Goal: Task Accomplishment & Management: Manage account settings

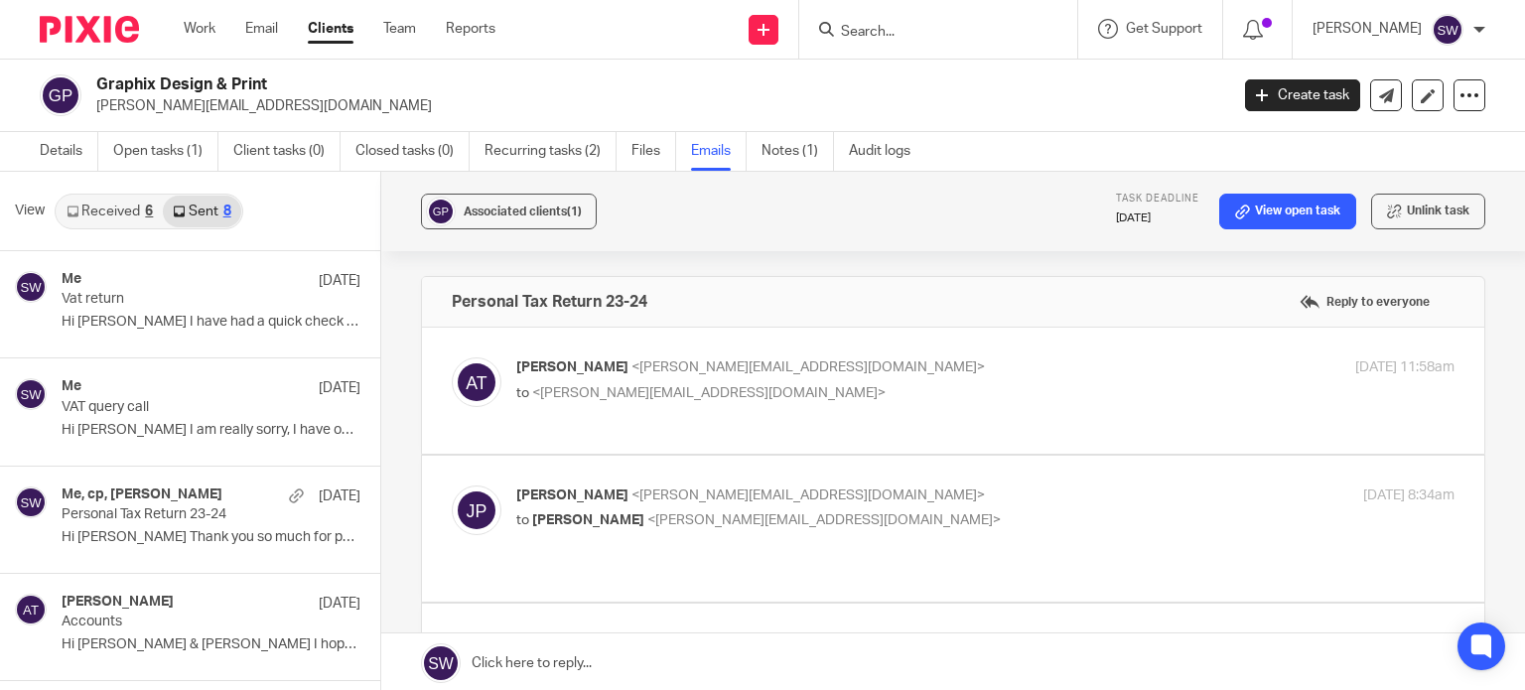
scroll to position [417, 0]
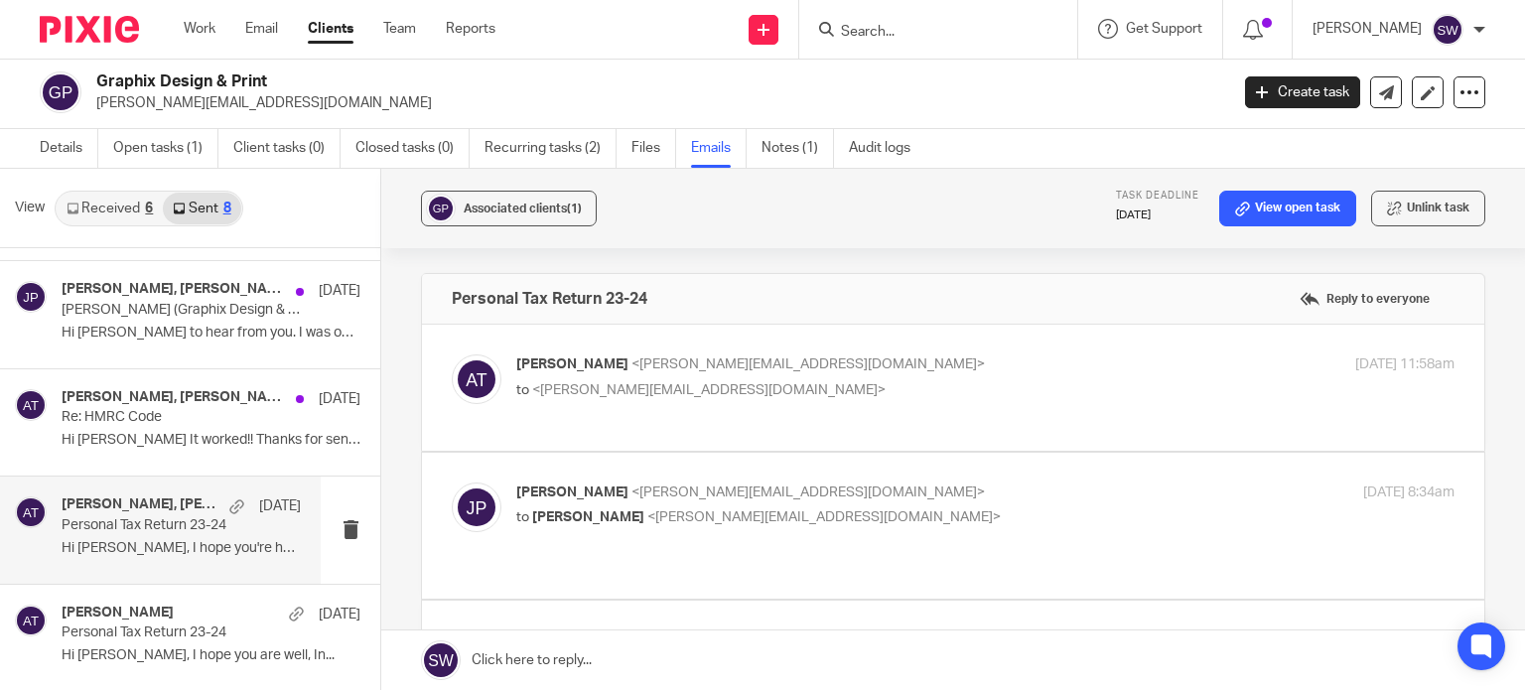
click at [901, 364] on p "Aimee Tamburrini <aimee@infinity-accounting.co.uk>" at bounding box center [828, 364] width 625 height 21
checkbox input "true"
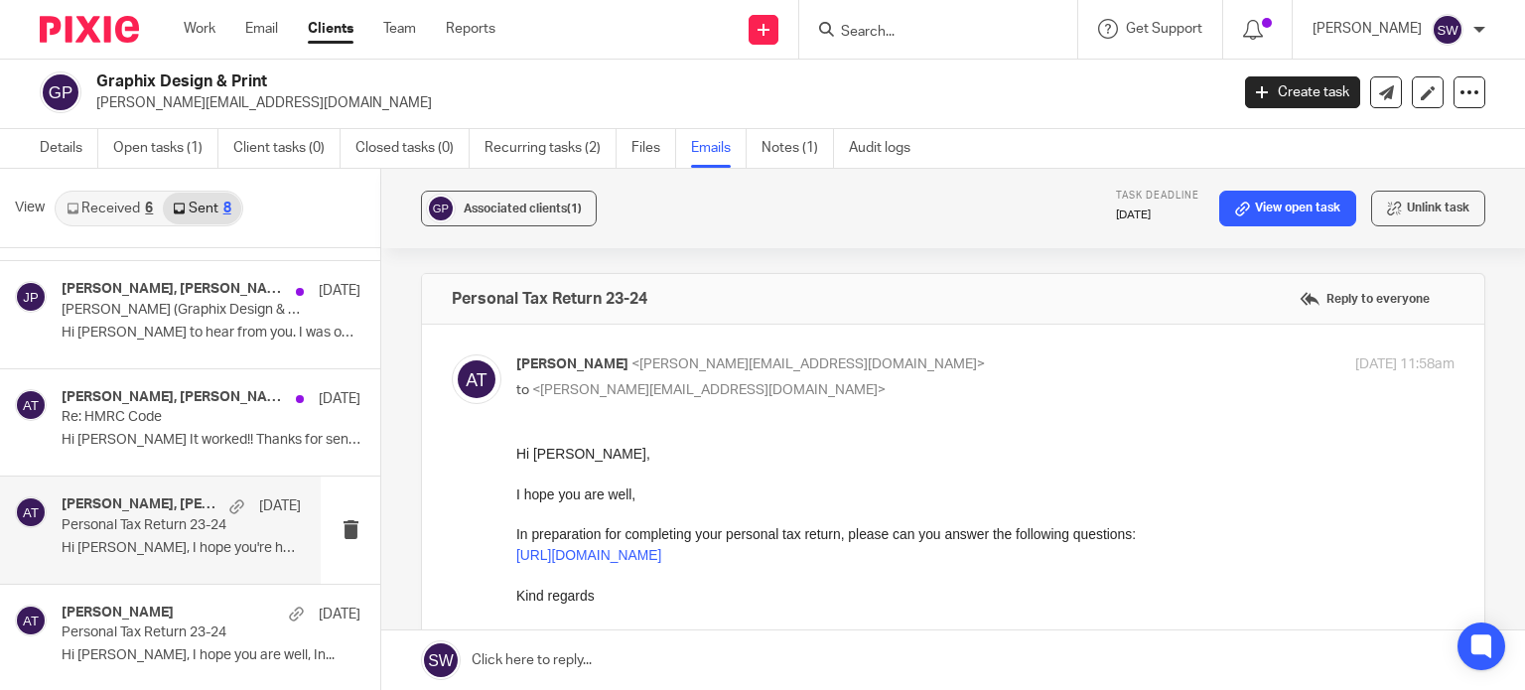
scroll to position [0, 0]
click at [115, 305] on p "J Pybus (Graphix Design & Print) Tax Return Details" at bounding box center [158, 310] width 192 height 17
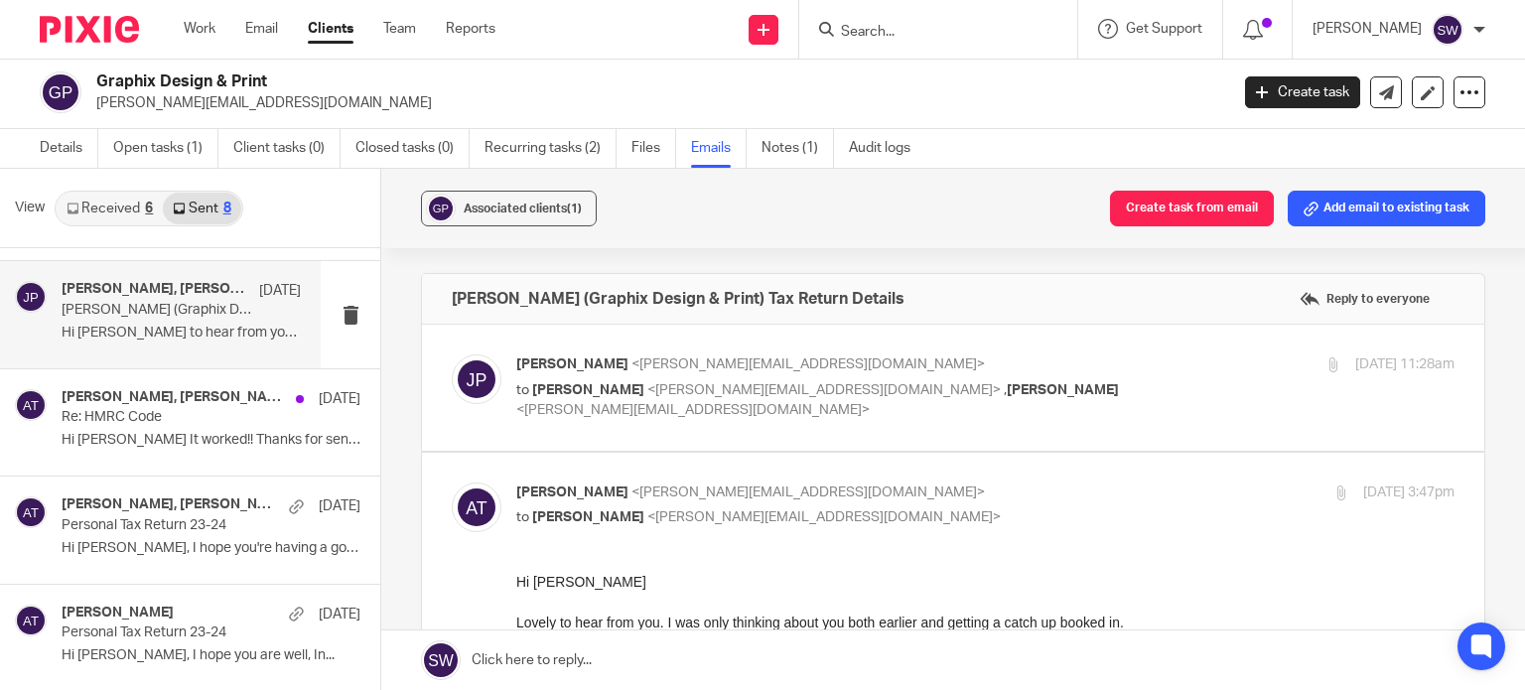
click at [1143, 364] on div "2 Jun 2025 11:28am" at bounding box center [1298, 364] width 313 height 21
checkbox input "true"
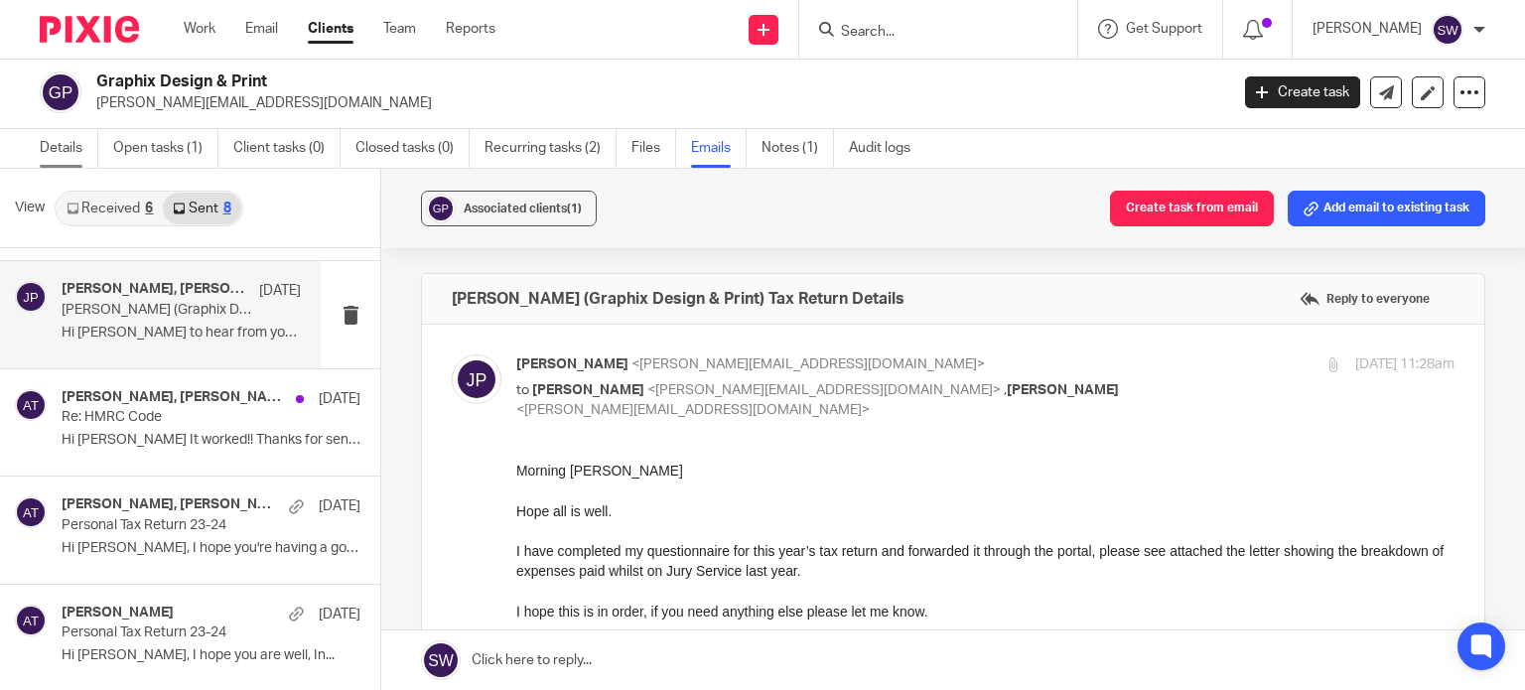
click at [75, 147] on link "Details" at bounding box center [69, 148] width 59 height 39
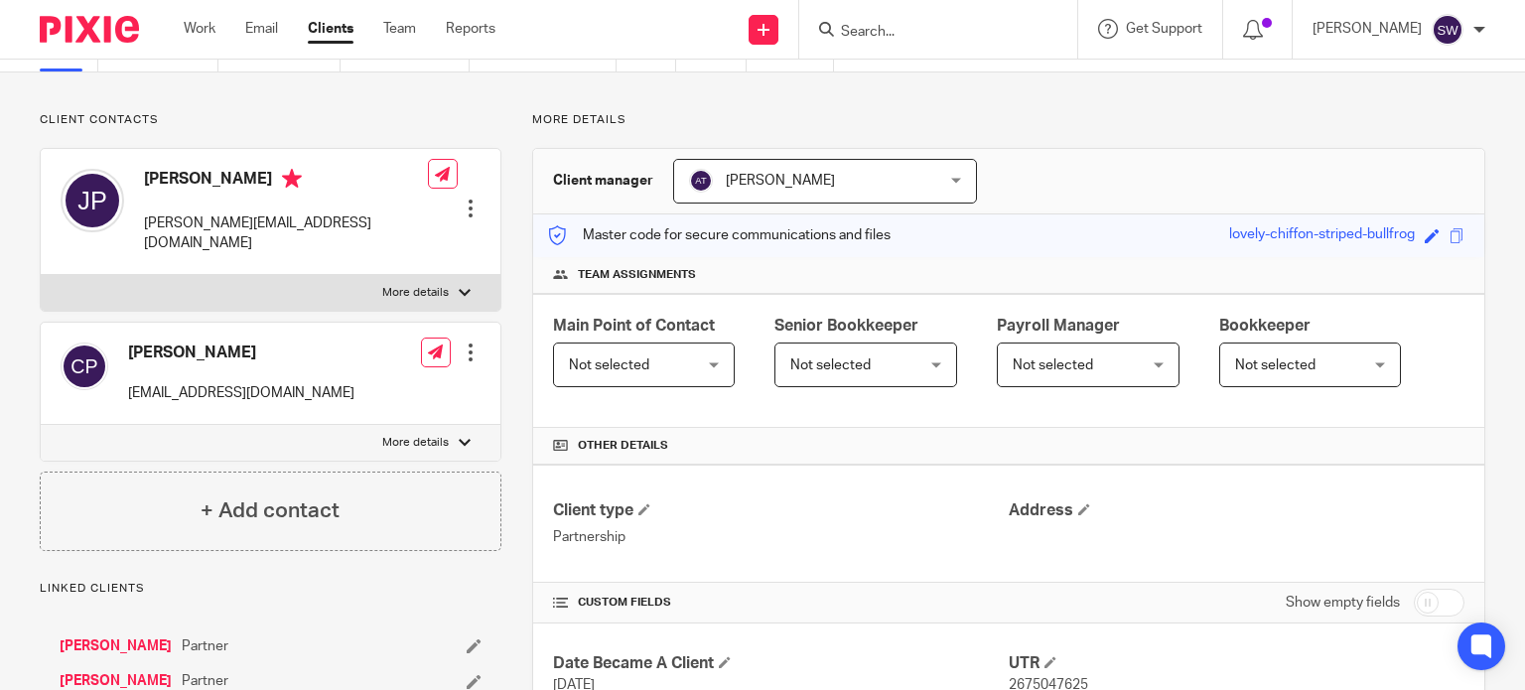
scroll to position [199, 0]
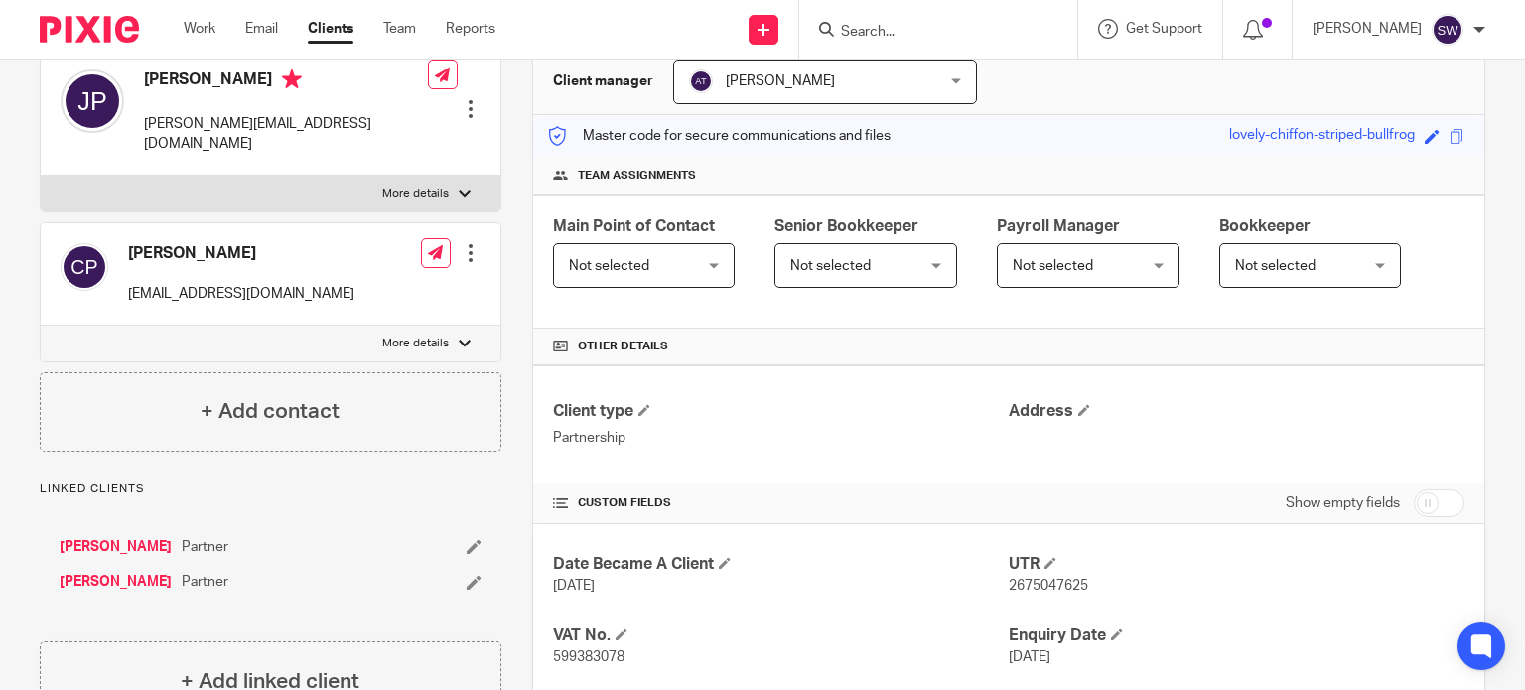
click at [83, 572] on link "[PERSON_NAME]" at bounding box center [116, 582] width 112 height 20
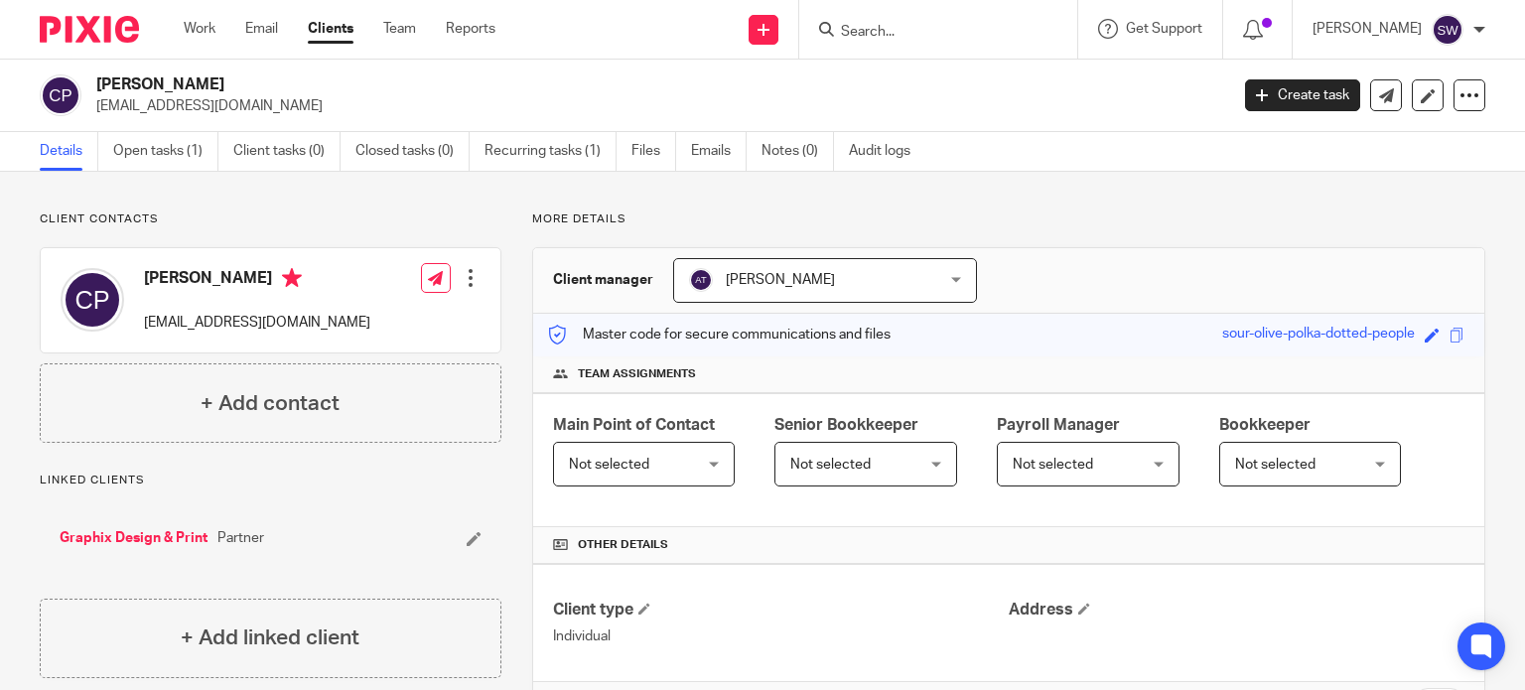
click at [132, 537] on link "Graphix Design & Print" at bounding box center [134, 538] width 148 height 20
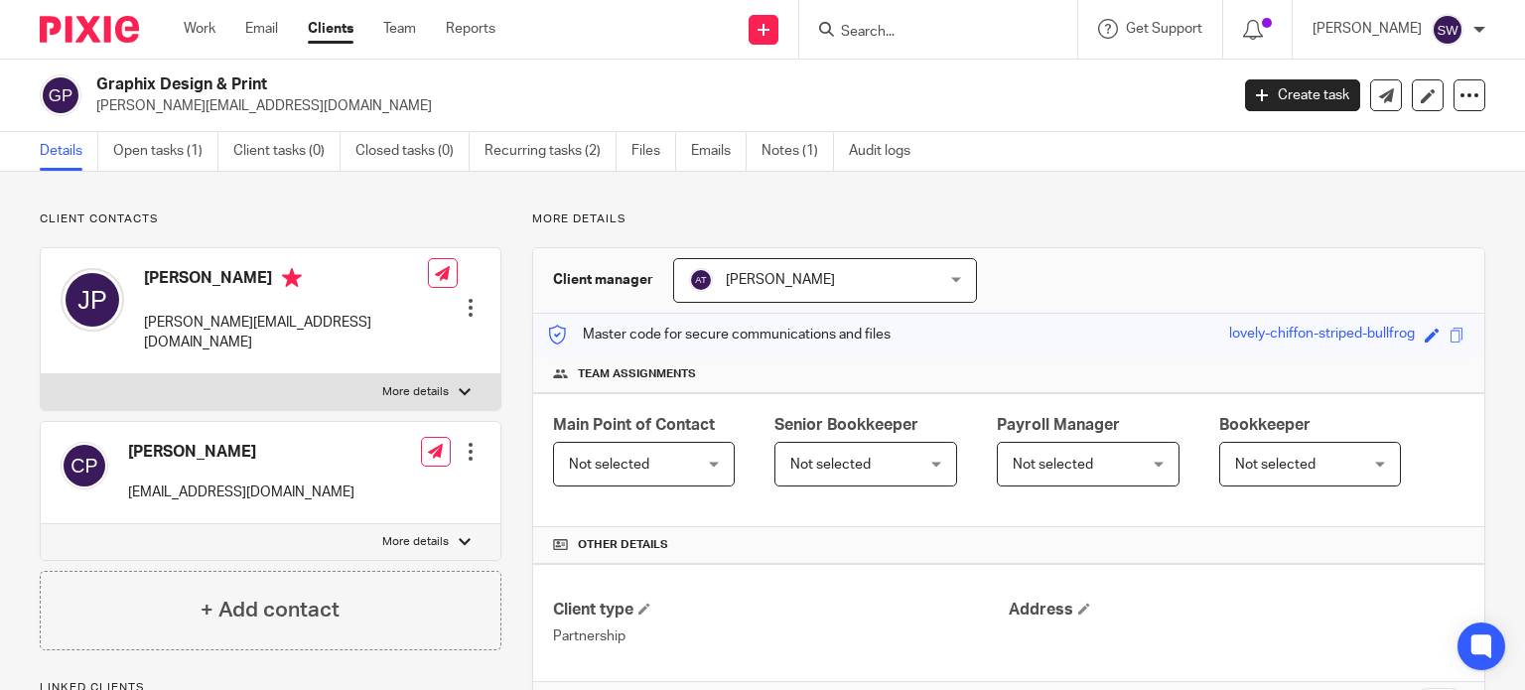
click at [907, 27] on input "Search" at bounding box center [928, 33] width 179 height 18
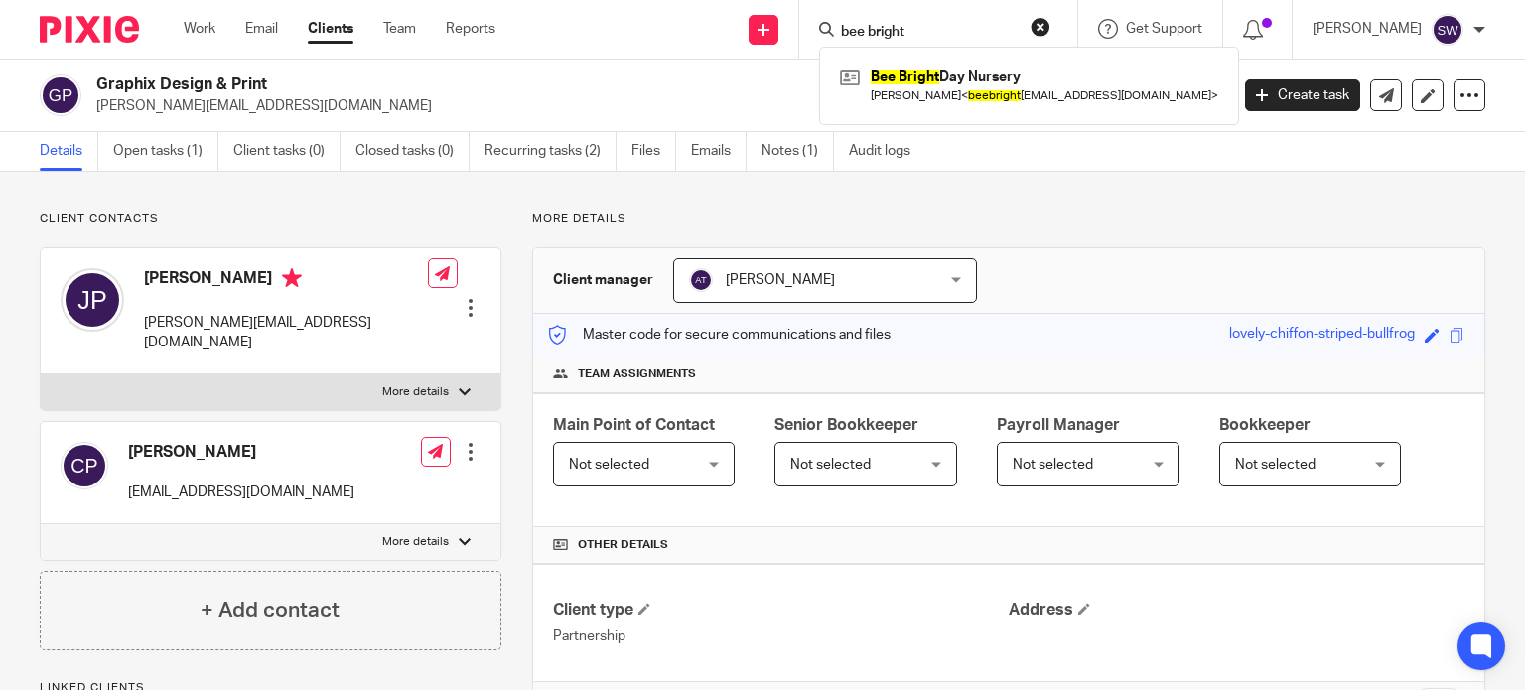
drag, startPoint x: 966, startPoint y: 27, endPoint x: 835, endPoint y: 16, distance: 131.5
click at [846, 24] on div "bee bright Bee Bright Day Nursery Kate Ayres-Harris < beebright daynursery@gmai…" at bounding box center [938, 29] width 278 height 59
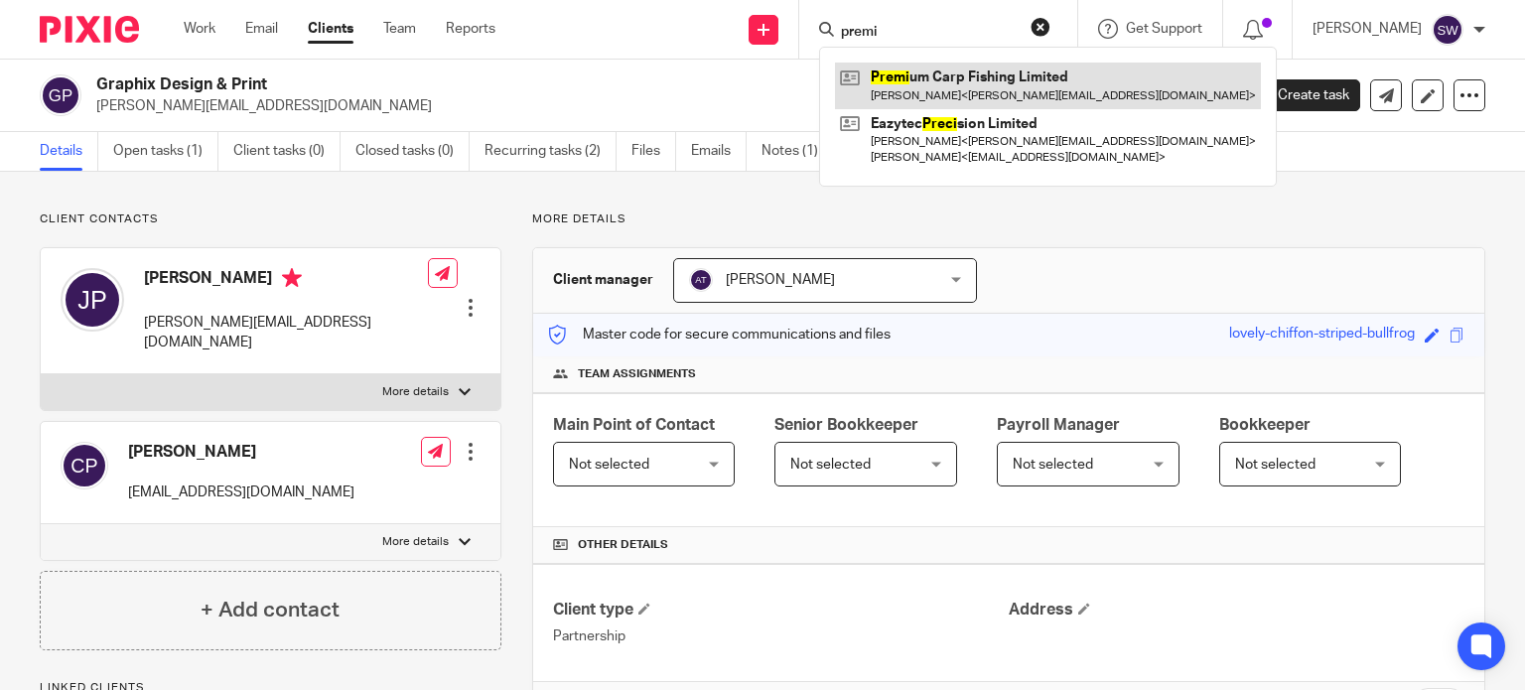
type input "premi"
click at [1002, 84] on link at bounding box center [1048, 86] width 426 height 46
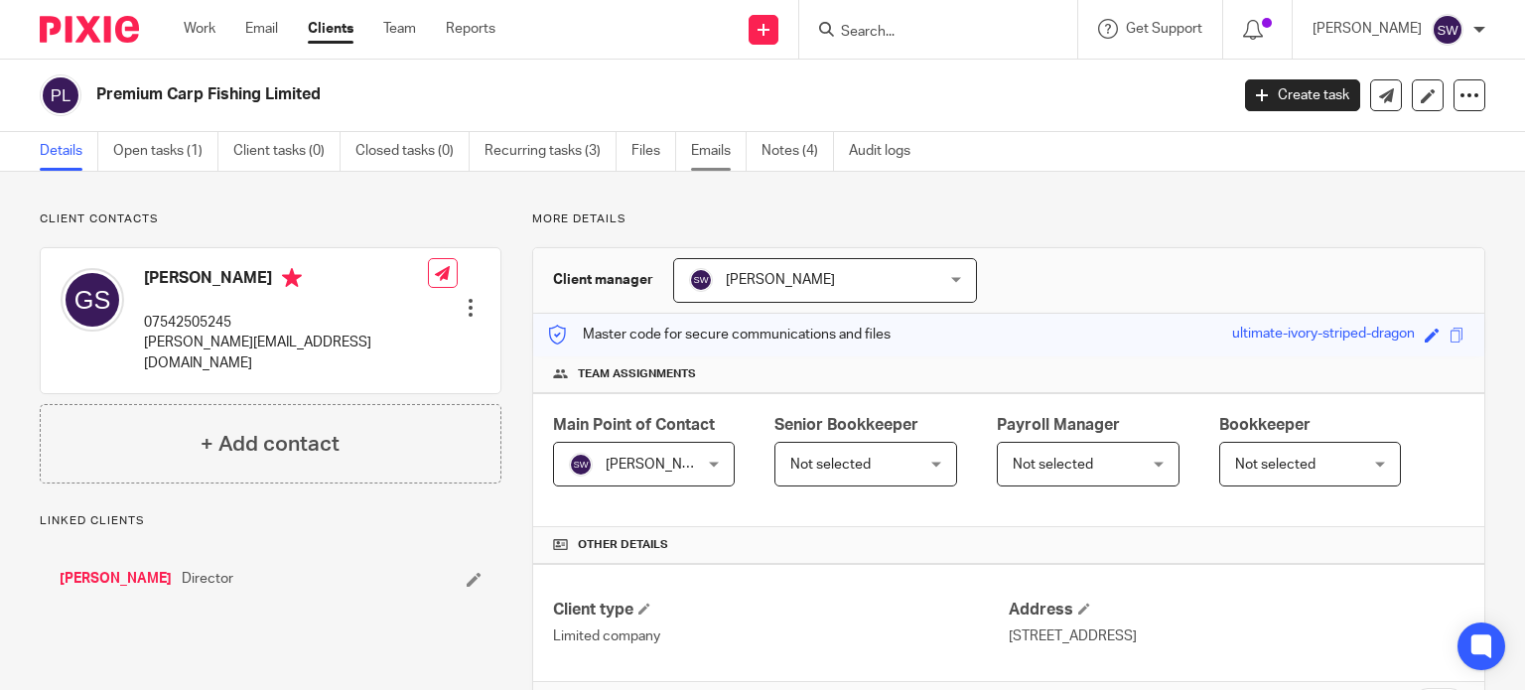
click at [723, 150] on link "Emails" at bounding box center [719, 151] width 56 height 39
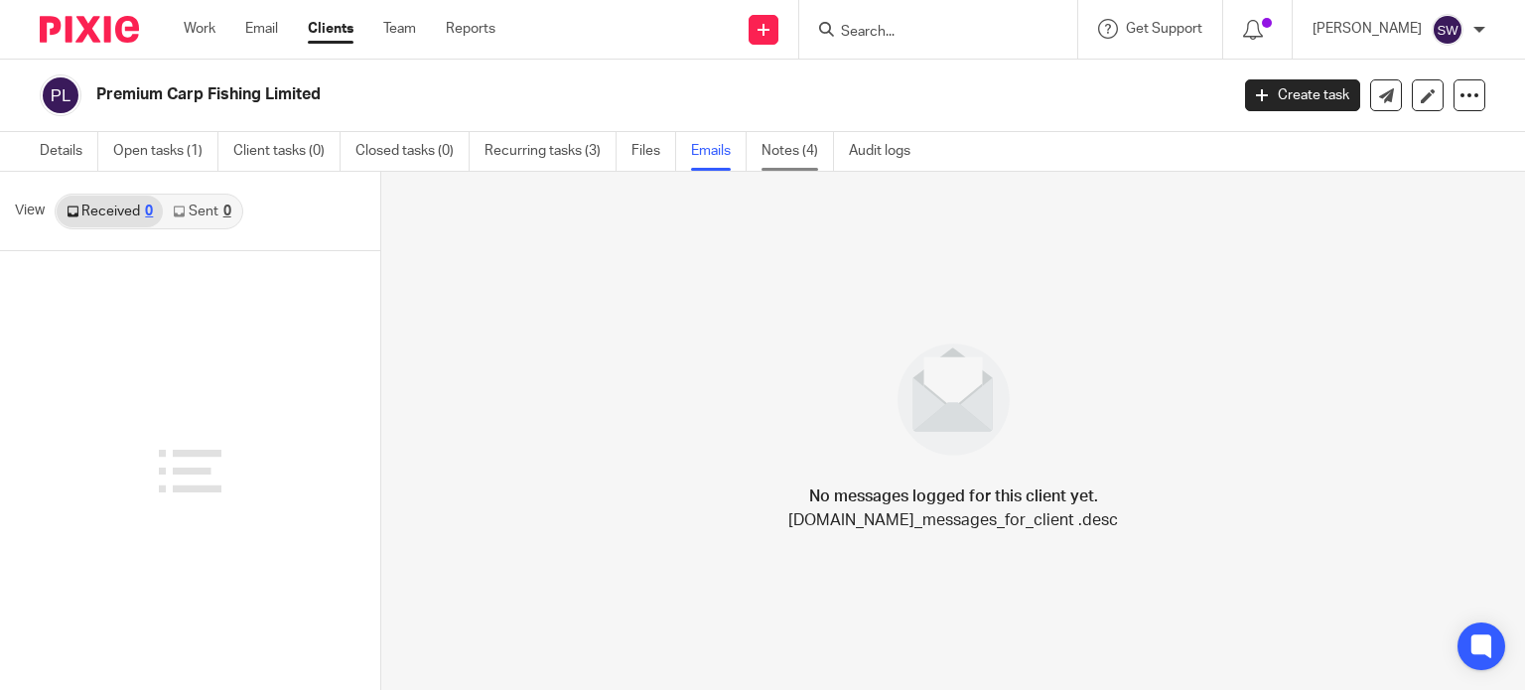
click at [785, 152] on link "Notes (4)" at bounding box center [797, 151] width 72 height 39
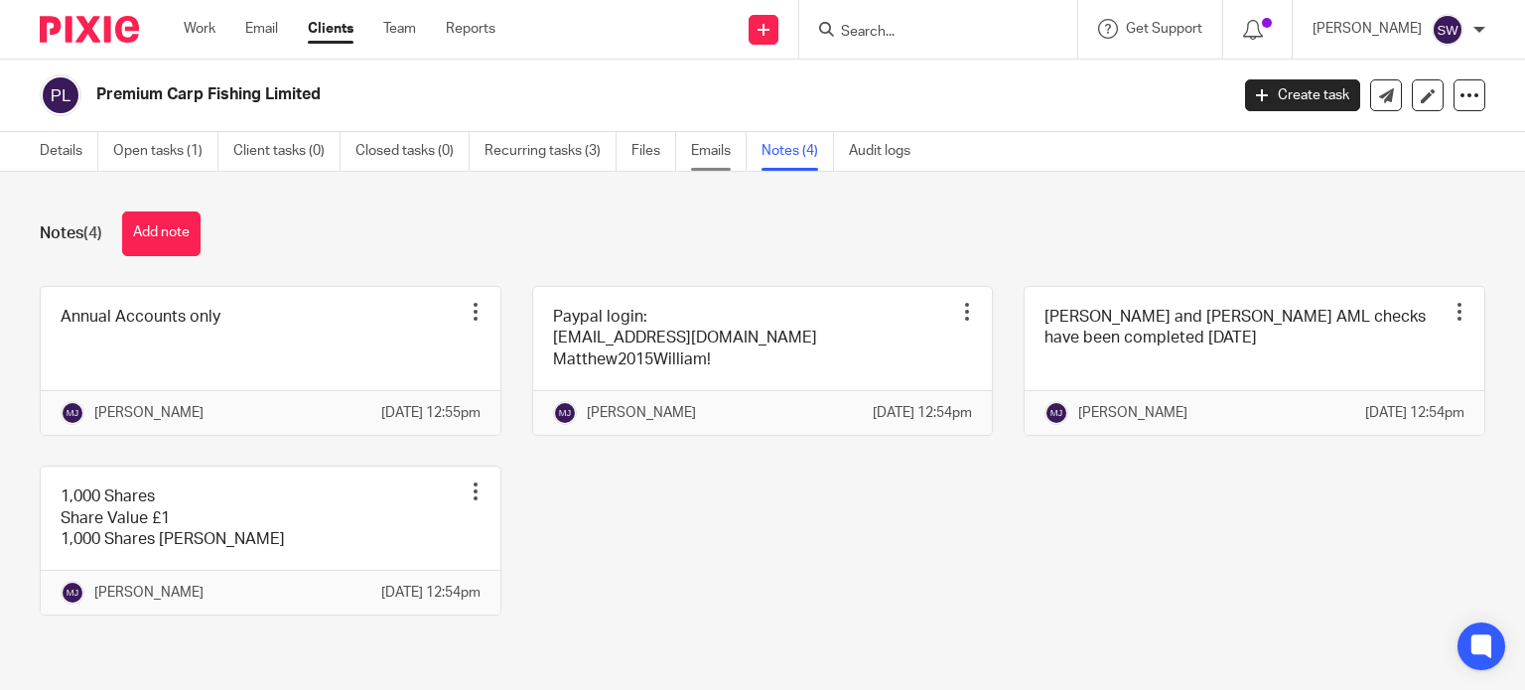
click at [703, 151] on link "Emails" at bounding box center [719, 151] width 56 height 39
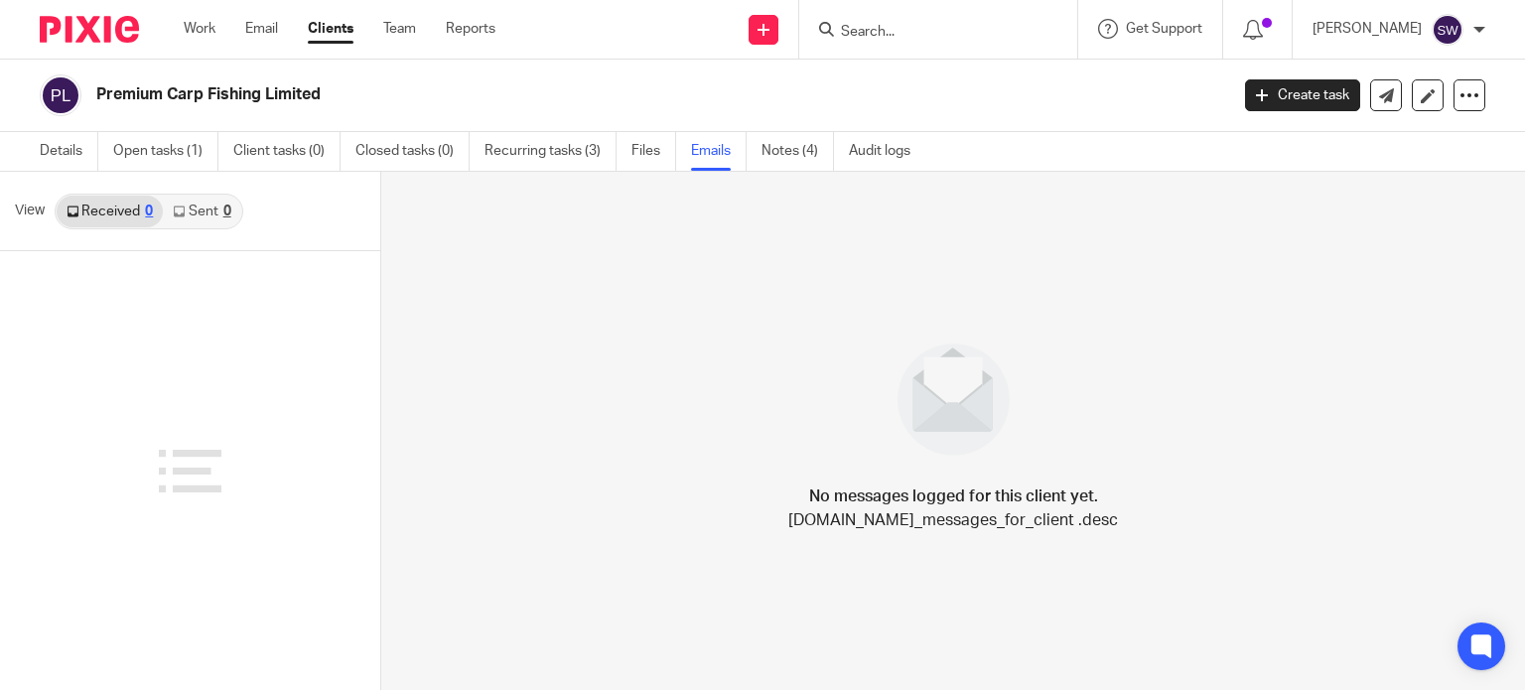
click at [196, 208] on link "Sent 0" at bounding box center [201, 212] width 77 height 32
click at [913, 39] on input "Search" at bounding box center [928, 33] width 179 height 18
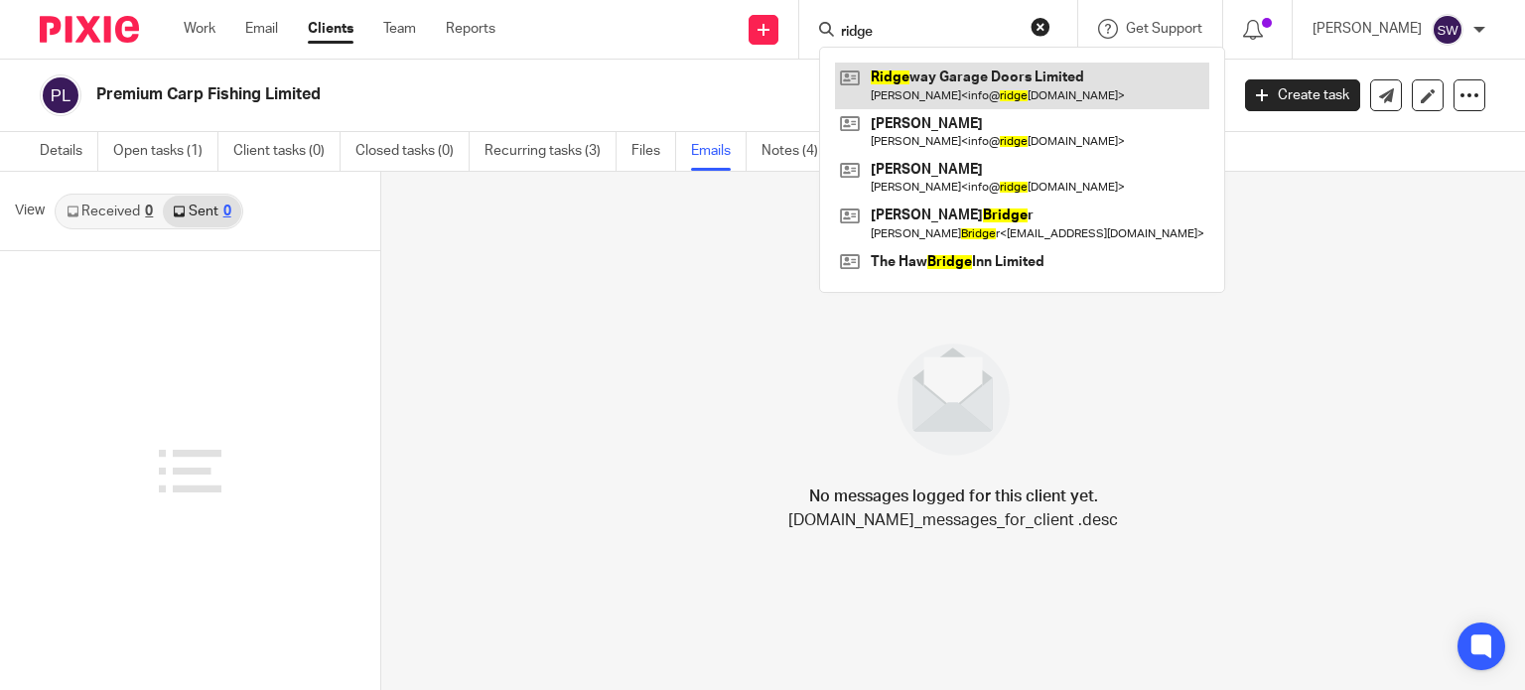
type input "ridge"
click at [998, 82] on link at bounding box center [1022, 86] width 374 height 46
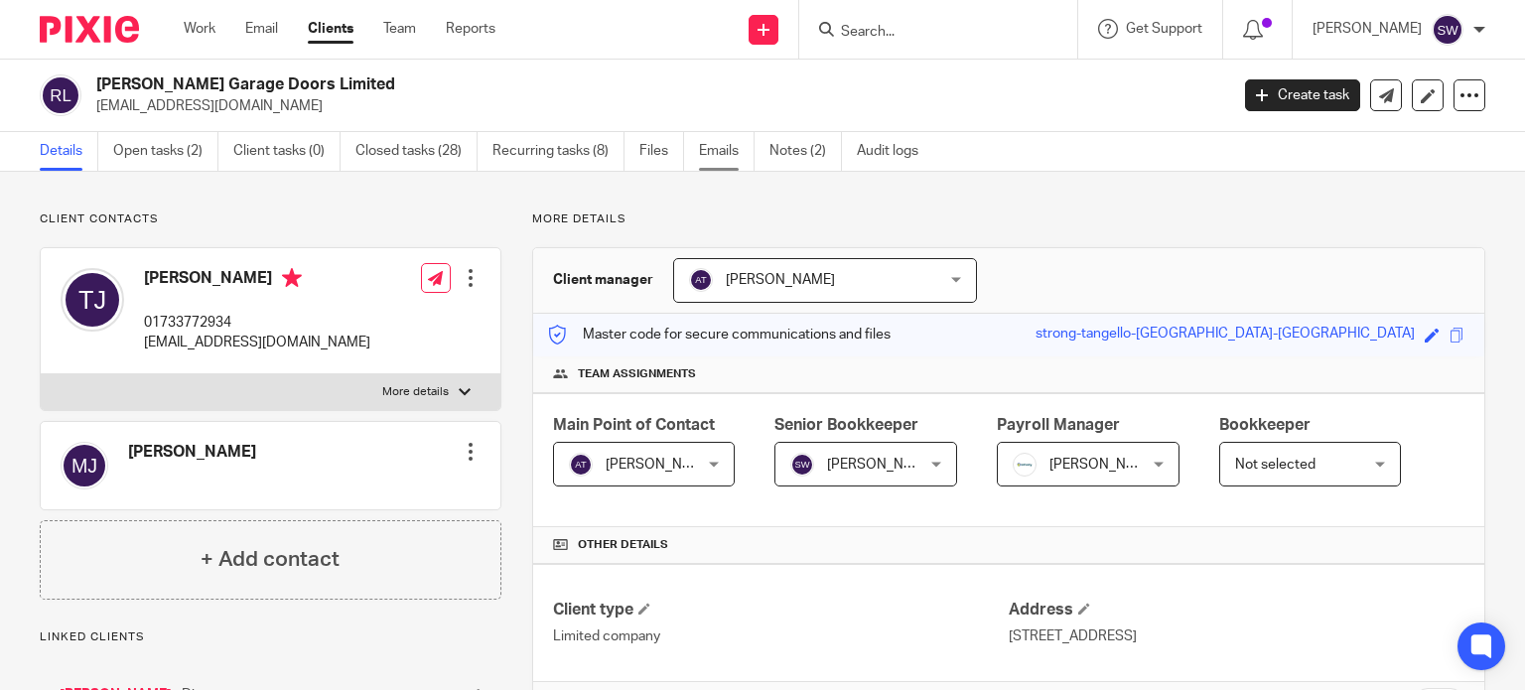
click at [742, 153] on link "Emails" at bounding box center [727, 151] width 56 height 39
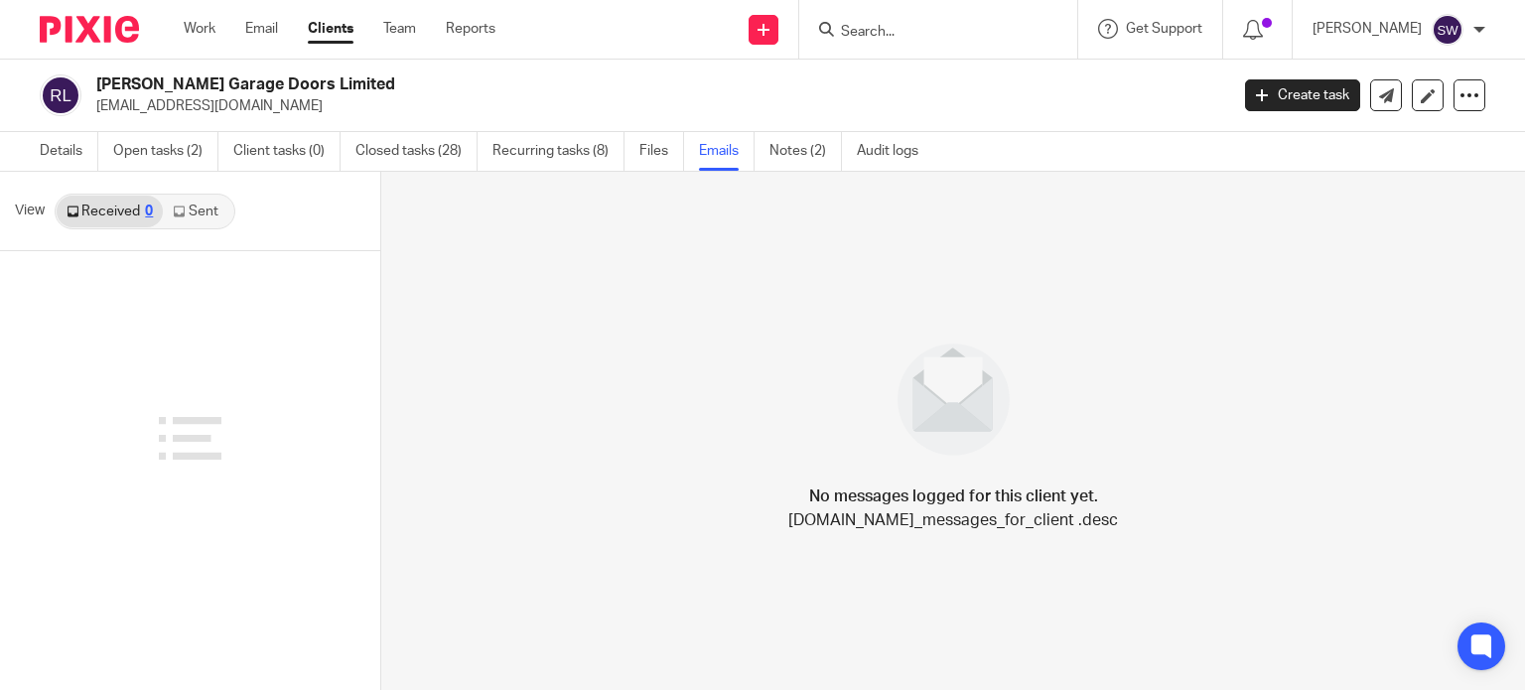
click at [195, 209] on link "Sent" at bounding box center [197, 212] width 69 height 32
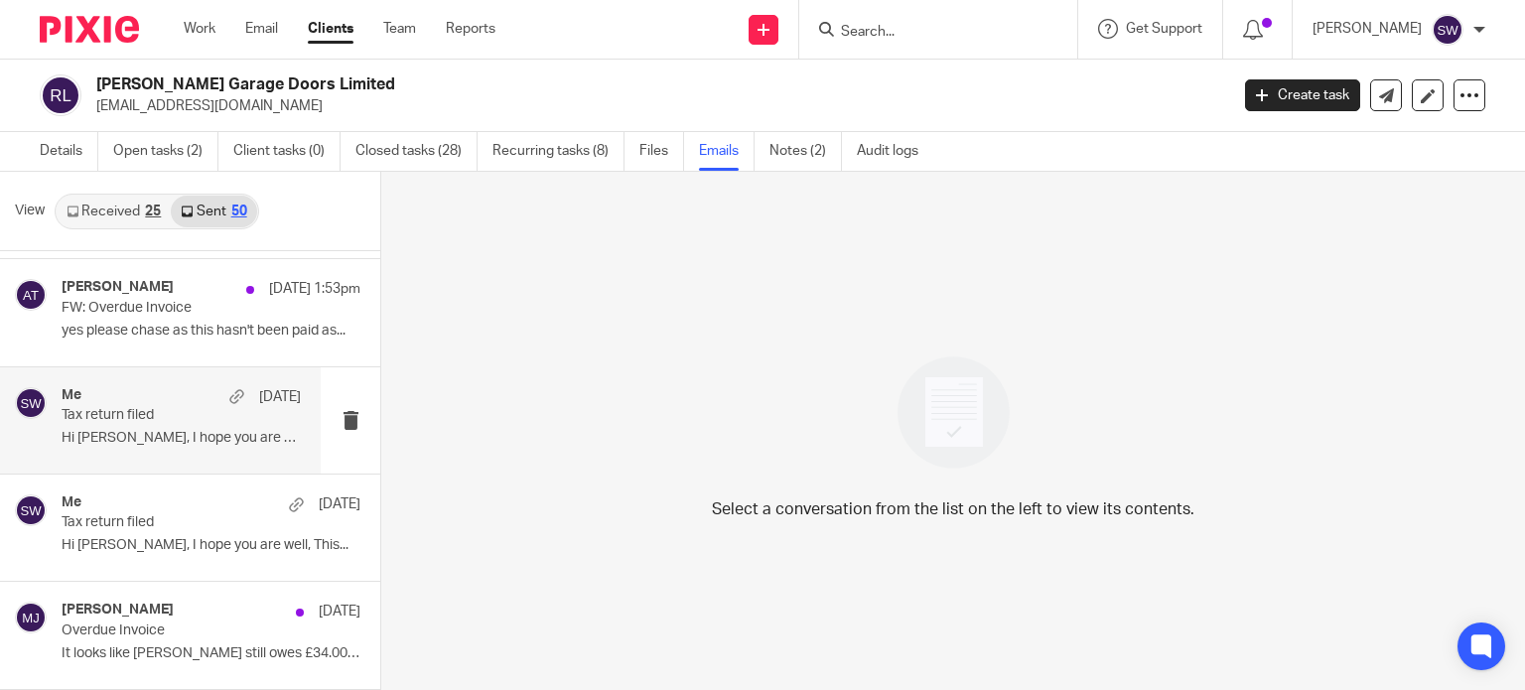
scroll to position [199, 0]
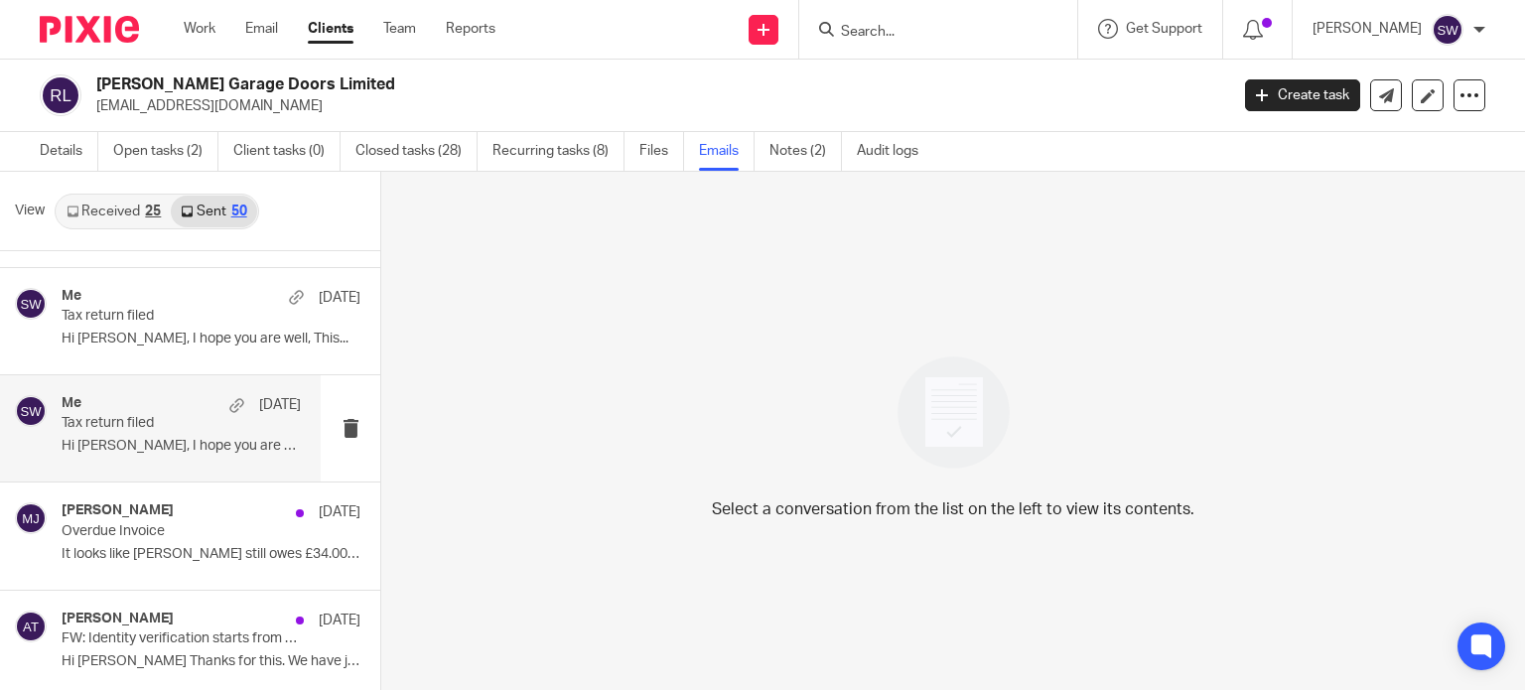
click at [155, 447] on p "Hi Mark, I hope you are well, This..." at bounding box center [181, 446] width 239 height 17
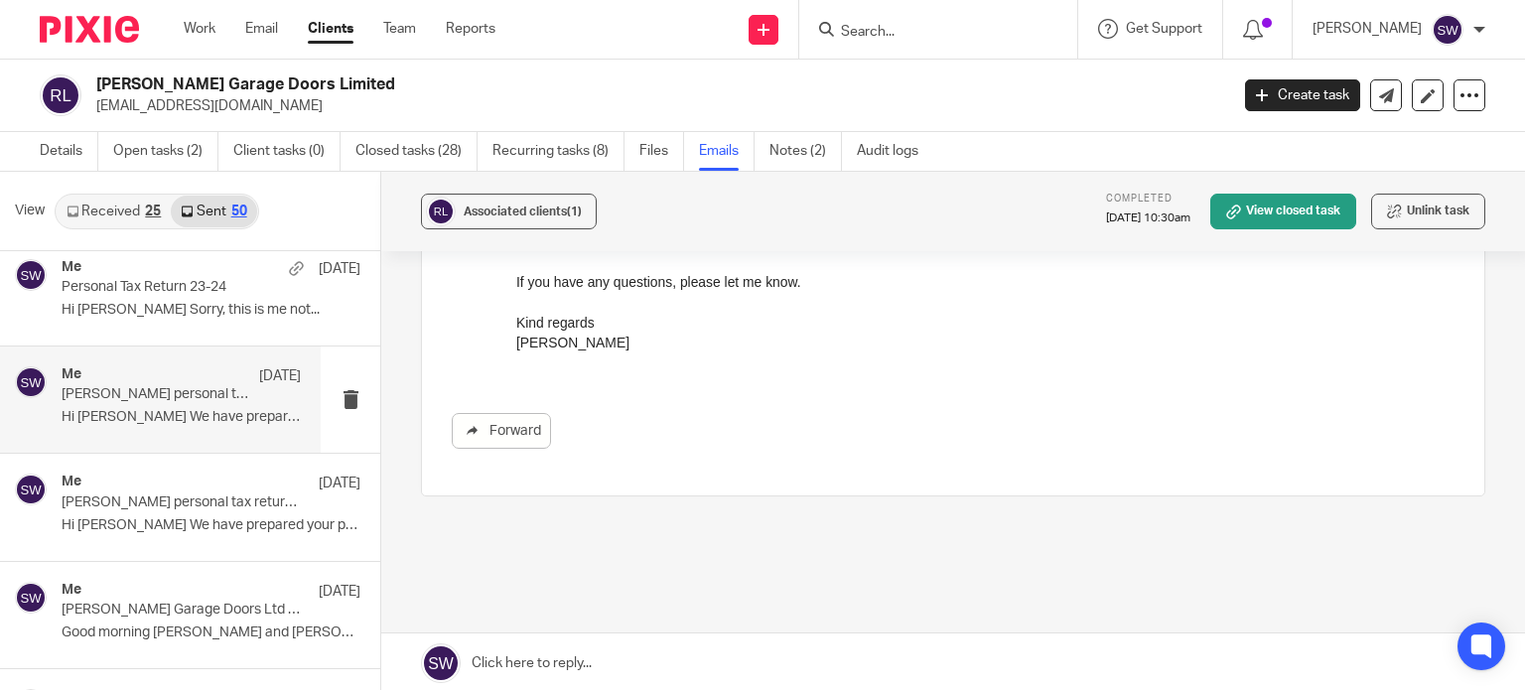
scroll to position [794, 0]
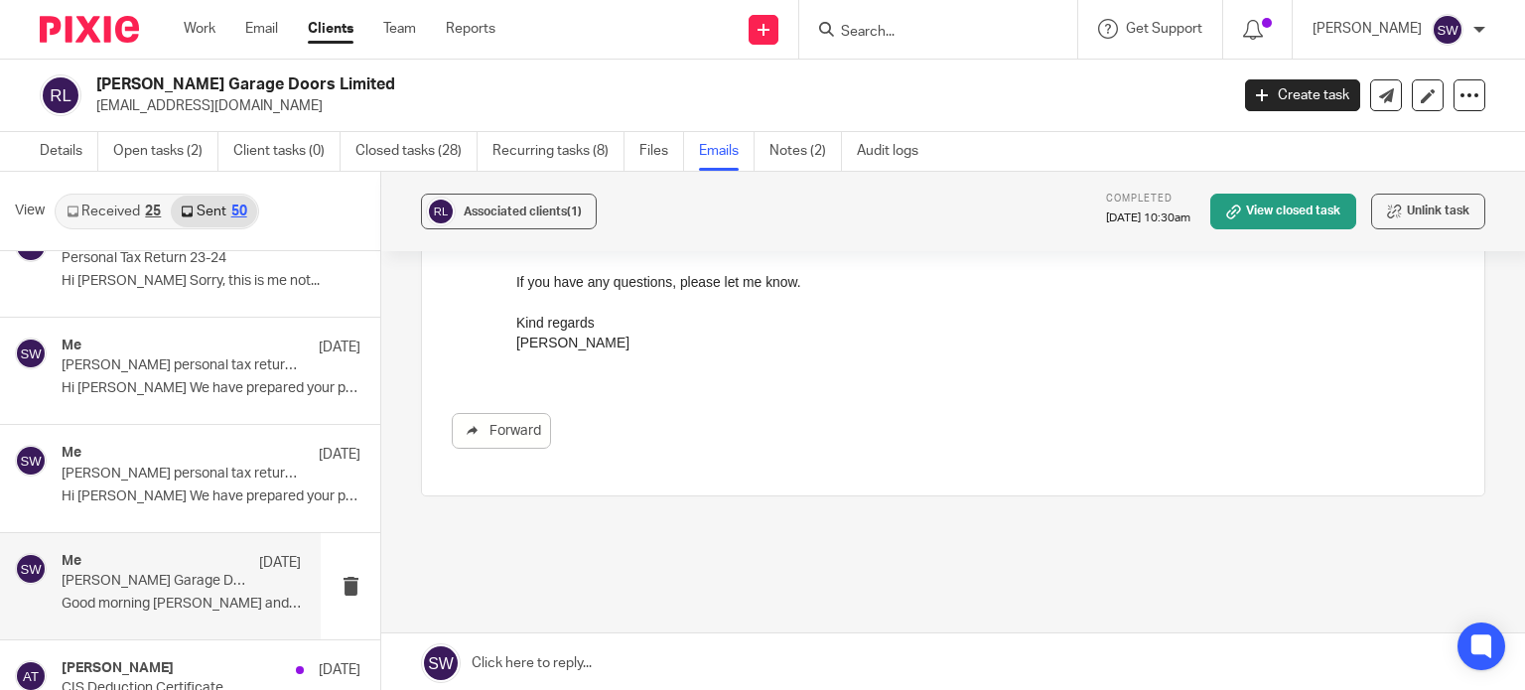
click at [169, 596] on p "Good morning Mark and Tracey, I hope you are..." at bounding box center [181, 604] width 239 height 17
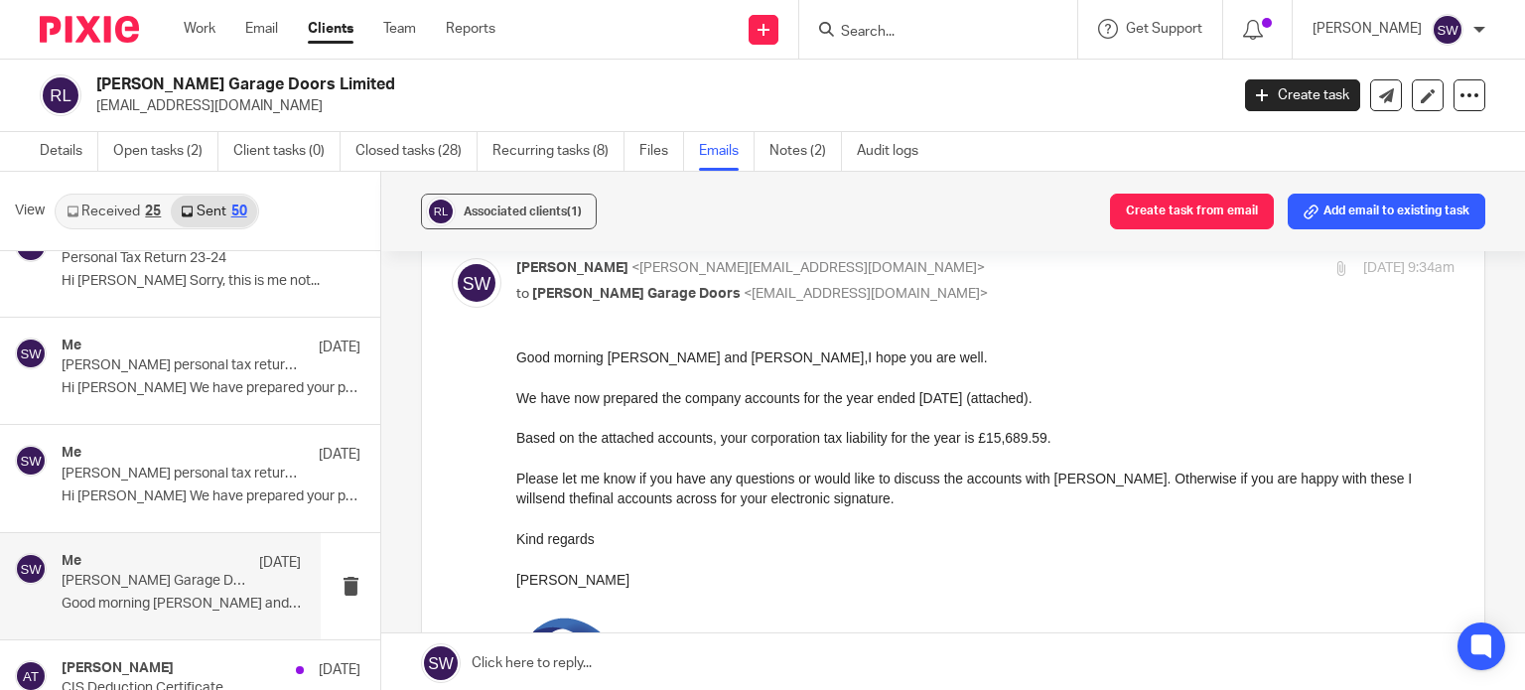
scroll to position [199, 0]
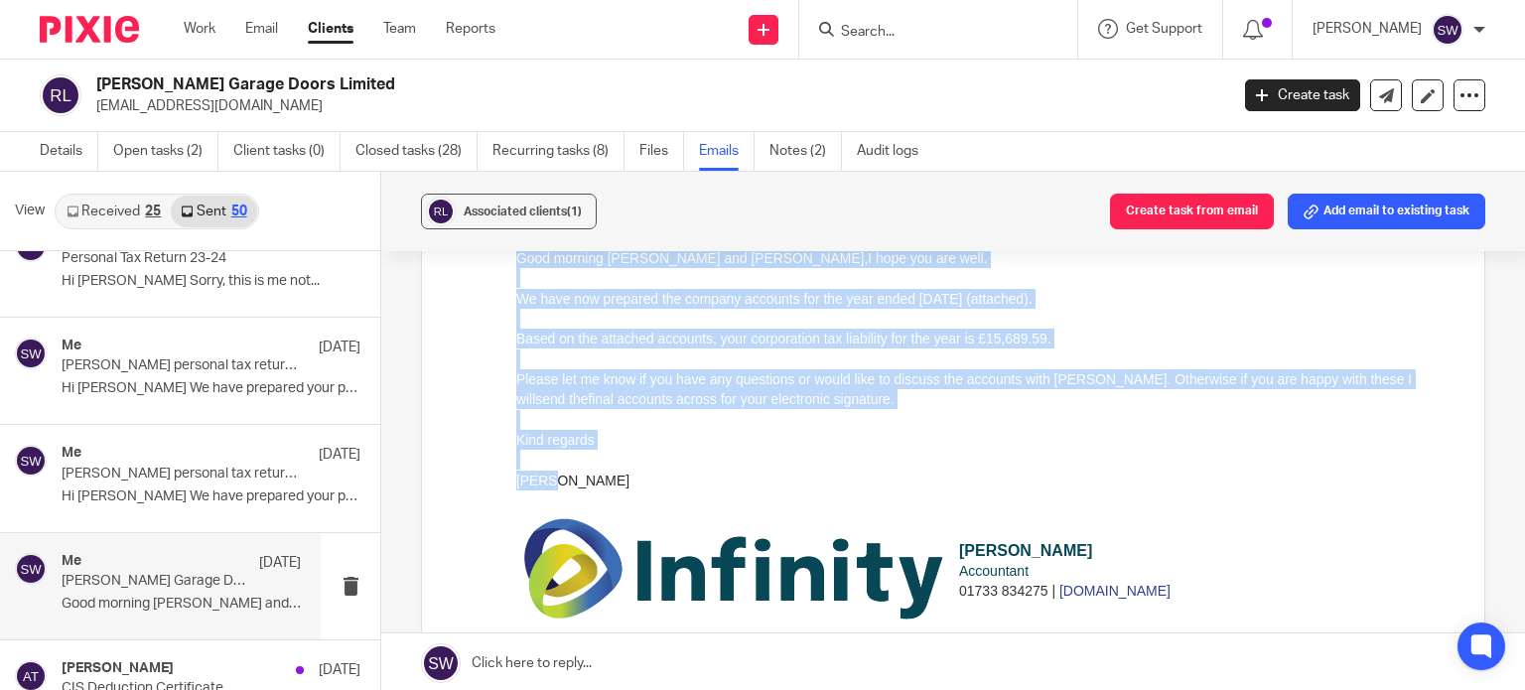
drag, startPoint x: 558, startPoint y: 486, endPoint x: 1005, endPoint y: 482, distance: 446.8
click at [516, 248] on html "Good morning Mark and Tracey, I hope you are well. We have now prepared the com…" at bounding box center [985, 474] width 938 height 453
copy div "Good morning Mark and Tracey, I hope you are well. We have now prepared the com…"
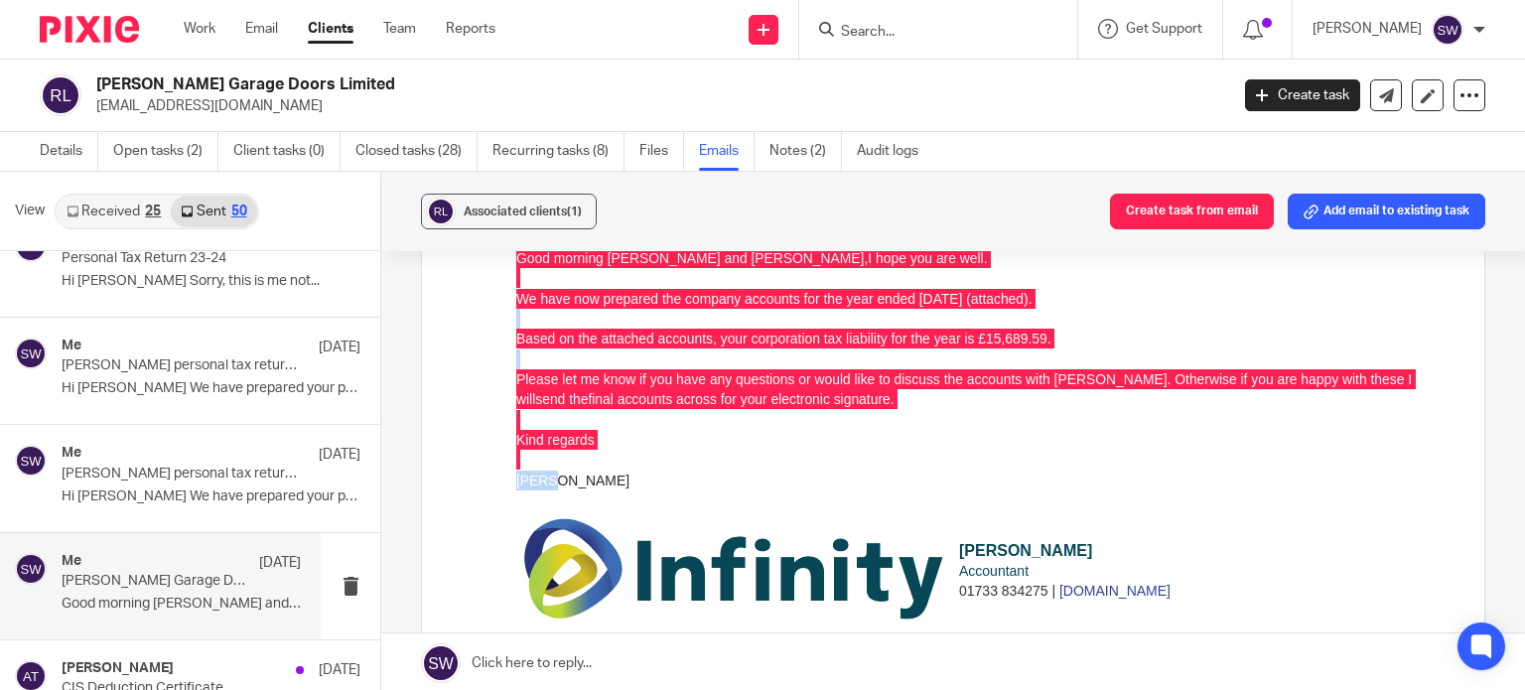
drag, startPoint x: 802, startPoint y: 190, endPoint x: 793, endPoint y: 178, distance: 14.9
click at [802, 190] on div "Associated clients (1) Create task from email Add email to existing task" at bounding box center [953, 211] width 1144 height 79
click at [892, 35] on input "Search" at bounding box center [928, 33] width 179 height 18
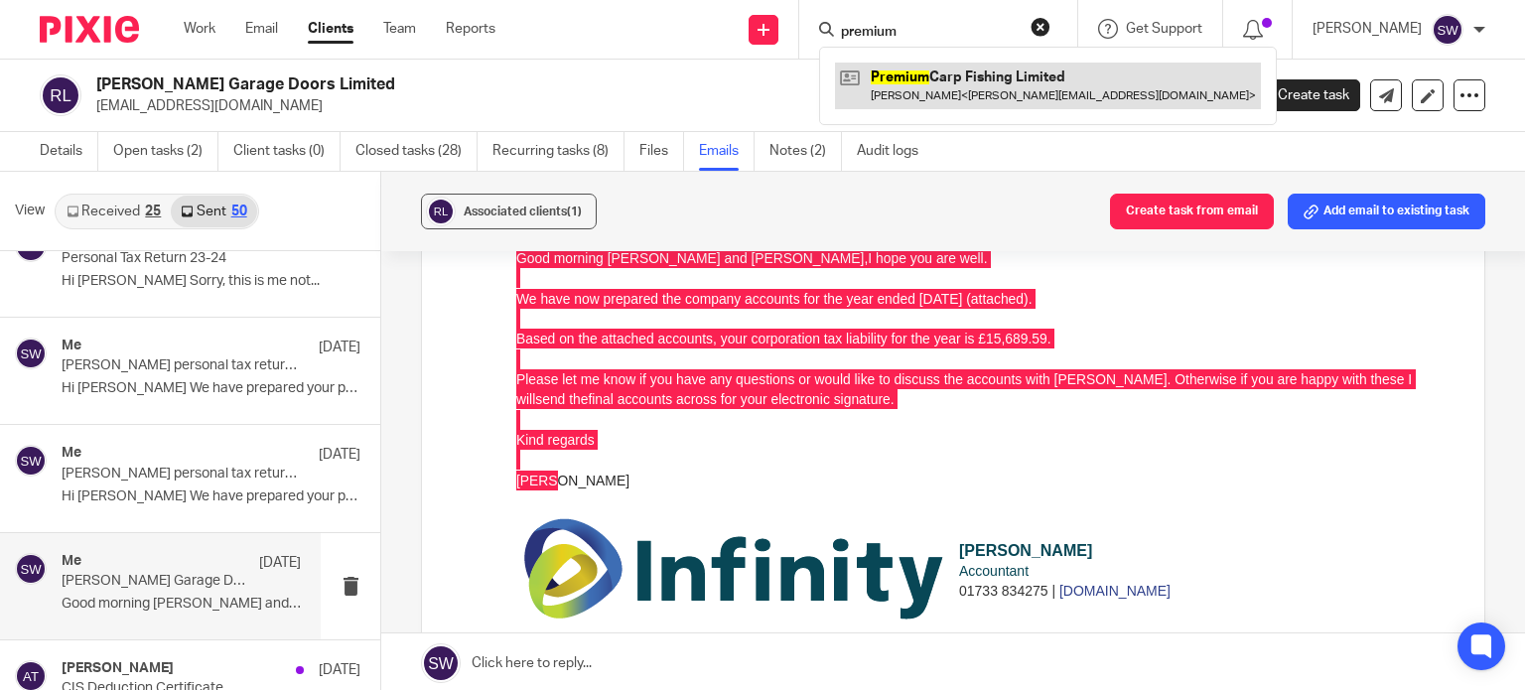
type input "premium"
click at [977, 78] on link at bounding box center [1048, 86] width 426 height 46
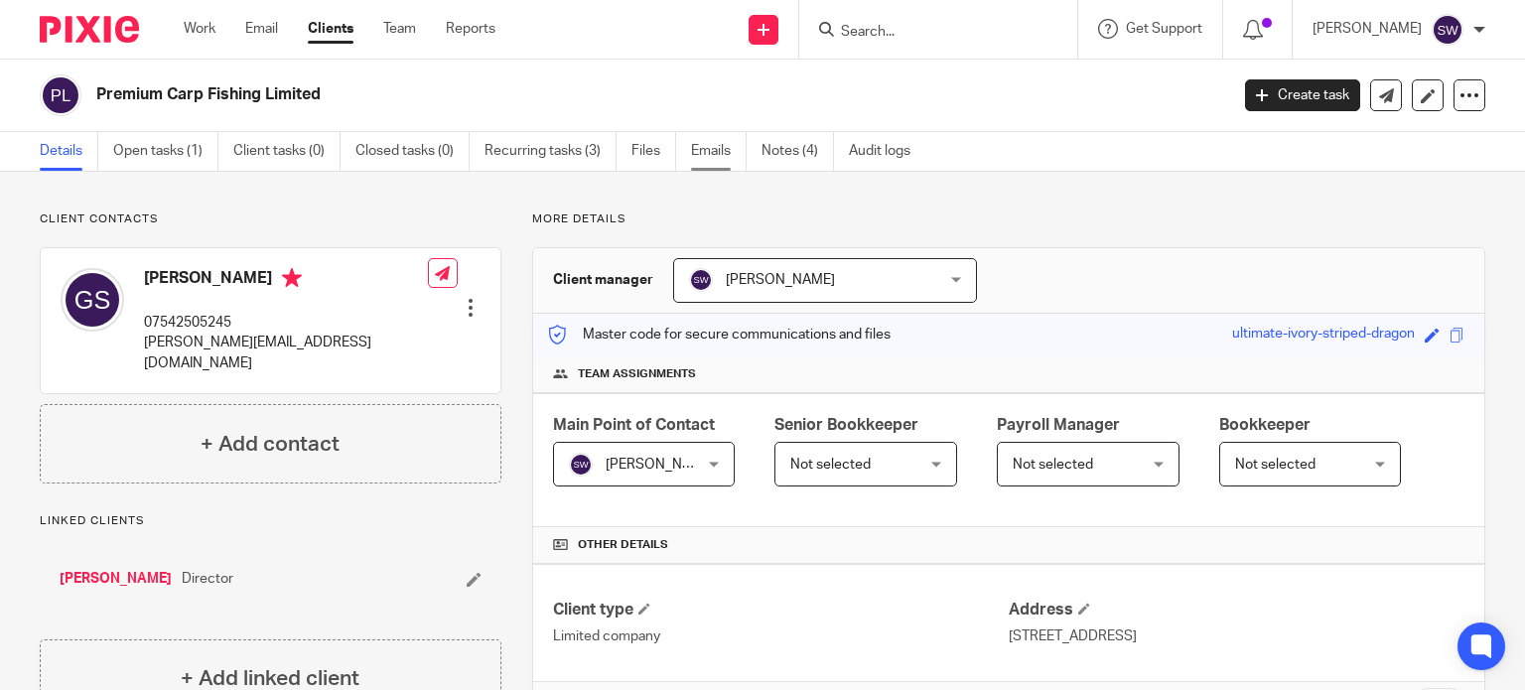
click at [715, 151] on link "Emails" at bounding box center [719, 151] width 56 height 39
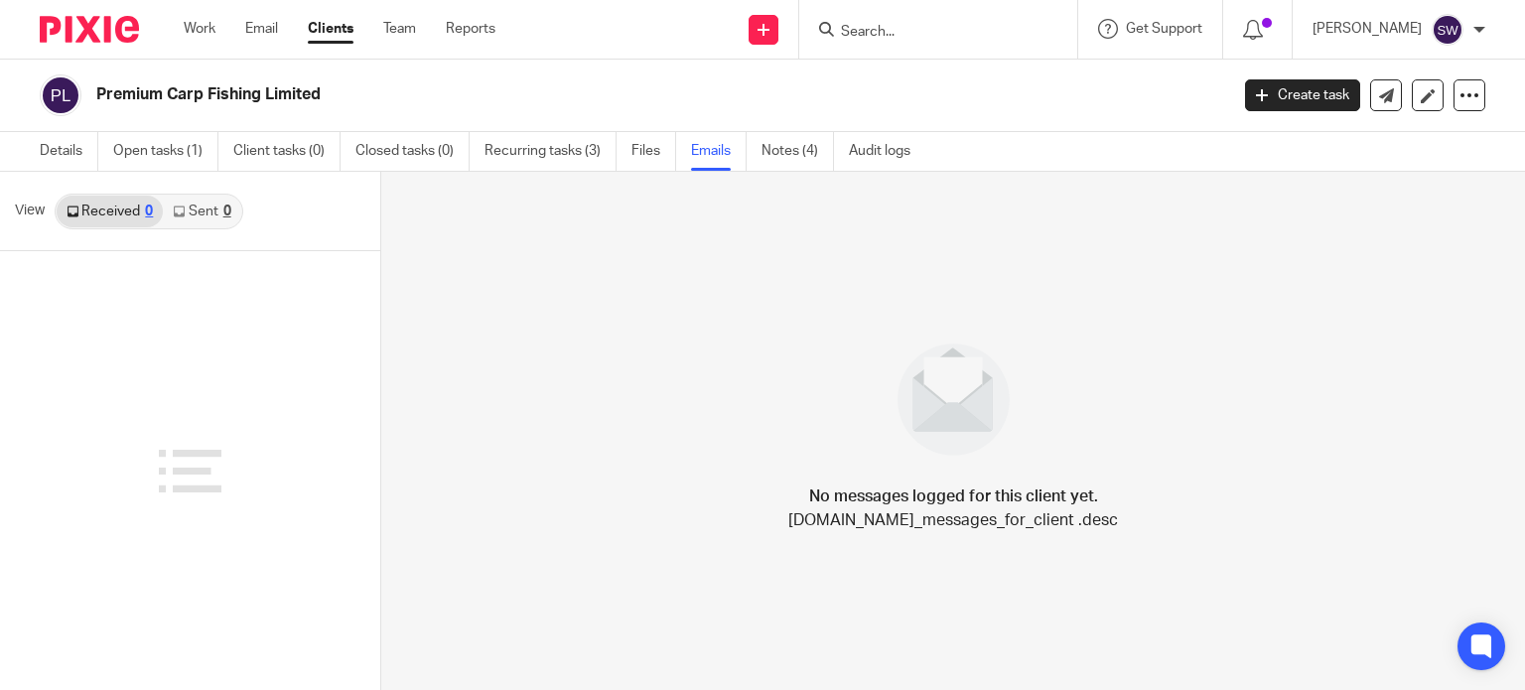
click at [891, 35] on input "Search" at bounding box center [928, 33] width 179 height 18
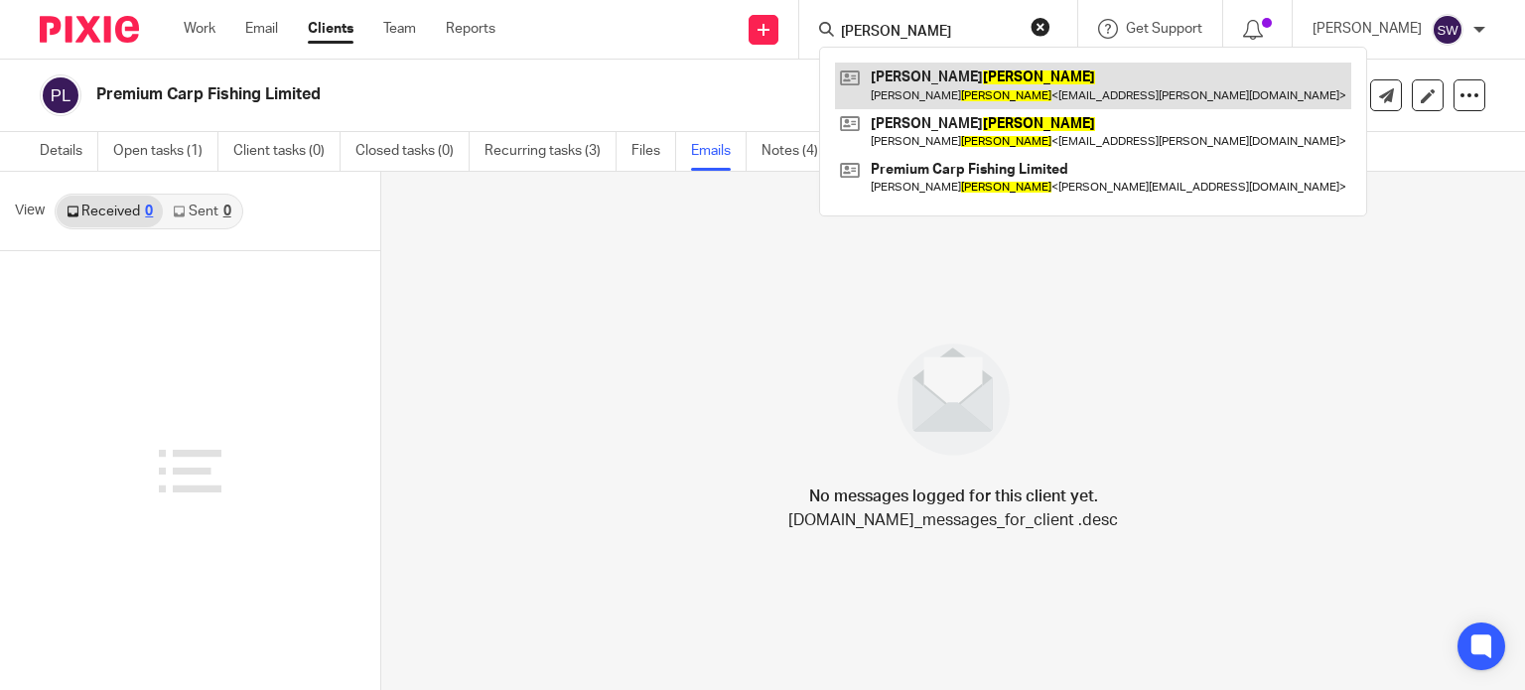
type input "[PERSON_NAME]"
click at [997, 82] on link at bounding box center [1093, 86] width 516 height 46
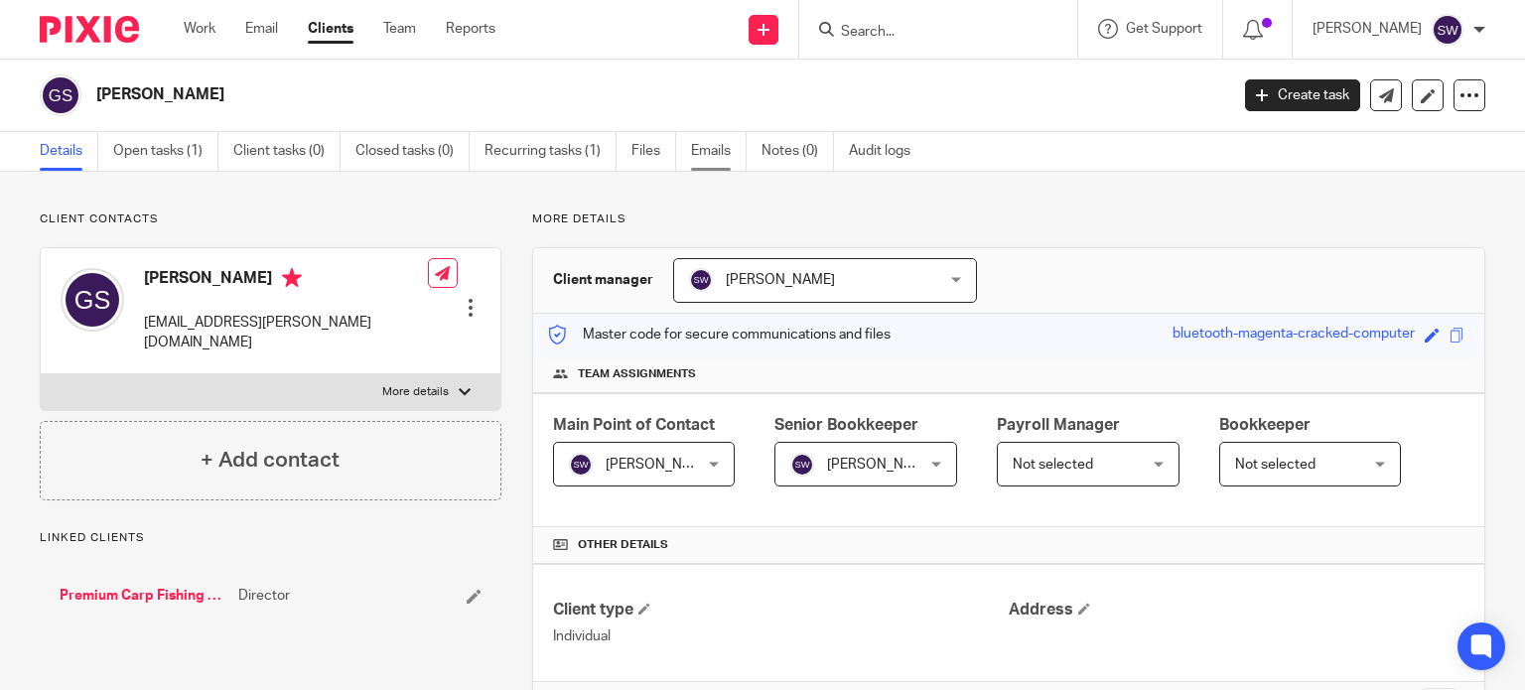
click at [732, 152] on link "Emails" at bounding box center [719, 151] width 56 height 39
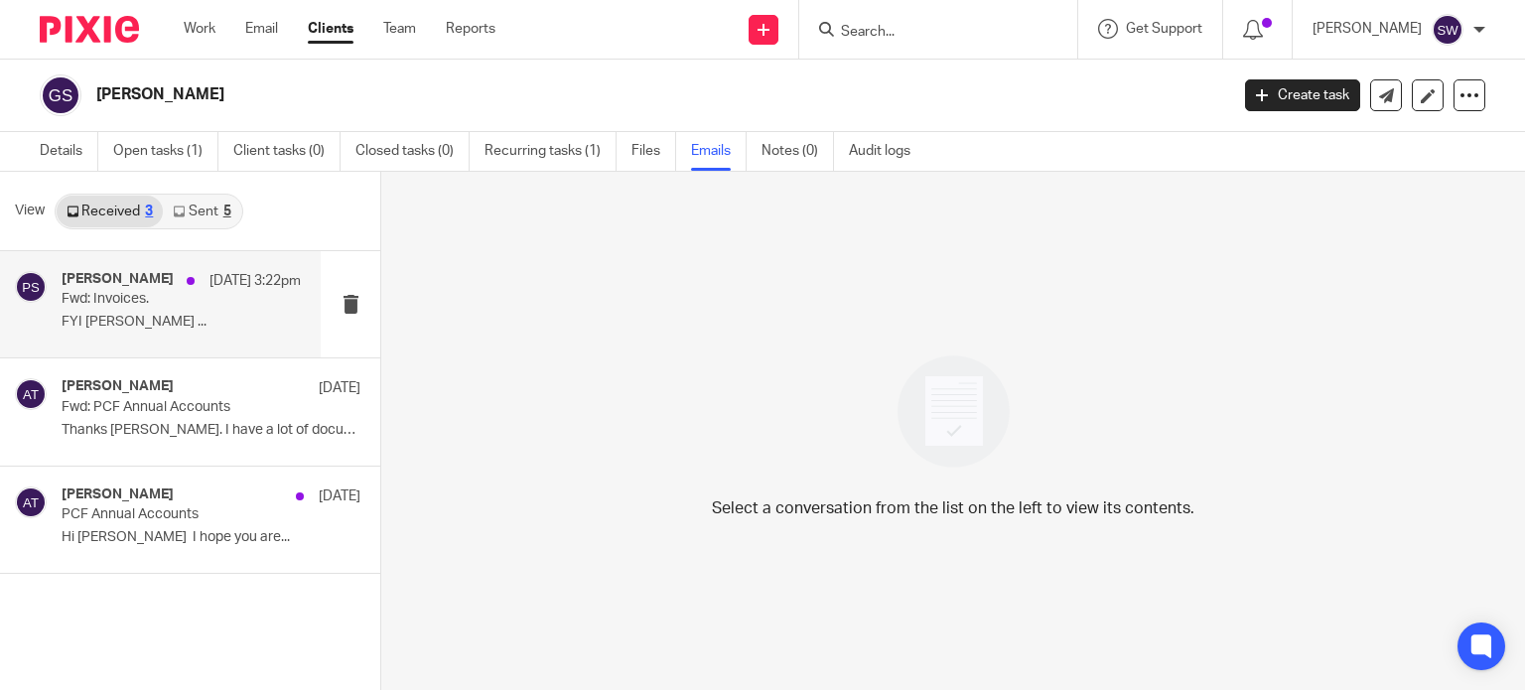
click at [147, 325] on p "FYI PAMELA SPENCER ..." at bounding box center [181, 322] width 239 height 17
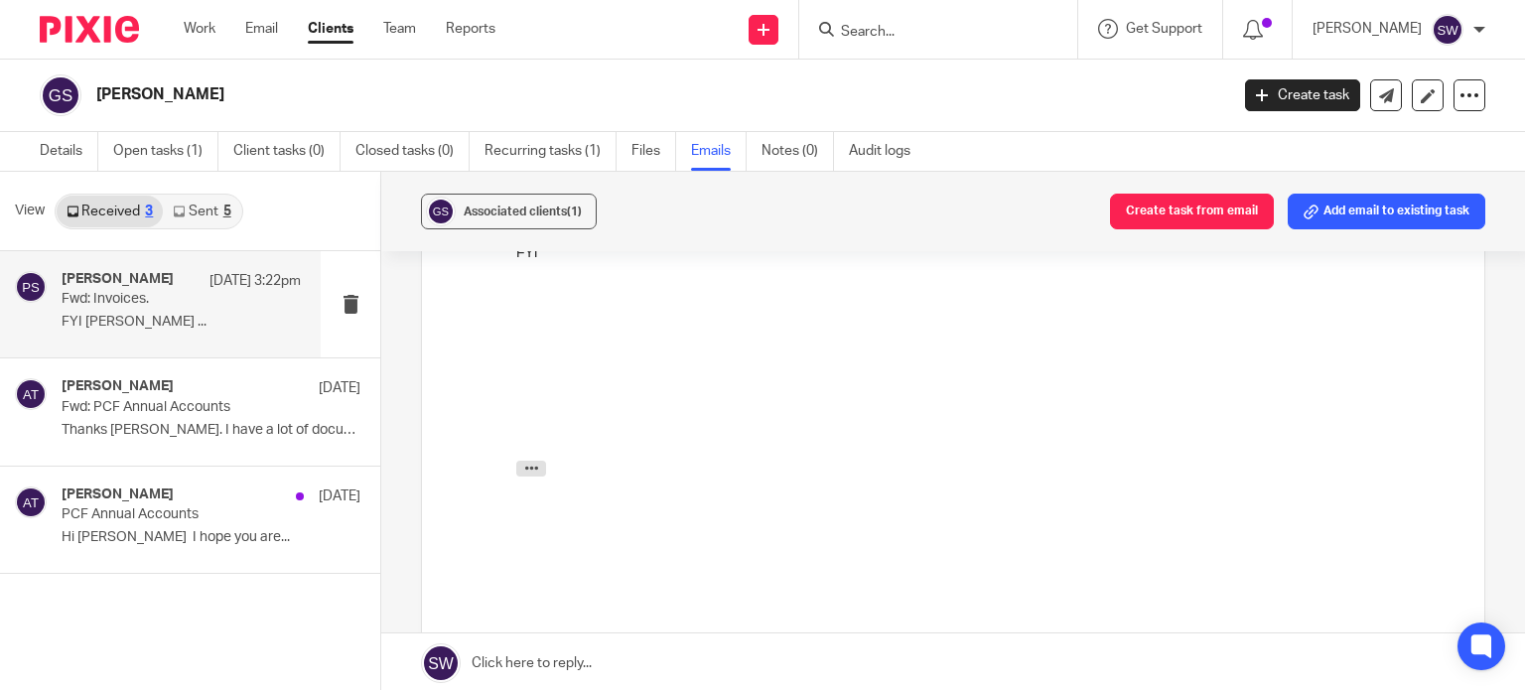
scroll to position [298, 0]
click at [61, 156] on link "Details" at bounding box center [69, 151] width 59 height 39
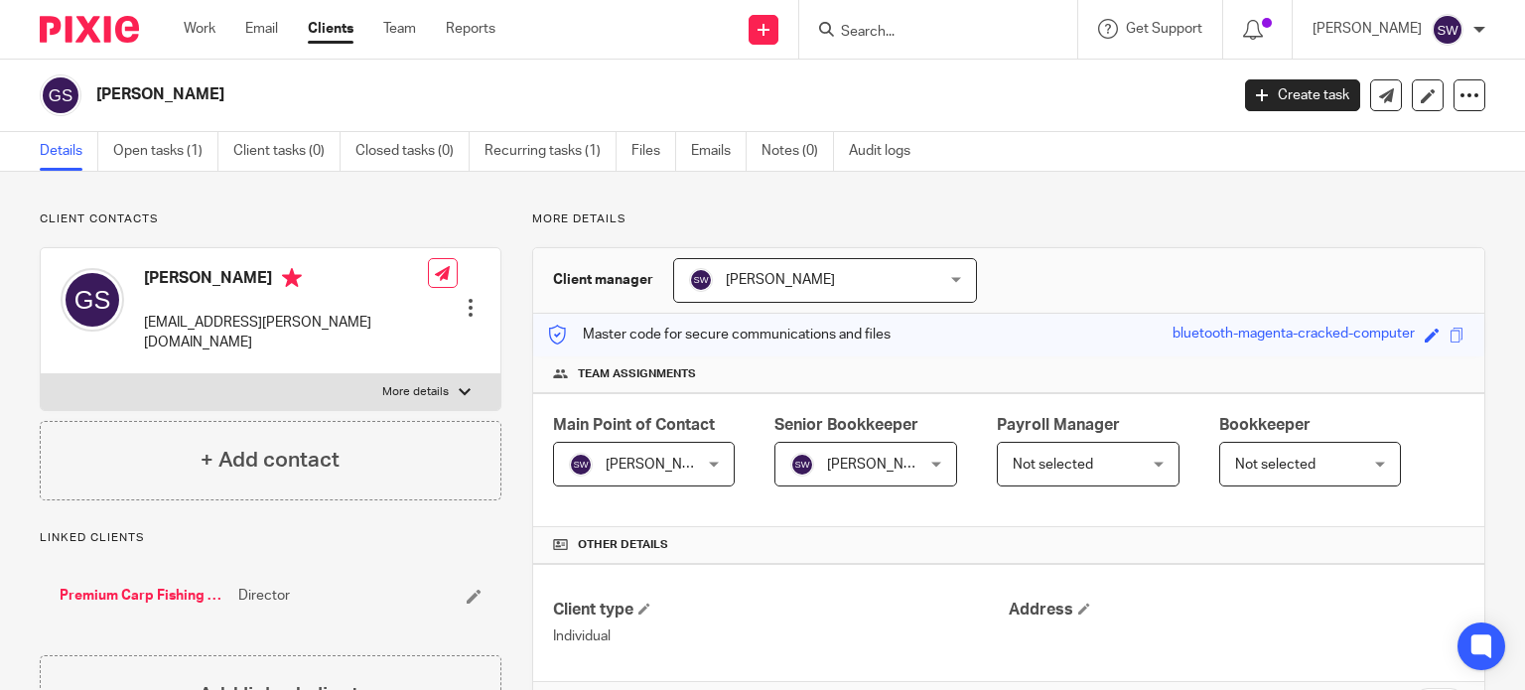
click at [896, 37] on input "Search" at bounding box center [928, 33] width 179 height 18
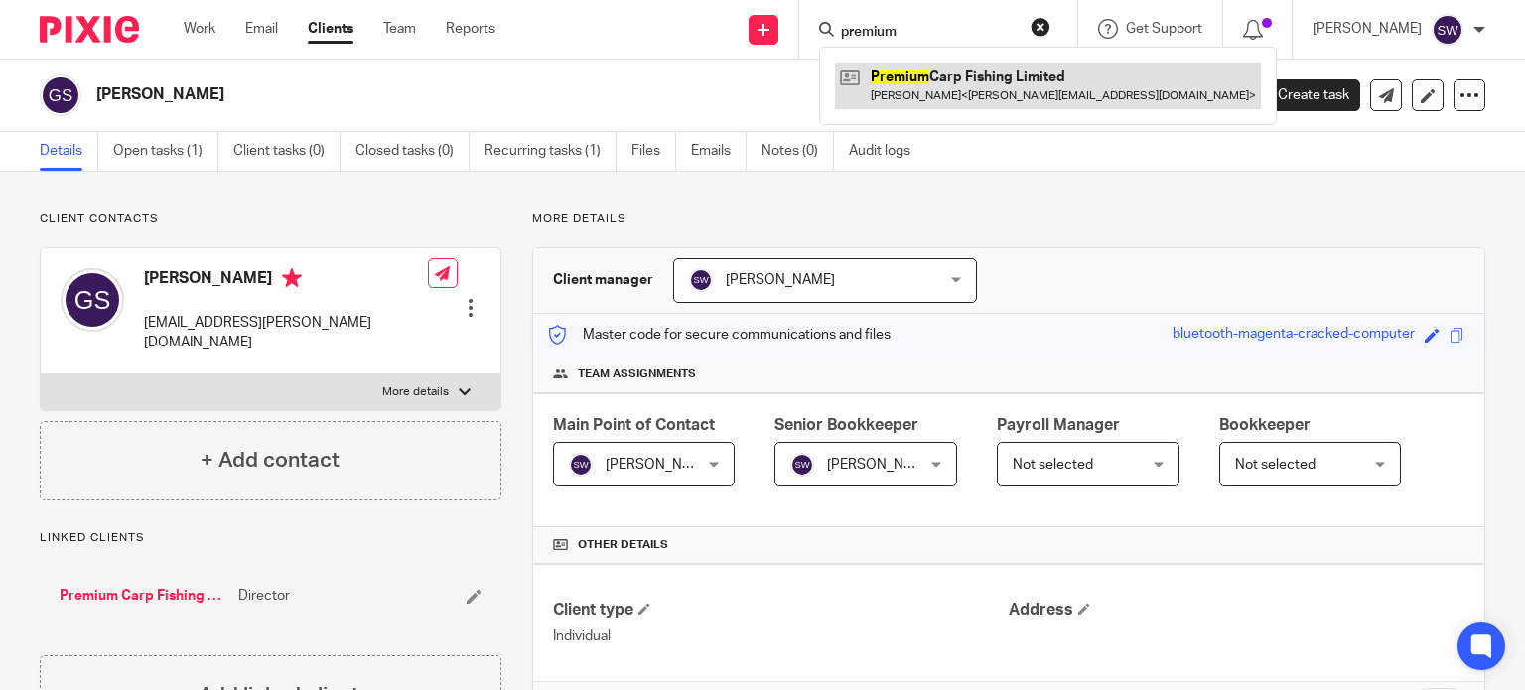
type input "premium"
click at [965, 89] on link at bounding box center [1048, 86] width 426 height 46
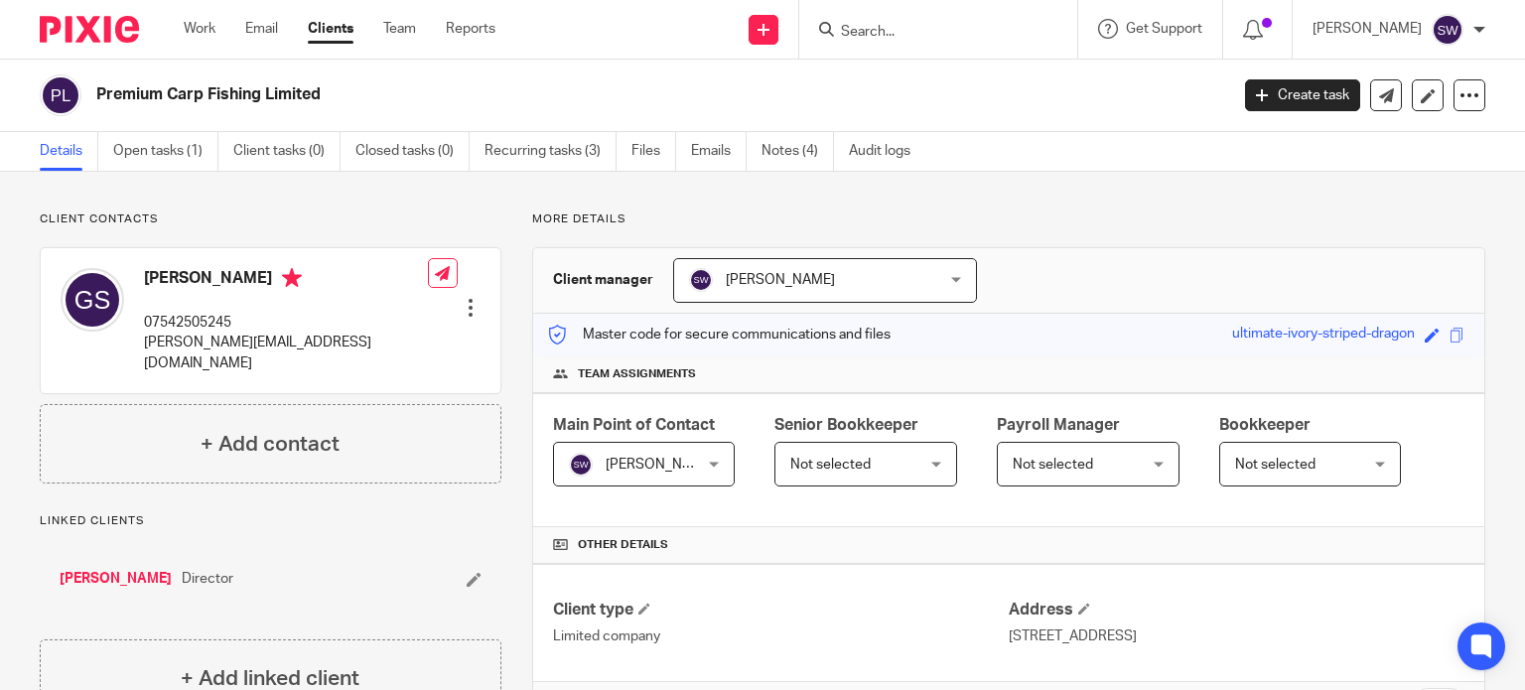
click at [887, 35] on input "Search" at bounding box center [928, 33] width 179 height 18
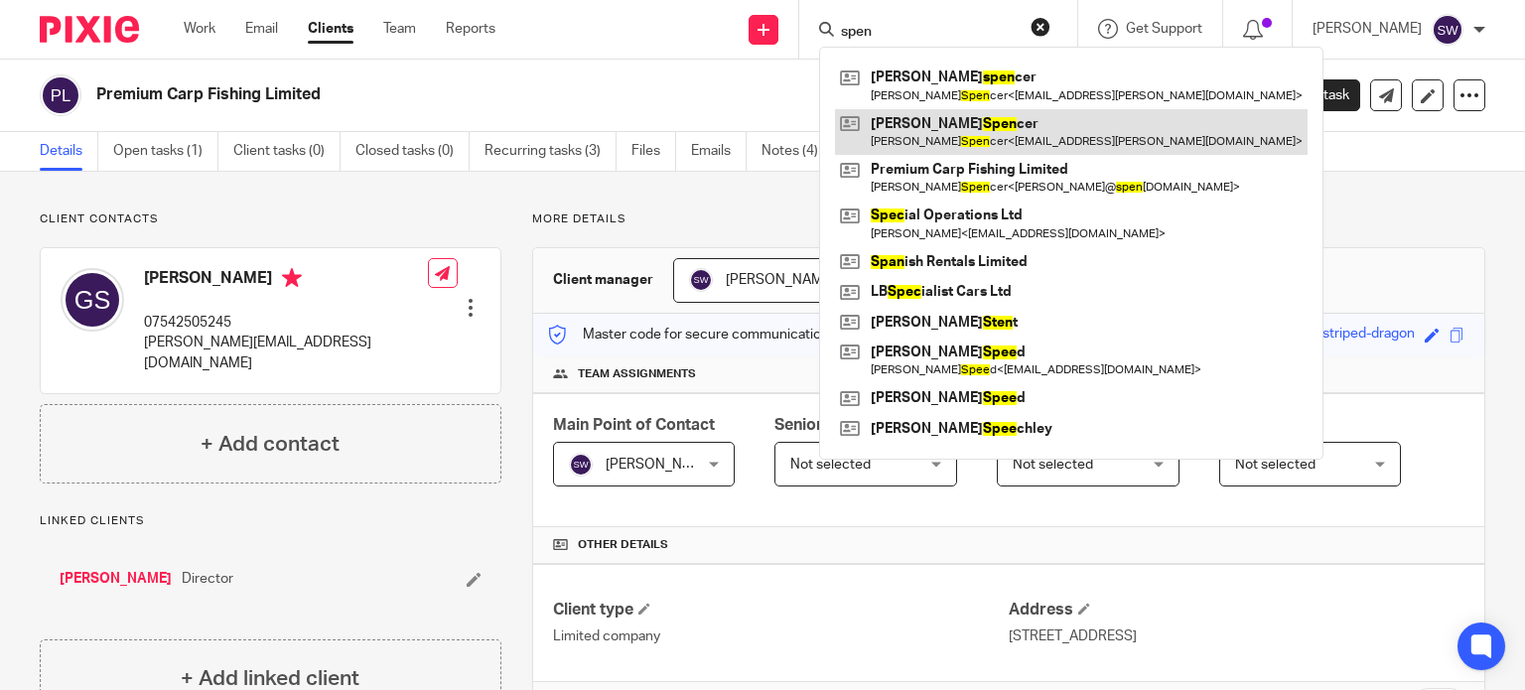
type input "spen"
click at [1019, 138] on link at bounding box center [1071, 132] width 473 height 46
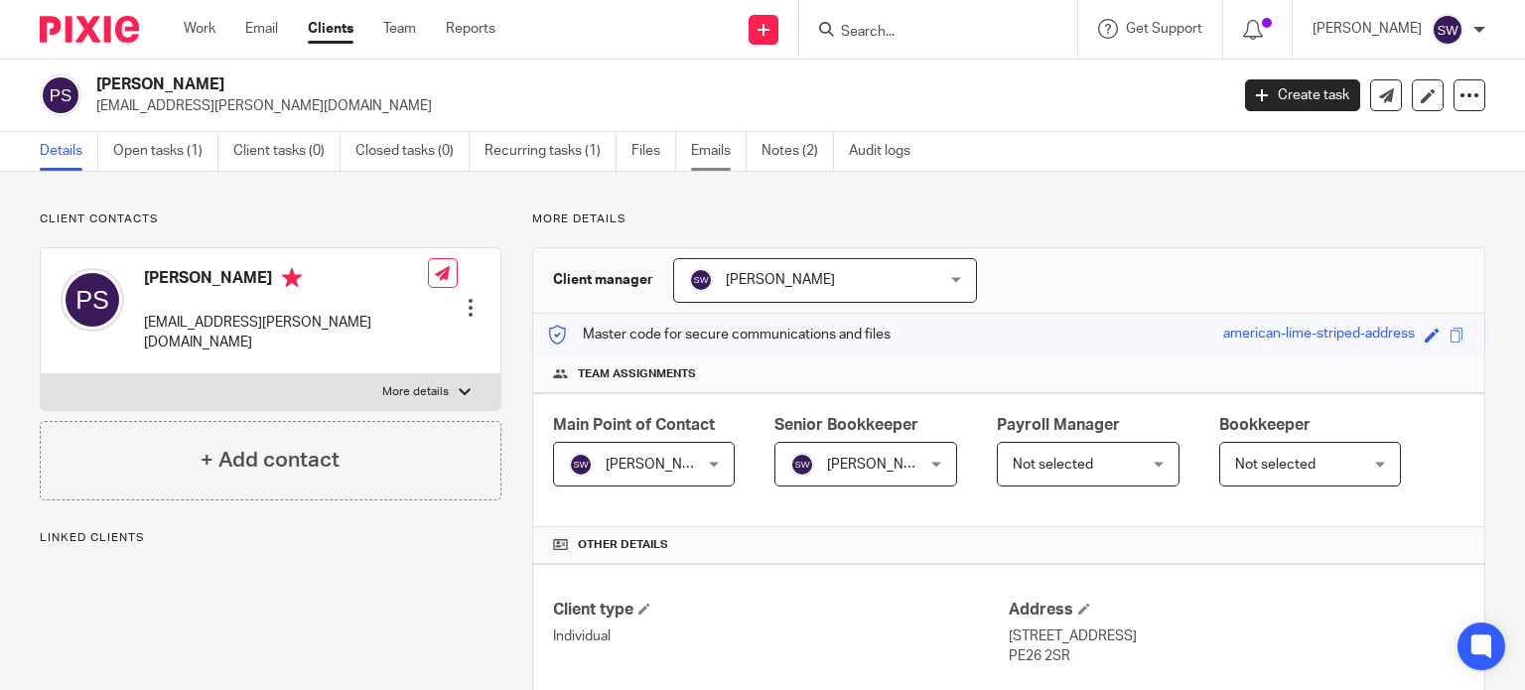
click at [735, 145] on link "Emails" at bounding box center [719, 151] width 56 height 39
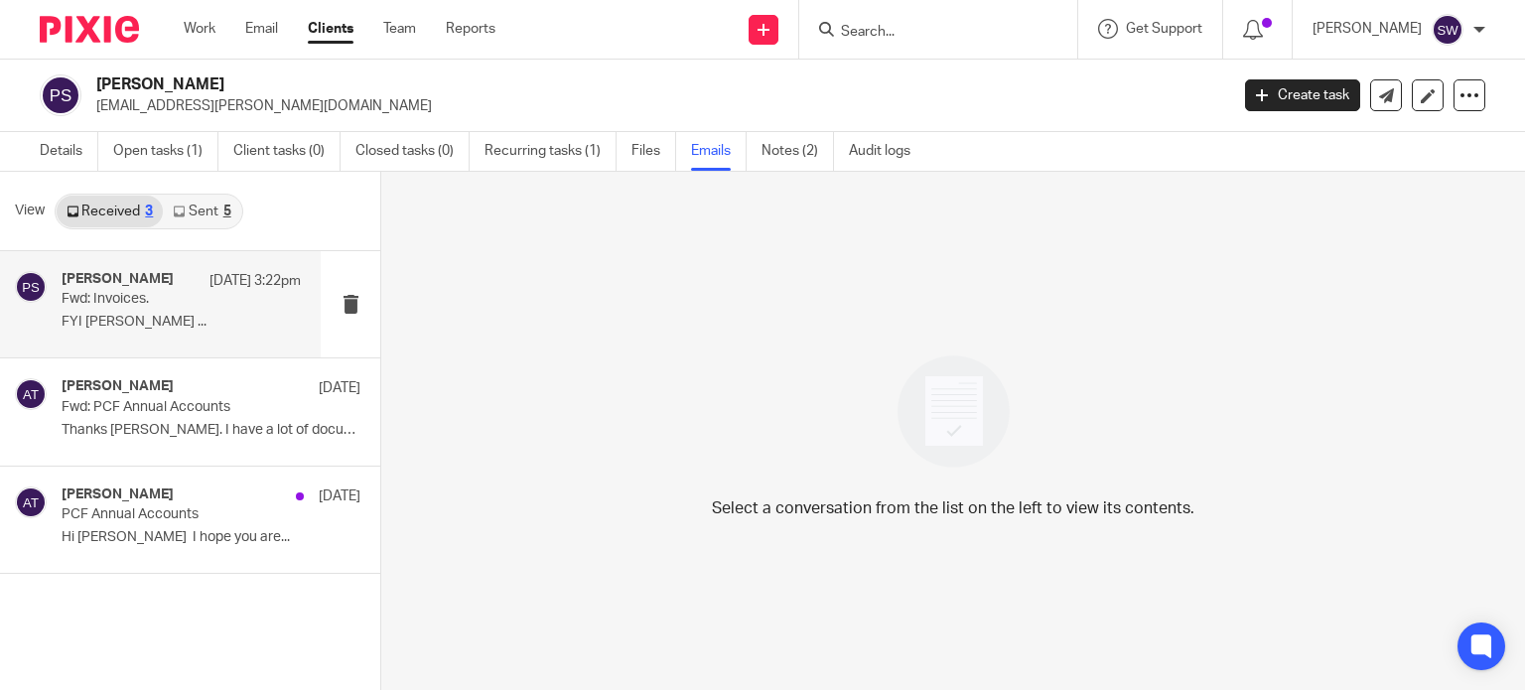
click at [110, 317] on p "FYI [PERSON_NAME] ..." at bounding box center [181, 322] width 239 height 17
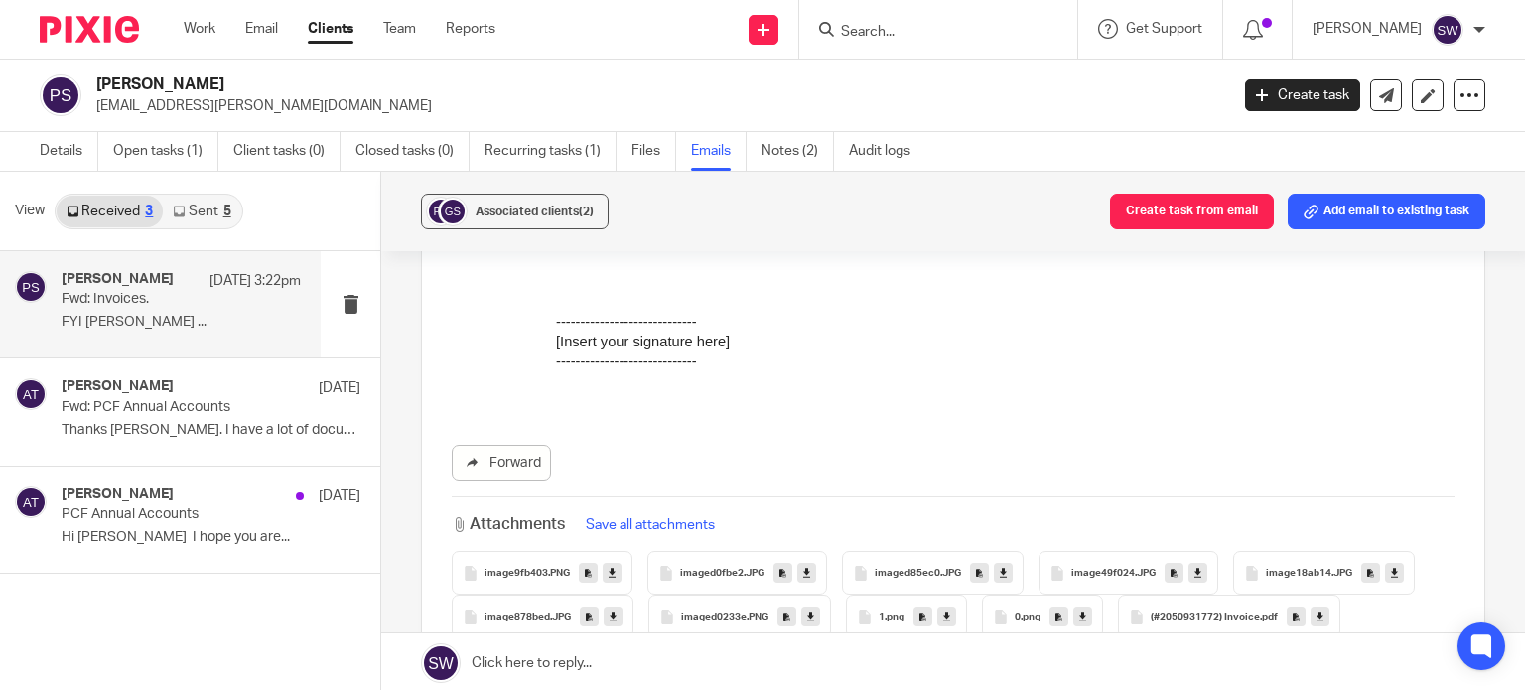
scroll to position [2184, 0]
click at [911, 29] on input "Search" at bounding box center [928, 33] width 179 height 18
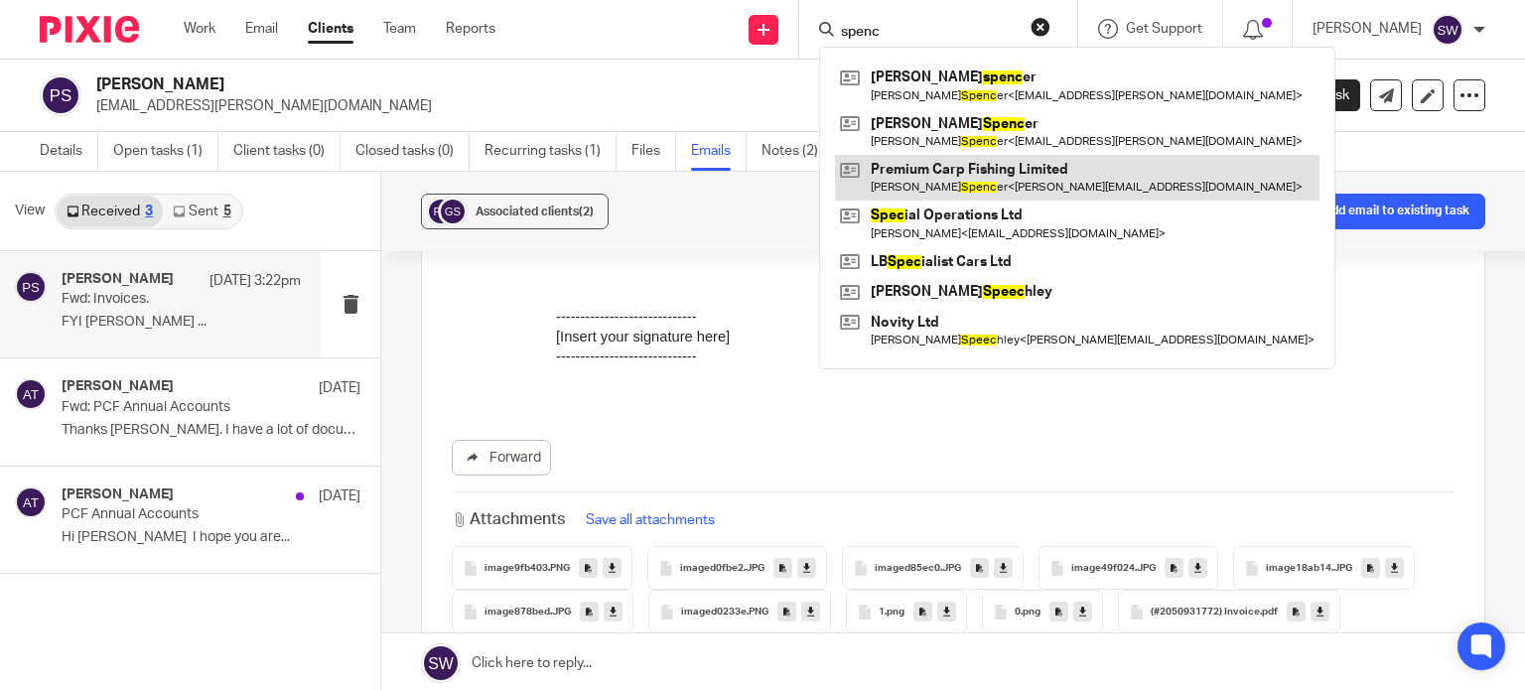
type input "spenc"
click at [983, 175] on link at bounding box center [1077, 178] width 484 height 46
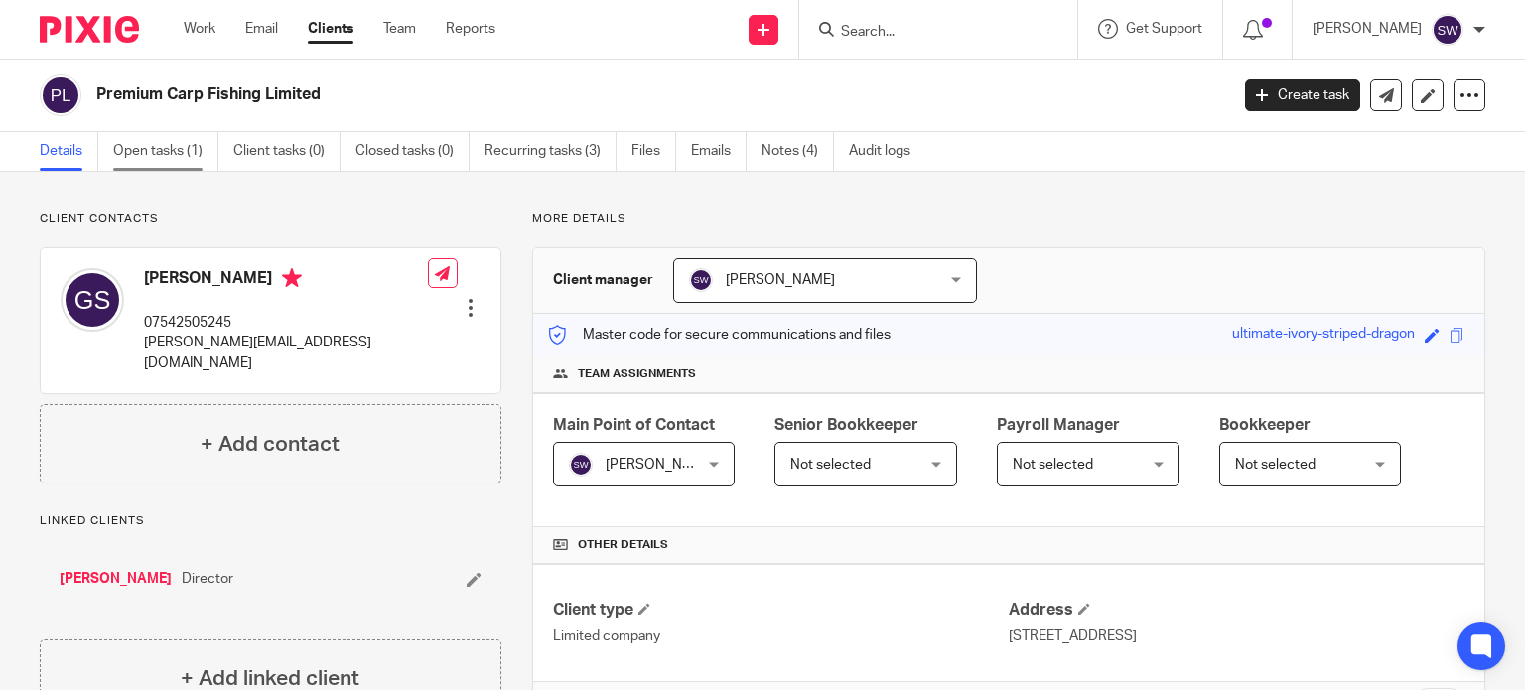
click at [161, 151] on link "Open tasks (1)" at bounding box center [165, 151] width 105 height 39
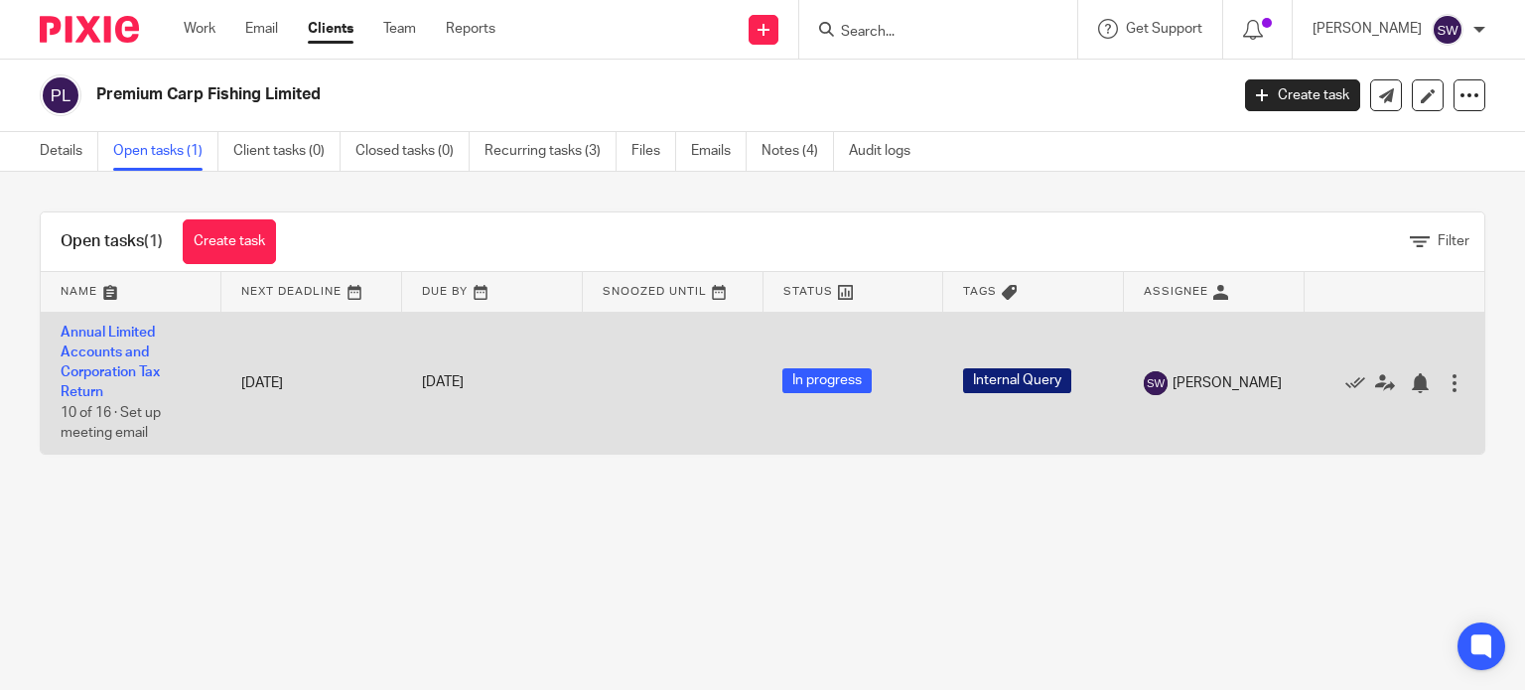
click at [89, 339] on td "Annual Limited Accounts and Corporation Tax Return 10 of 16 · Set up meeting em…" at bounding box center [131, 383] width 181 height 142
click at [91, 337] on link "Annual Limited Accounts and Corporation Tax Return" at bounding box center [110, 363] width 99 height 74
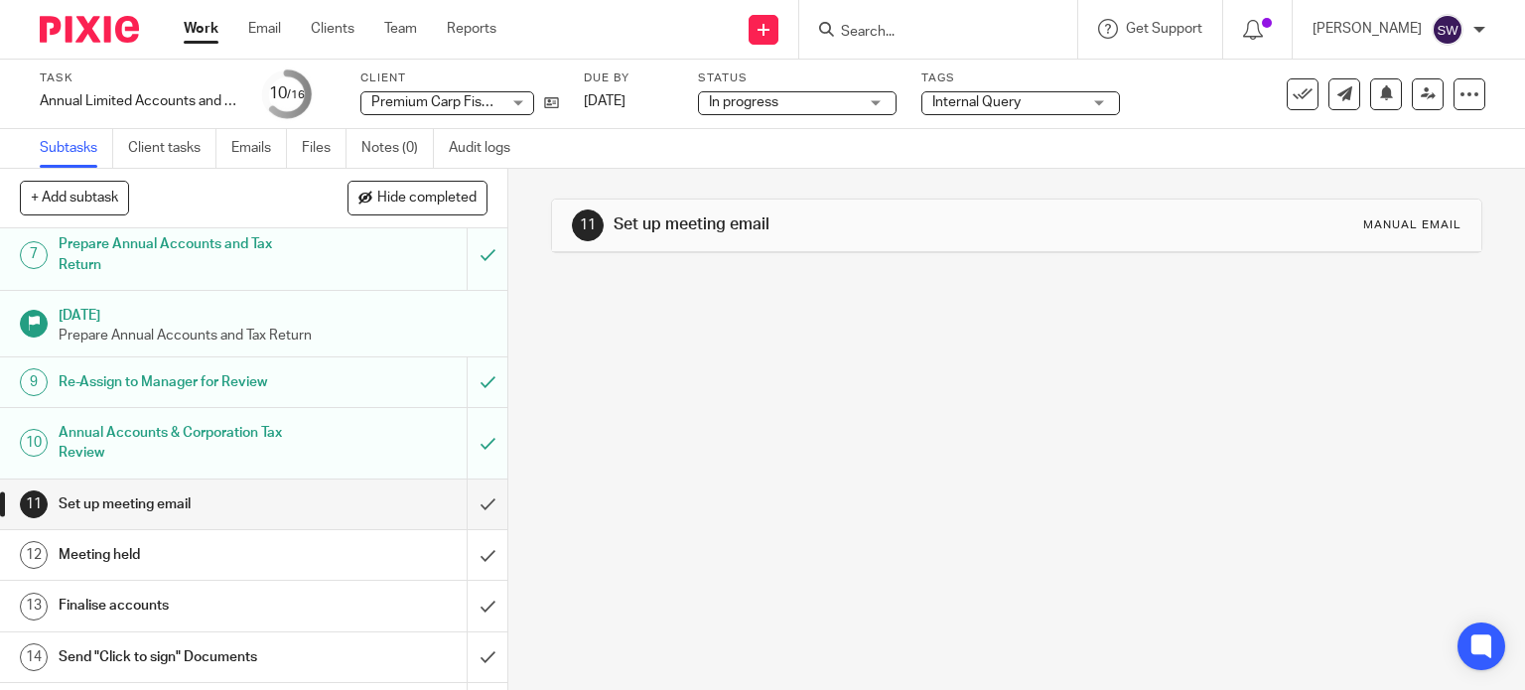
scroll to position [477, 0]
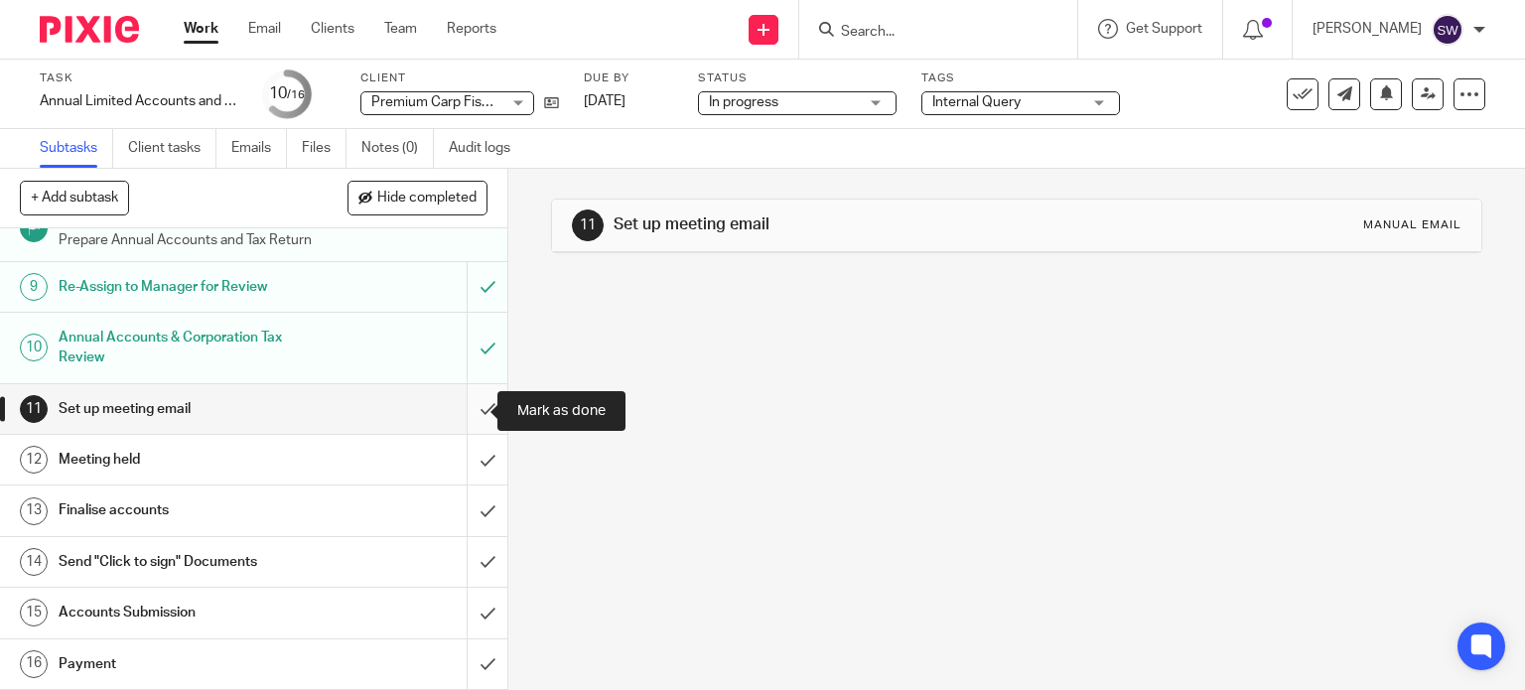
click at [469, 412] on input "submit" at bounding box center [253, 409] width 507 height 50
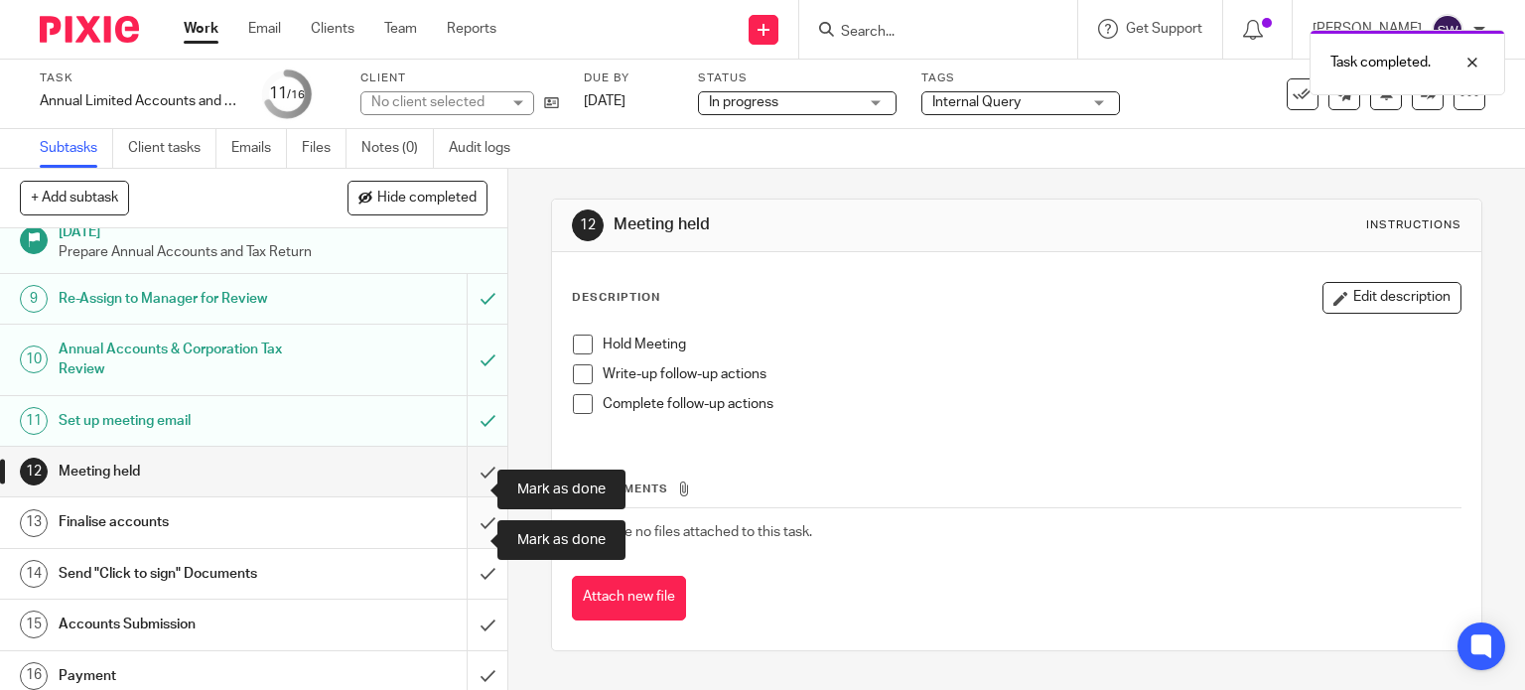
scroll to position [477, 0]
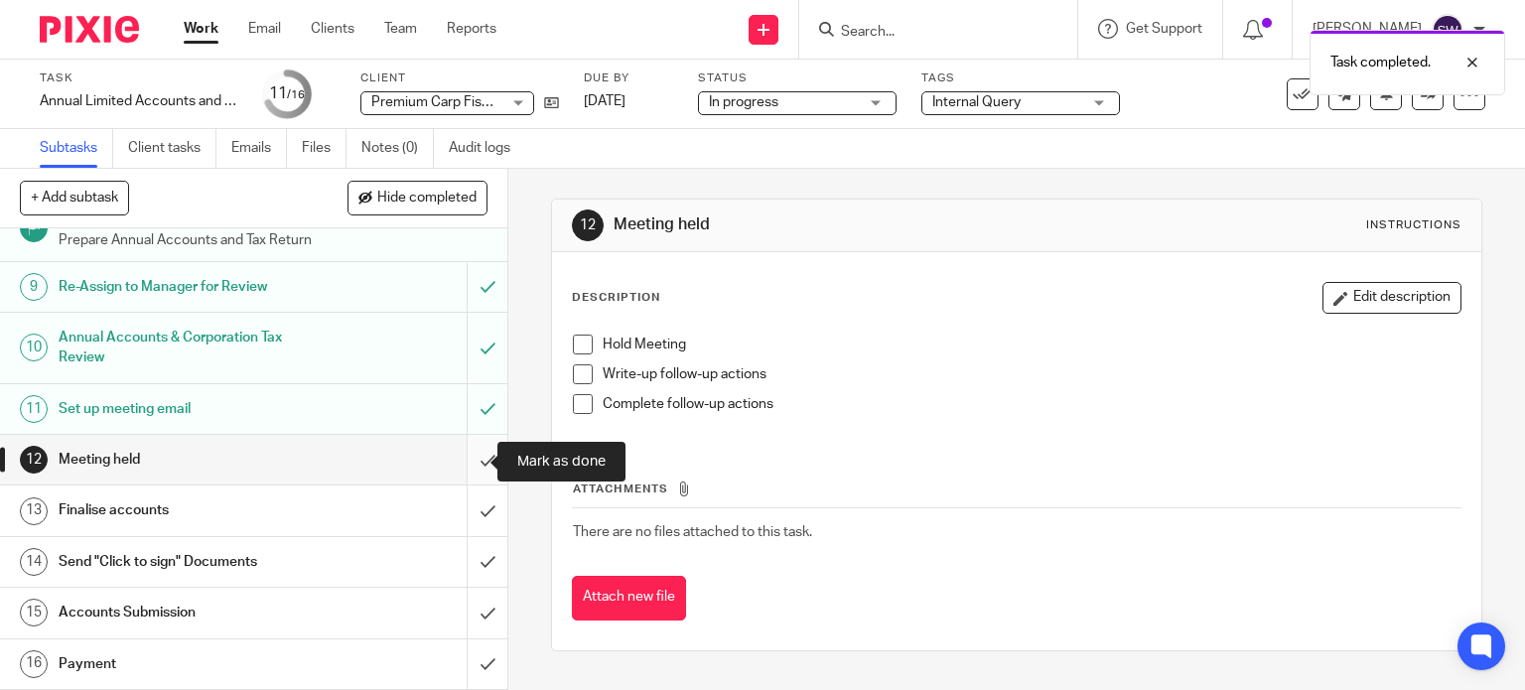
click at [468, 463] on input "submit" at bounding box center [253, 460] width 507 height 50
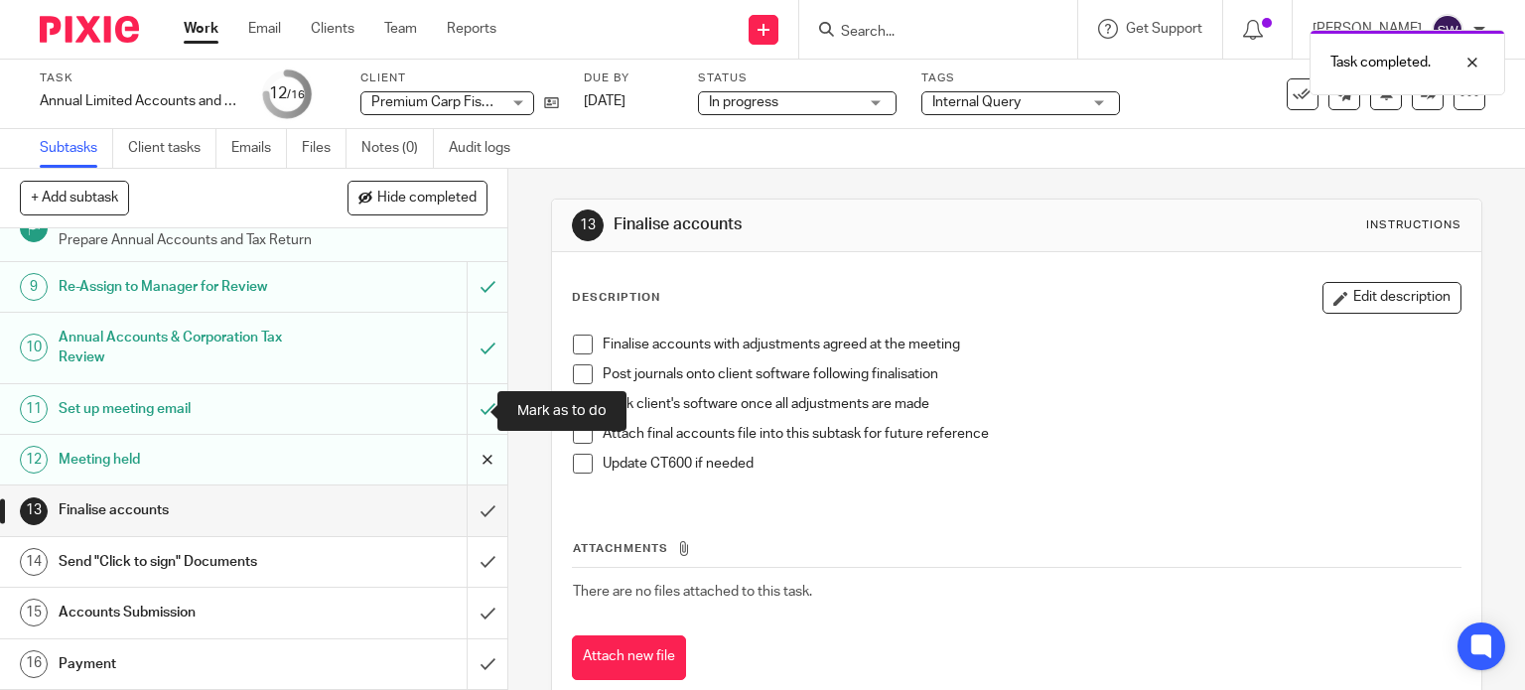
scroll to position [477, 0]
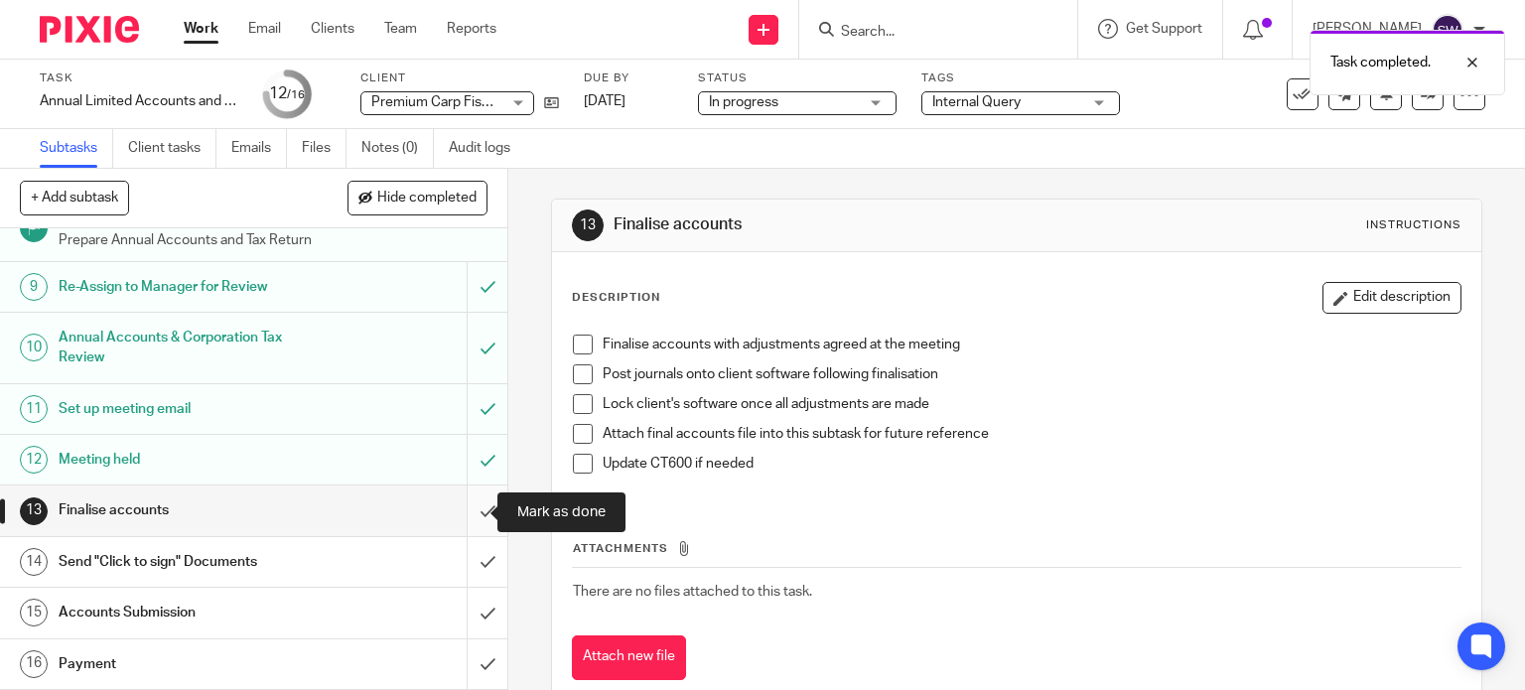
click at [469, 514] on input "submit" at bounding box center [253, 510] width 507 height 50
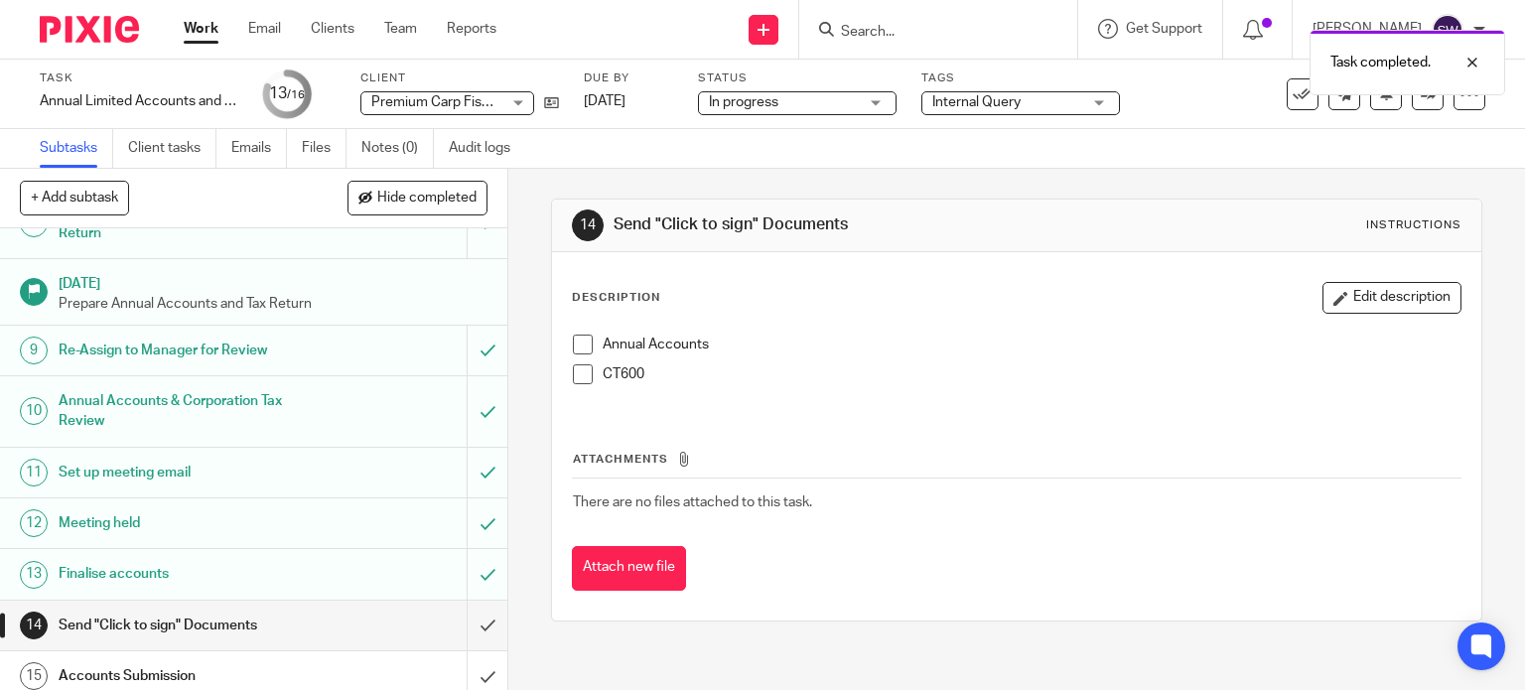
scroll to position [477, 0]
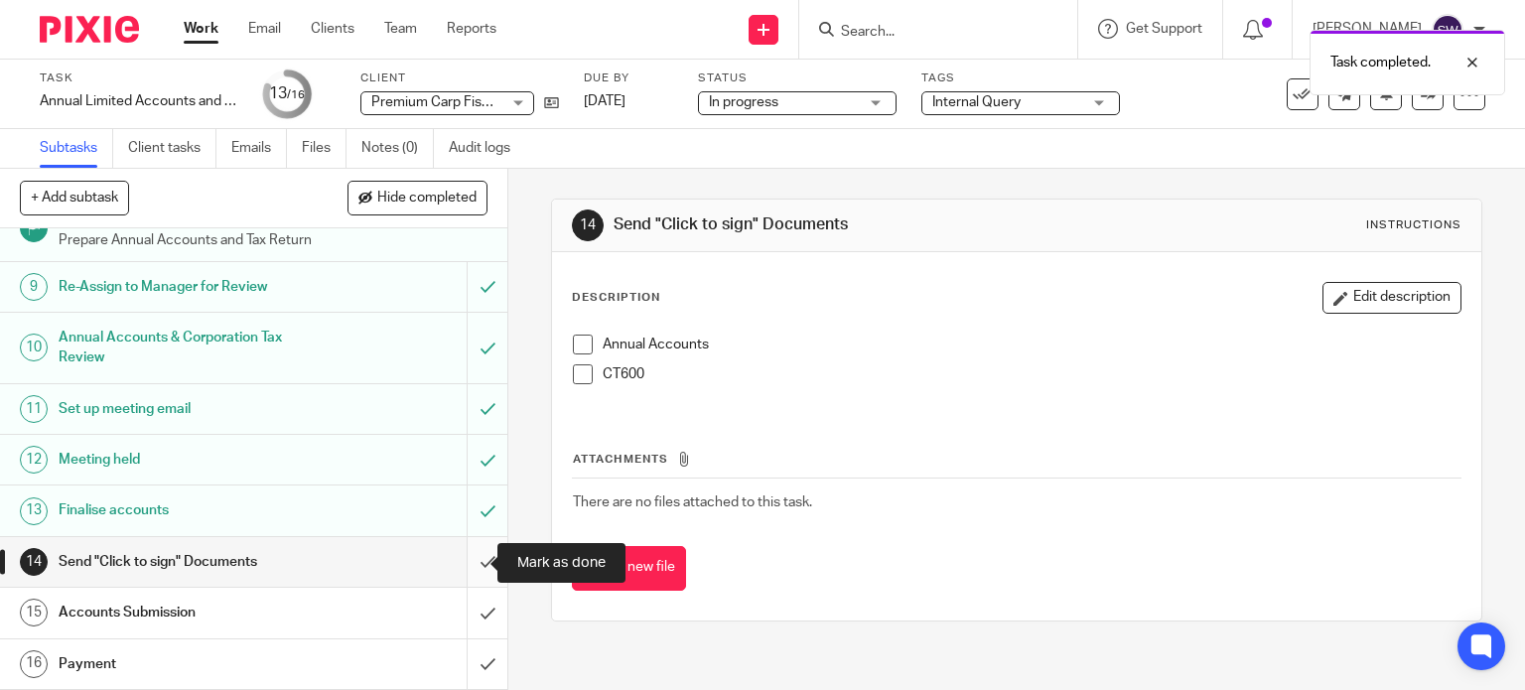
click at [461, 559] on input "submit" at bounding box center [253, 562] width 507 height 50
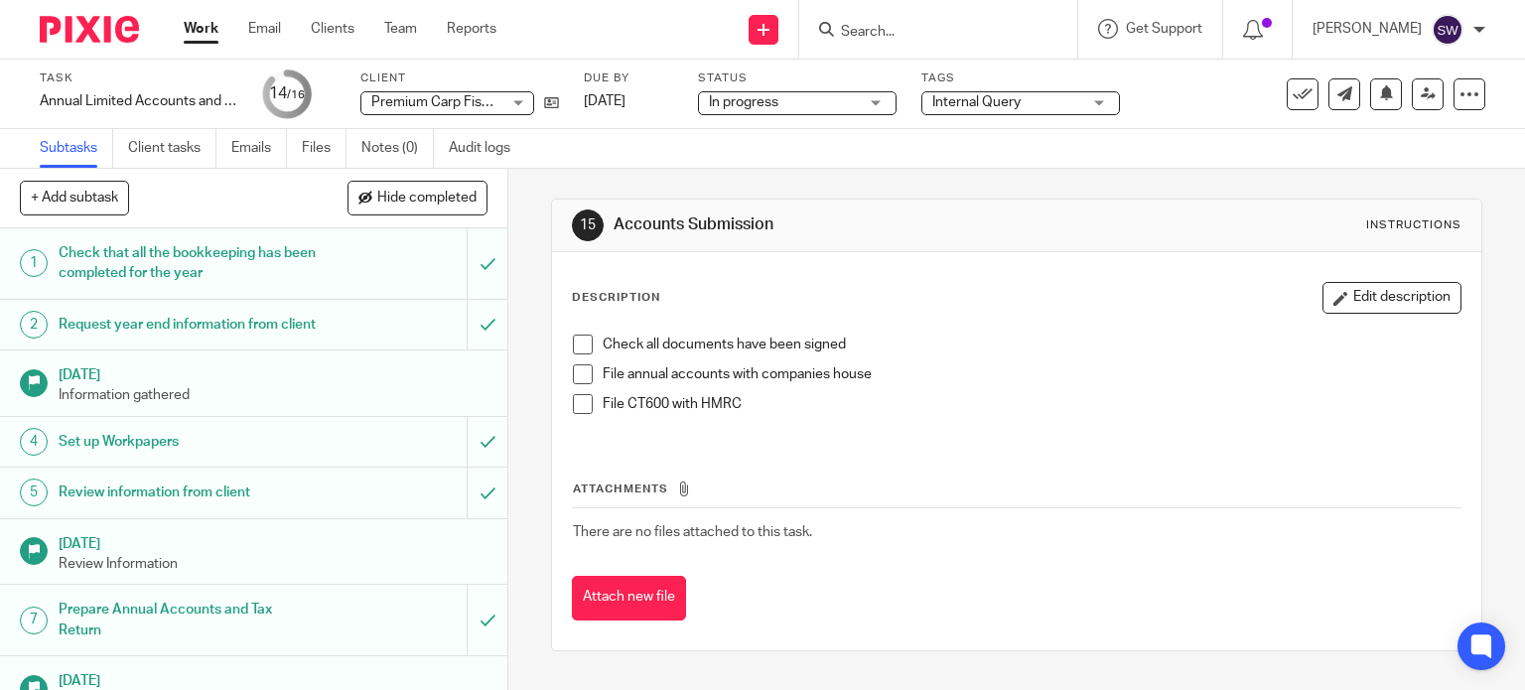
click at [890, 35] on input "Search" at bounding box center [928, 33] width 179 height 18
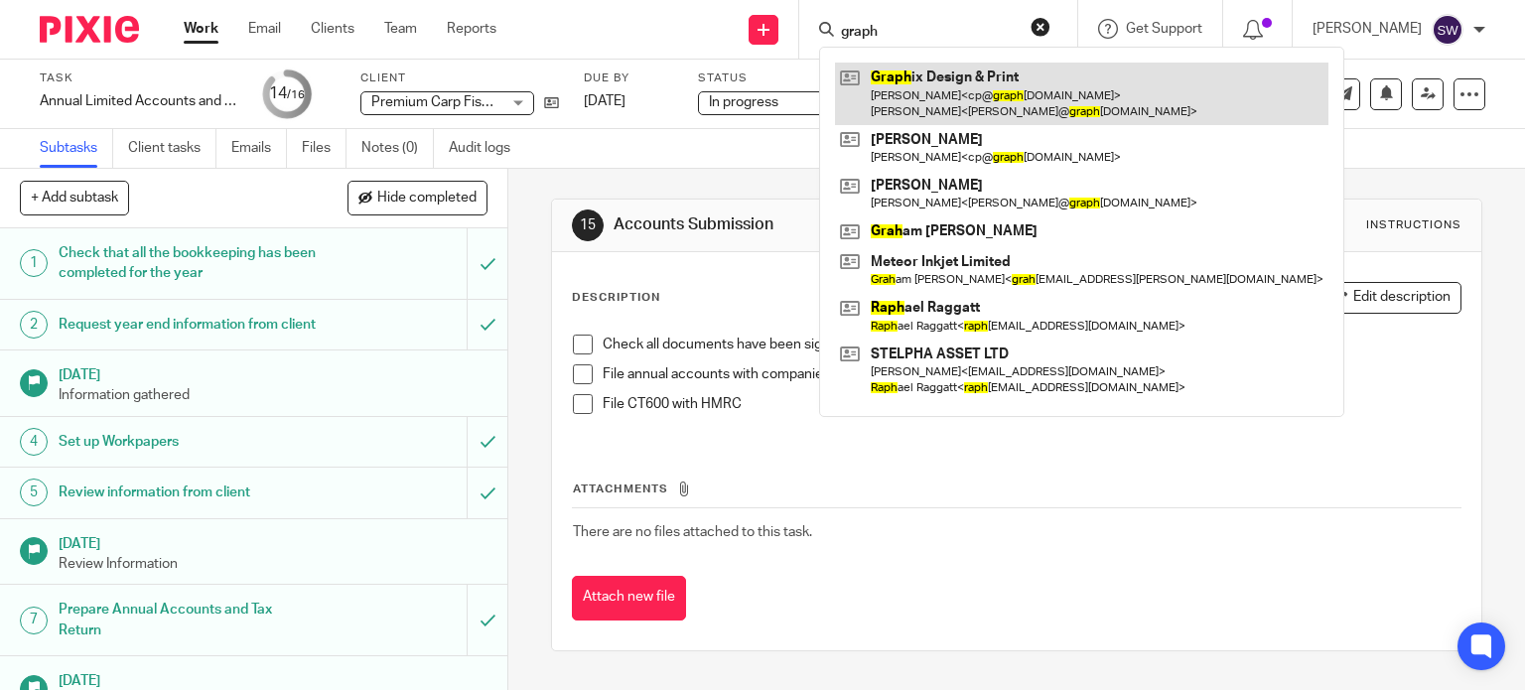
type input "graph"
click at [993, 80] on link at bounding box center [1081, 94] width 493 height 62
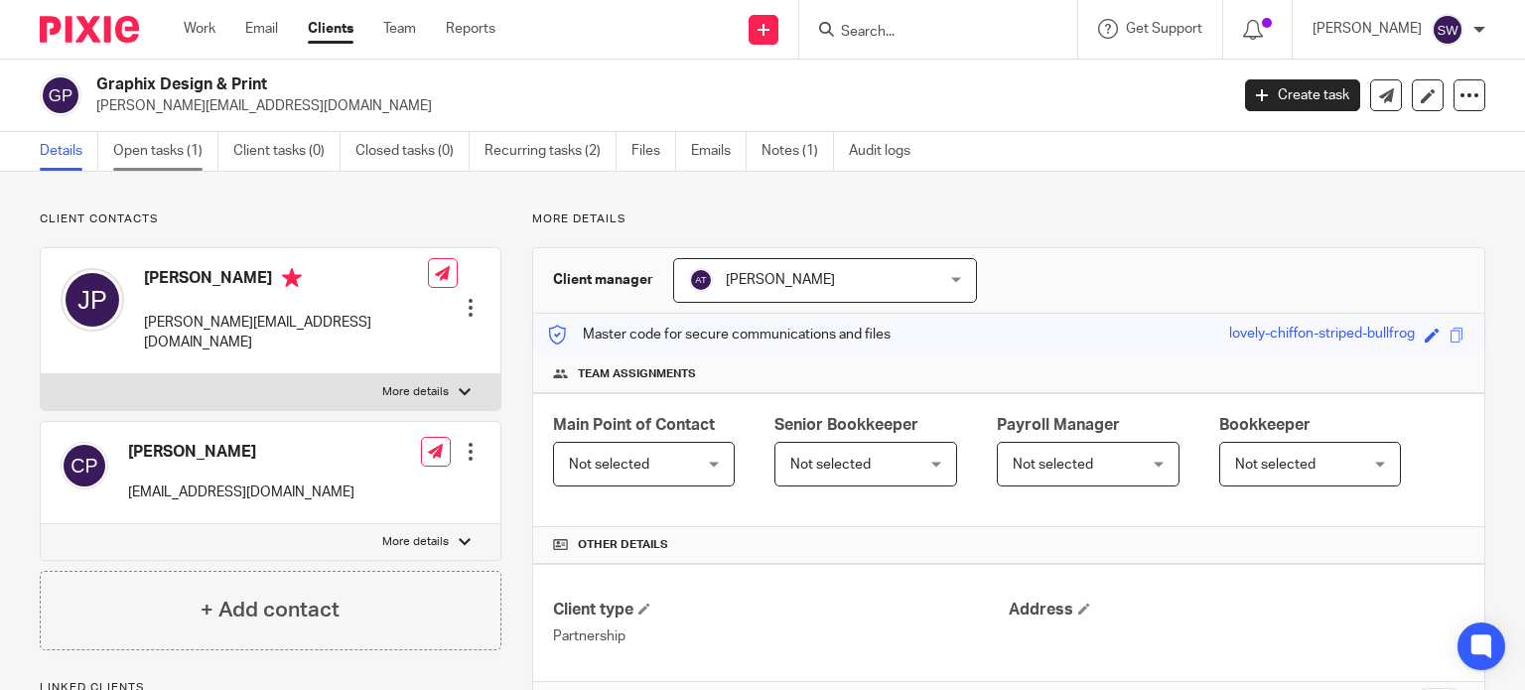
click at [182, 152] on link "Open tasks (1)" at bounding box center [165, 151] width 105 height 39
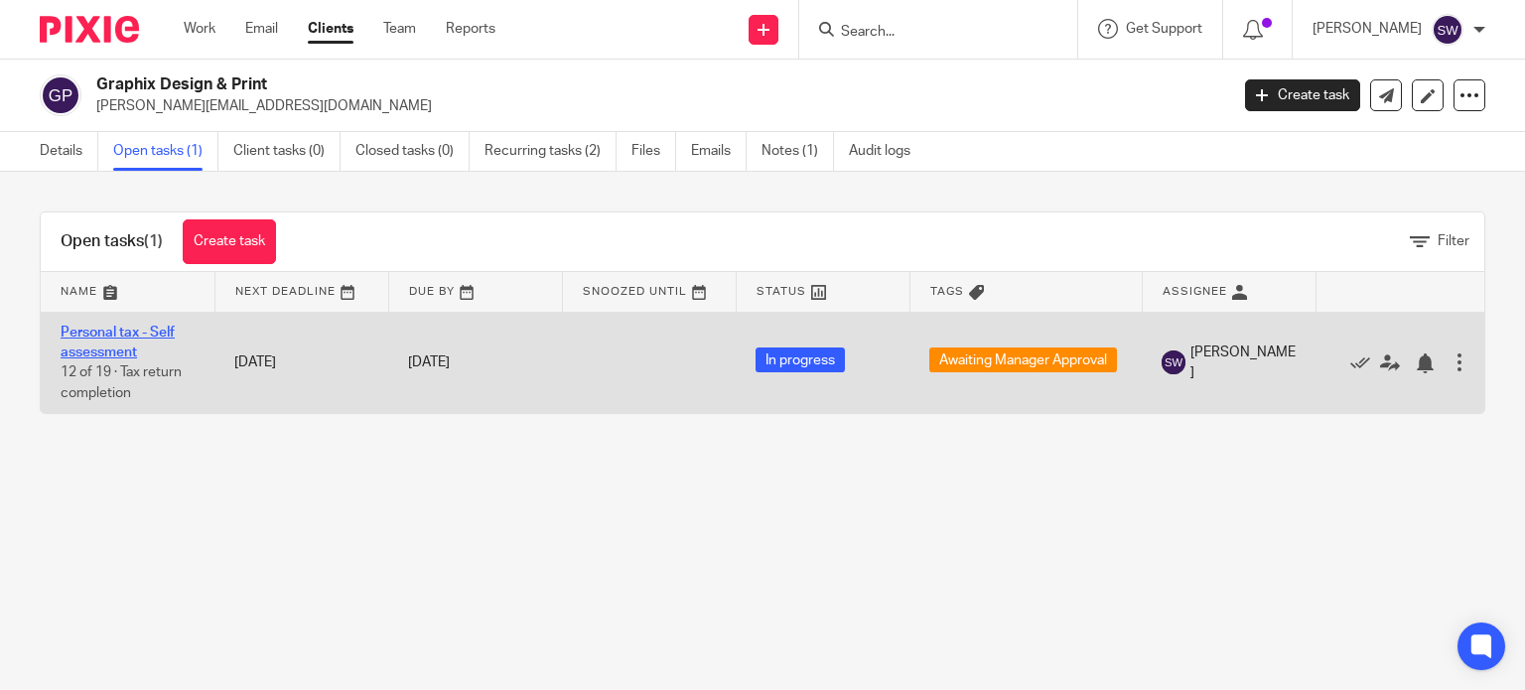
click at [111, 333] on link "Personal tax - Self assessment" at bounding box center [118, 343] width 114 height 34
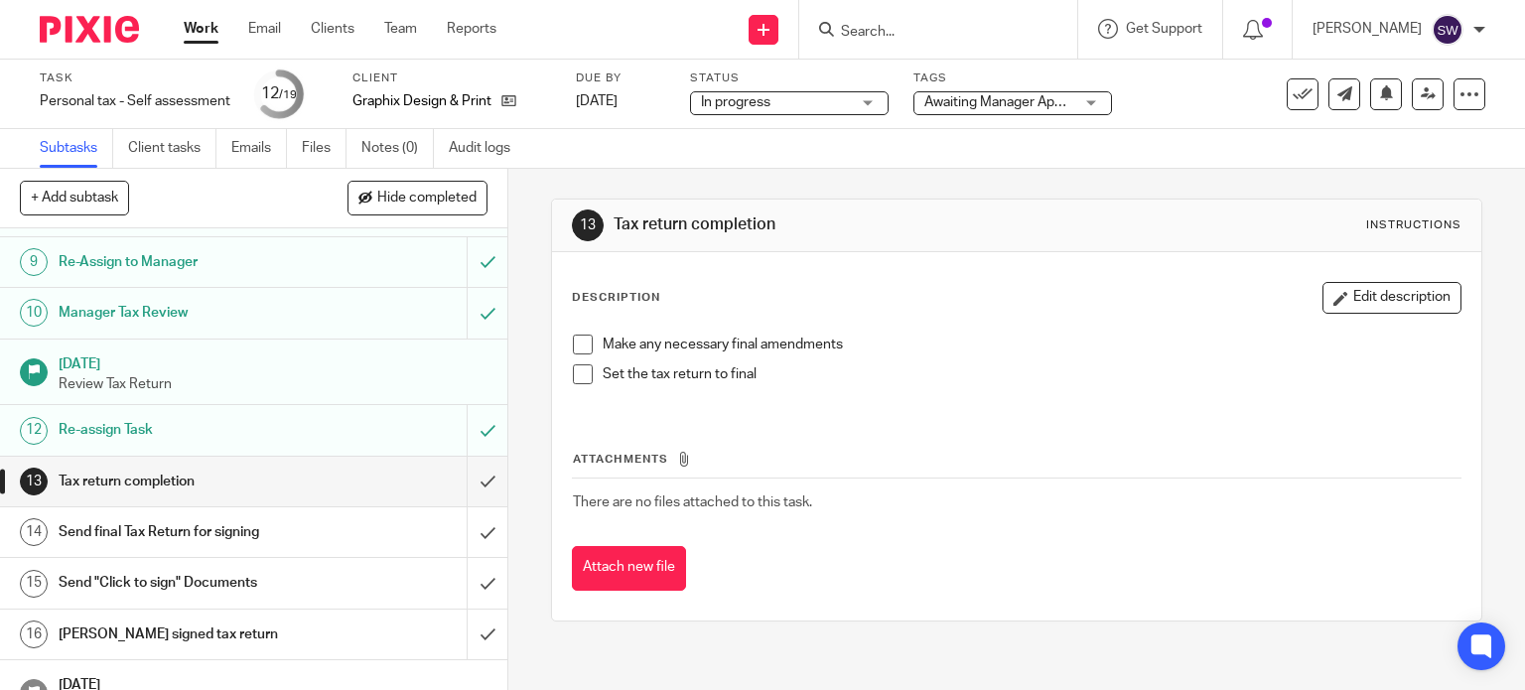
scroll to position [496, 0]
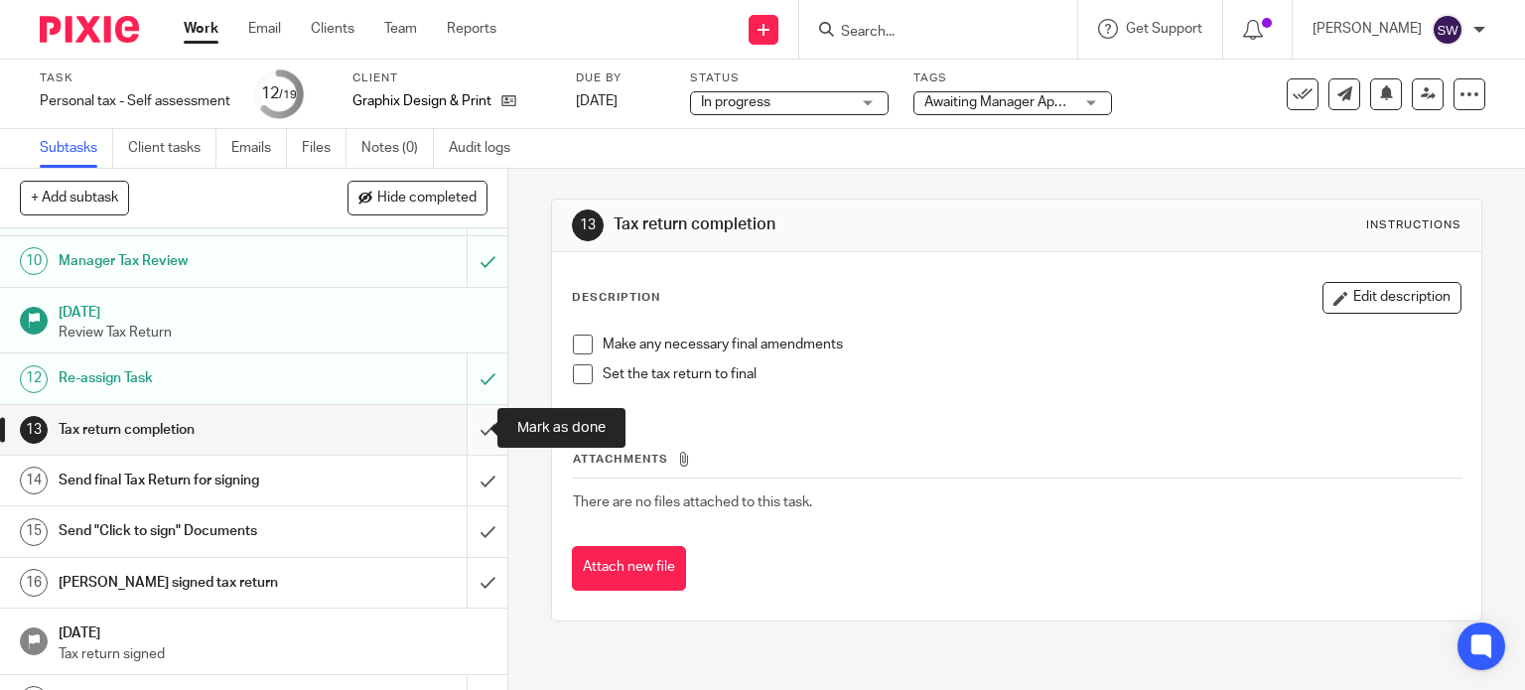
click at [469, 424] on input "submit" at bounding box center [253, 430] width 507 height 50
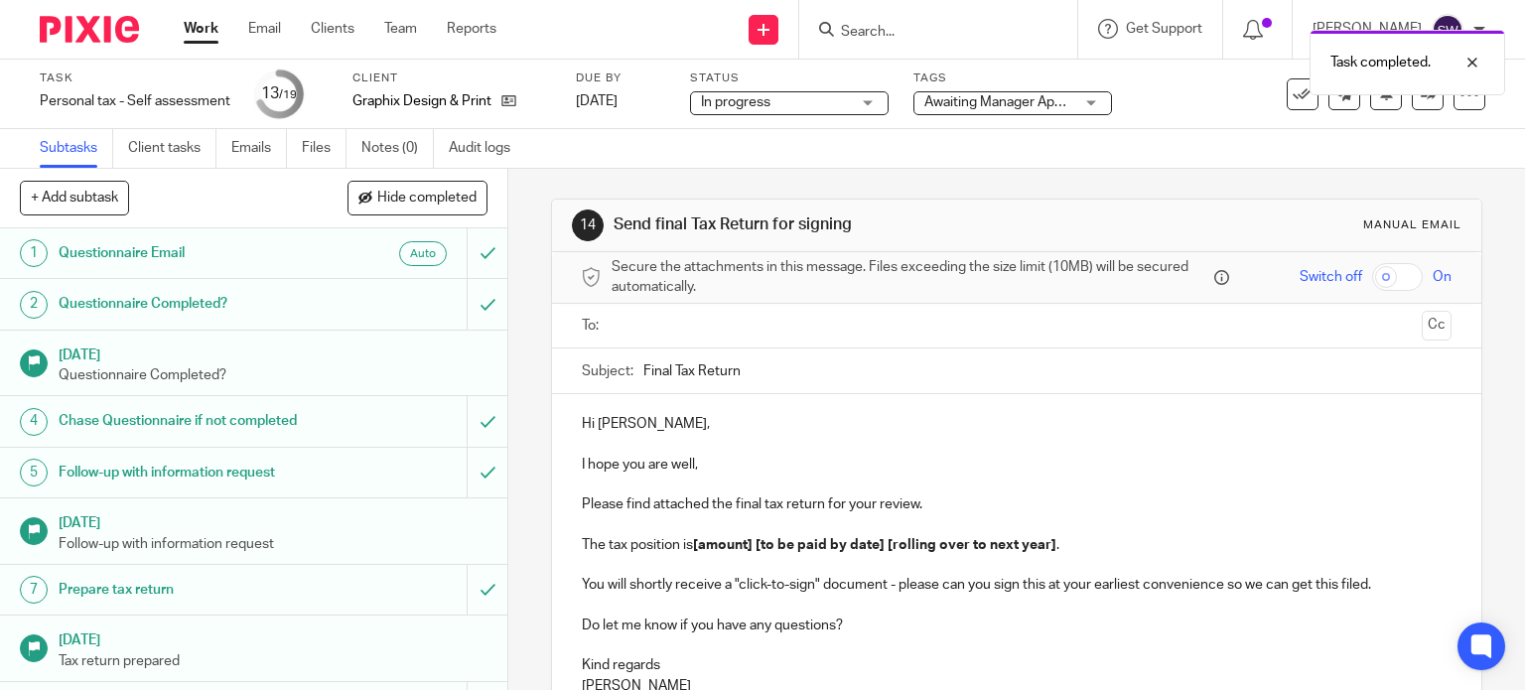
click at [1012, 100] on span "Awaiting Manager Approval" at bounding box center [1008, 102] width 168 height 14
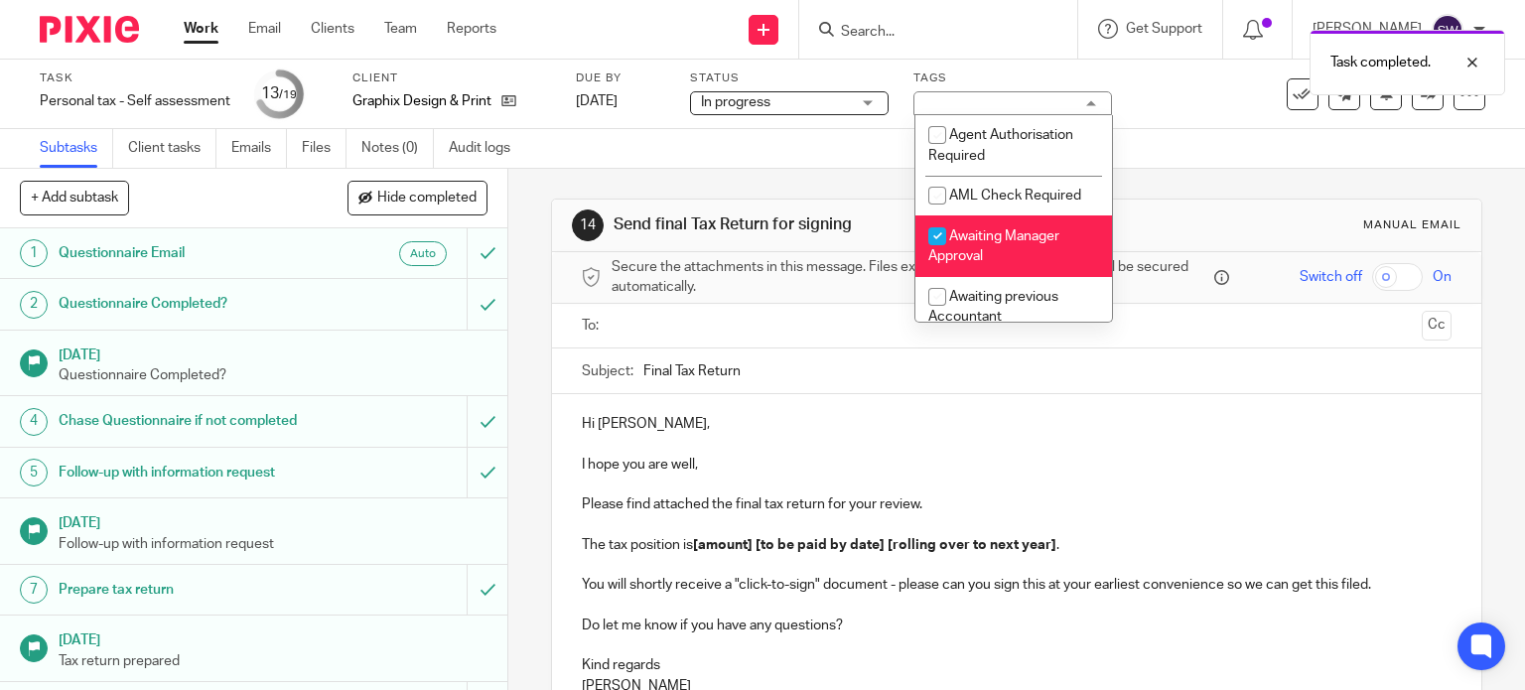
click at [997, 236] on span "Awaiting Manager Approval" at bounding box center [993, 246] width 131 height 35
checkbox input "false"
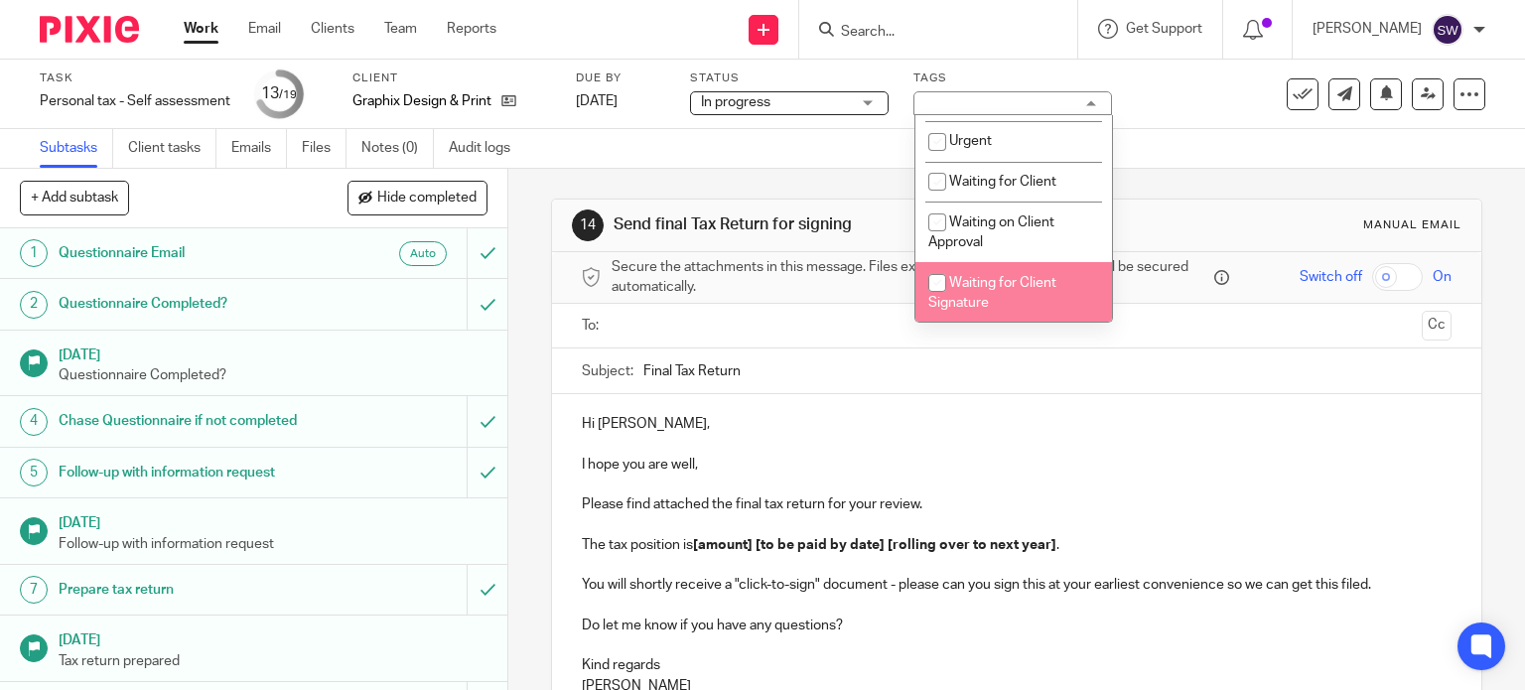
scroll to position [596, 0]
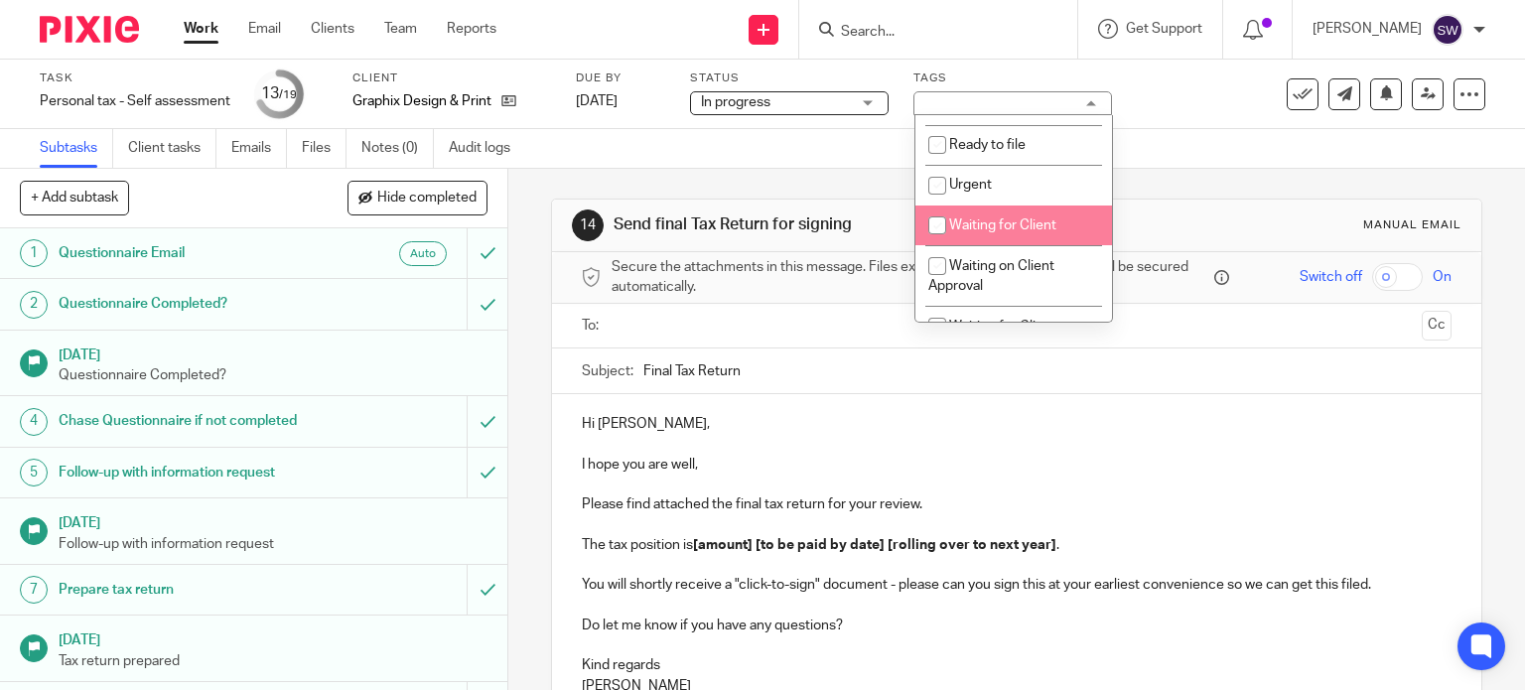
click at [1013, 227] on span "Waiting for Client" at bounding box center [1002, 225] width 107 height 14
checkbox input "true"
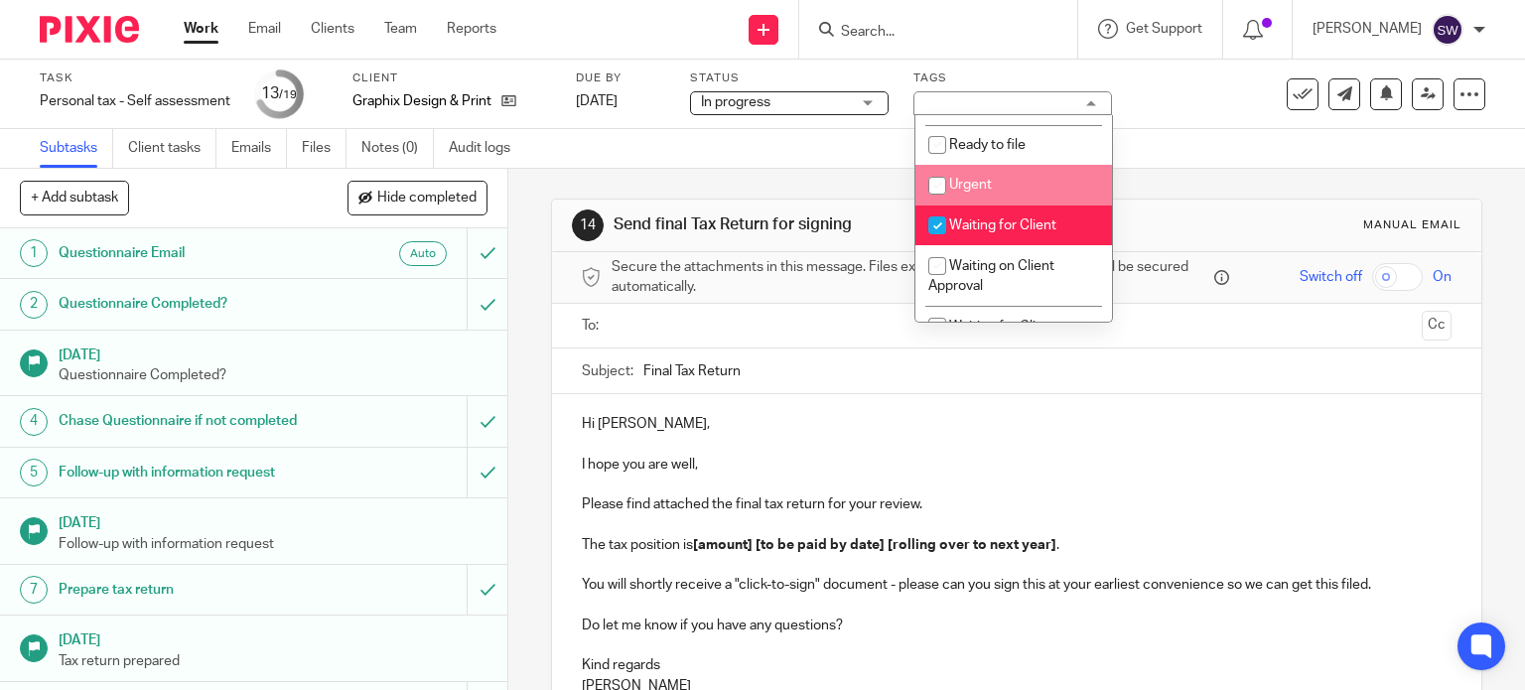
click at [1151, 142] on div "Subtasks Client tasks Emails Files Notes (0) Audit logs" at bounding box center [762, 149] width 1525 height 40
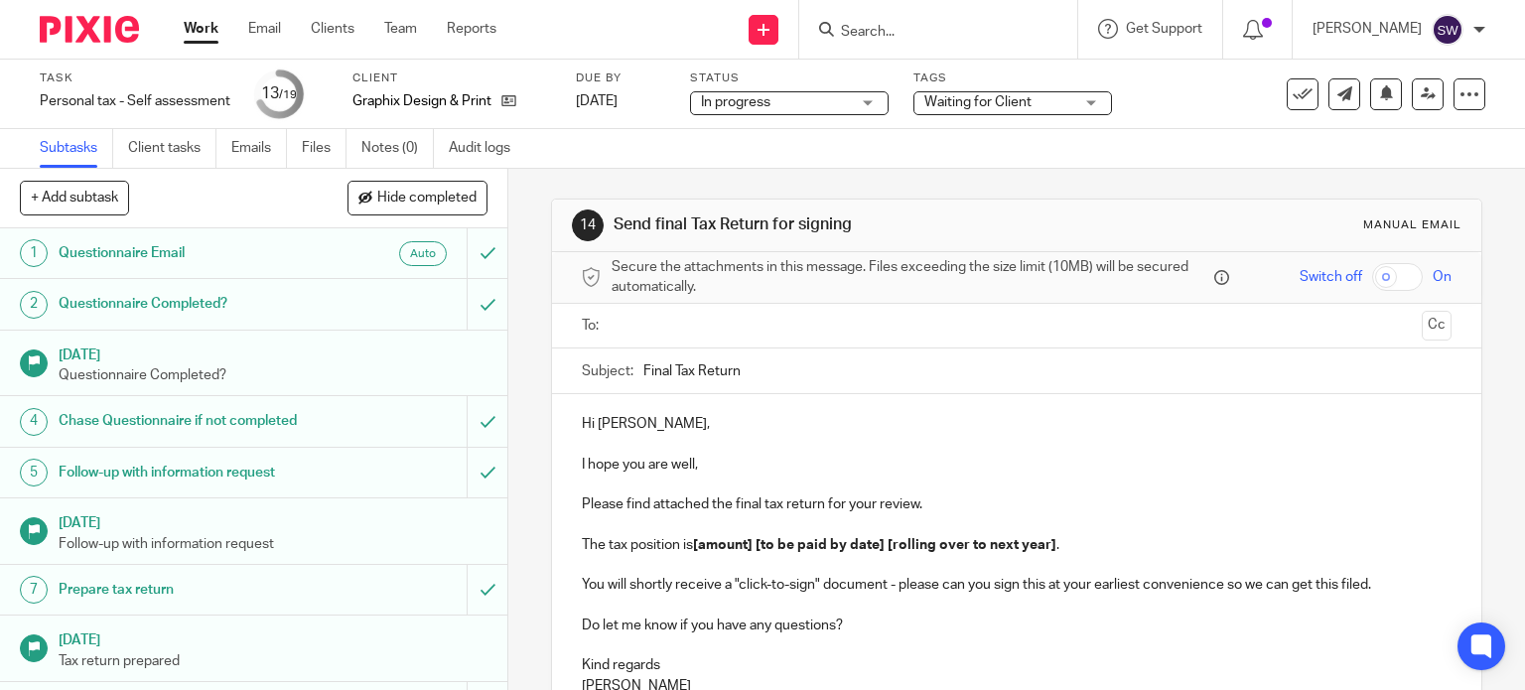
click at [897, 37] on input "Search" at bounding box center [928, 33] width 179 height 18
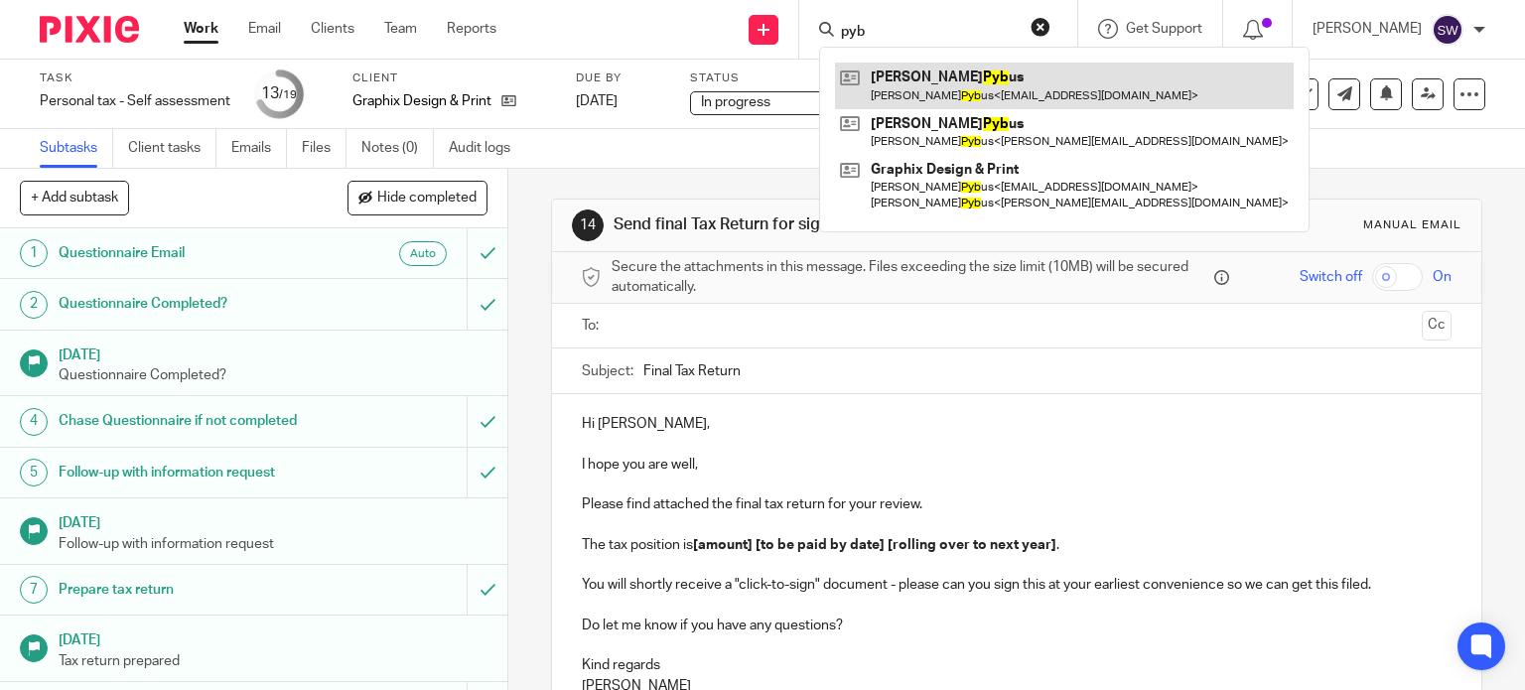
type input "pyb"
click at [950, 80] on link at bounding box center [1064, 86] width 459 height 46
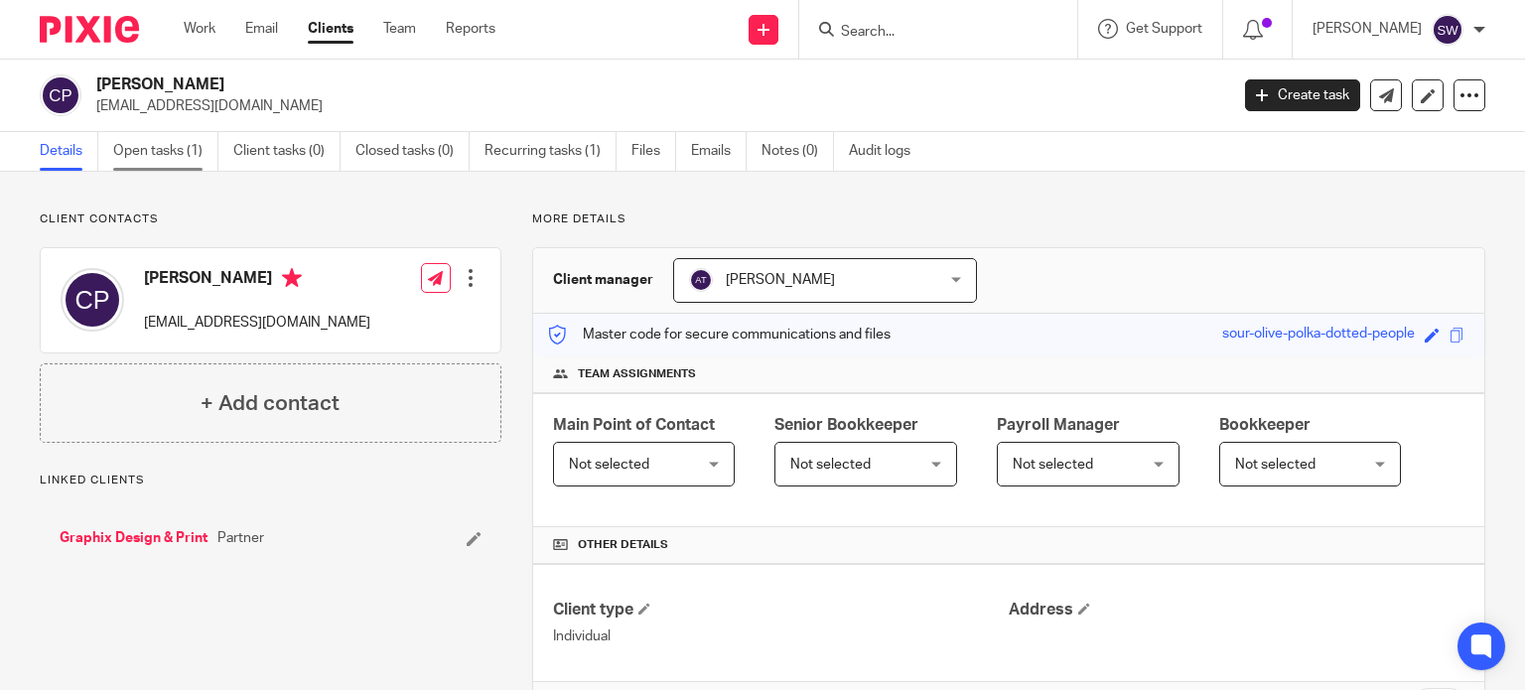
click at [165, 151] on link "Open tasks (1)" at bounding box center [165, 151] width 105 height 39
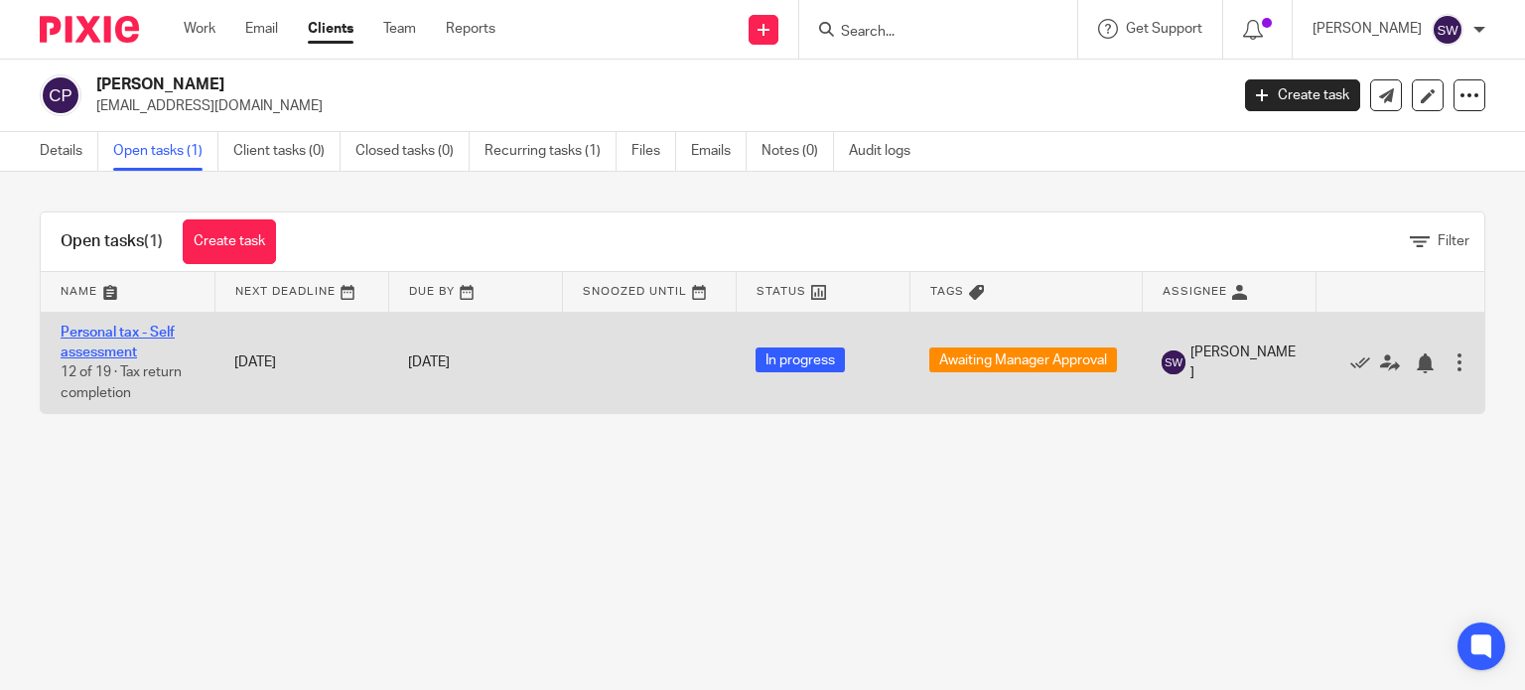
click at [114, 326] on link "Personal tax - Self assessment" at bounding box center [118, 343] width 114 height 34
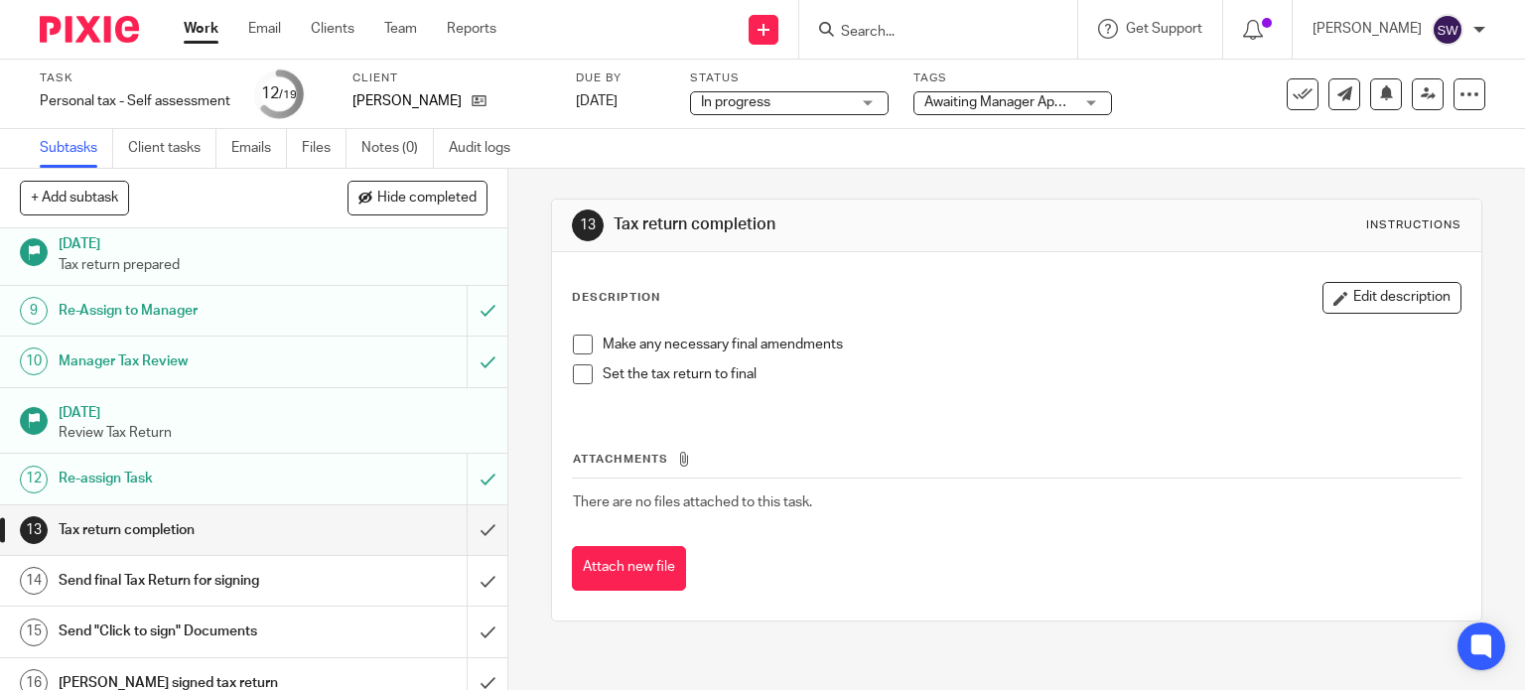
scroll to position [397, 0]
click at [467, 528] on input "submit" at bounding box center [253, 529] width 507 height 50
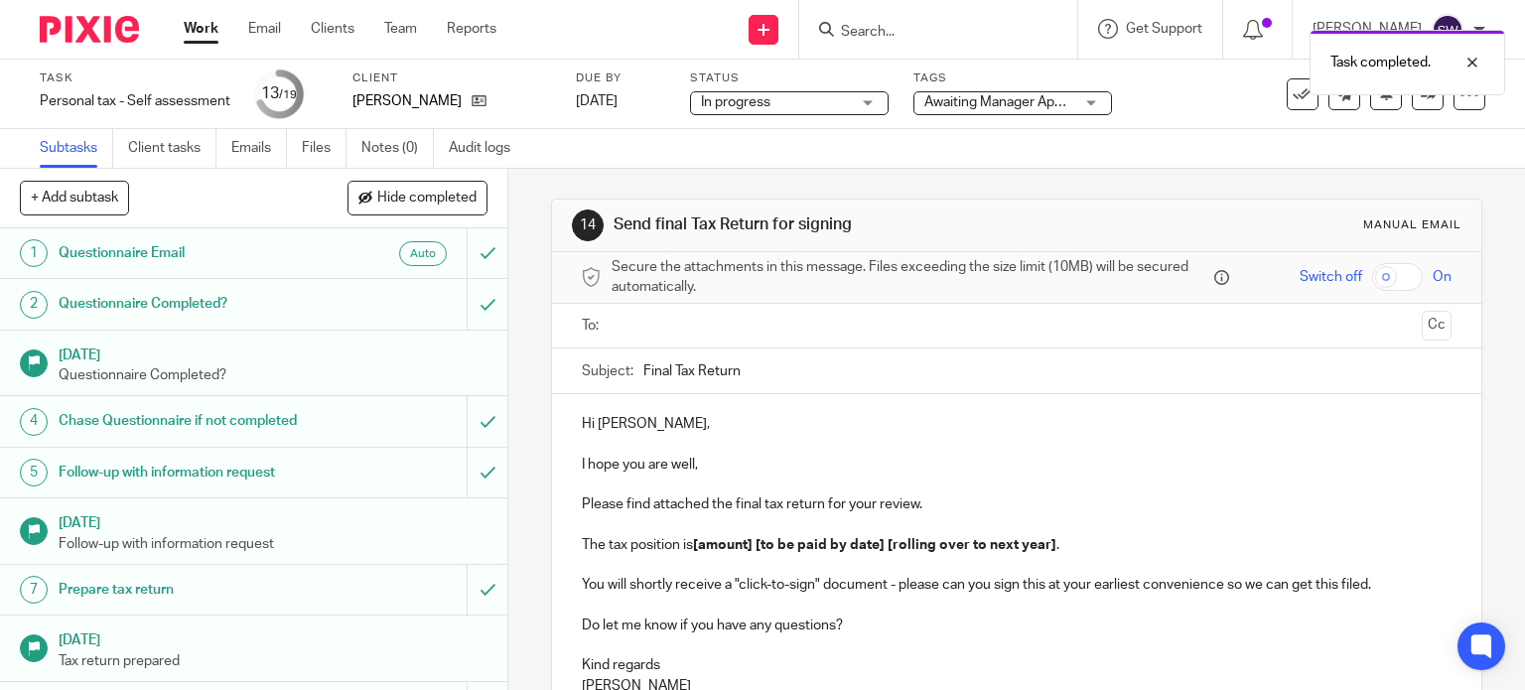
click at [972, 100] on span "Awaiting Manager Approval" at bounding box center [1008, 102] width 168 height 14
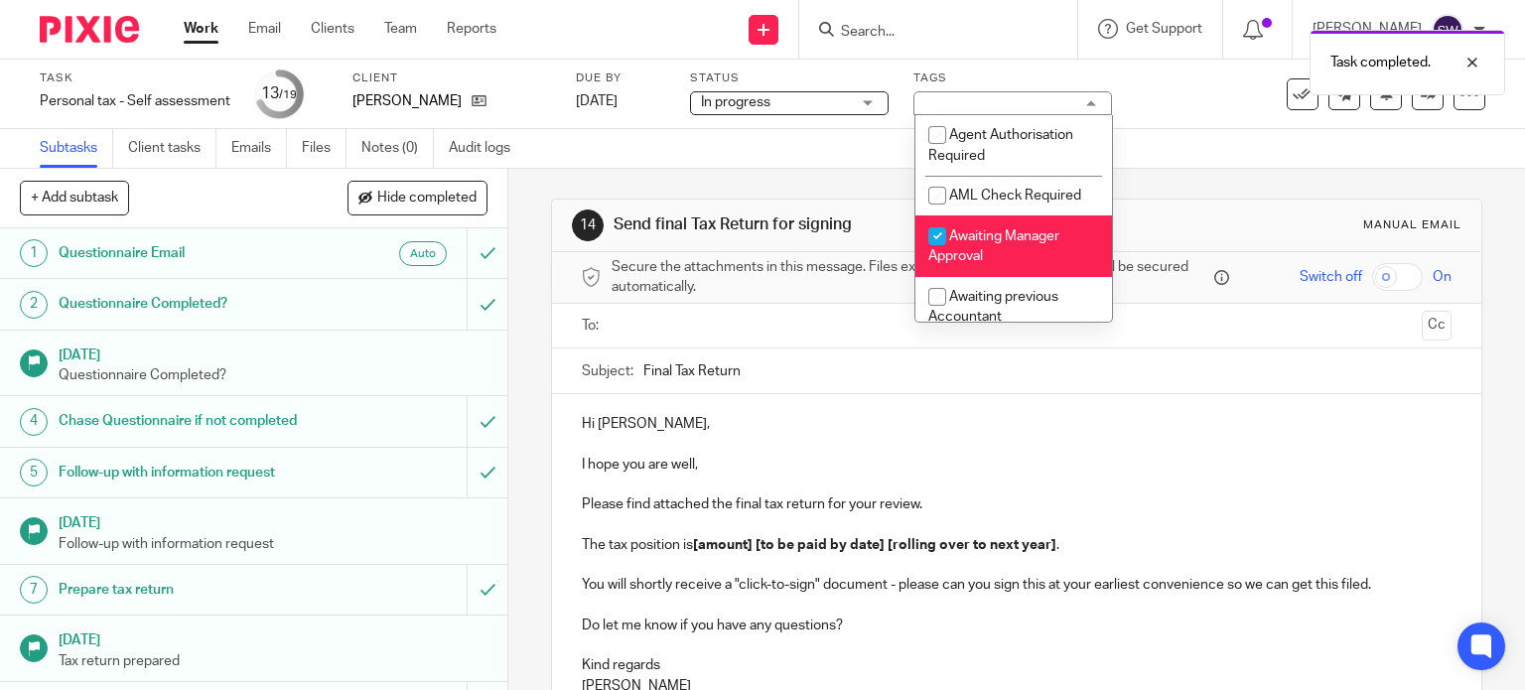
click at [978, 242] on span "Awaiting Manager Approval" at bounding box center [993, 246] width 131 height 35
checkbox input "false"
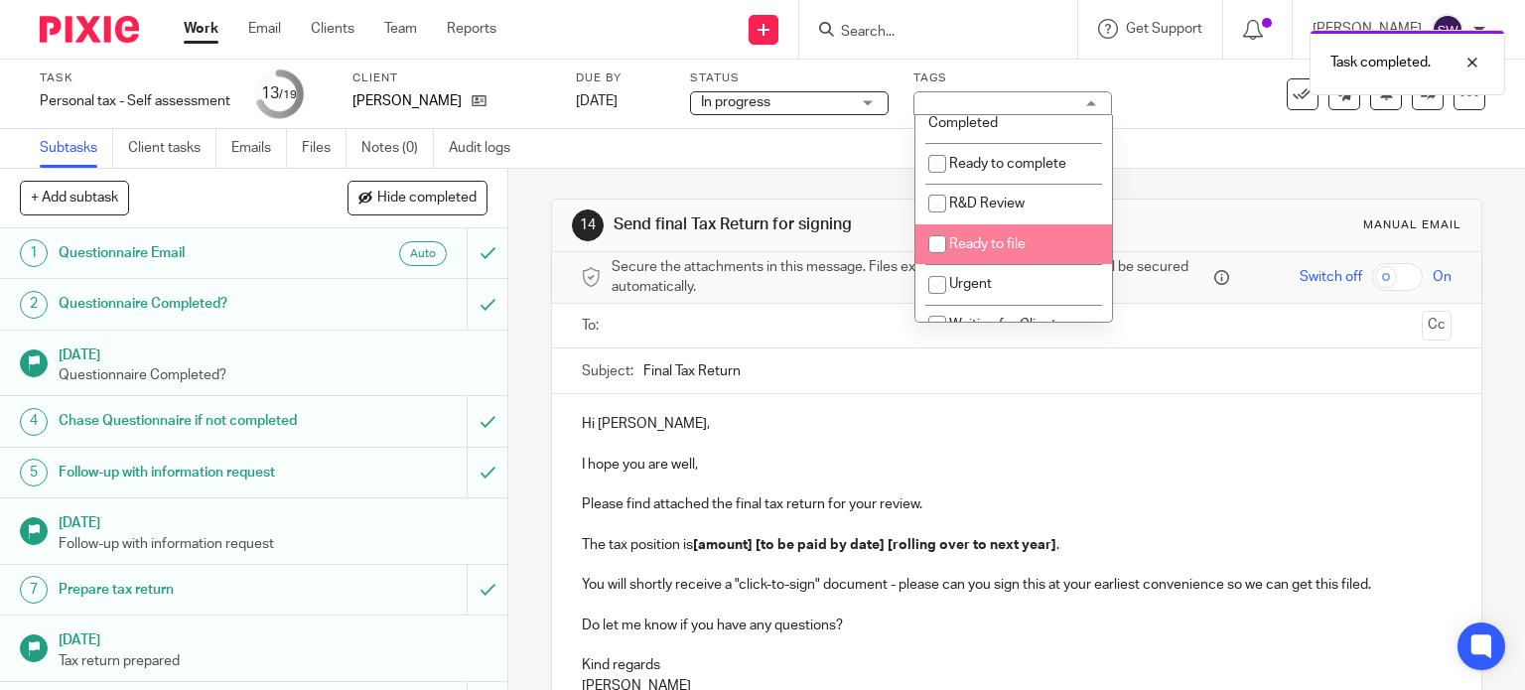
scroll to position [596, 0]
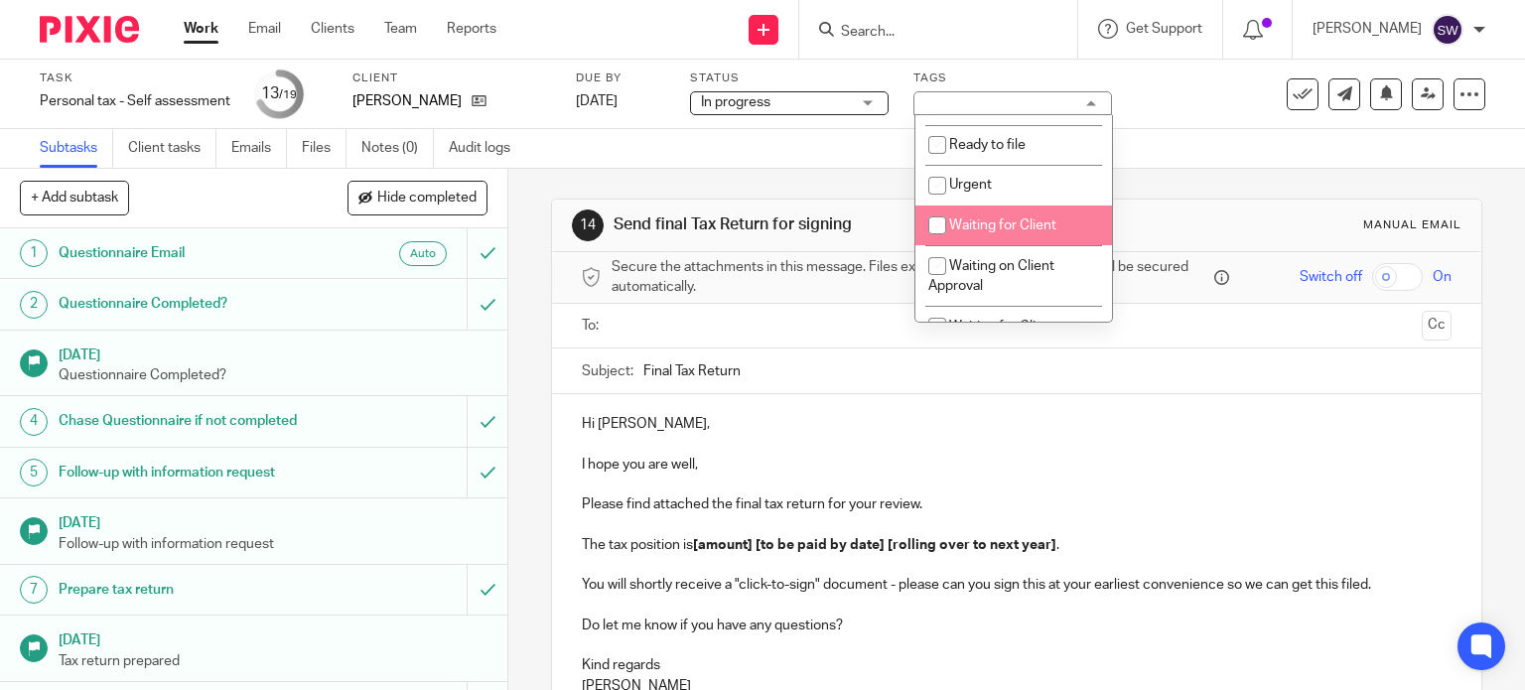
click at [977, 230] on span "Waiting for Client" at bounding box center [1002, 225] width 107 height 14
checkbox input "true"
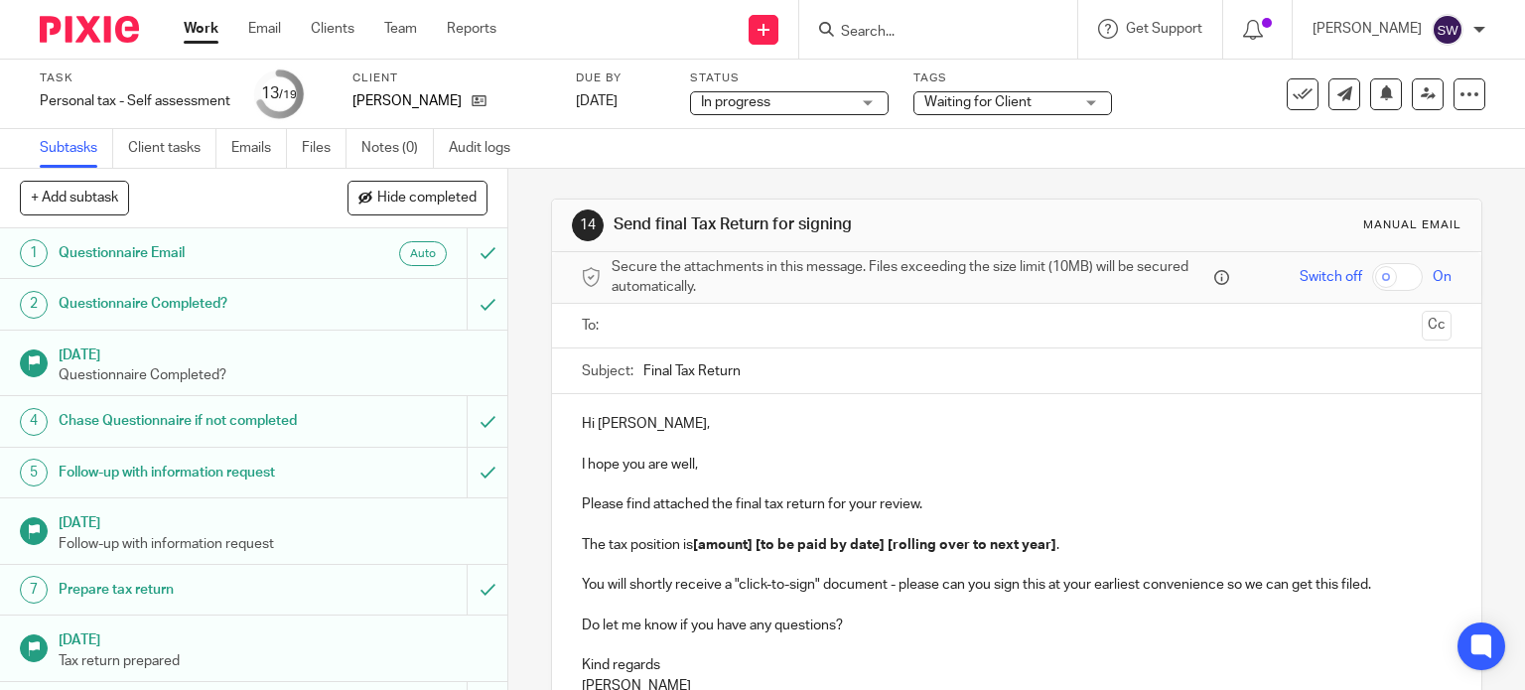
click at [1177, 120] on div "Task Personal tax - Self assessment Save Personal tax - Self assessment 13 /19 …" at bounding box center [762, 94] width 1525 height 69
click at [929, 33] on input "Search" at bounding box center [928, 33] width 179 height 18
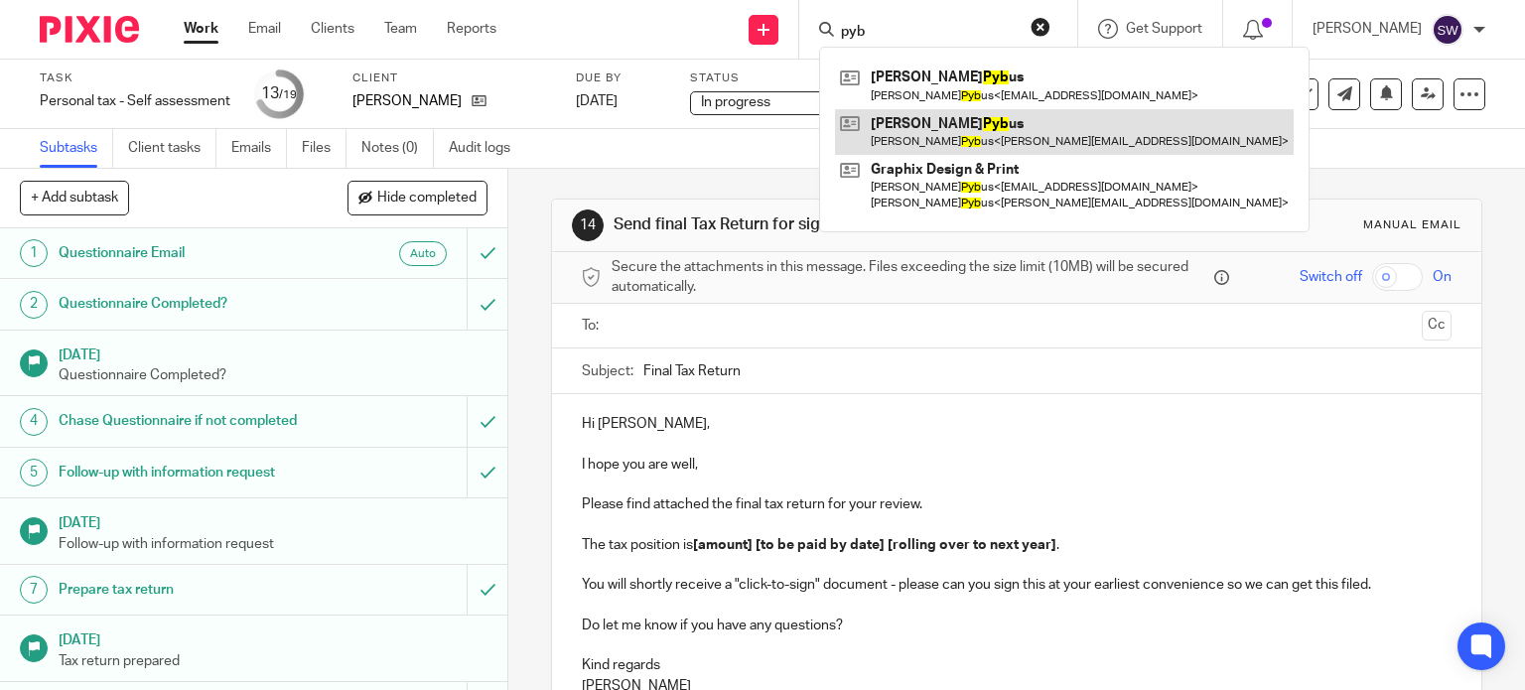
type input "pyb"
click at [952, 126] on link at bounding box center [1064, 132] width 459 height 46
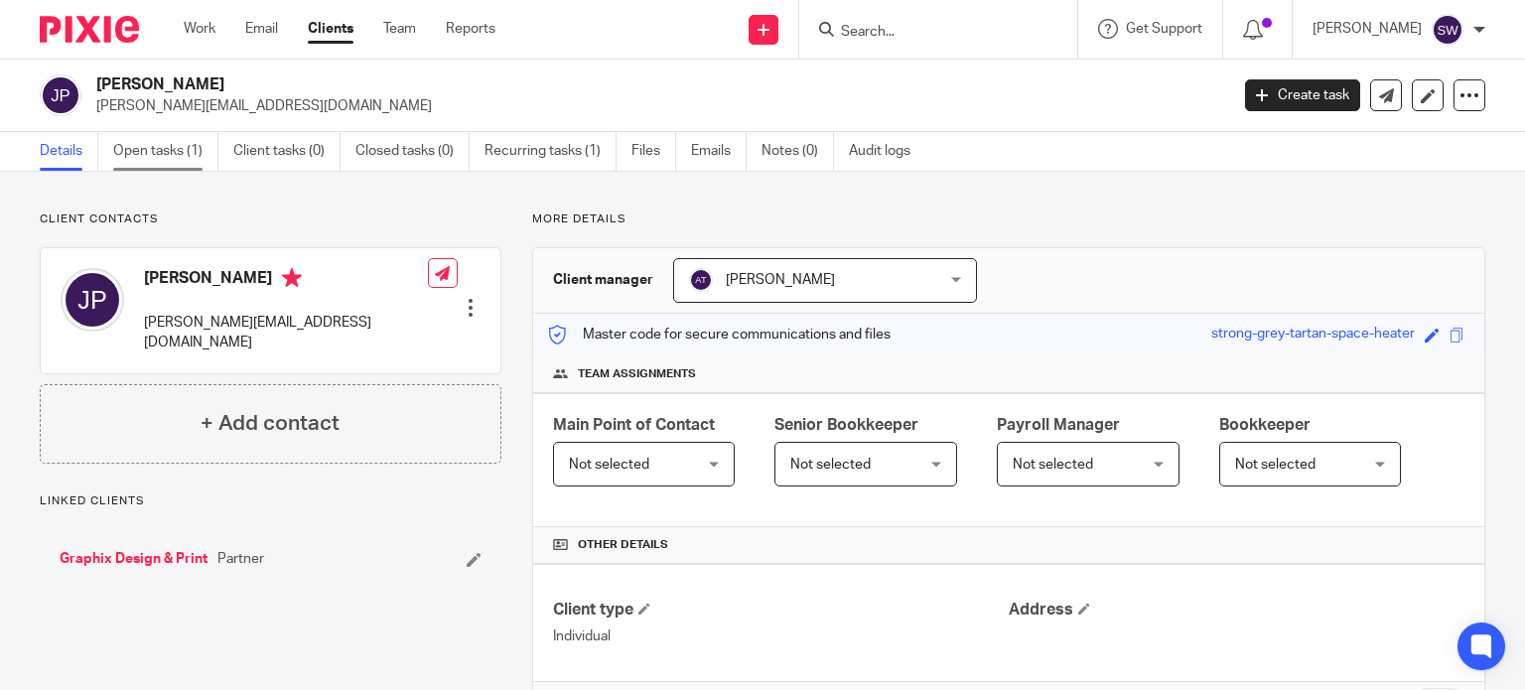
click at [170, 153] on link "Open tasks (1)" at bounding box center [165, 151] width 105 height 39
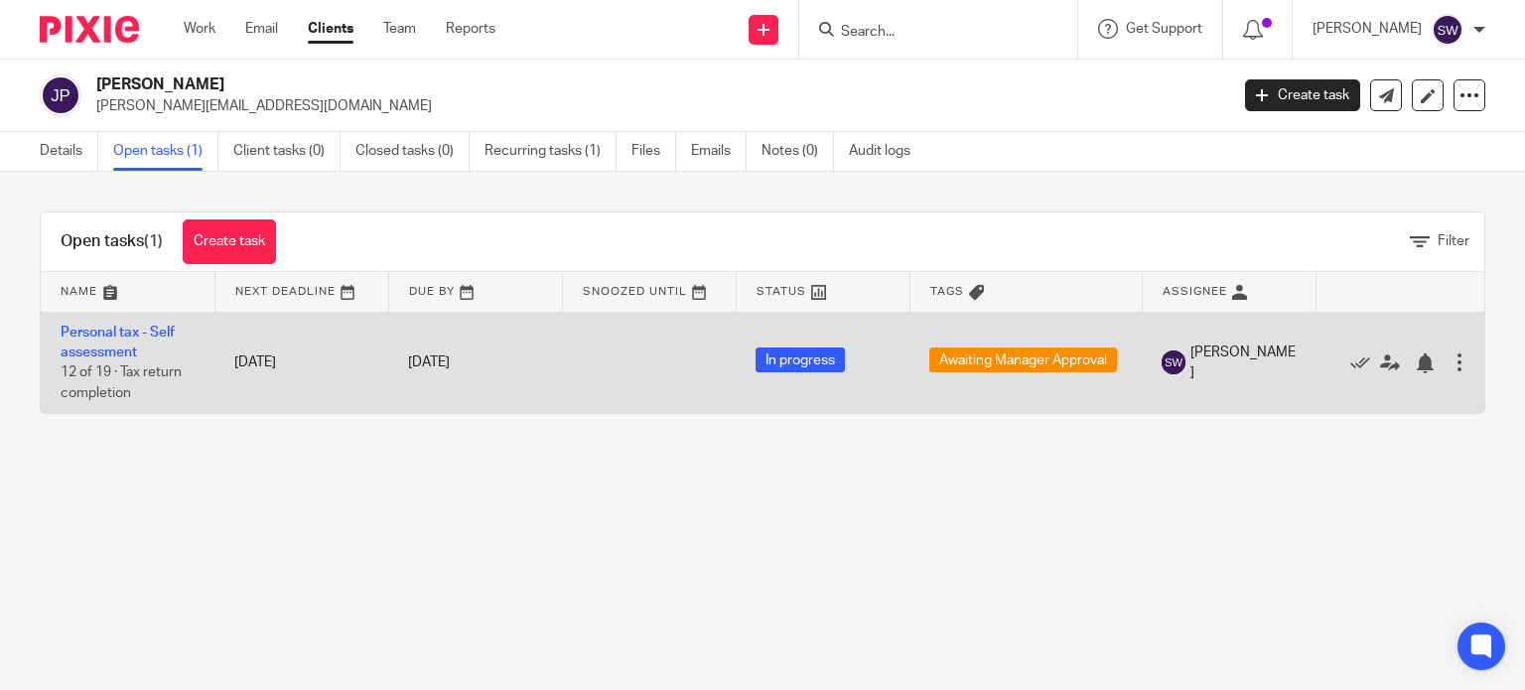
click at [117, 324] on td "Personal tax - Self assessment 12 of 19 · Tax return completion" at bounding box center [128, 362] width 174 height 101
click at [115, 327] on link "Personal tax - Self assessment" at bounding box center [118, 343] width 114 height 34
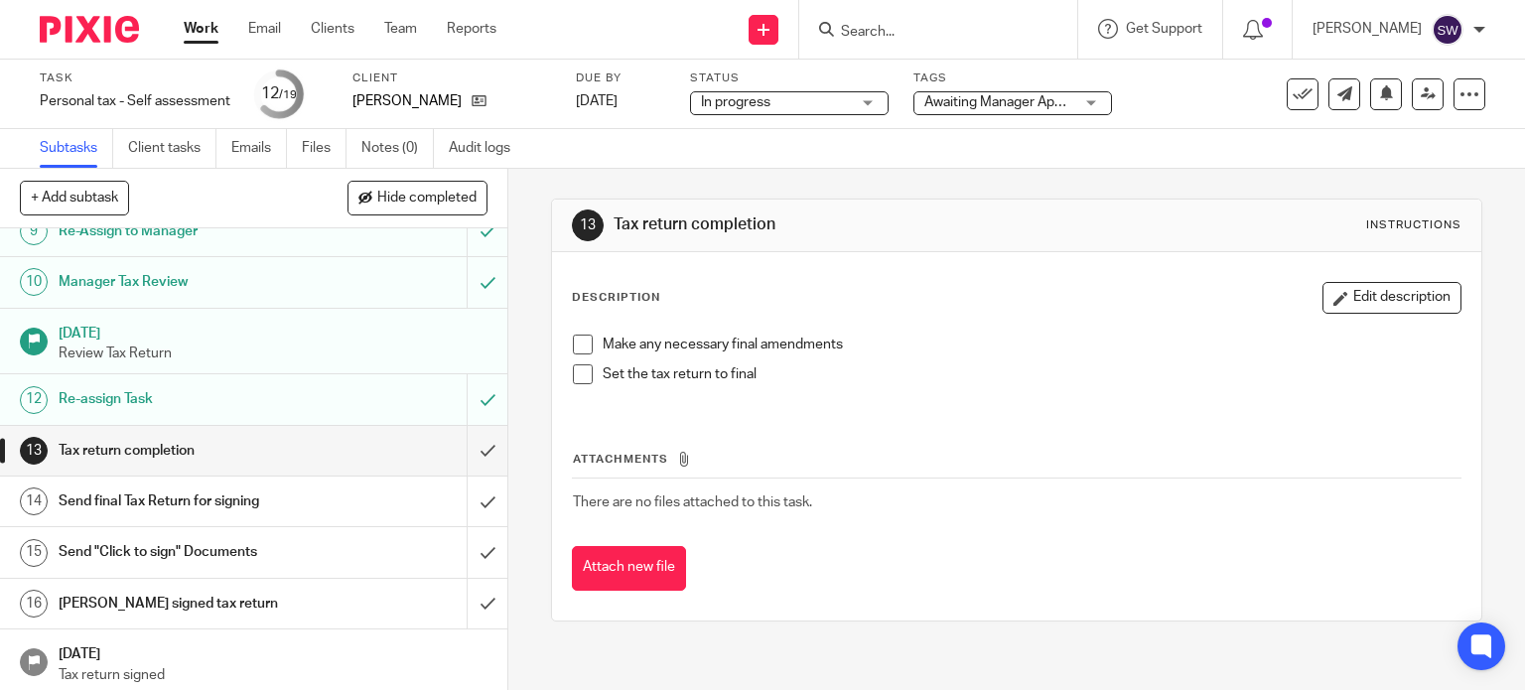
scroll to position [496, 0]
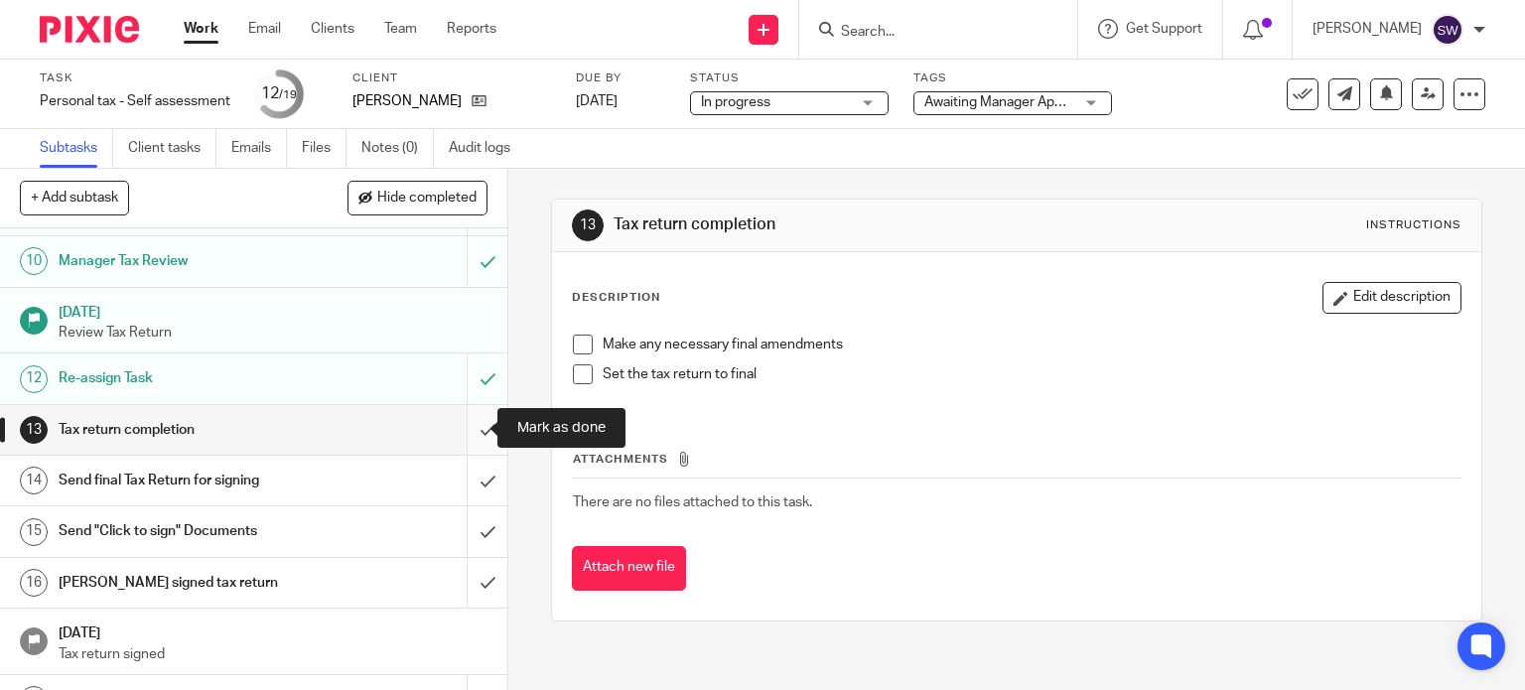
click at [465, 429] on input "submit" at bounding box center [253, 430] width 507 height 50
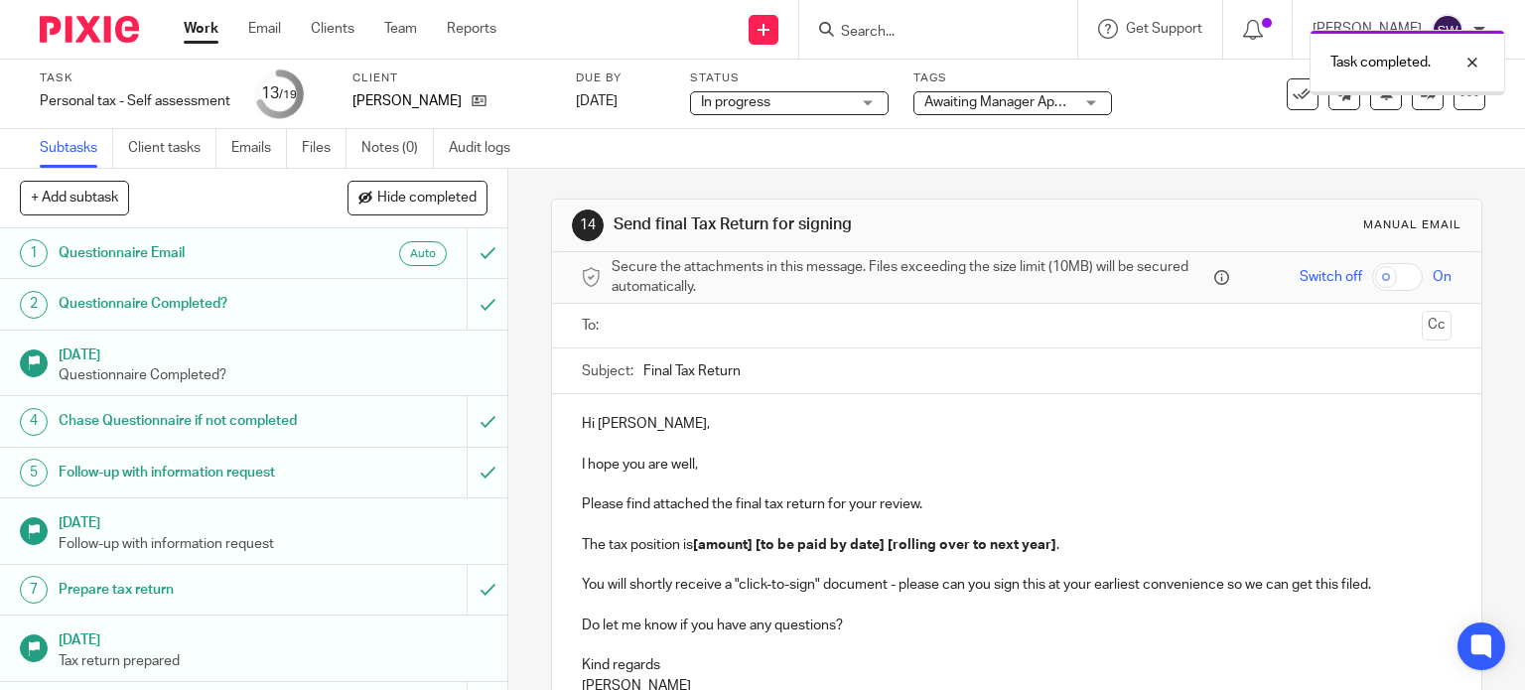
click at [979, 109] on span "Awaiting Manager Approval" at bounding box center [998, 102] width 149 height 21
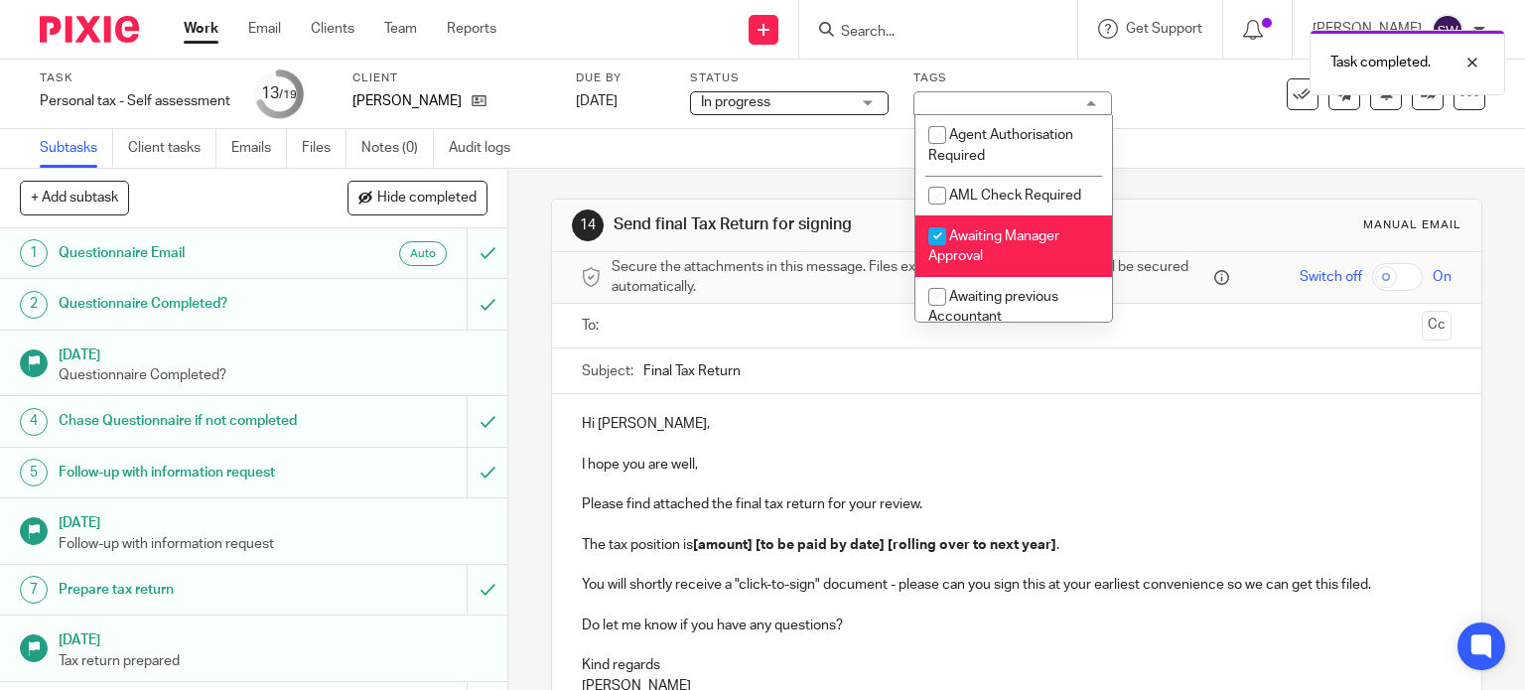
click at [976, 237] on span "Awaiting Manager Approval" at bounding box center [993, 246] width 131 height 35
checkbox input "false"
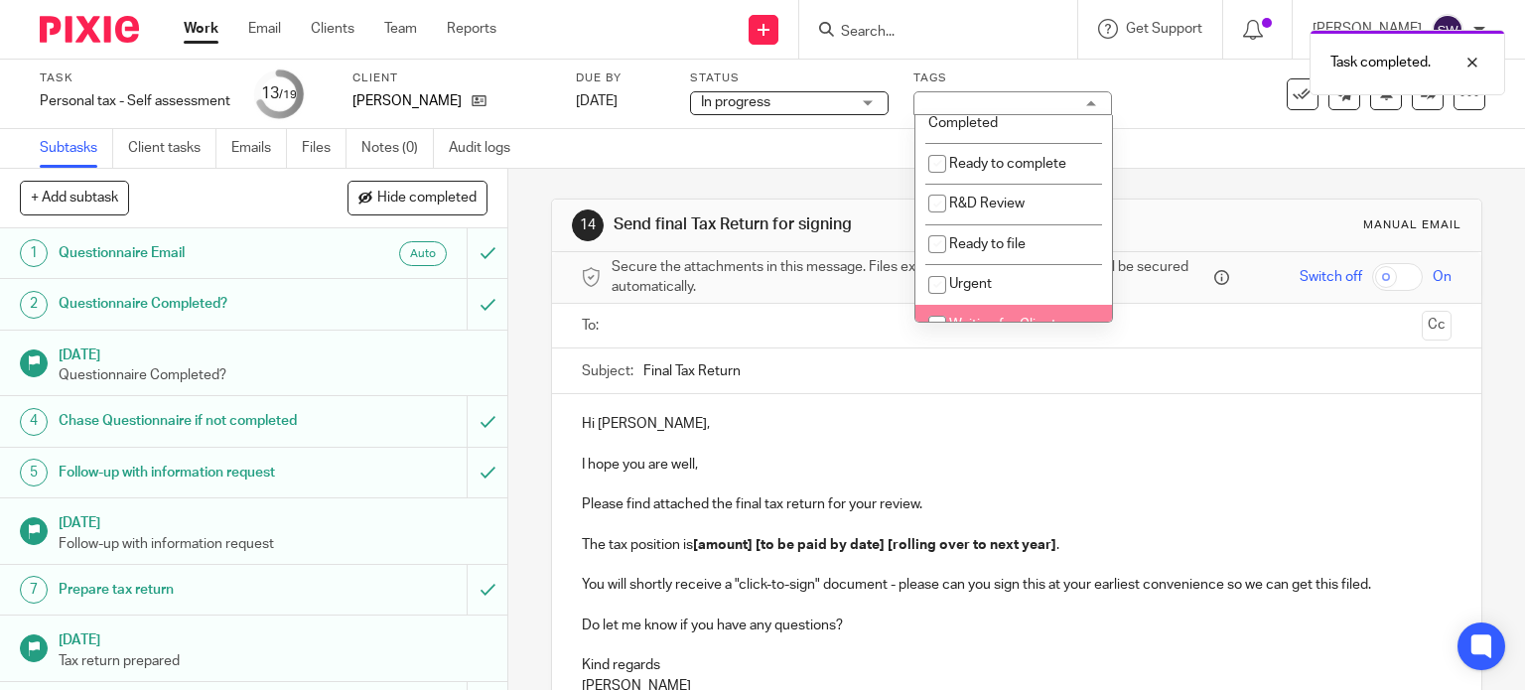
scroll to position [596, 0]
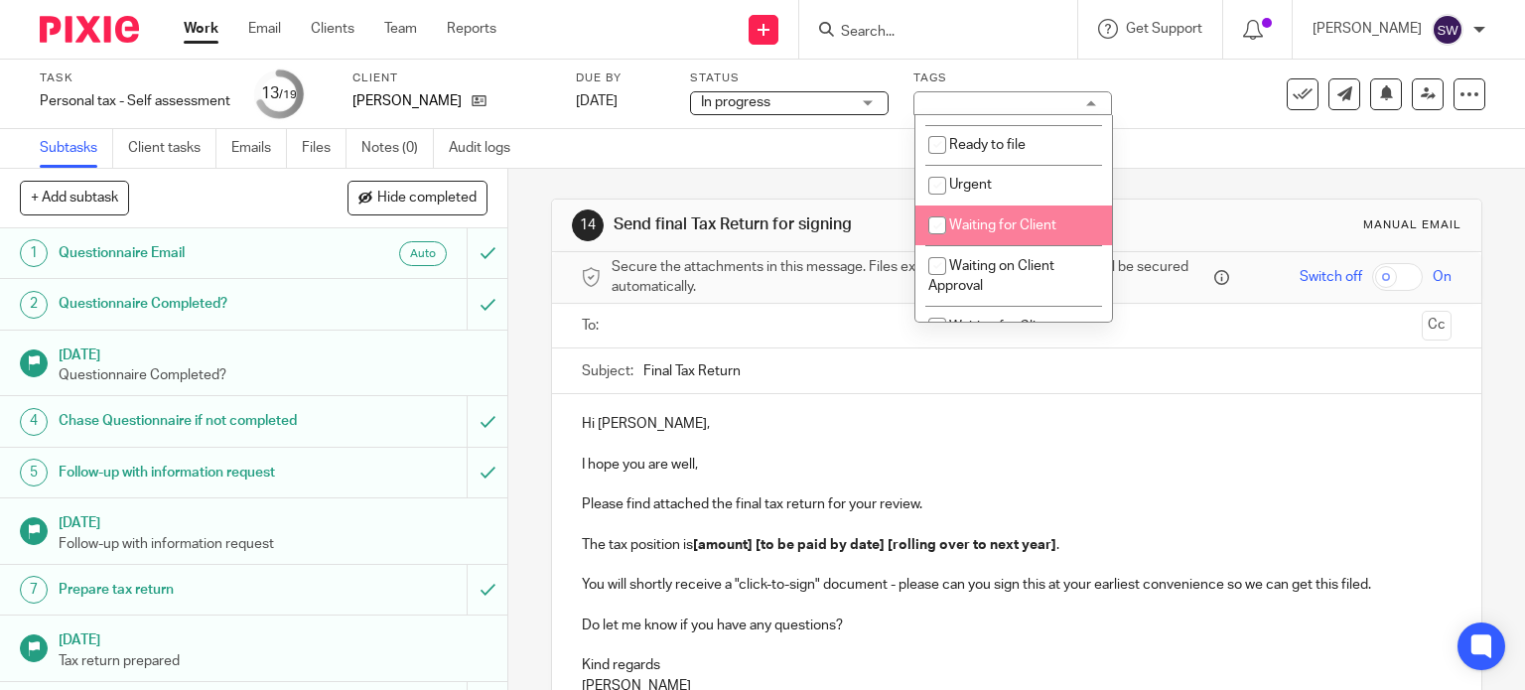
click at [1005, 232] on span "Waiting for Client" at bounding box center [1002, 225] width 107 height 14
checkbox input "true"
click at [199, 34] on link "Work" at bounding box center [201, 29] width 35 height 20
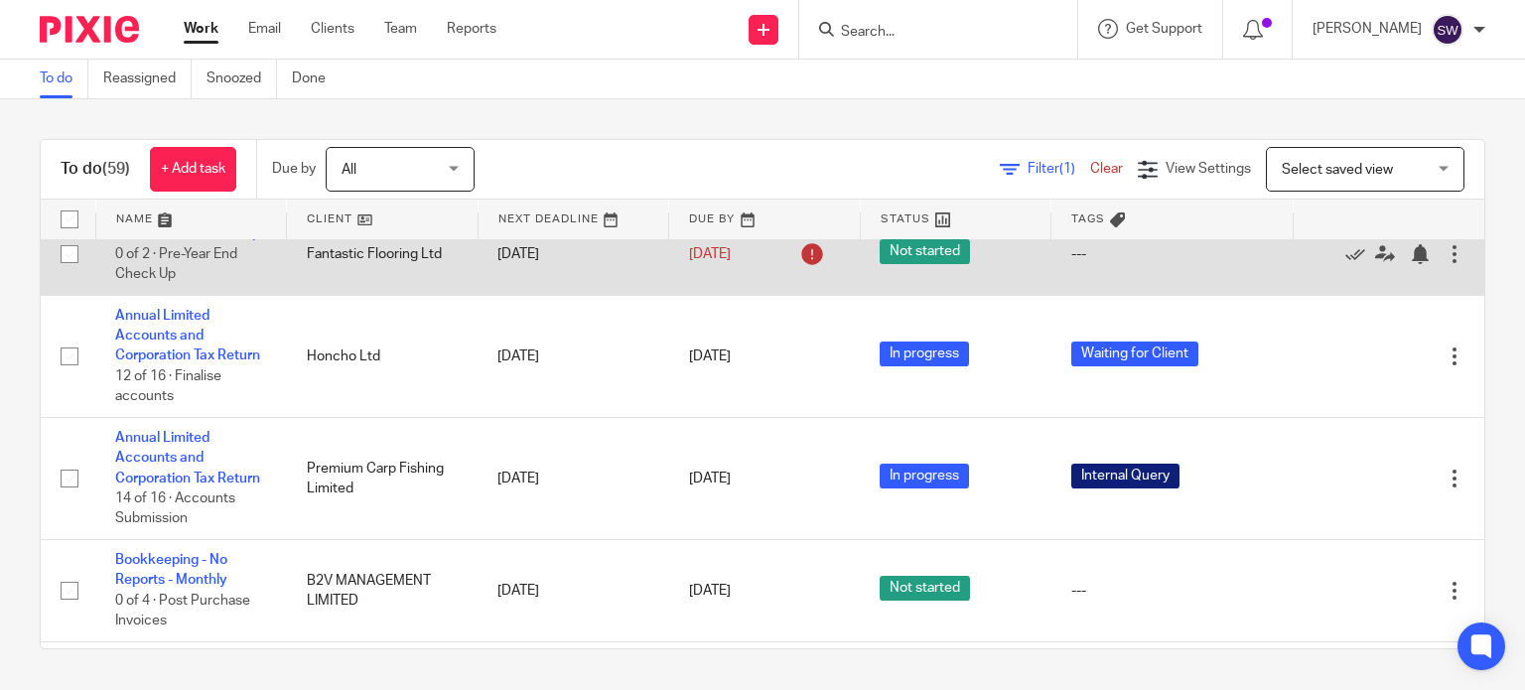
scroll to position [199, 0]
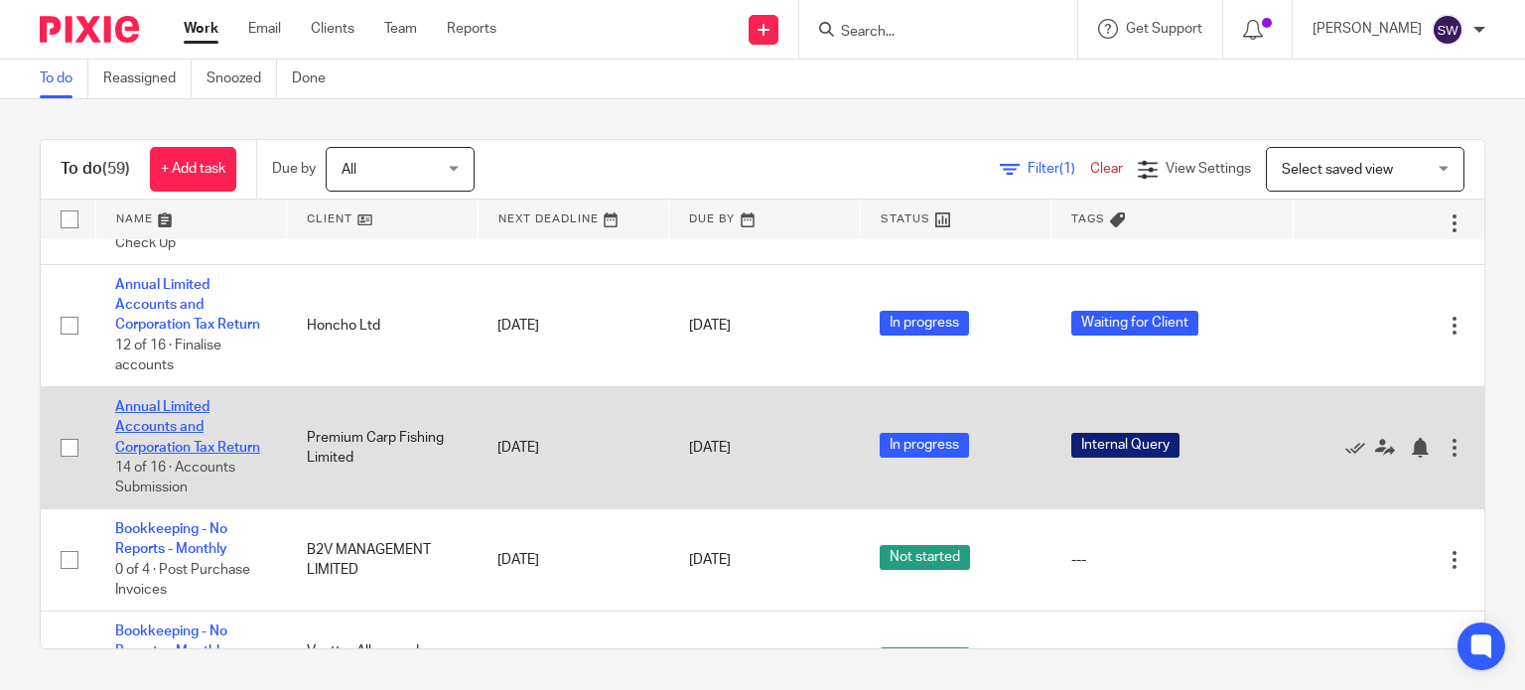
click at [191, 452] on link "Annual Limited Accounts and Corporation Tax Return" at bounding box center [187, 427] width 145 height 55
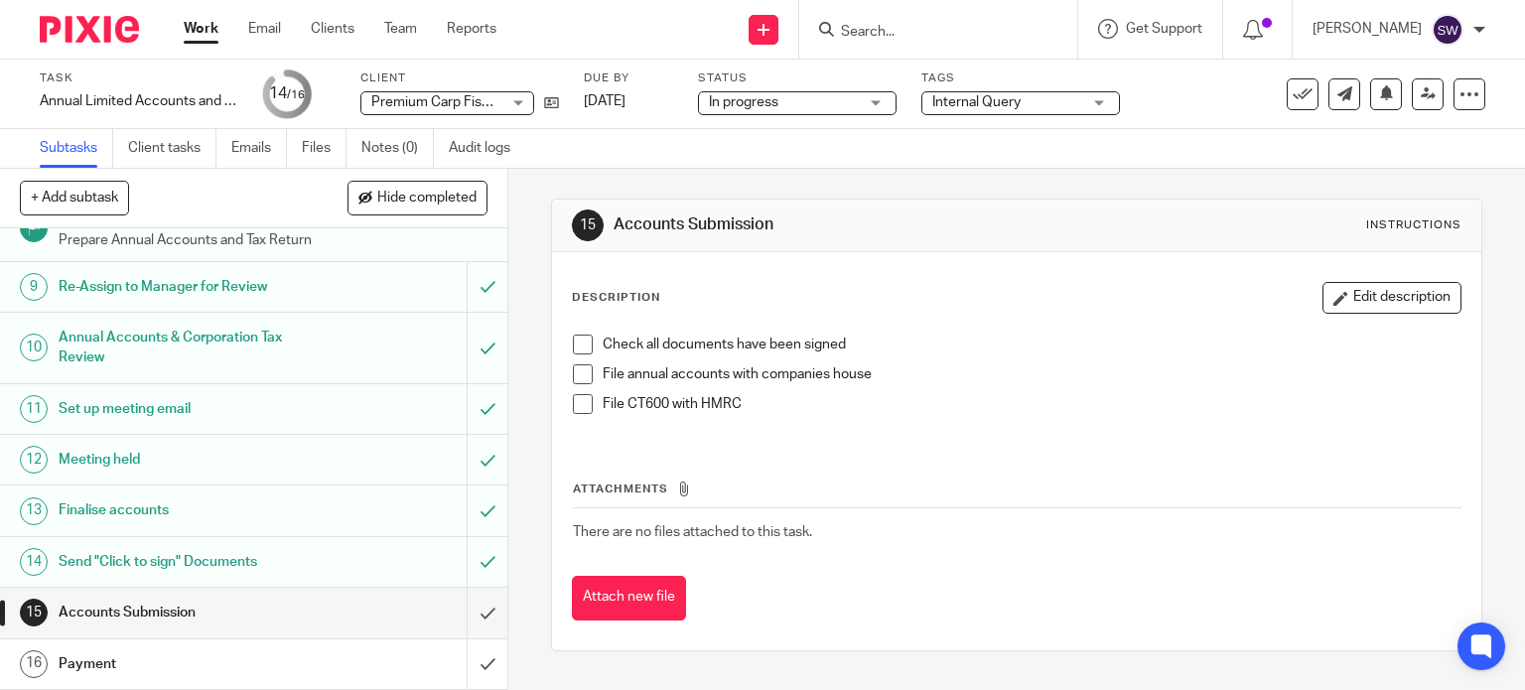
scroll to position [477, 0]
click at [969, 102] on span "Internal Query" at bounding box center [976, 102] width 88 height 14
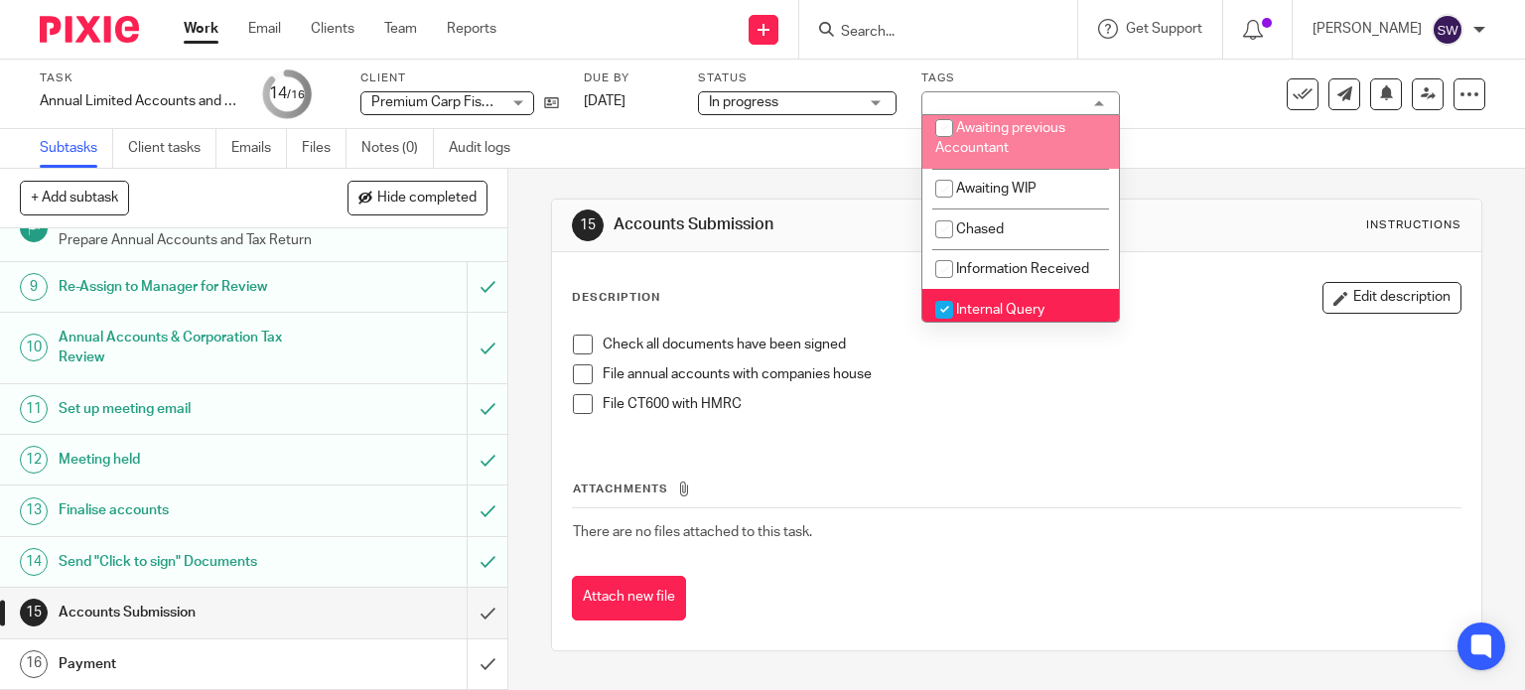
scroll to position [199, 0]
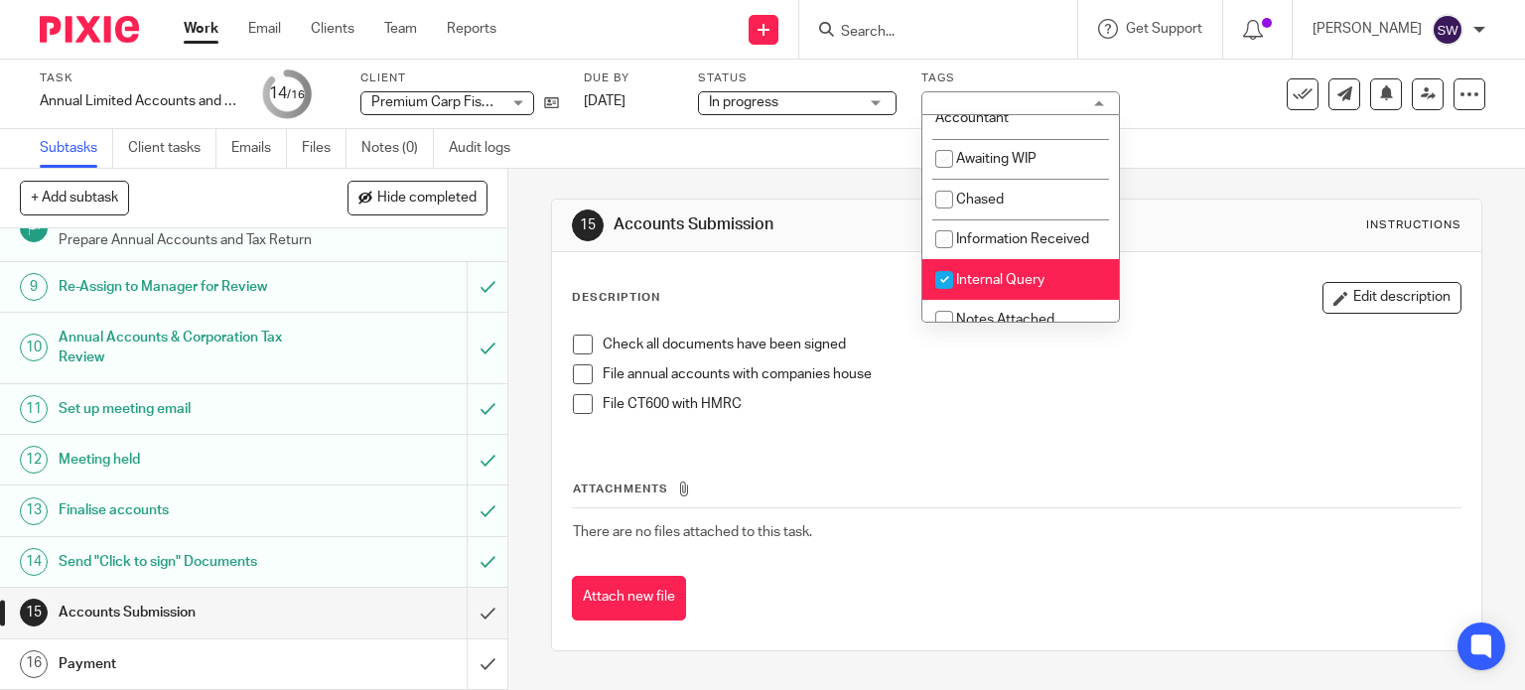
click at [1024, 280] on span "Internal Query" at bounding box center [1000, 280] width 88 height 14
checkbox input "false"
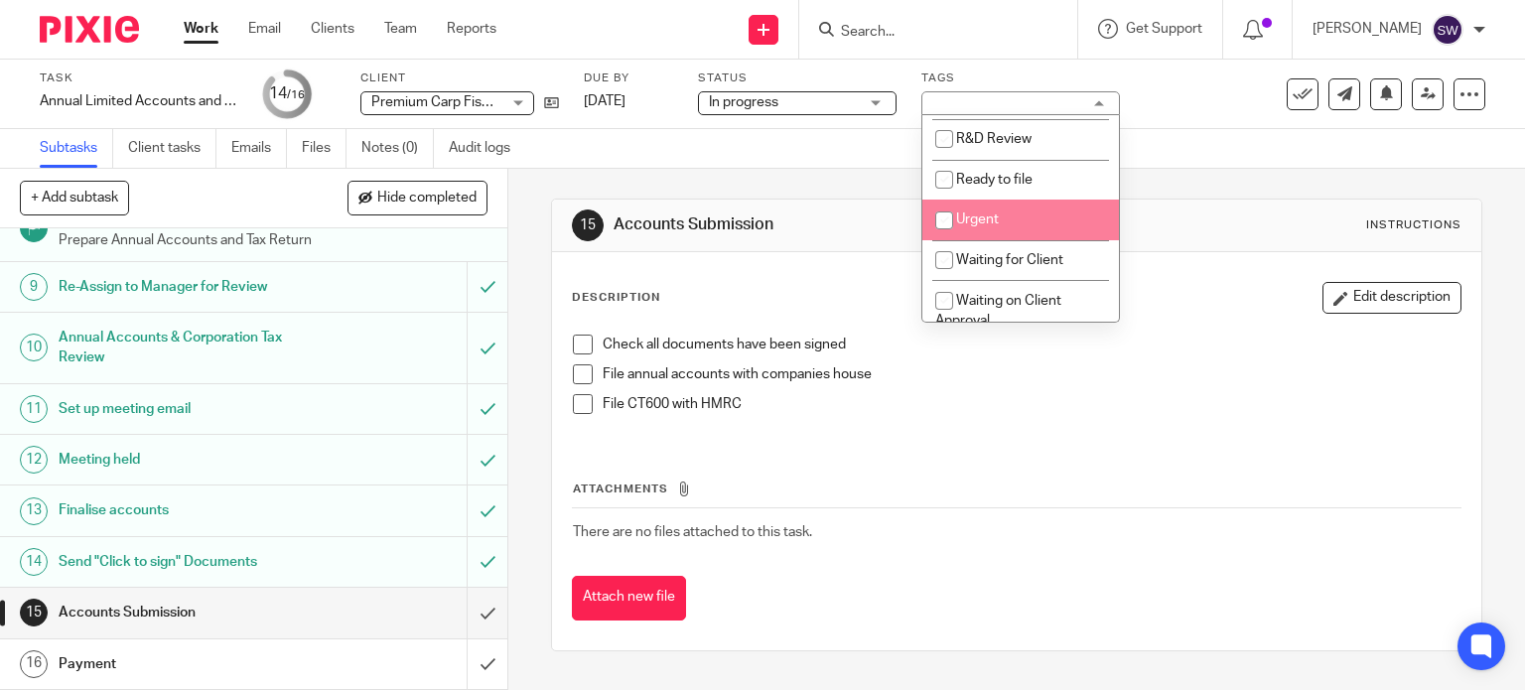
scroll to position [596, 0]
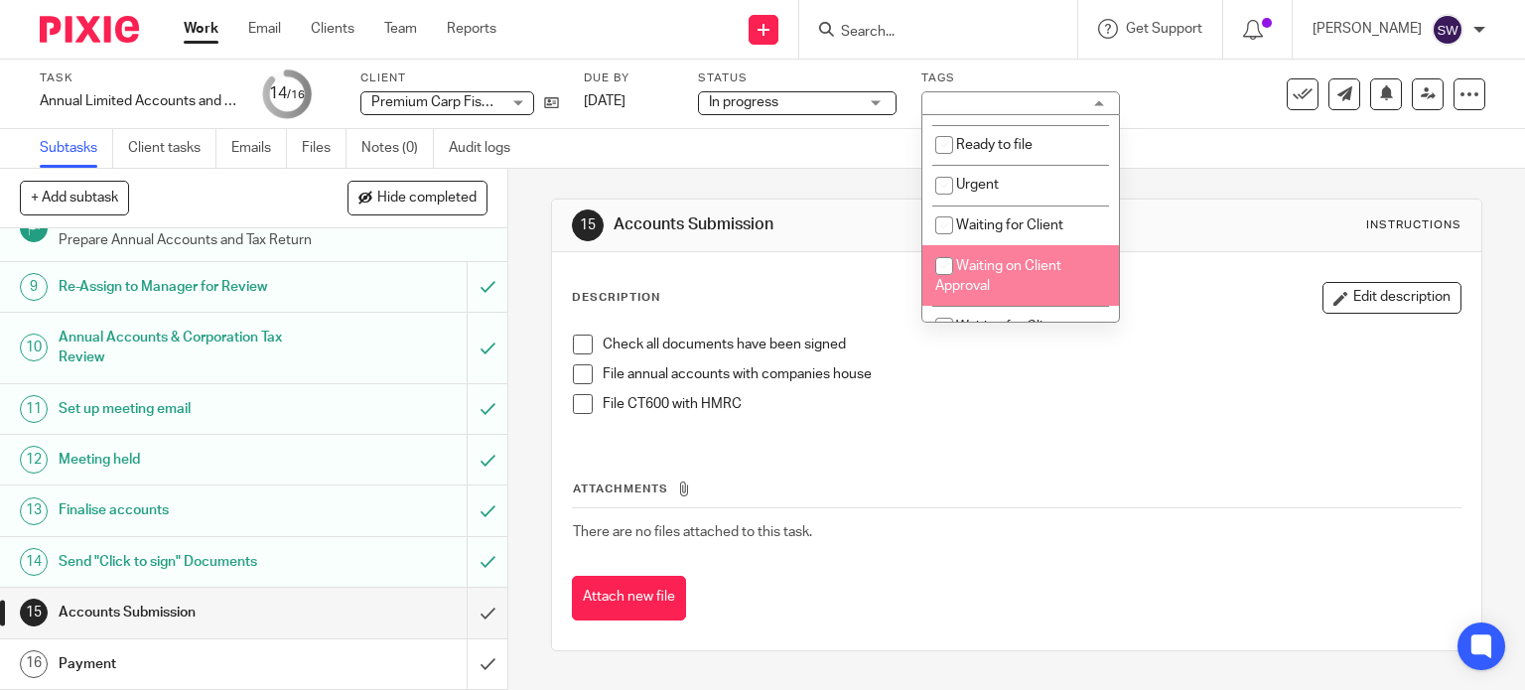
click at [1024, 269] on span "Waiting on Client Approval" at bounding box center [998, 276] width 126 height 35
checkbox input "true"
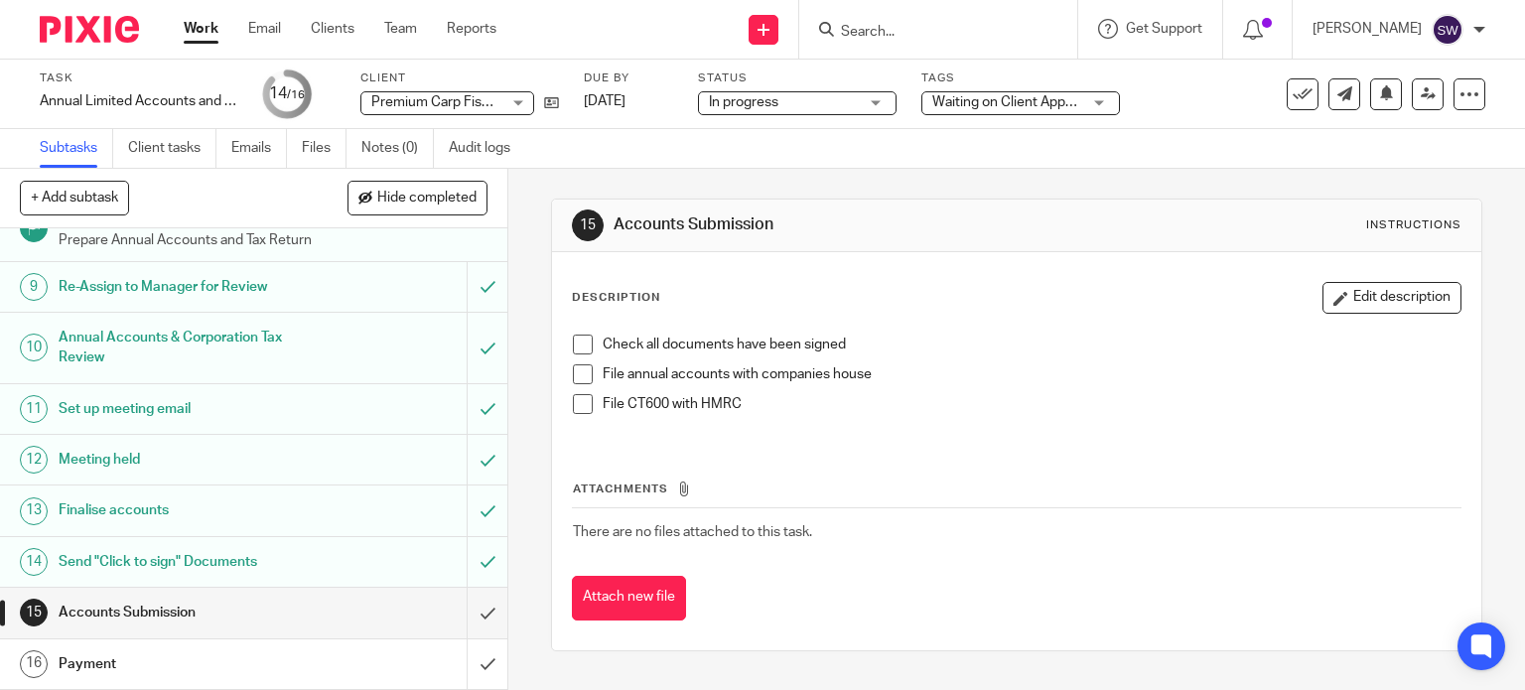
click at [203, 39] on link "Work" at bounding box center [201, 29] width 35 height 20
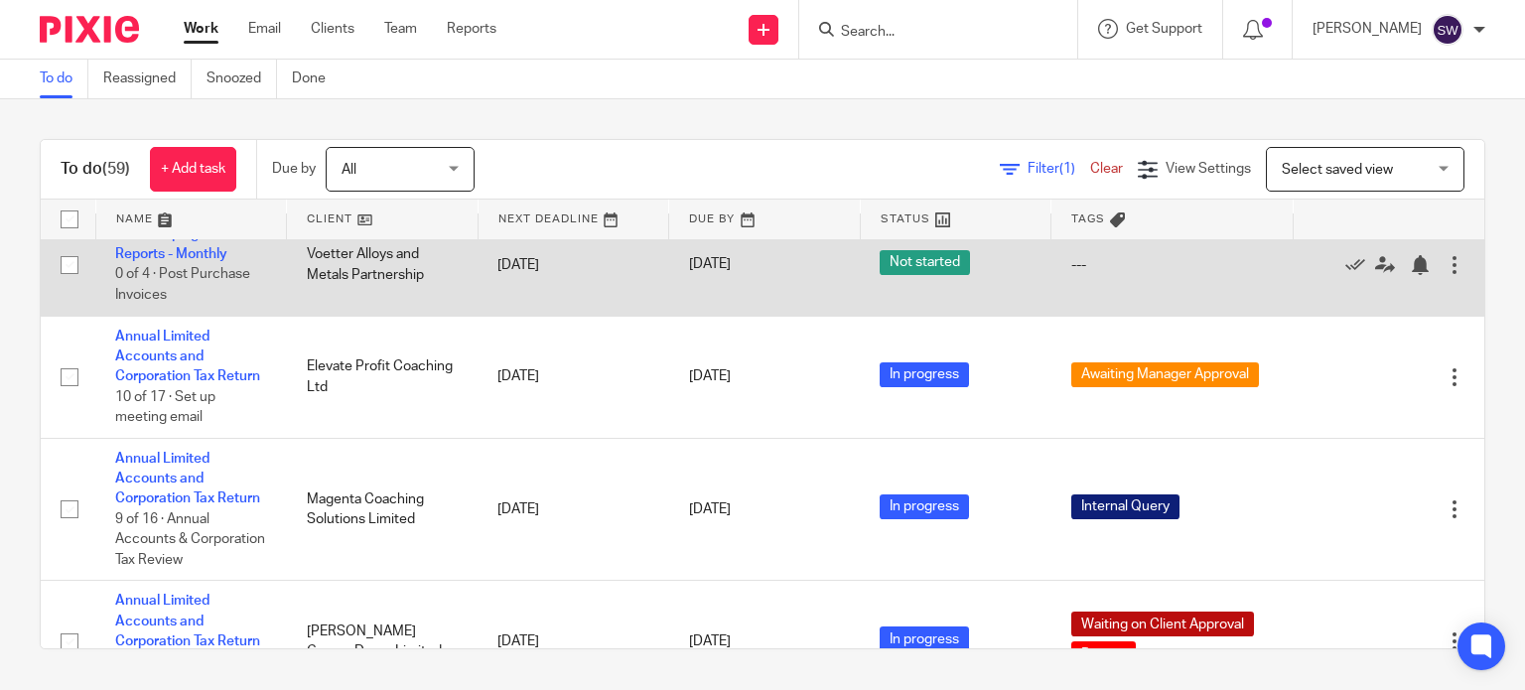
scroll to position [695, 0]
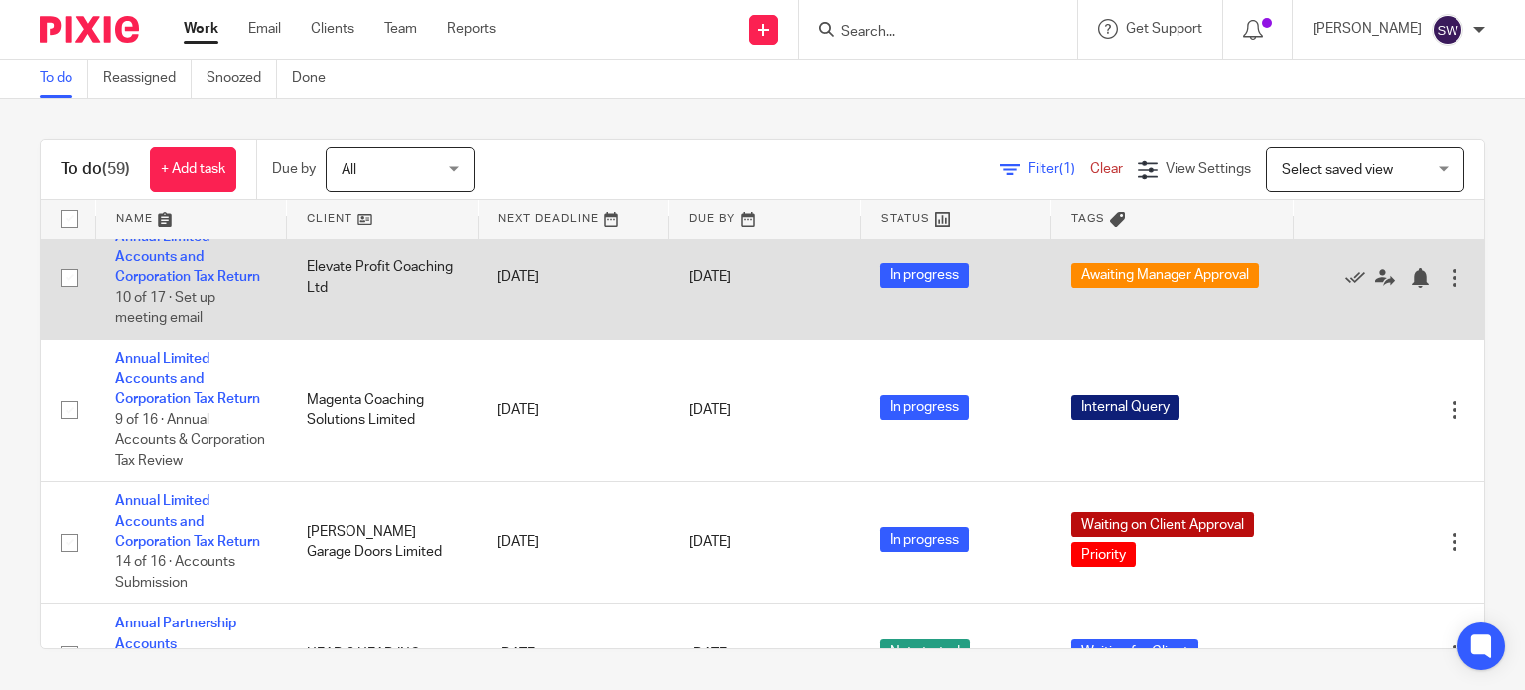
click at [170, 331] on td "Annual Limited Accounts and Corporation Tax Return 10 of 17 · Set up meeting em…" at bounding box center [191, 277] width 192 height 122
click at [170, 328] on td "Annual Limited Accounts and Corporation Tax Return 10 of 17 · Set up meeting em…" at bounding box center [191, 277] width 192 height 122
click at [170, 285] on link "Annual Limited Accounts and Corporation Tax Return" at bounding box center [187, 257] width 145 height 55
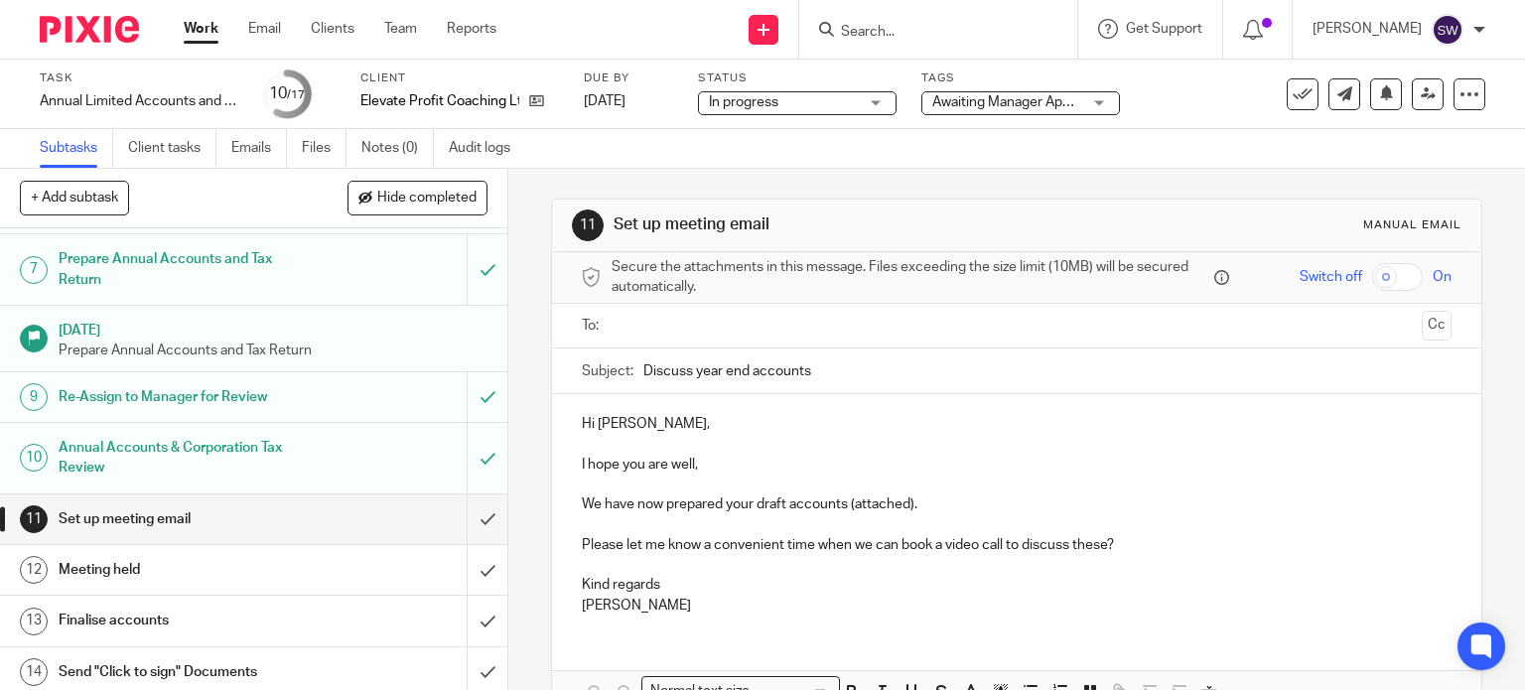
scroll to position [397, 0]
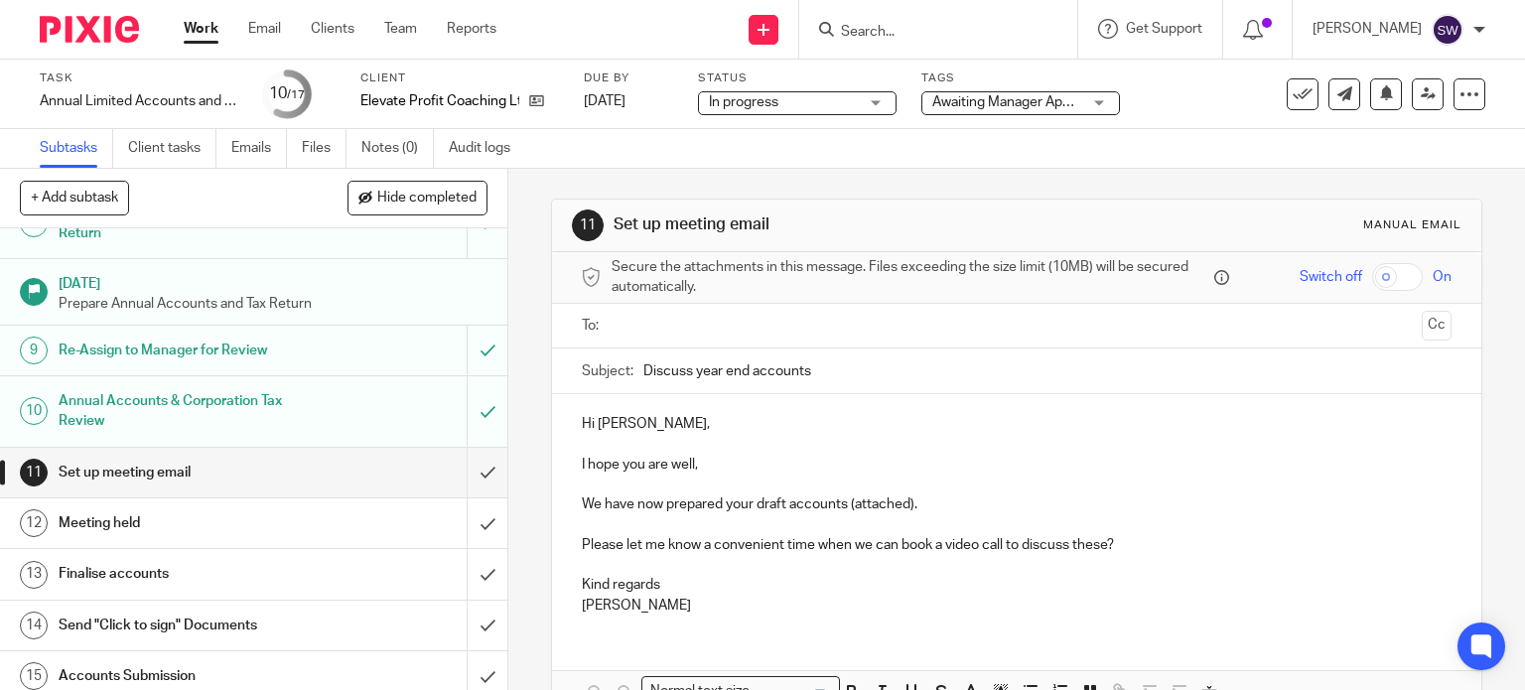
click at [1178, 146] on div "Subtasks Client tasks Emails Files Notes (0) Audit logs" at bounding box center [762, 149] width 1525 height 40
click at [976, 104] on span "Awaiting Manager Approval" at bounding box center [1016, 102] width 168 height 14
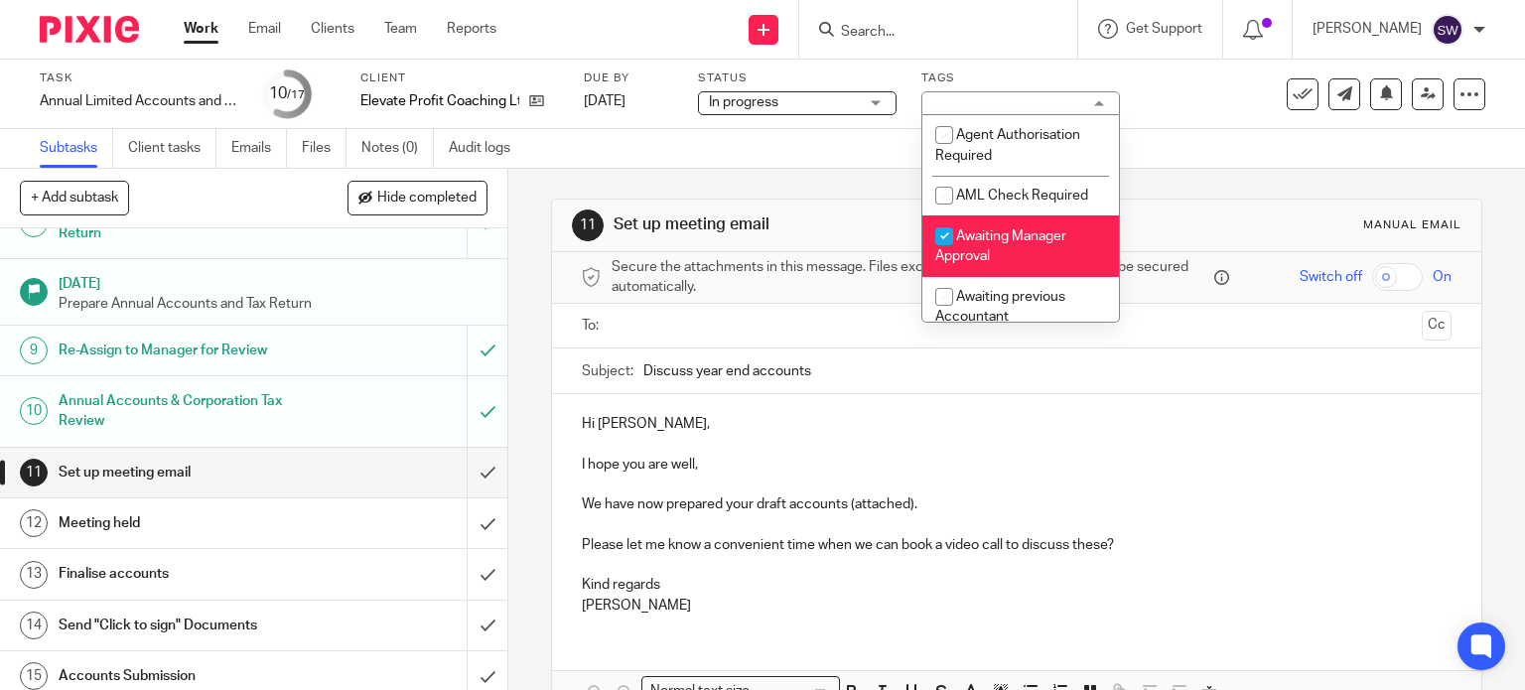
click at [979, 240] on span "Awaiting Manager Approval" at bounding box center [1000, 246] width 131 height 35
checkbox input "false"
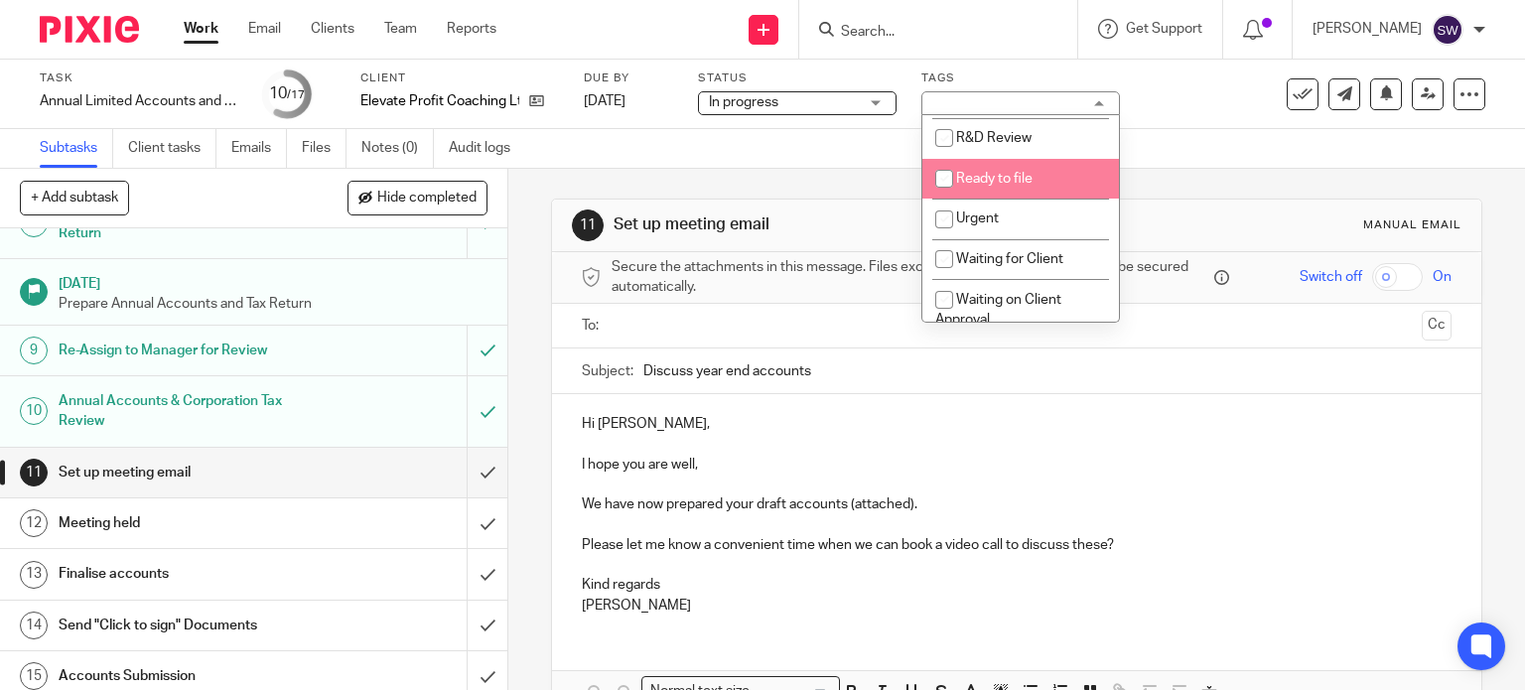
scroll to position [596, 0]
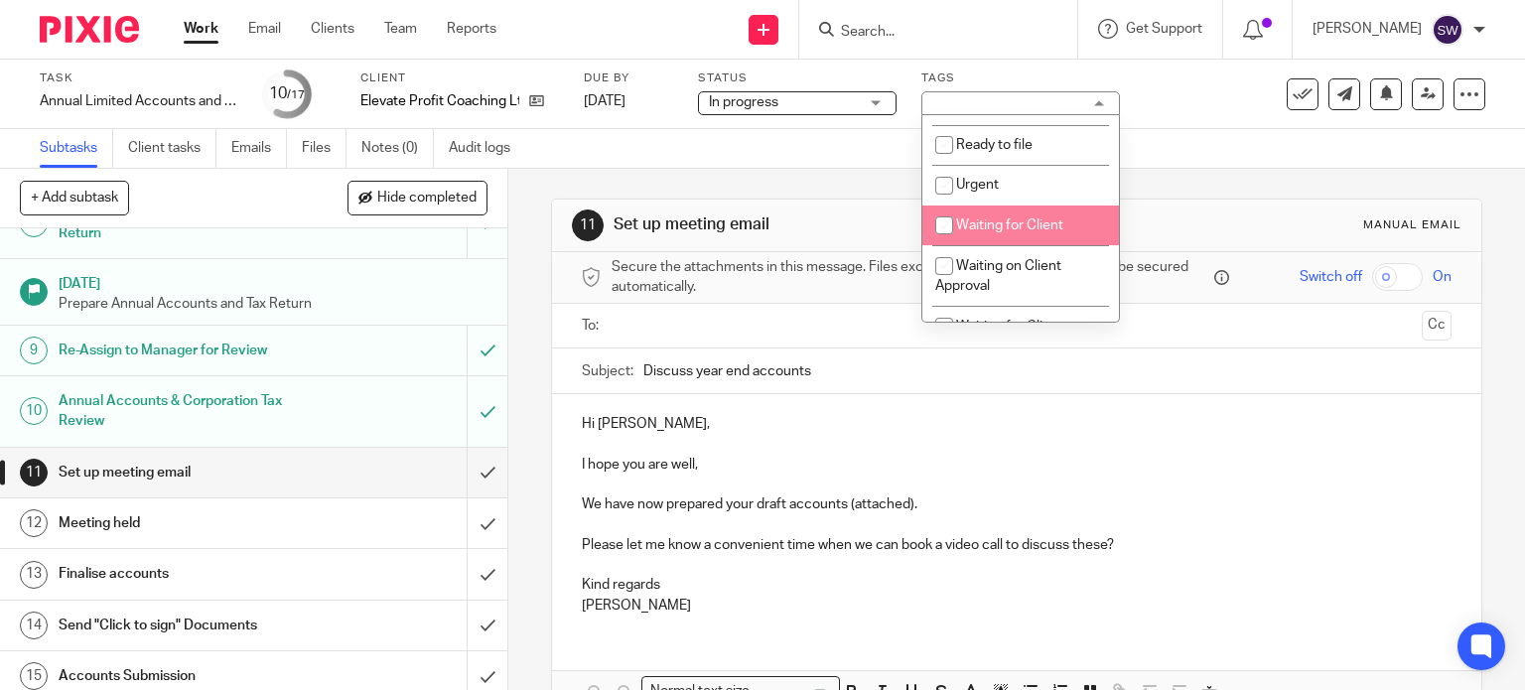
click at [1005, 225] on span "Waiting for Client" at bounding box center [1009, 225] width 107 height 14
checkbox input "true"
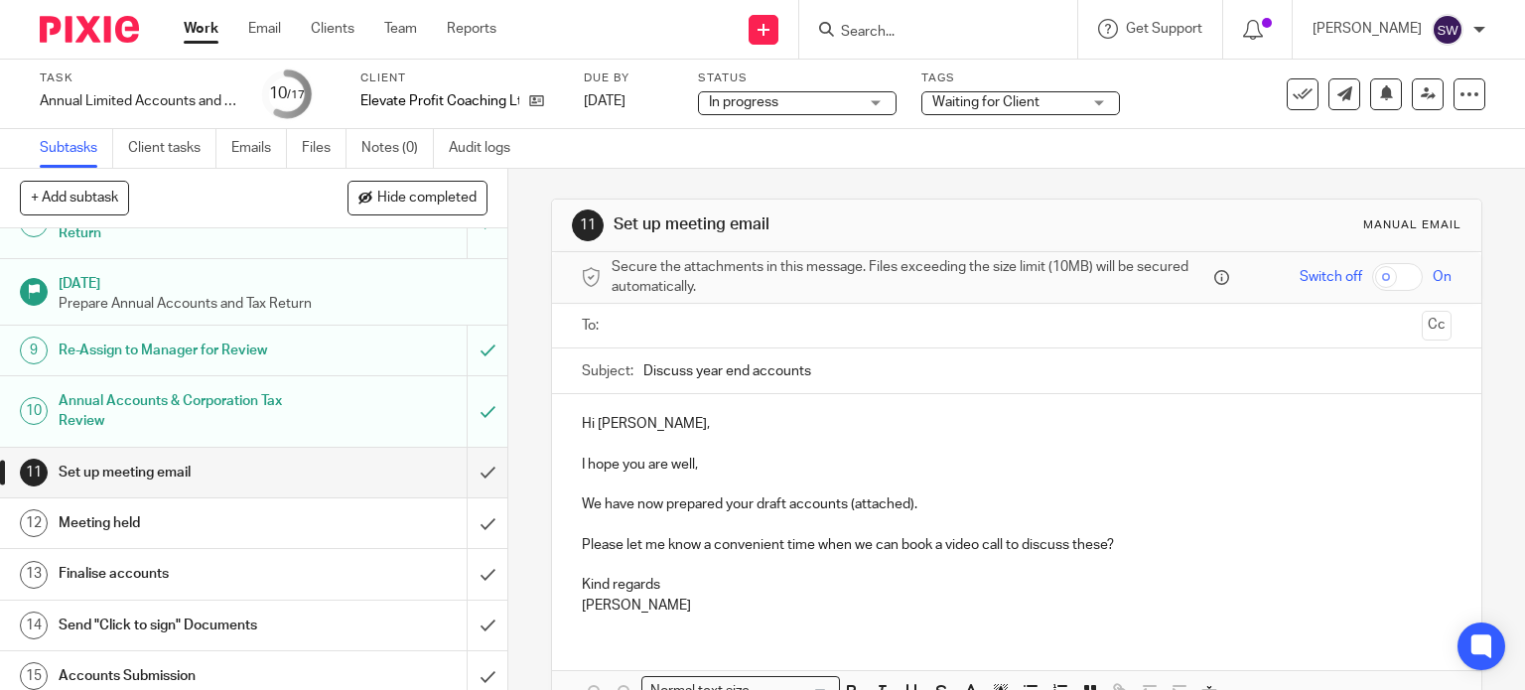
click at [206, 39] on link "Work" at bounding box center [201, 29] width 35 height 20
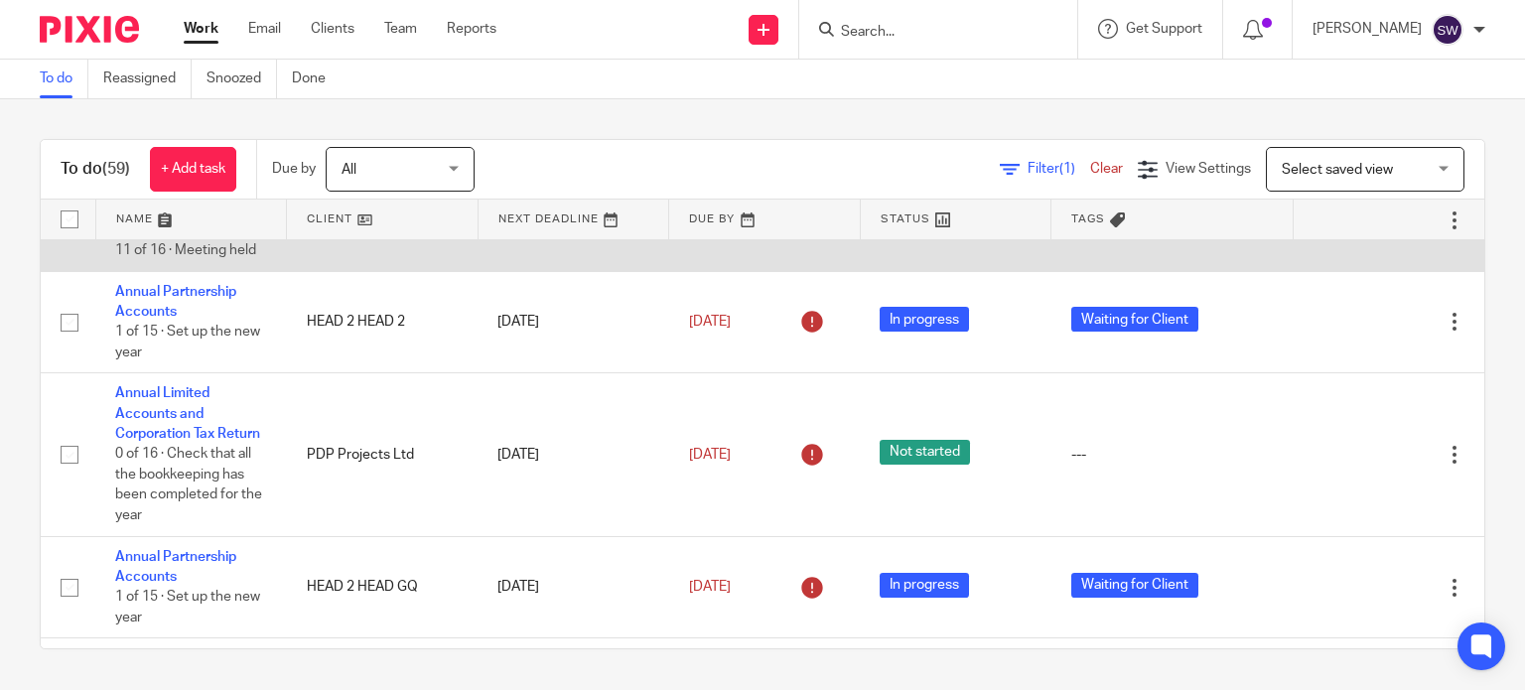
scroll to position [1489, 0]
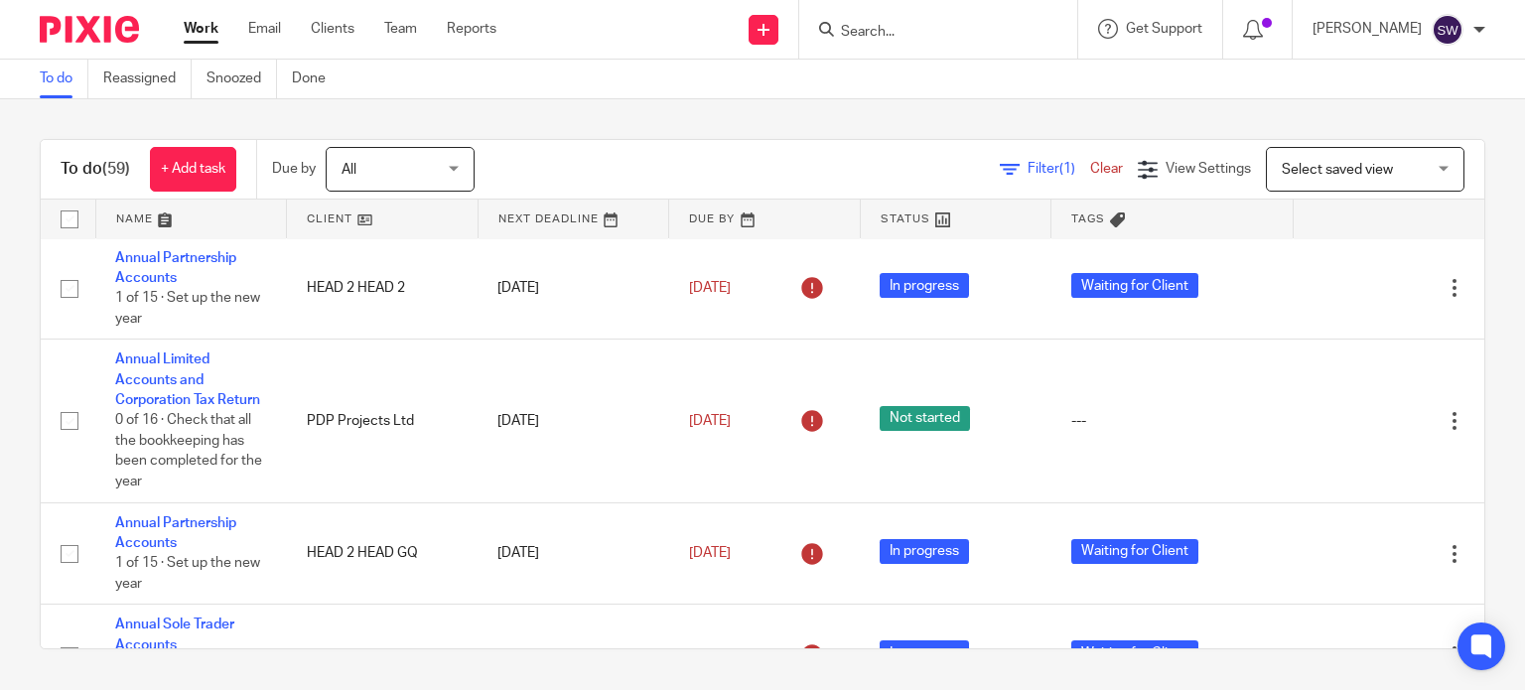
click at [176, 204] on link "Annual Limited Accounts and Corporation Tax Return" at bounding box center [187, 176] width 145 height 55
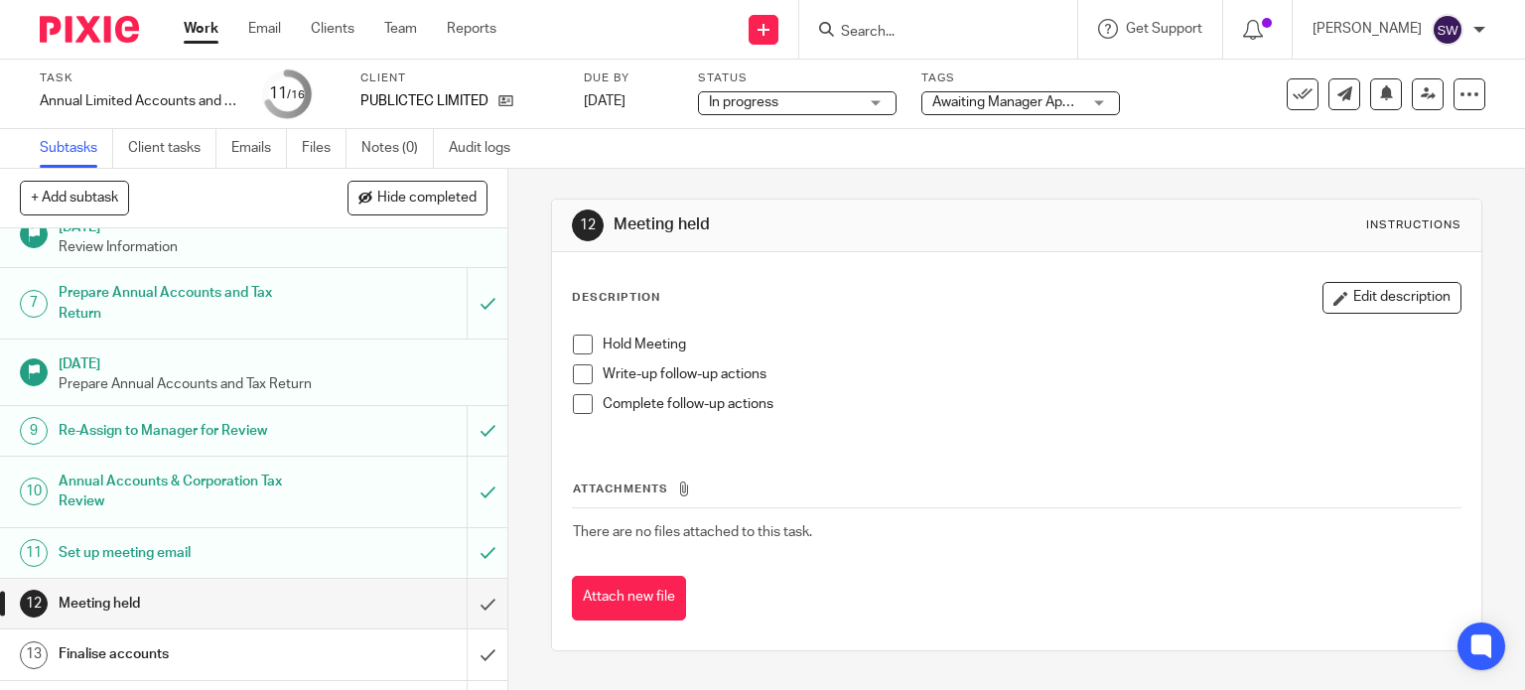
scroll to position [199, 0]
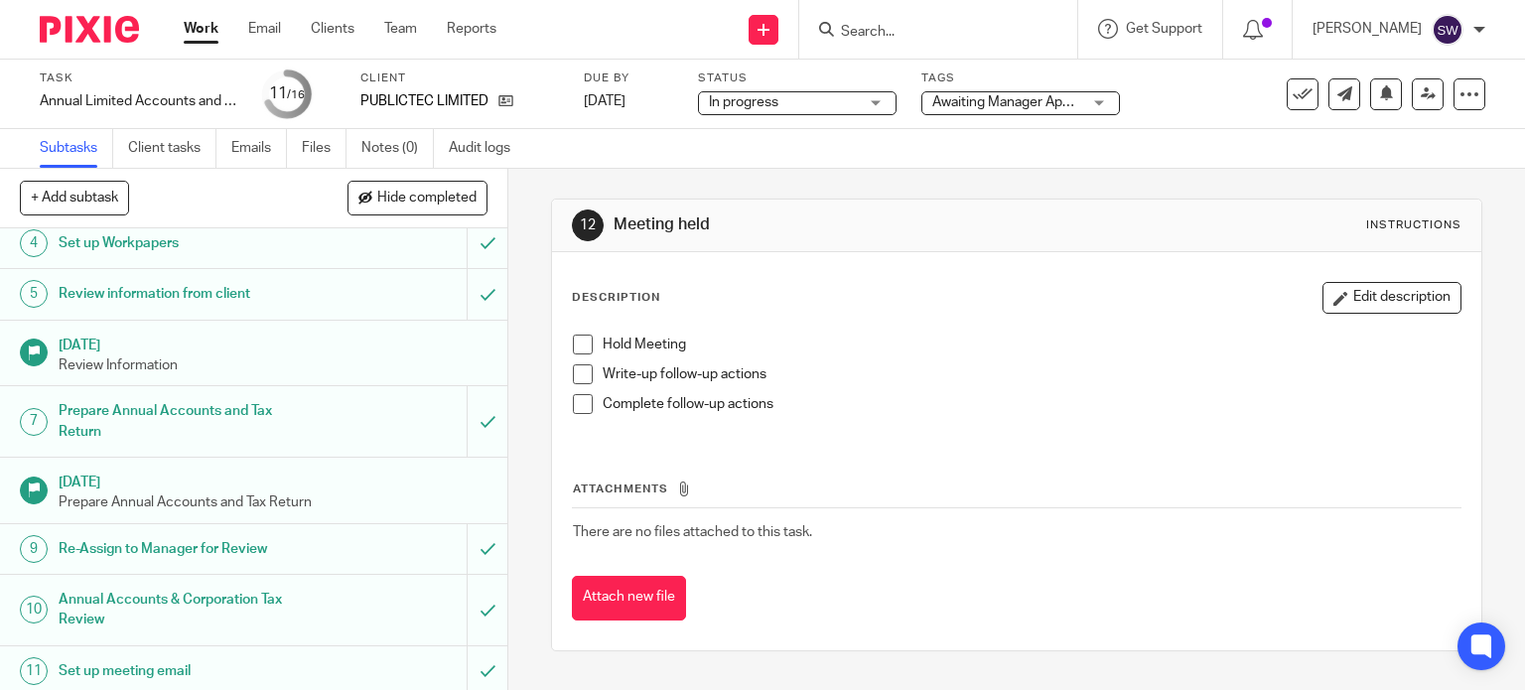
click at [1022, 98] on span "Awaiting Manager Approval" at bounding box center [1016, 102] width 168 height 14
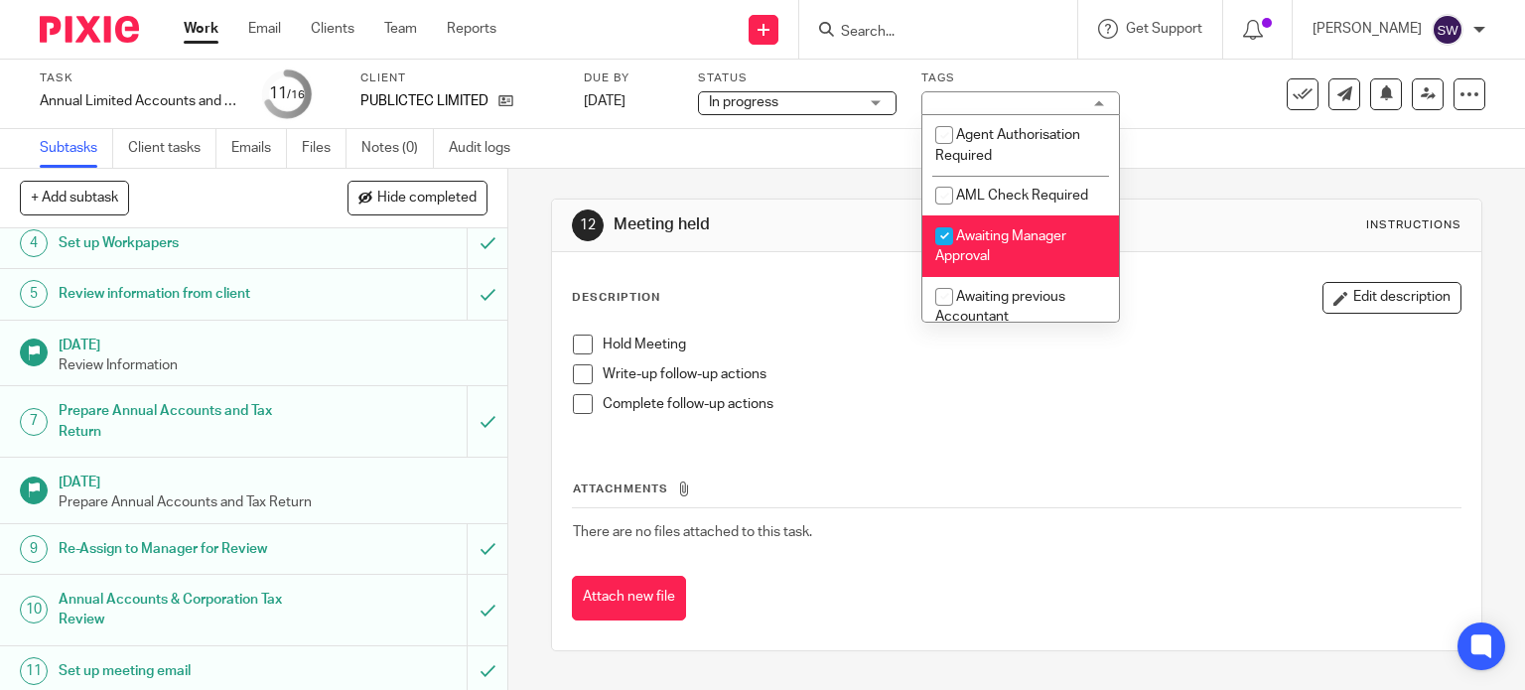
click at [1011, 237] on span "Awaiting Manager Approval" at bounding box center [1000, 246] width 131 height 35
checkbox input "false"
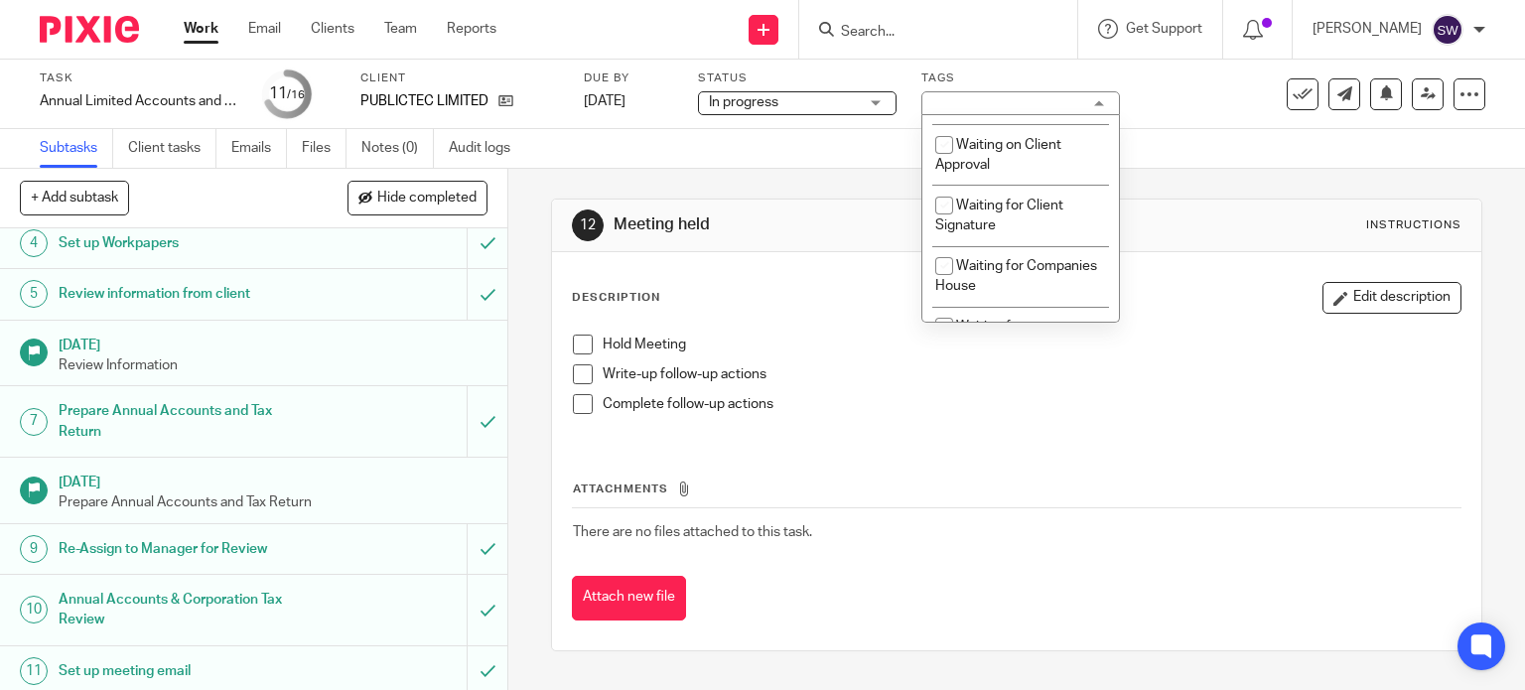
scroll to position [618, 0]
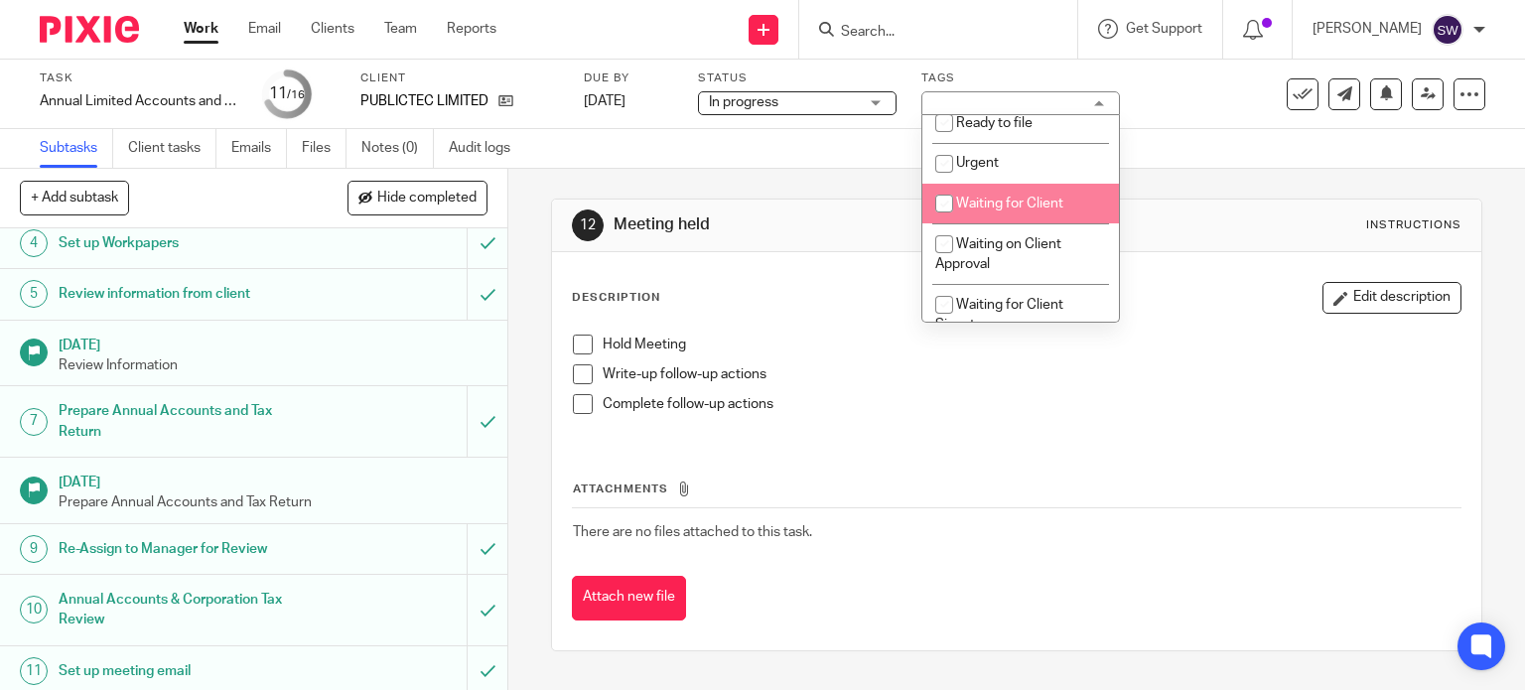
click at [1043, 206] on span "Waiting for Client" at bounding box center [1009, 204] width 107 height 14
checkbox input "true"
click at [207, 34] on link "Work" at bounding box center [201, 29] width 35 height 20
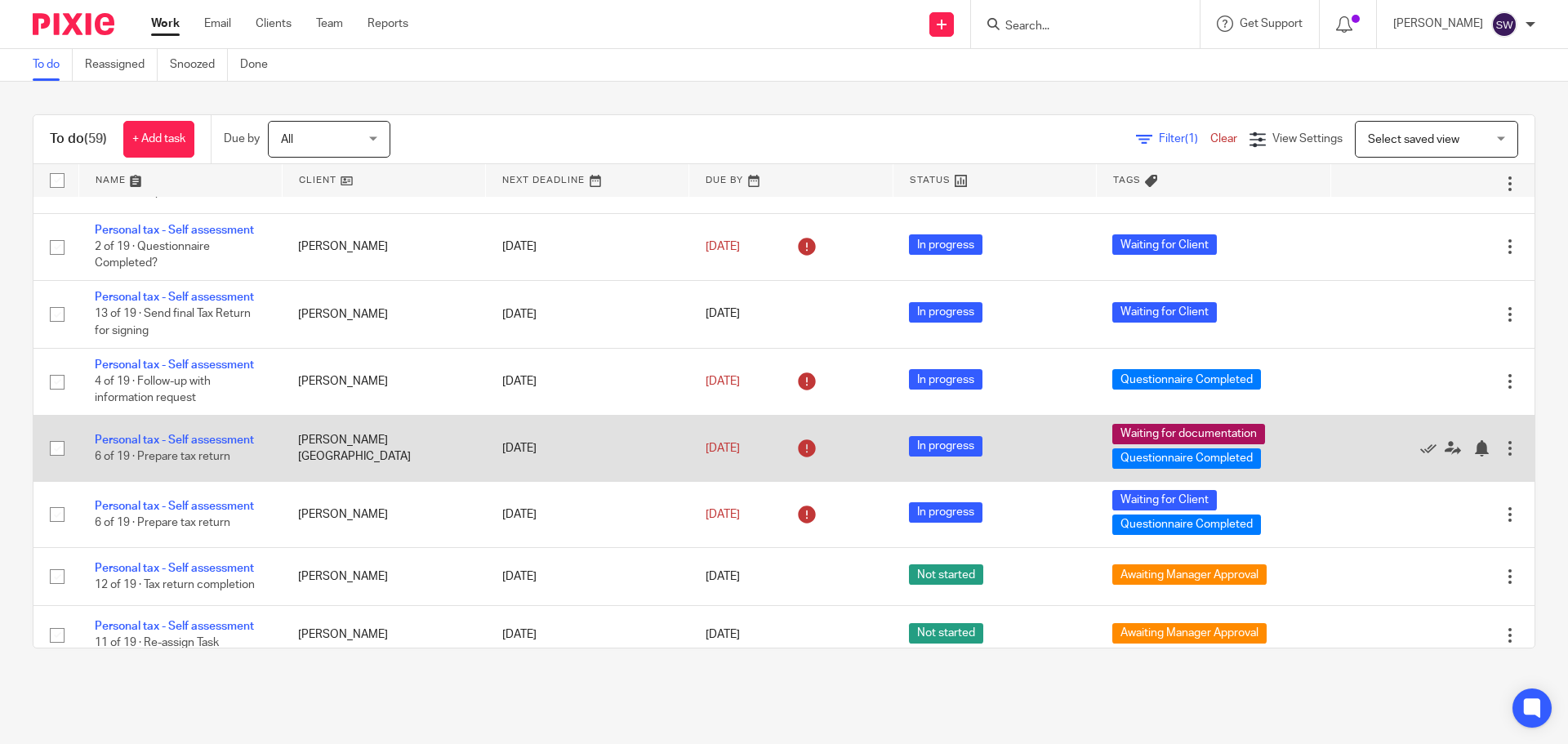
scroll to position [1389, 0]
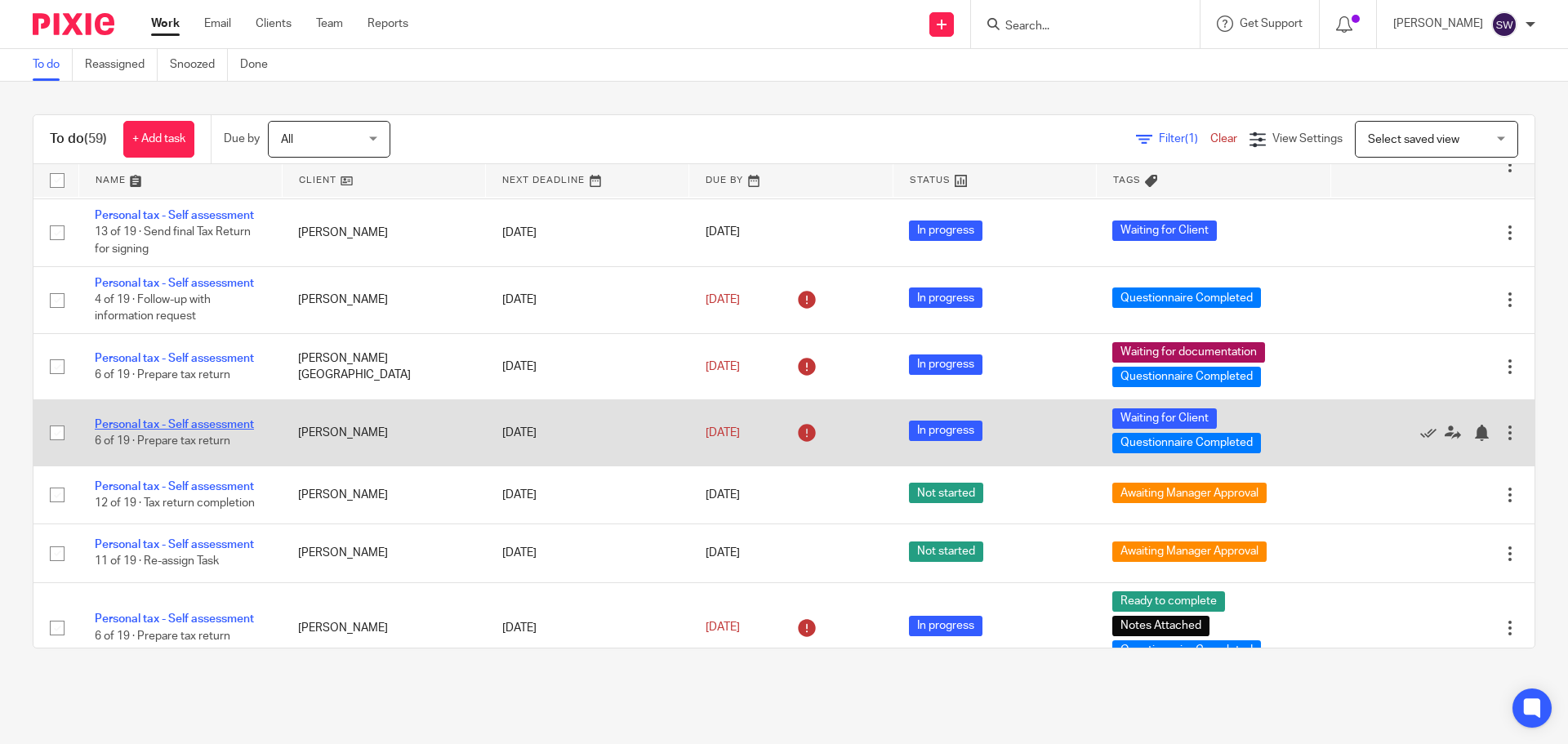
click at [224, 423] on link "Personal tax - Self assessment" at bounding box center [174, 425] width 160 height 12
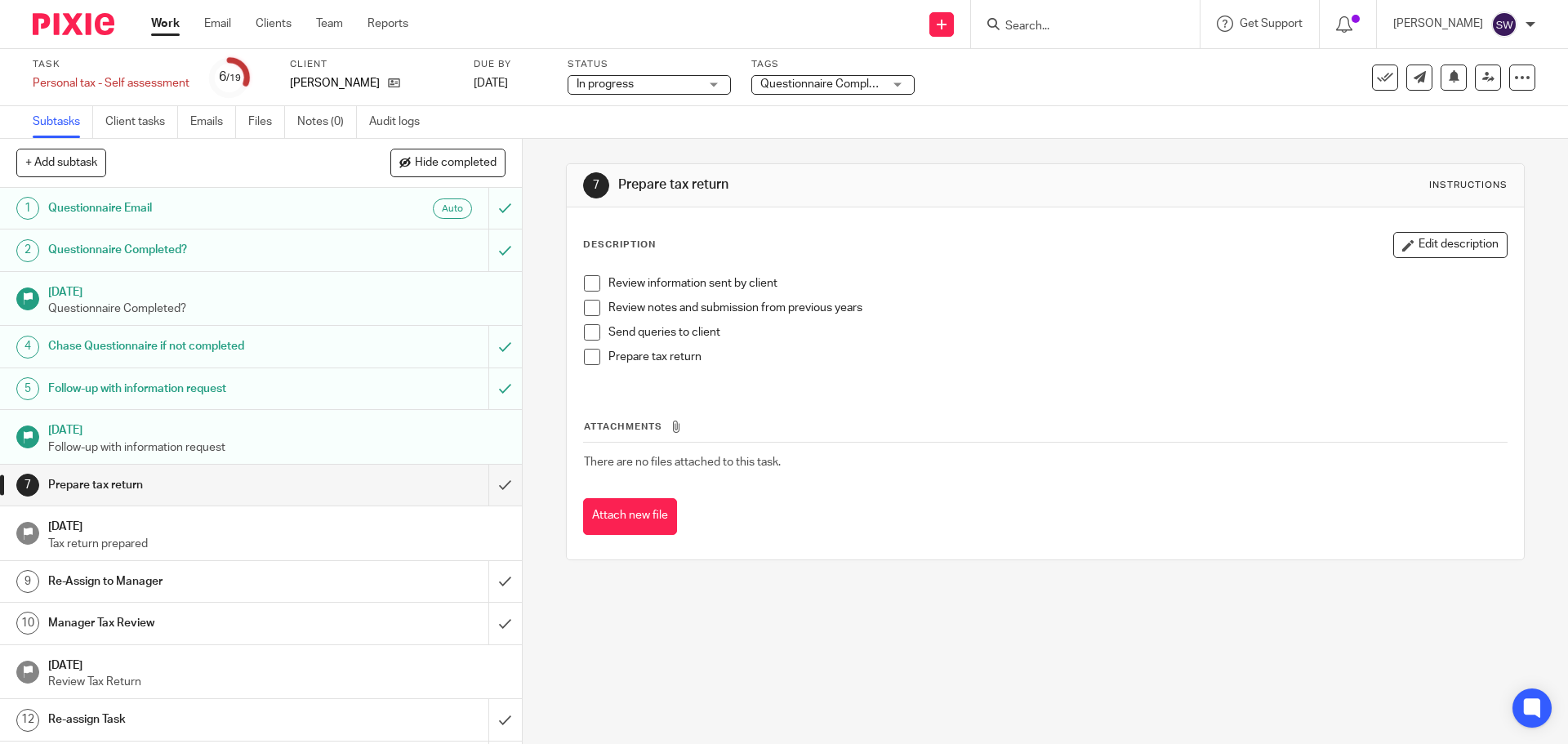
click at [790, 87] on span "Questionnaire Completed + 1" at bounding box center [835, 84] width 151 height 12
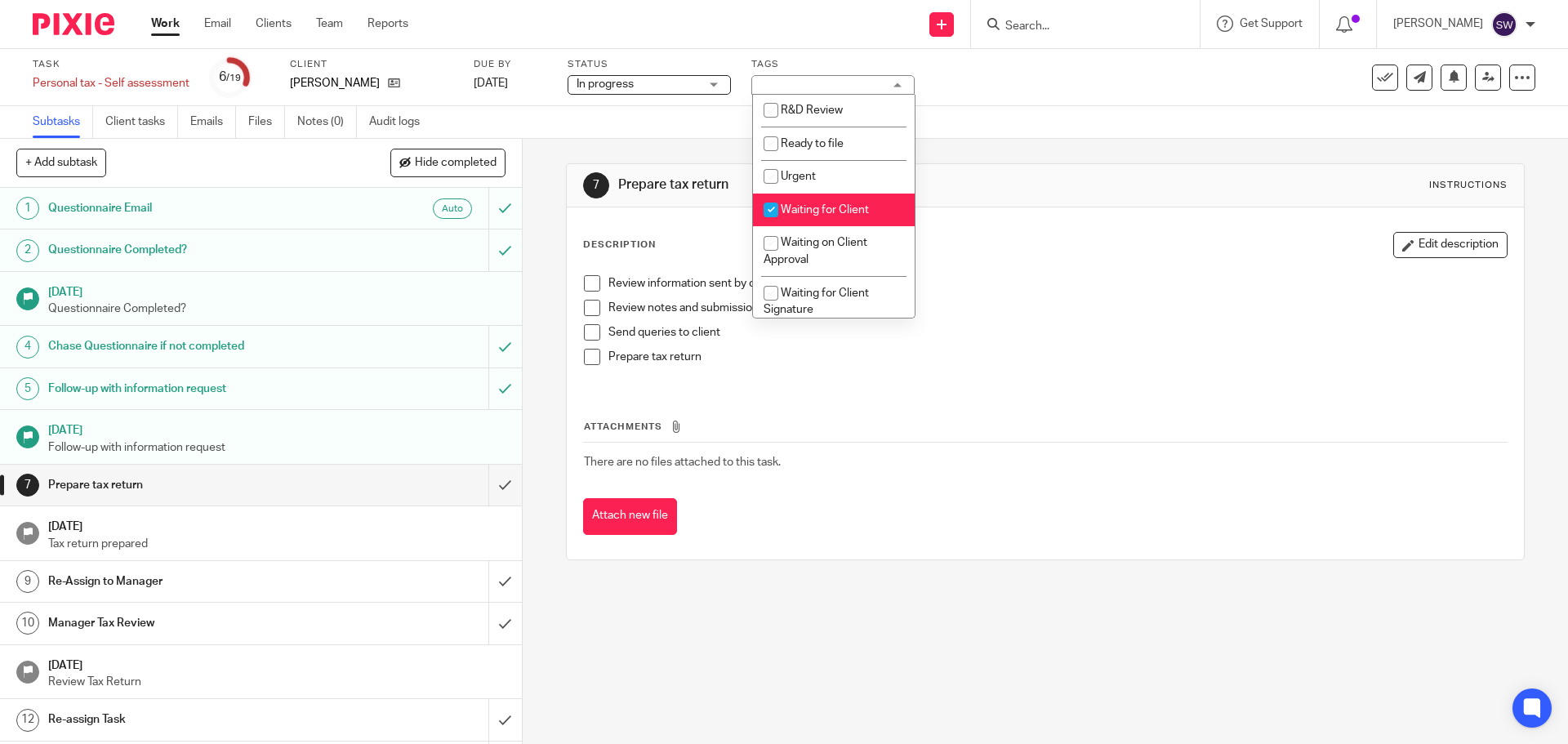
scroll to position [491, 0]
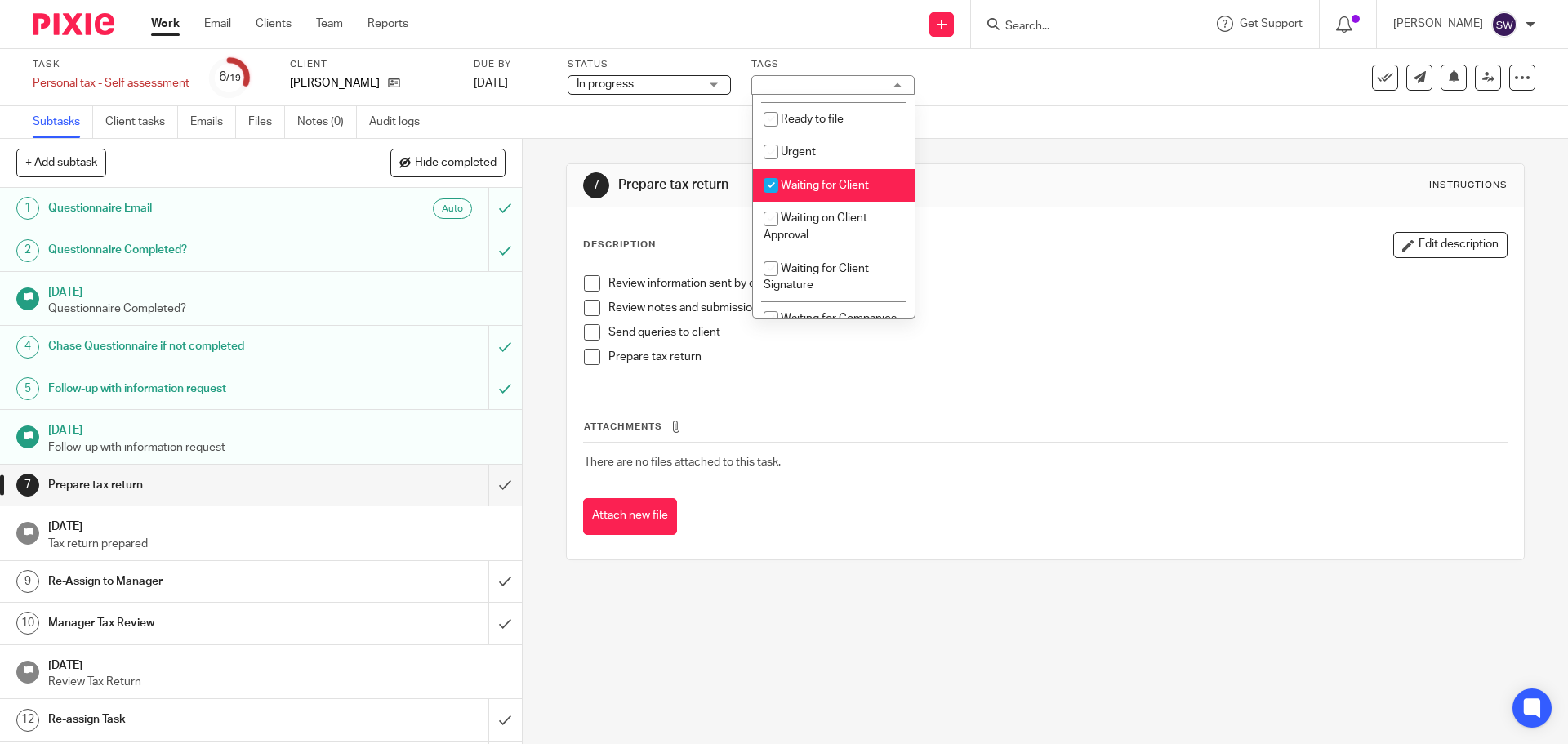
click at [849, 184] on span "Waiting for Client" at bounding box center [824, 185] width 88 height 12
checkbox input "false"
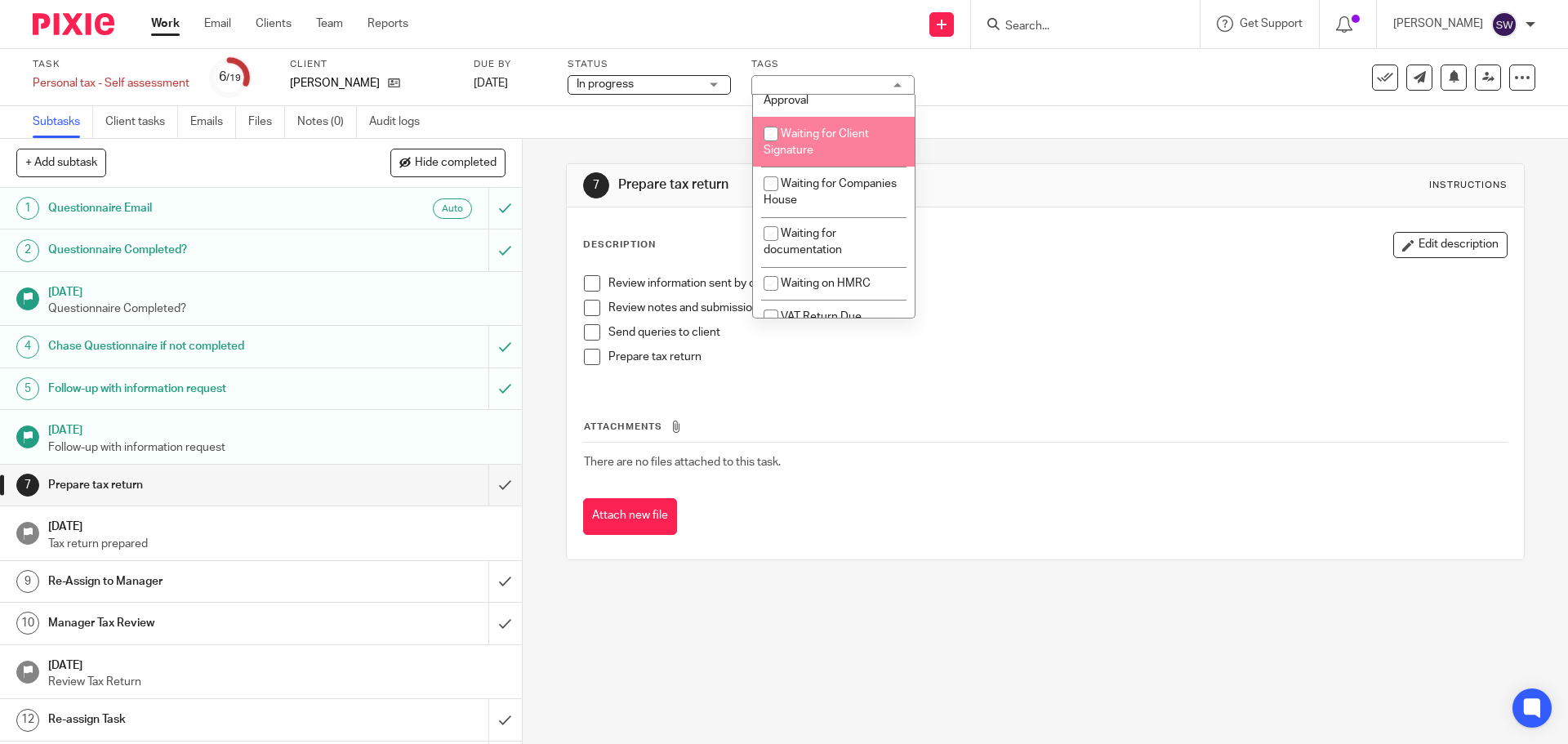
scroll to position [653, 0]
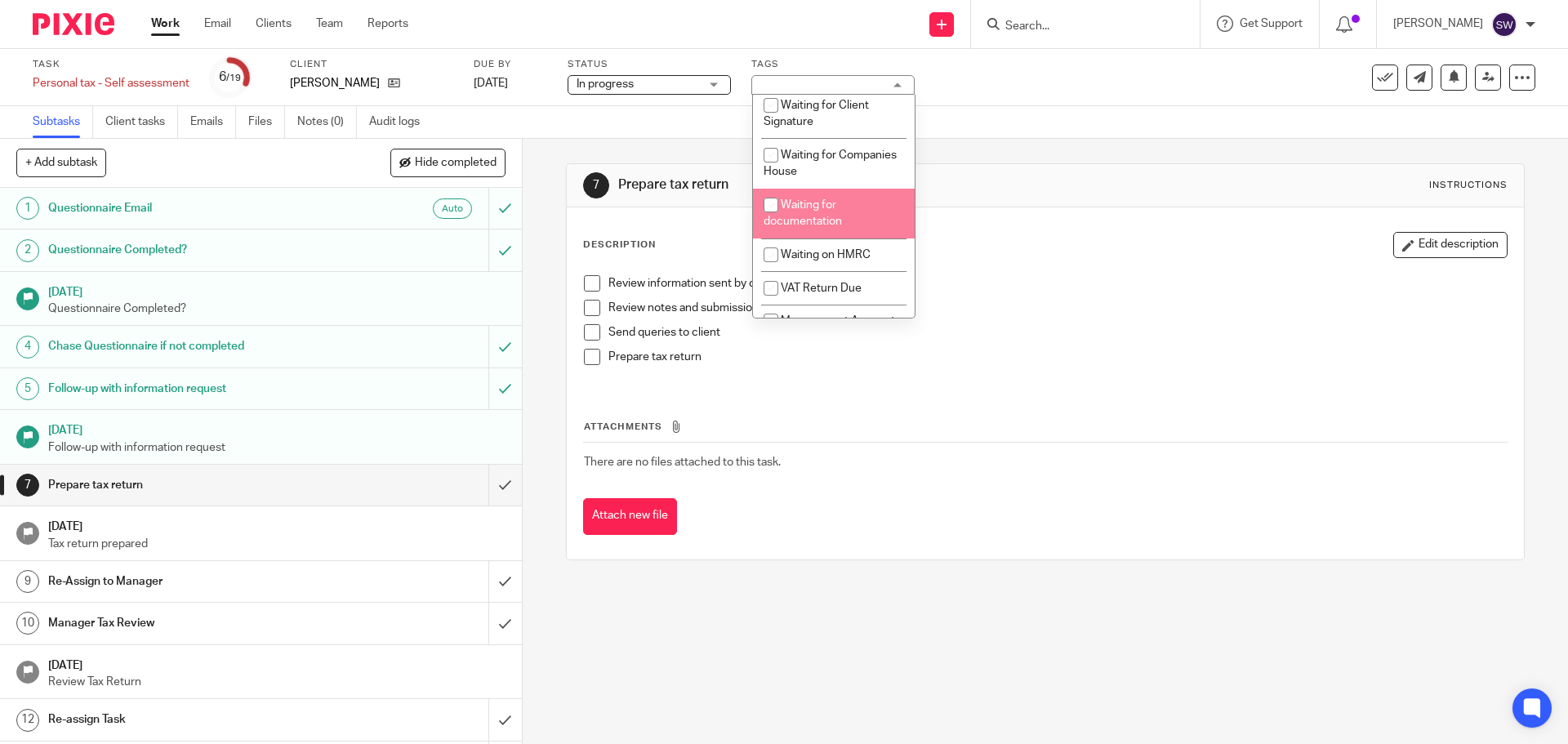
click at [864, 214] on li "Waiting for documentation" at bounding box center [833, 213] width 162 height 50
checkbox input "true"
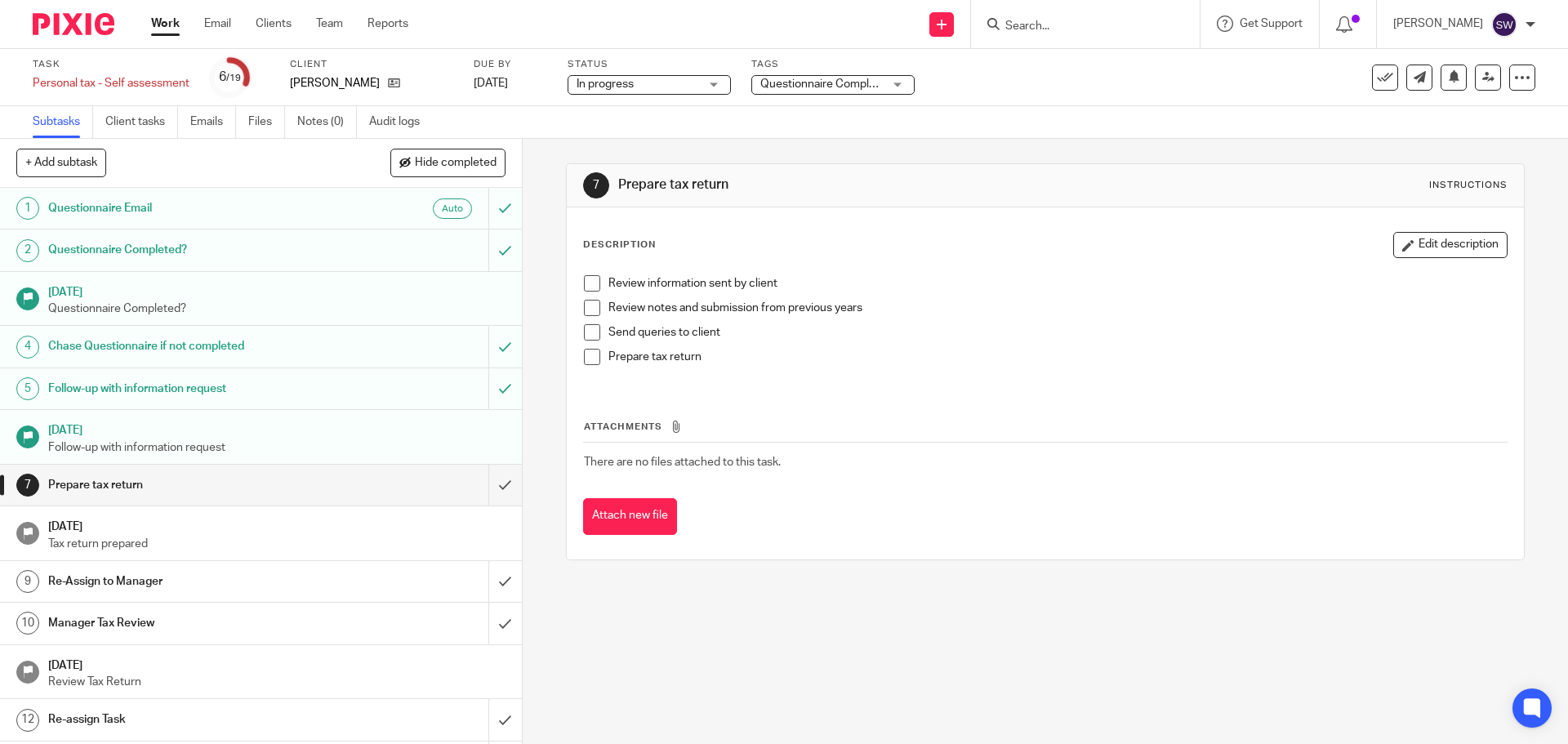
click at [173, 26] on link "Work" at bounding box center [165, 24] width 29 height 16
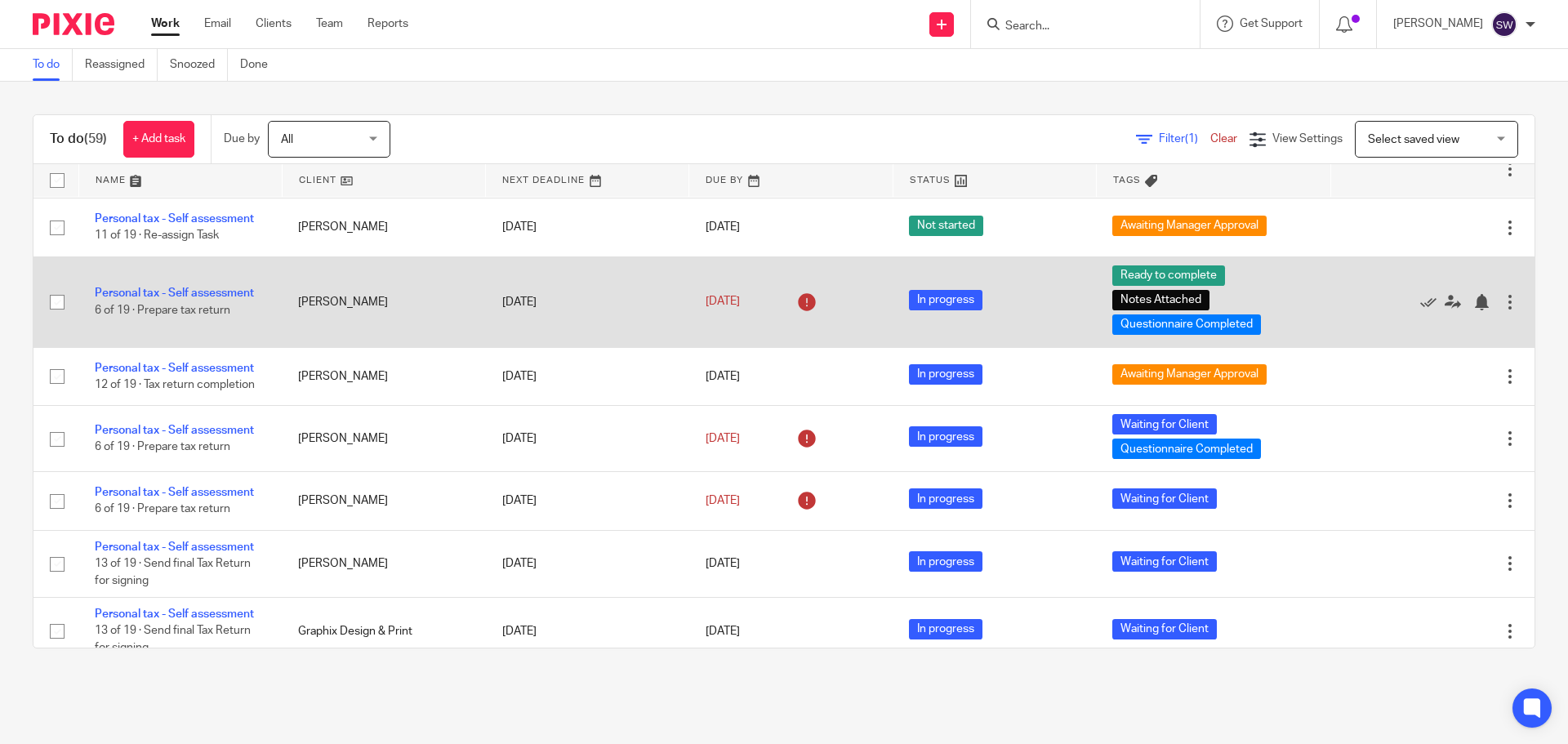
scroll to position [1716, 0]
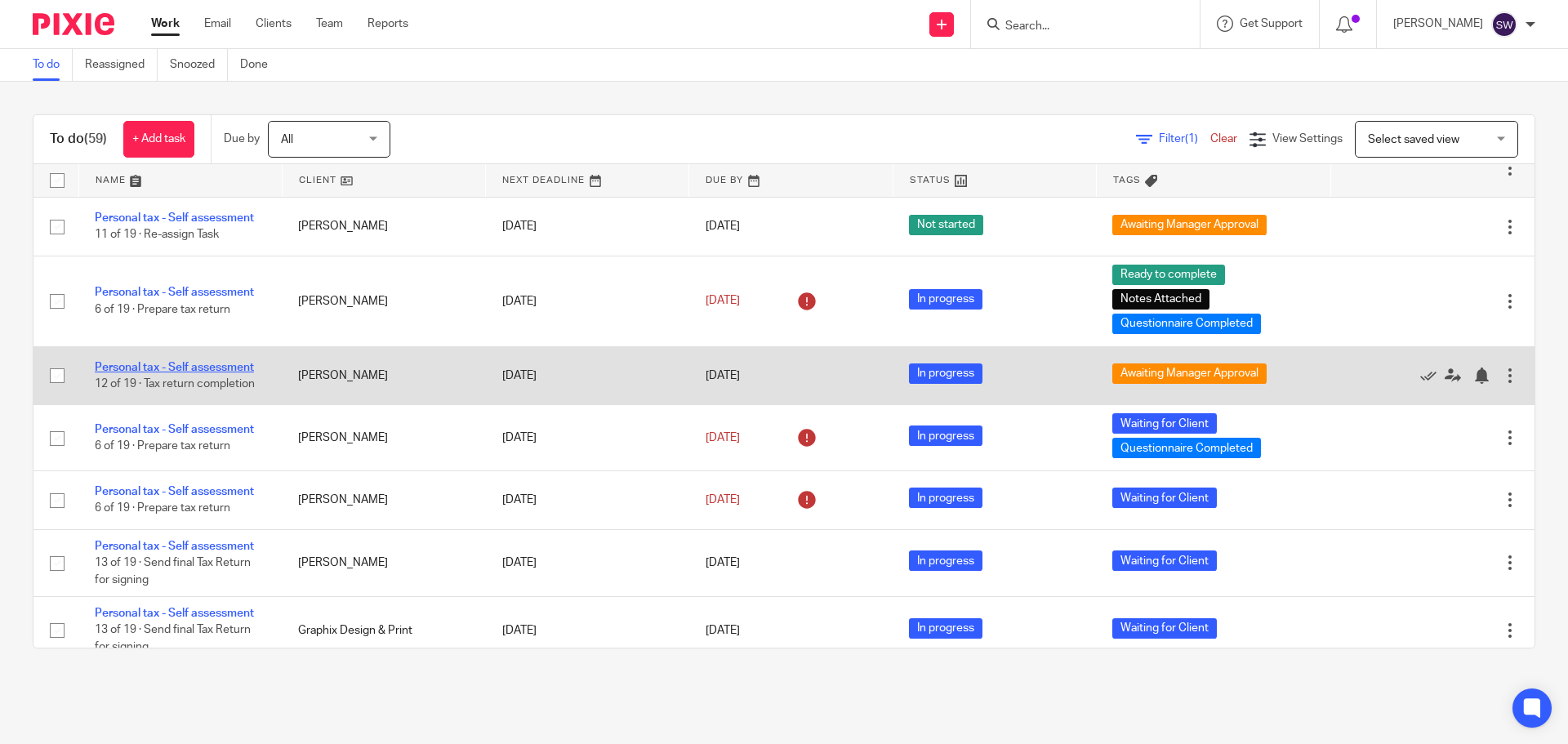
click at [230, 370] on link "Personal tax - Self assessment" at bounding box center [174, 368] width 160 height 12
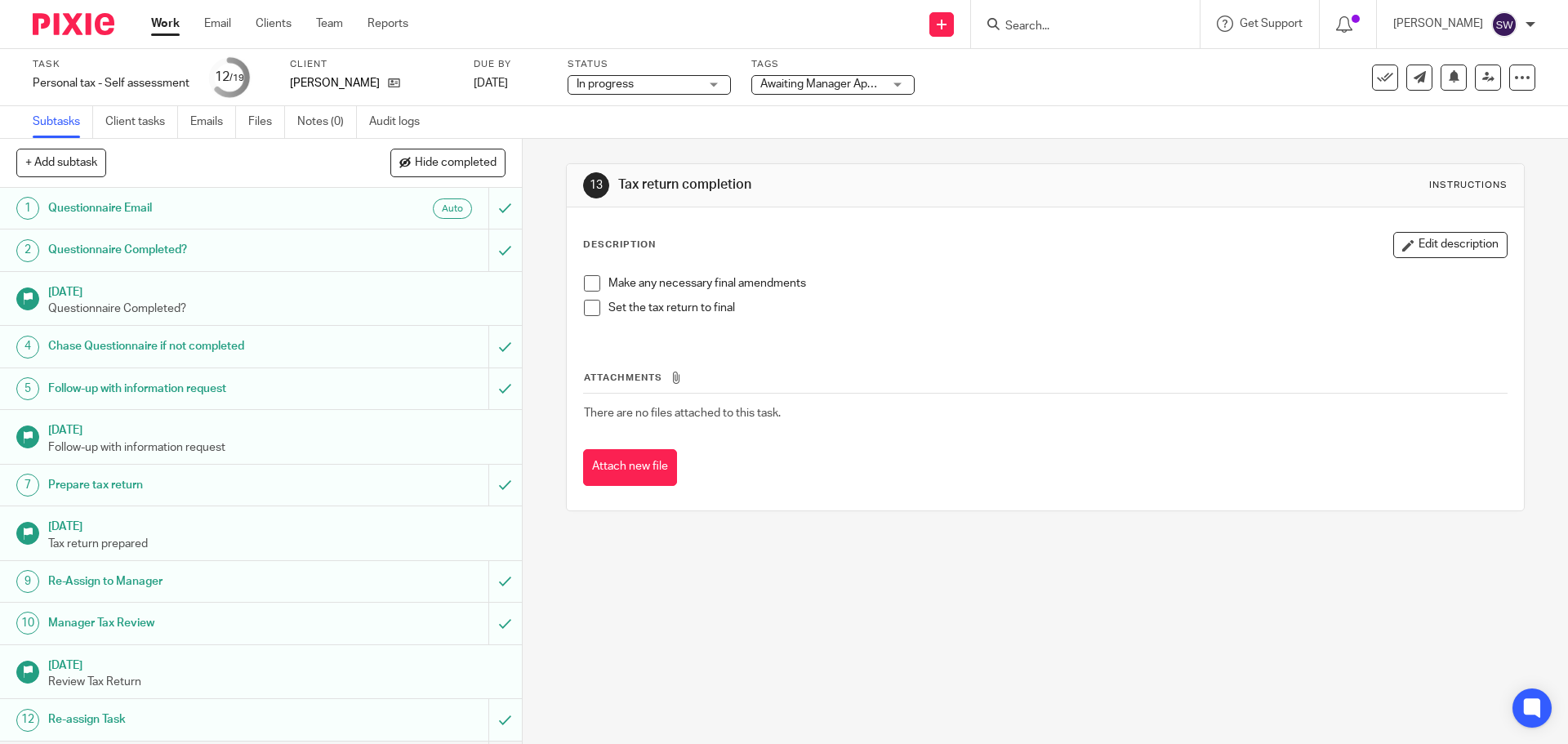
click at [807, 84] on span "Awaiting Manager Approval" at bounding box center [829, 84] width 138 height 12
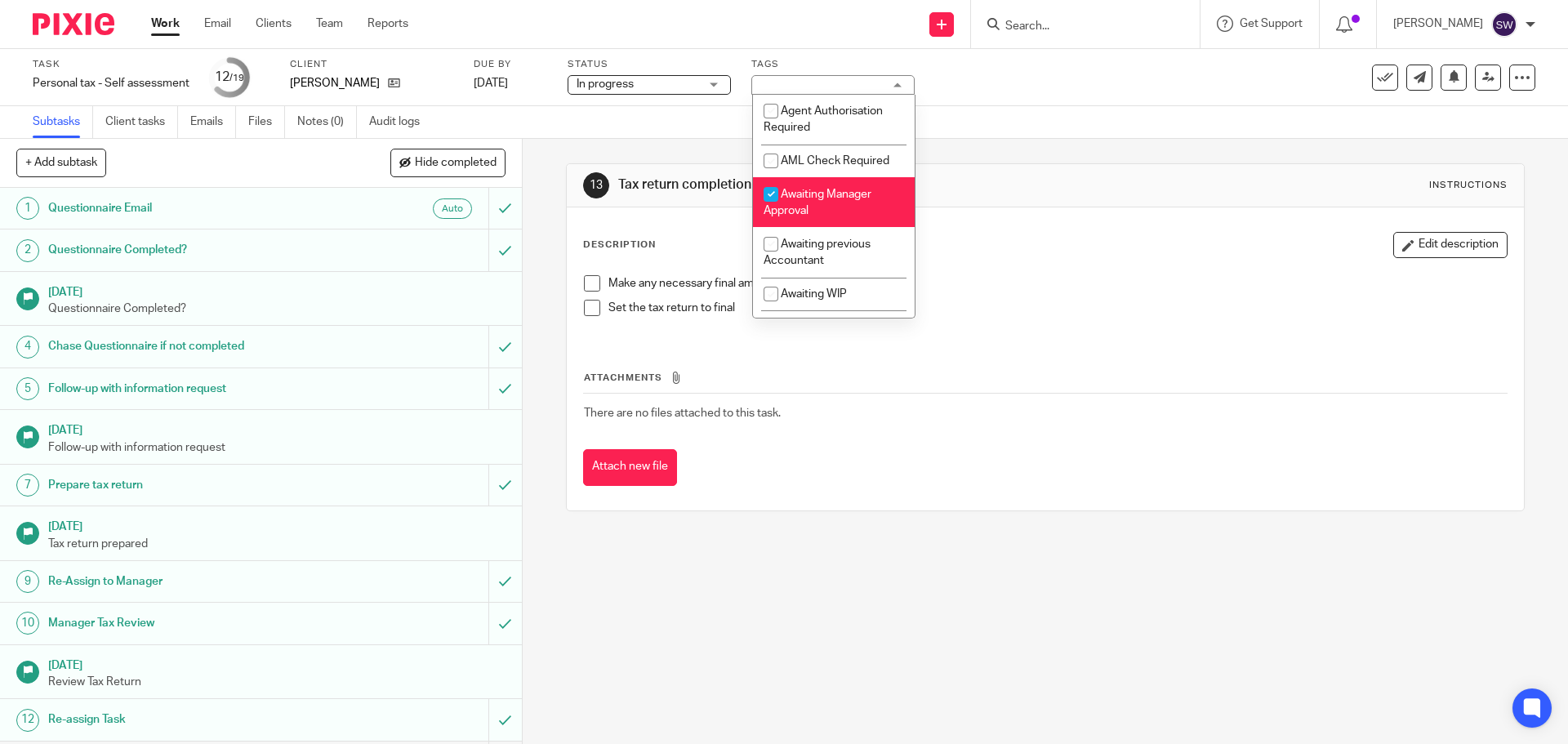
click at [811, 204] on li "Awaiting Manager Approval" at bounding box center [833, 202] width 162 height 50
checkbox input "false"
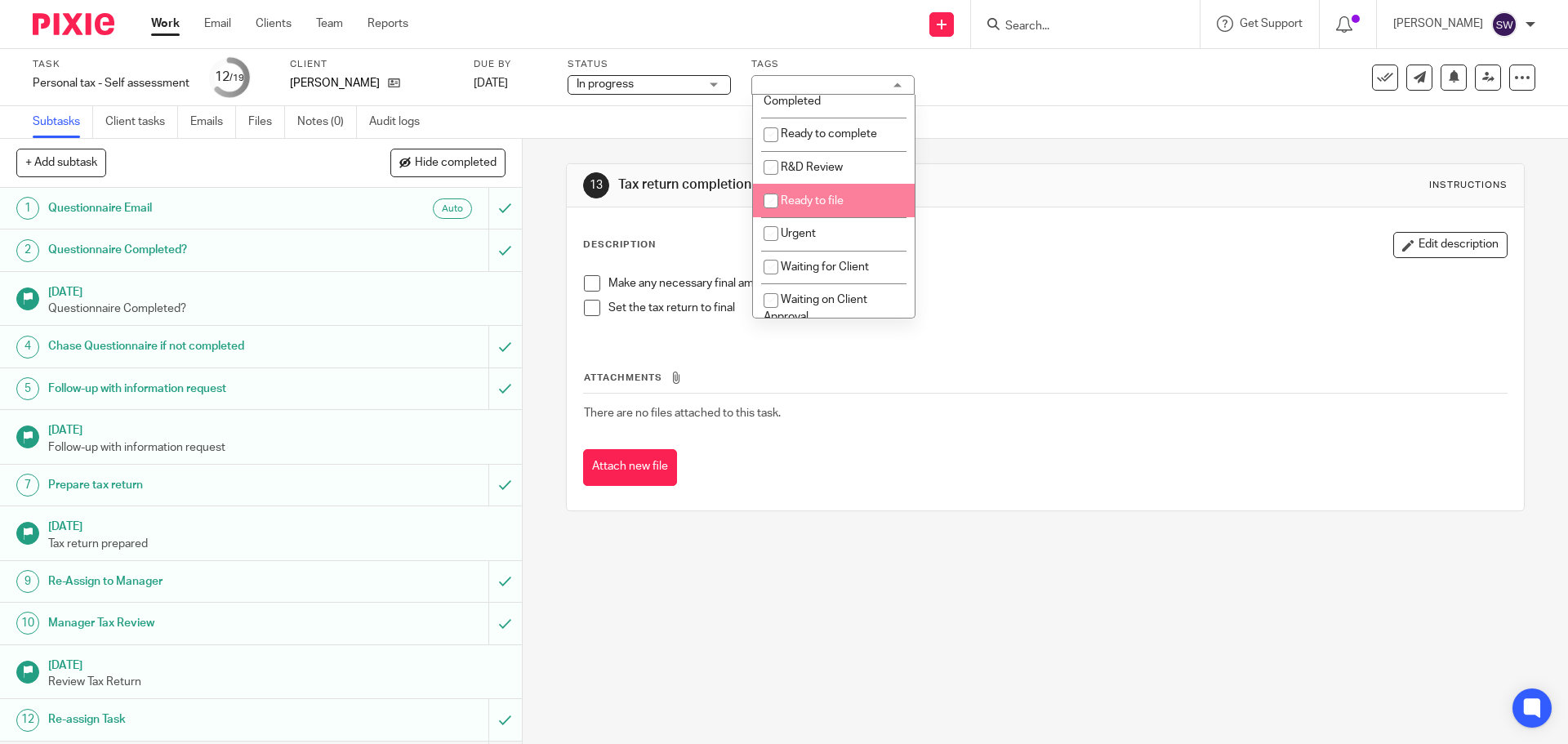
scroll to position [491, 0]
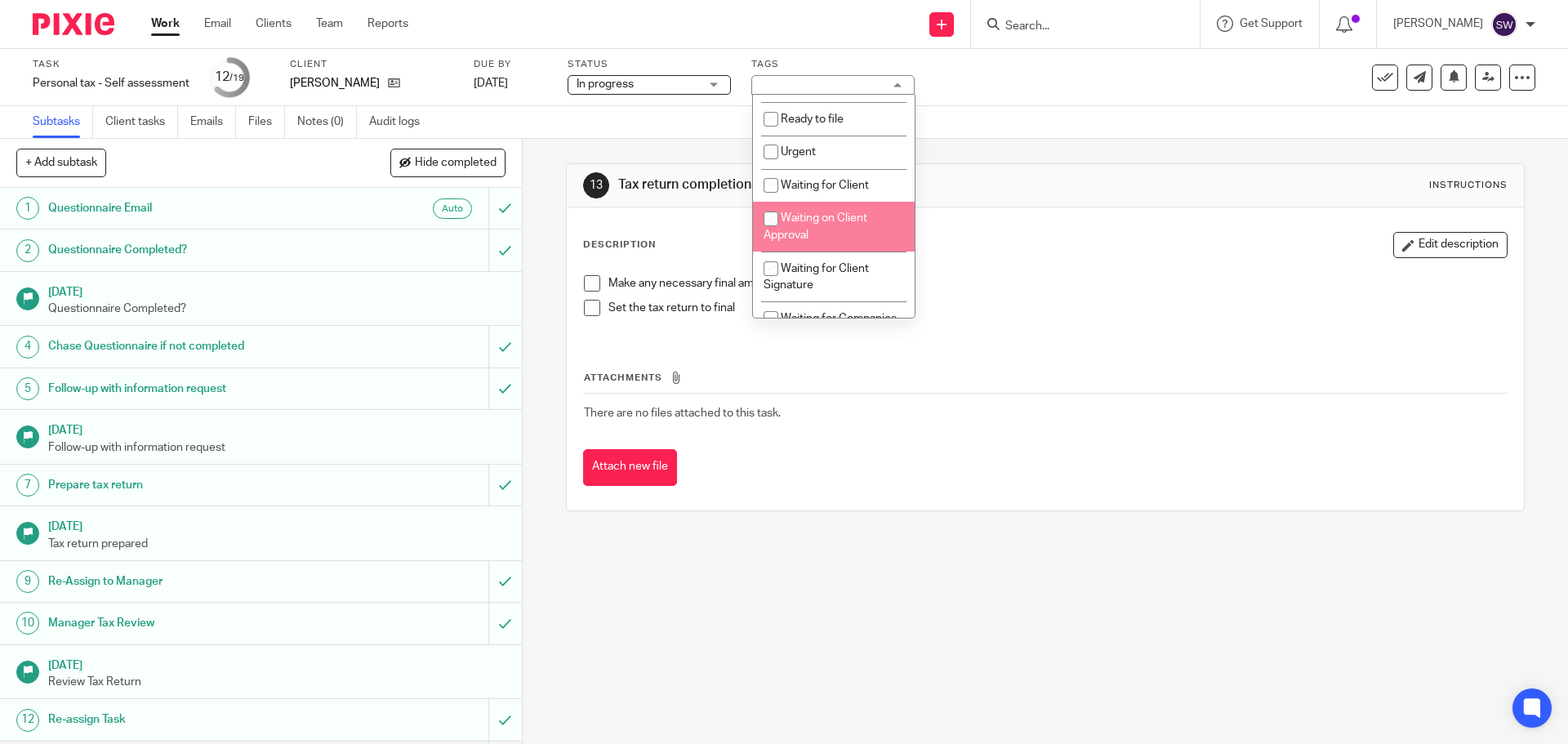
click at [811, 216] on span "Waiting on Client Approval" at bounding box center [815, 226] width 104 height 29
checkbox input "true"
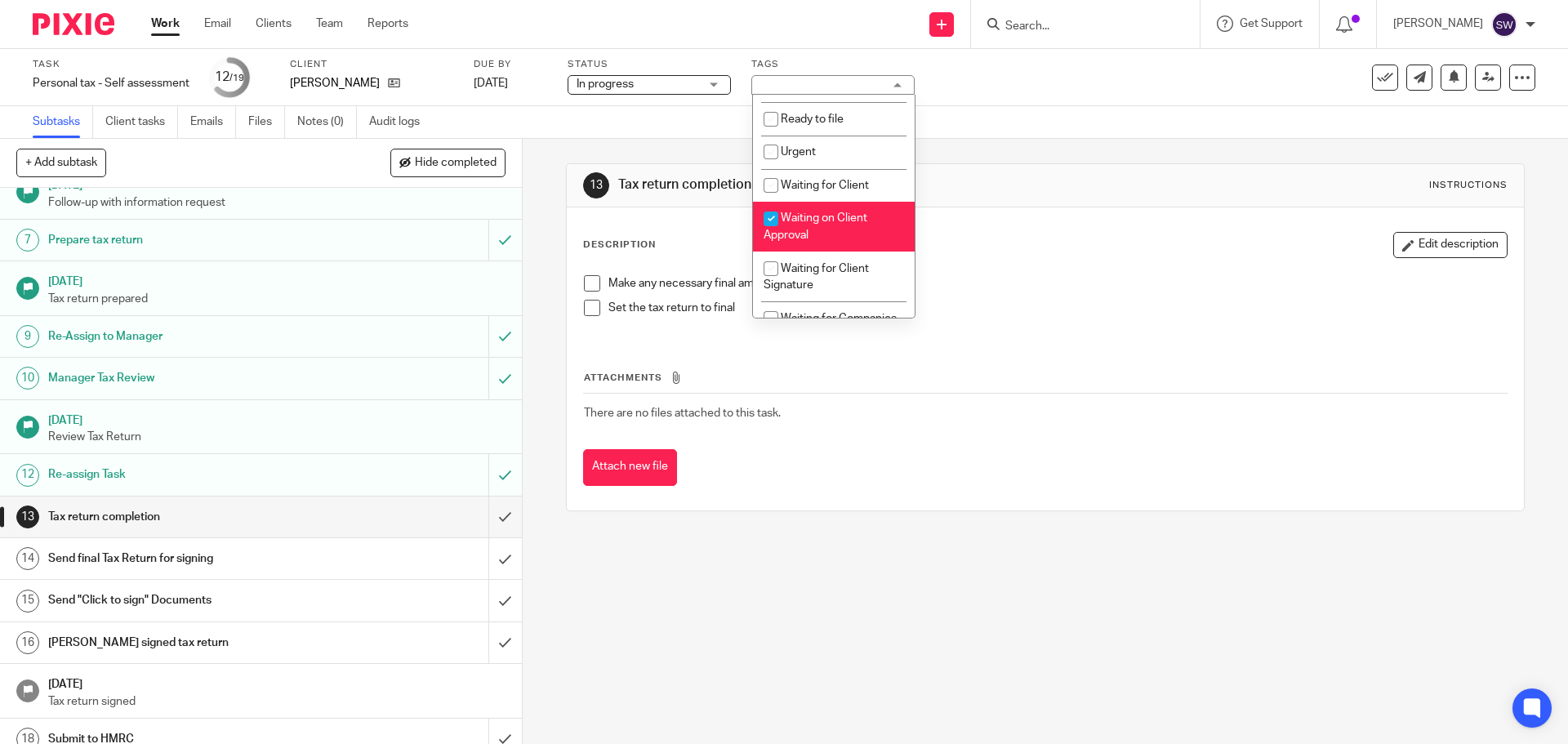
scroll to position [304, 0]
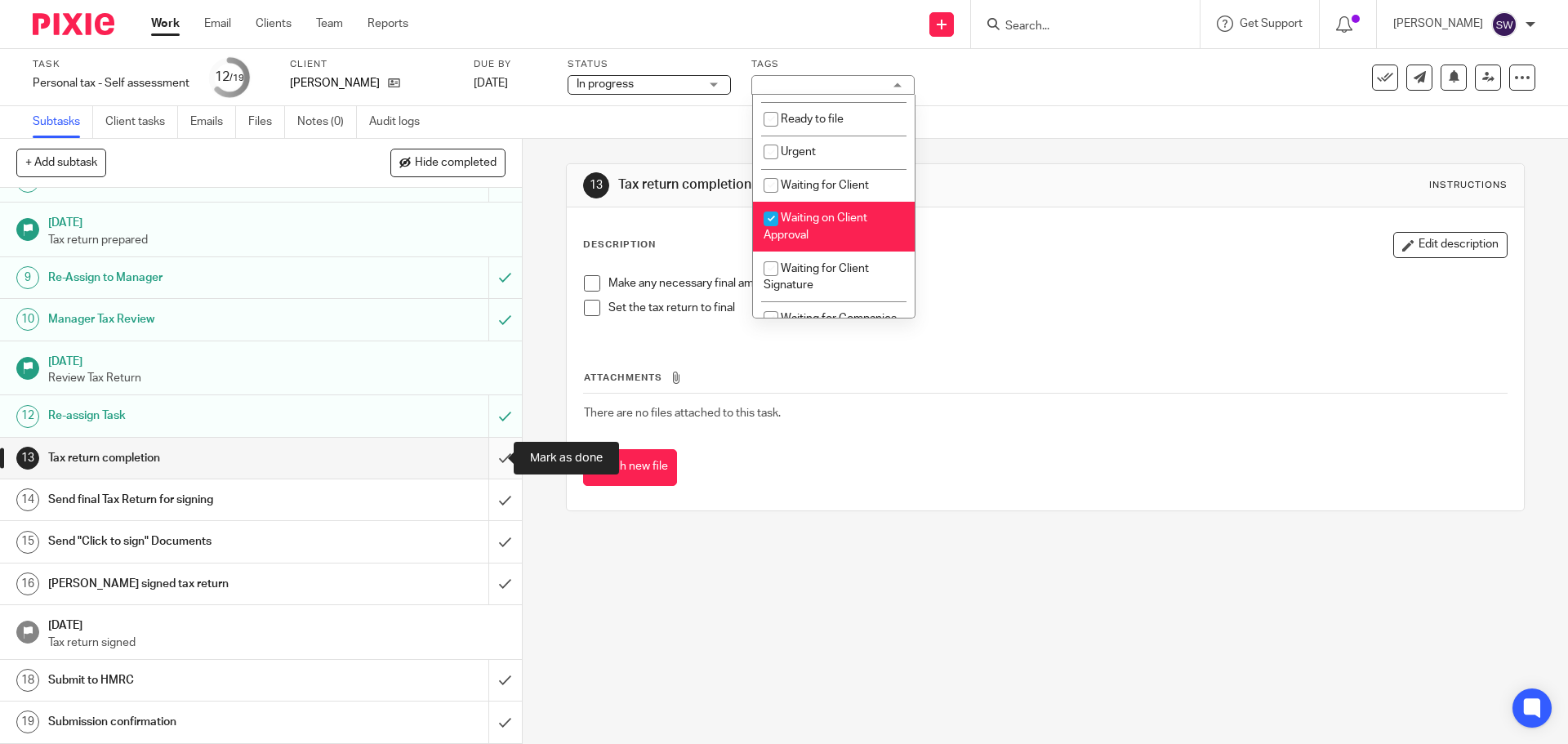
click at [491, 457] on input "submit" at bounding box center [261, 458] width 522 height 41
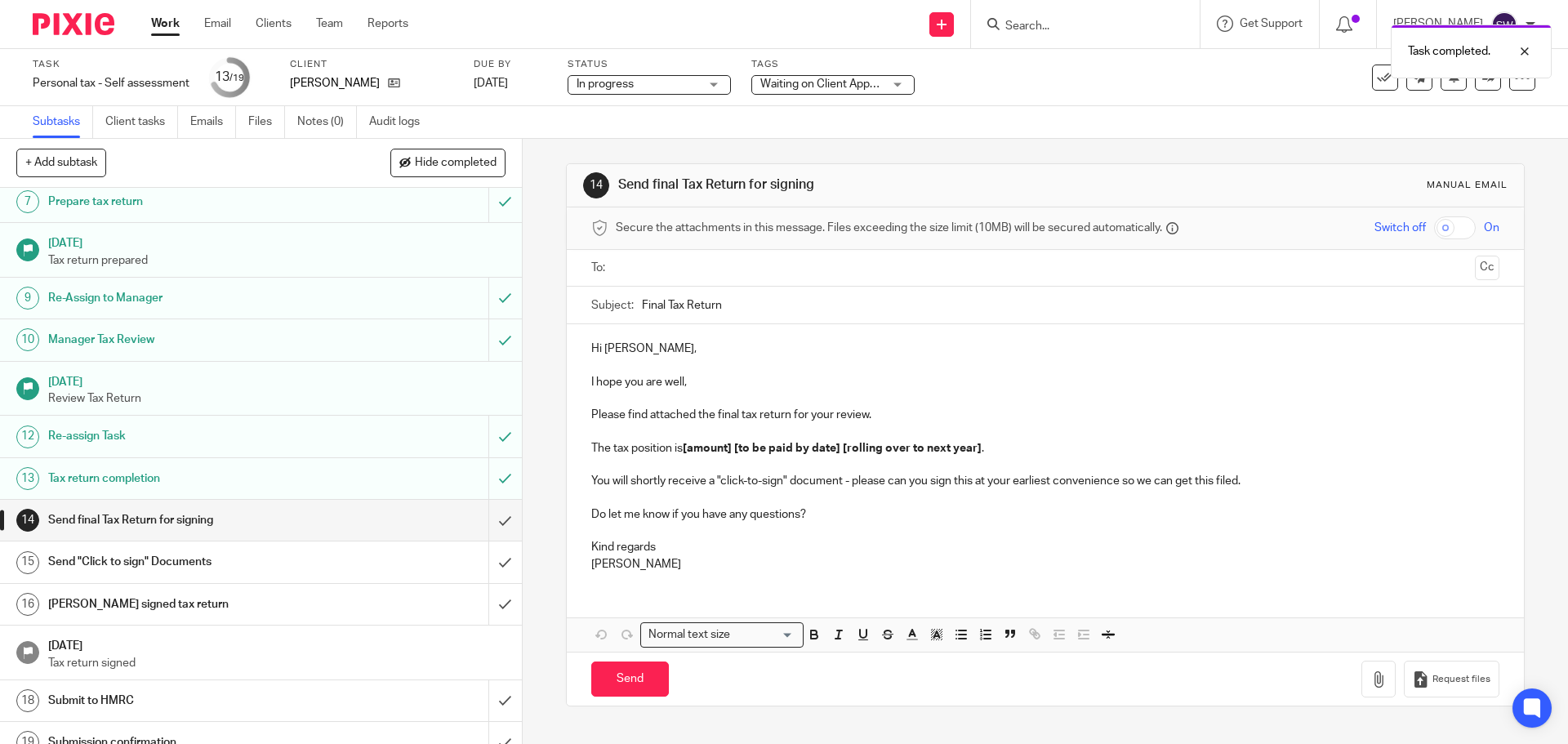
scroll to position [304, 0]
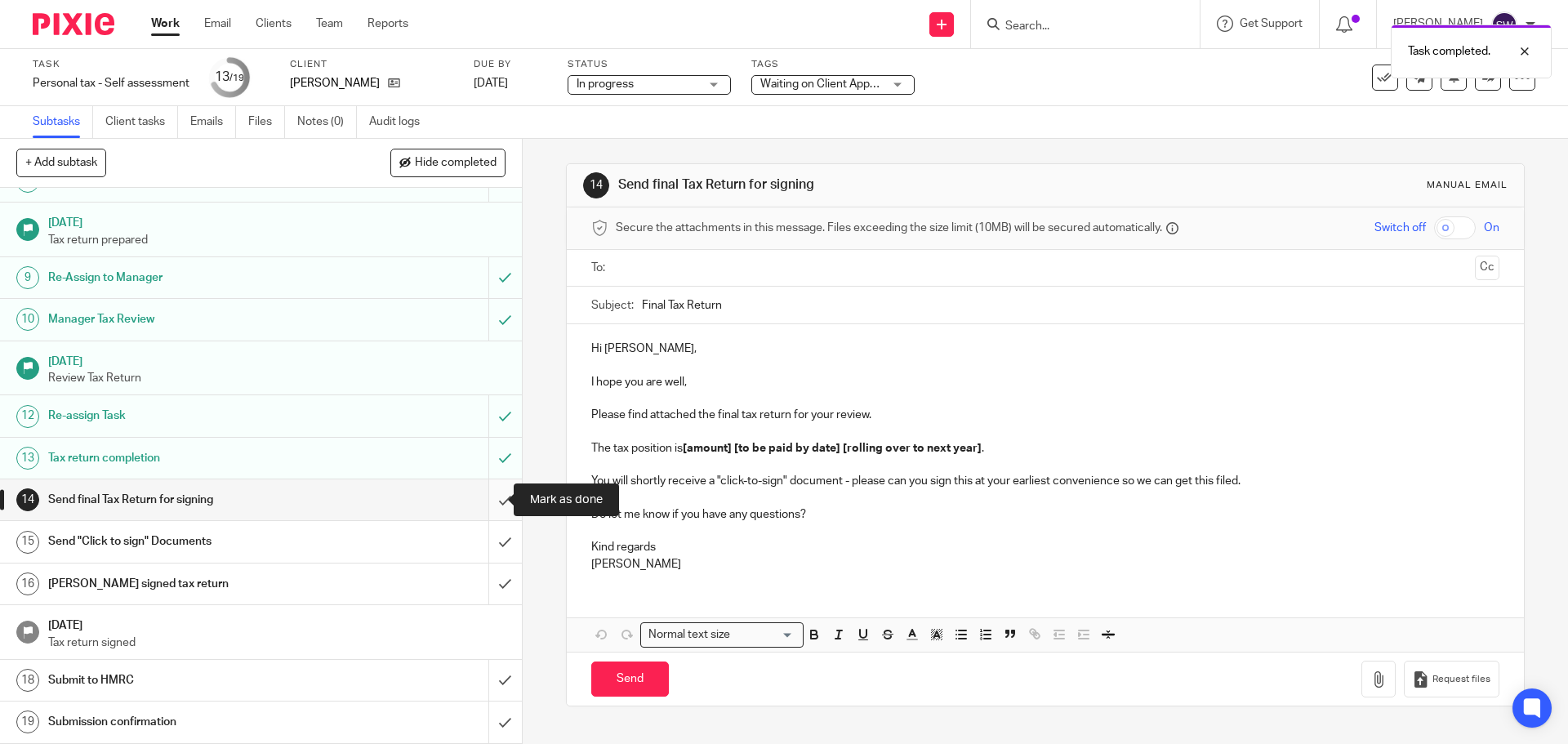
click at [489, 500] on input "submit" at bounding box center [261, 500] width 522 height 41
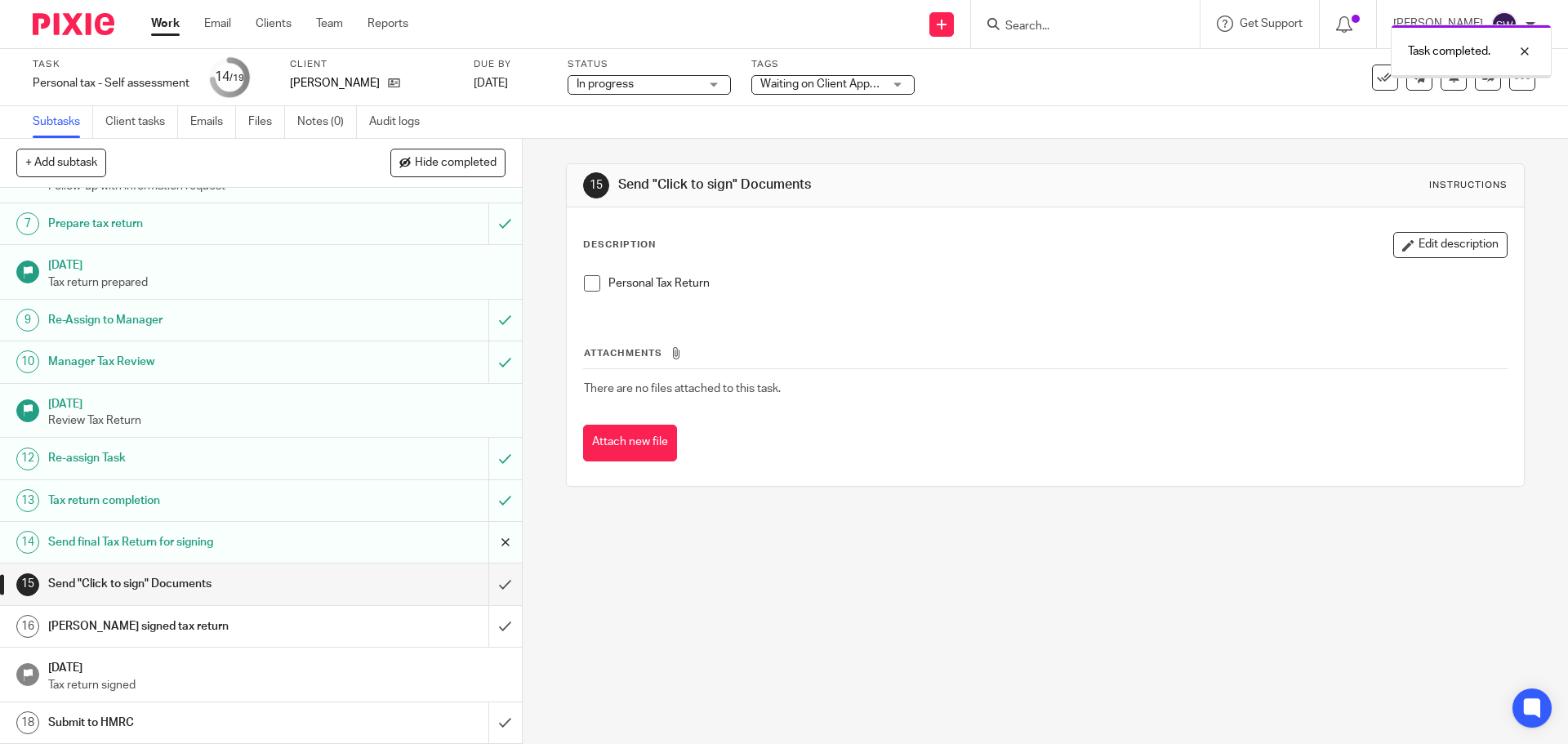
scroll to position [304, 0]
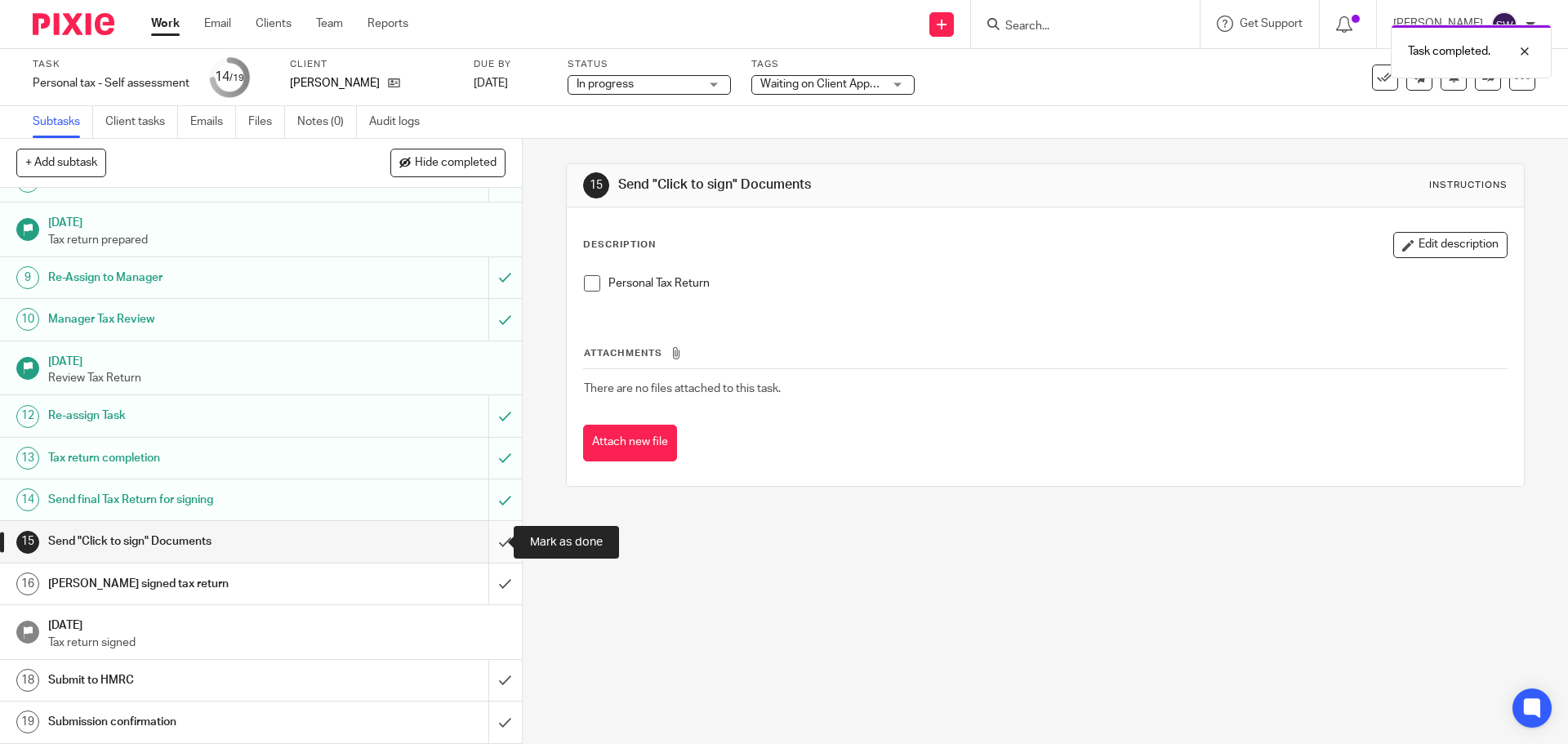
click at [489, 544] on input "submit" at bounding box center [261, 542] width 522 height 41
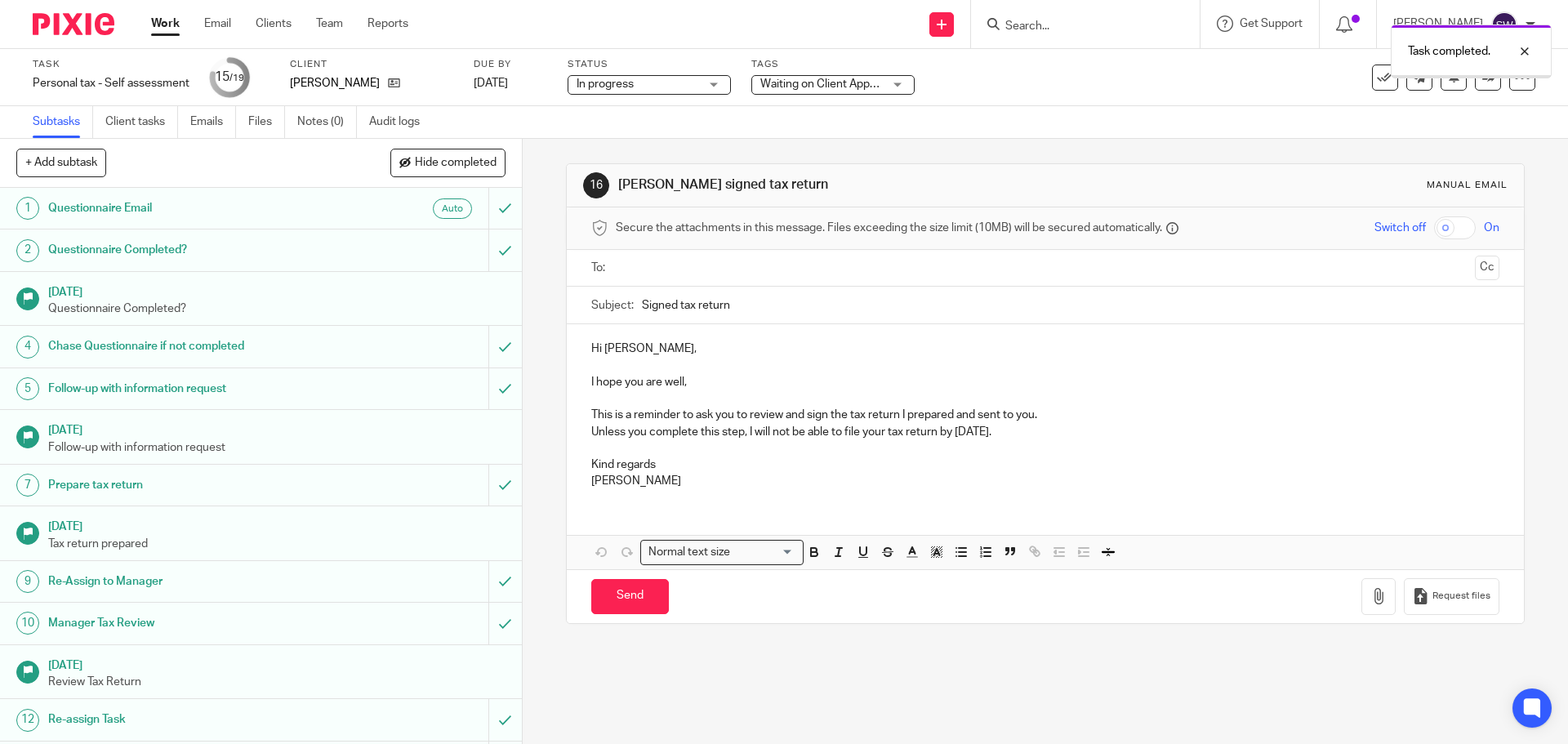
scroll to position [304, 0]
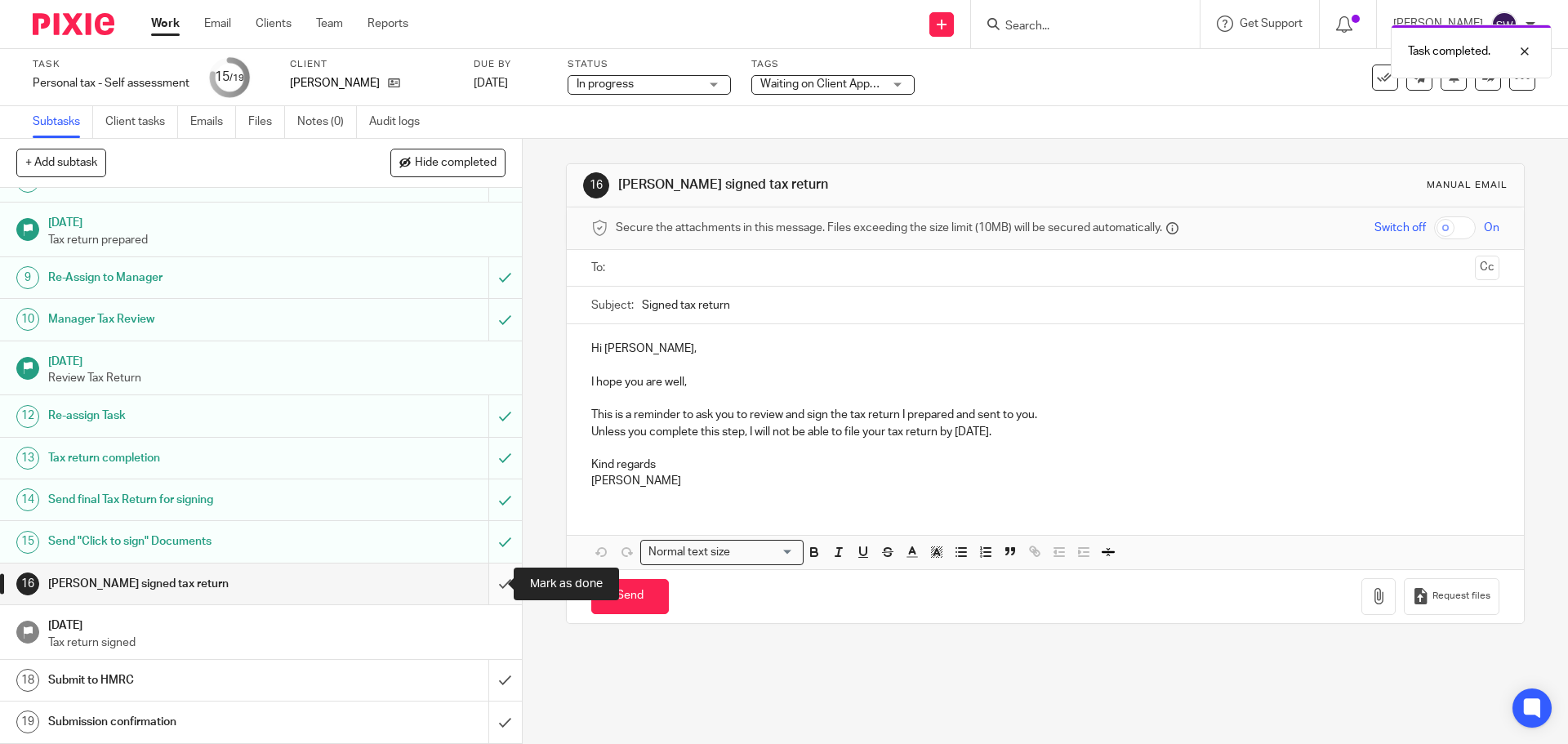
click at [485, 584] on input "submit" at bounding box center [261, 584] width 522 height 41
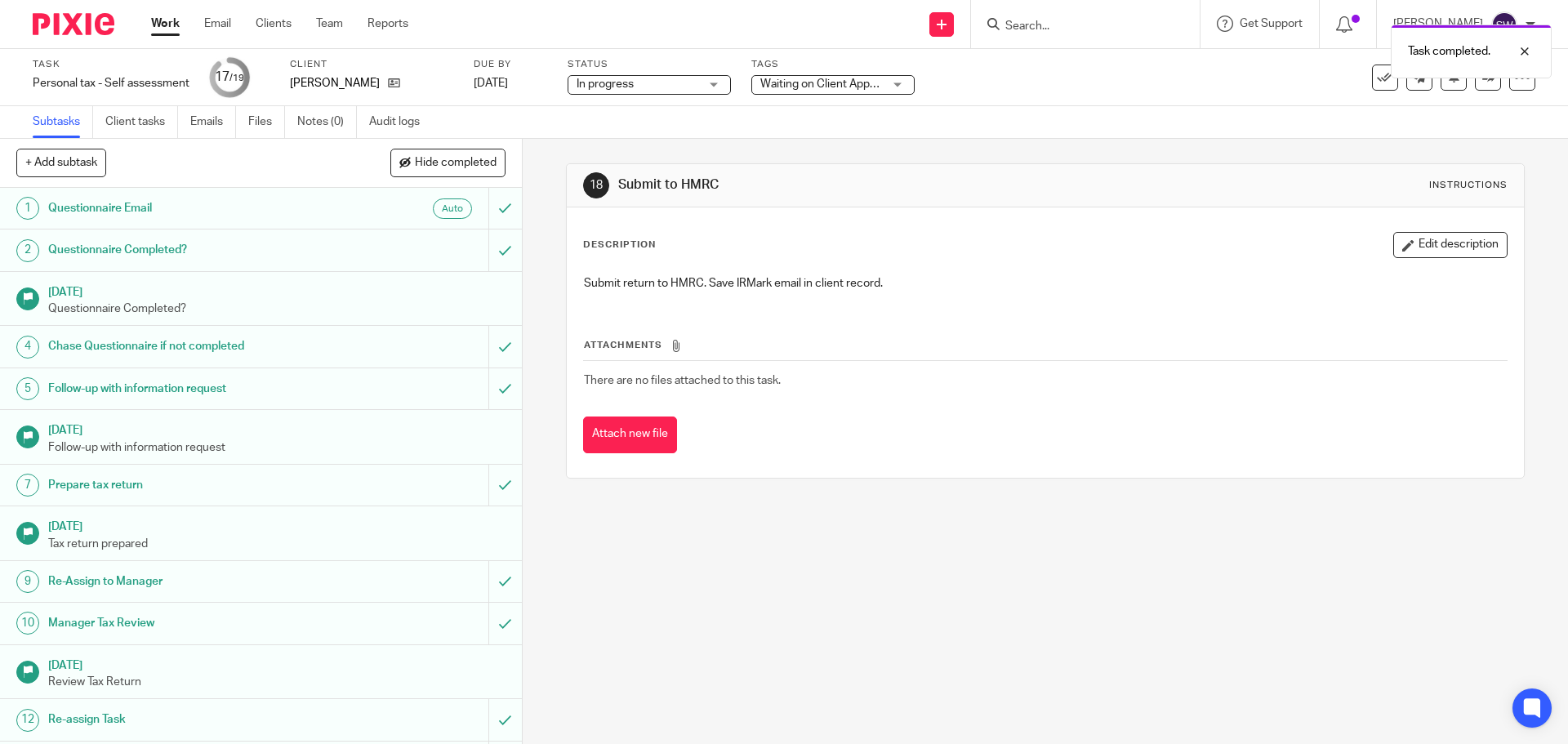
click at [164, 26] on link "Work" at bounding box center [165, 24] width 29 height 16
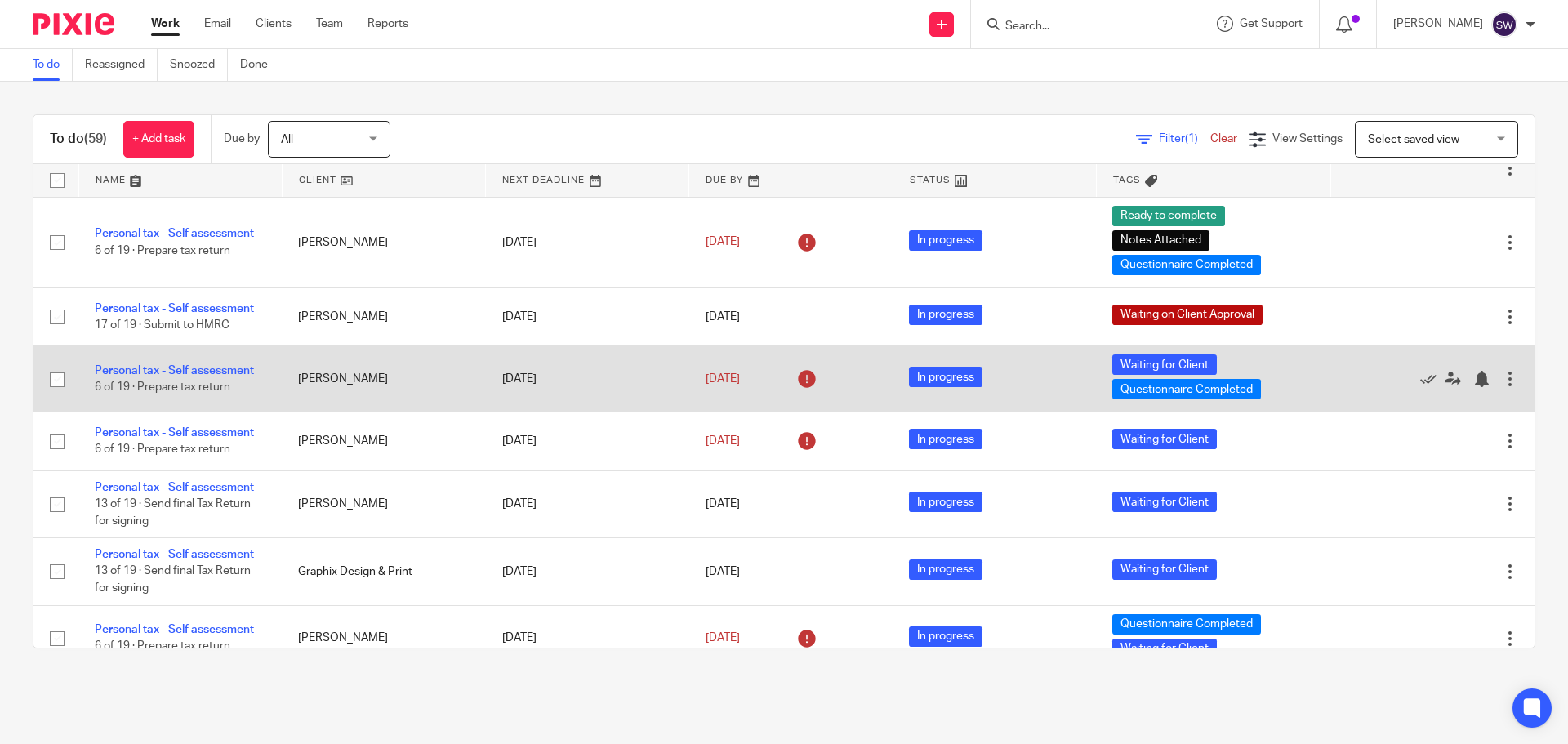
scroll to position [1797, 0]
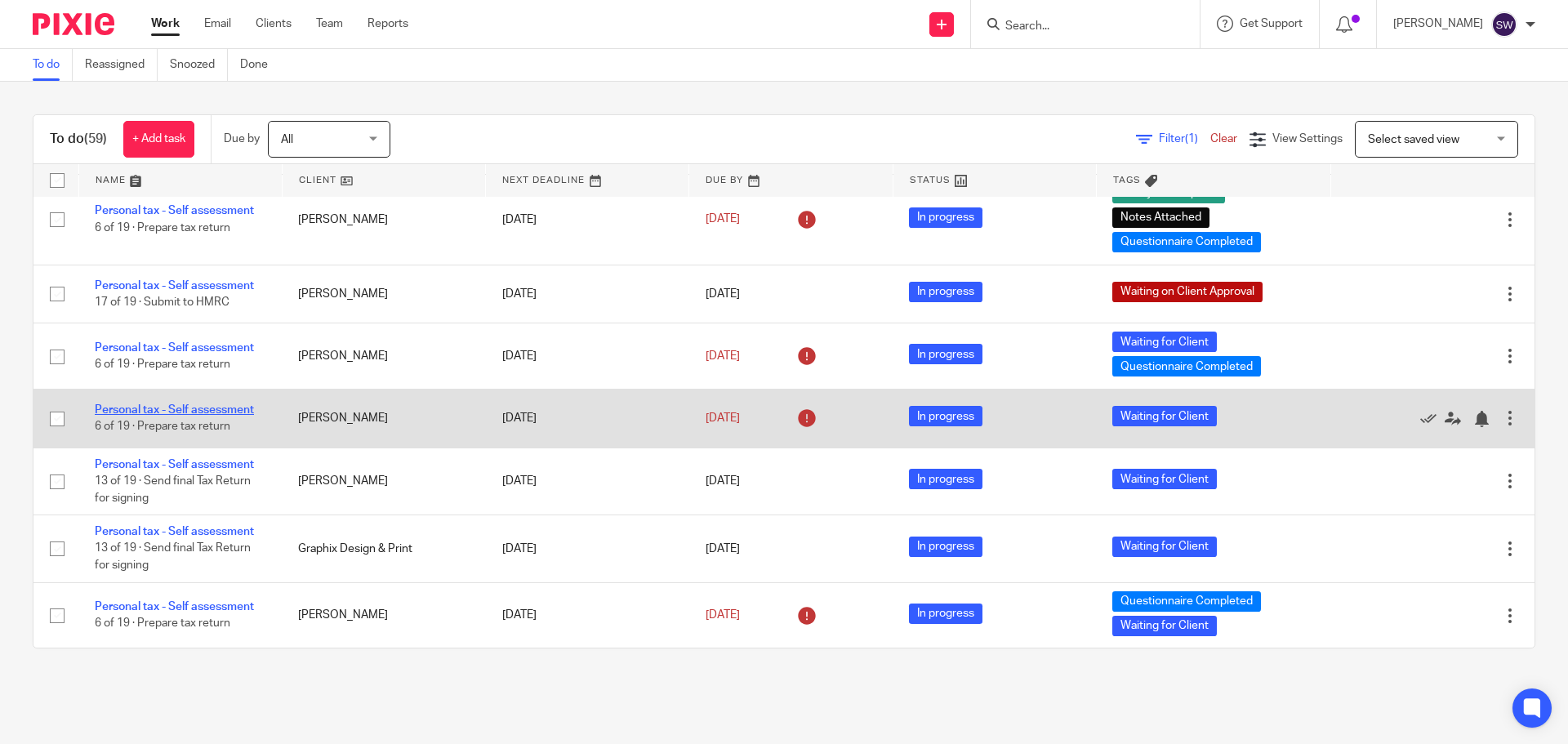
click at [190, 412] on link "Personal tax - Self assessment" at bounding box center [174, 410] width 160 height 12
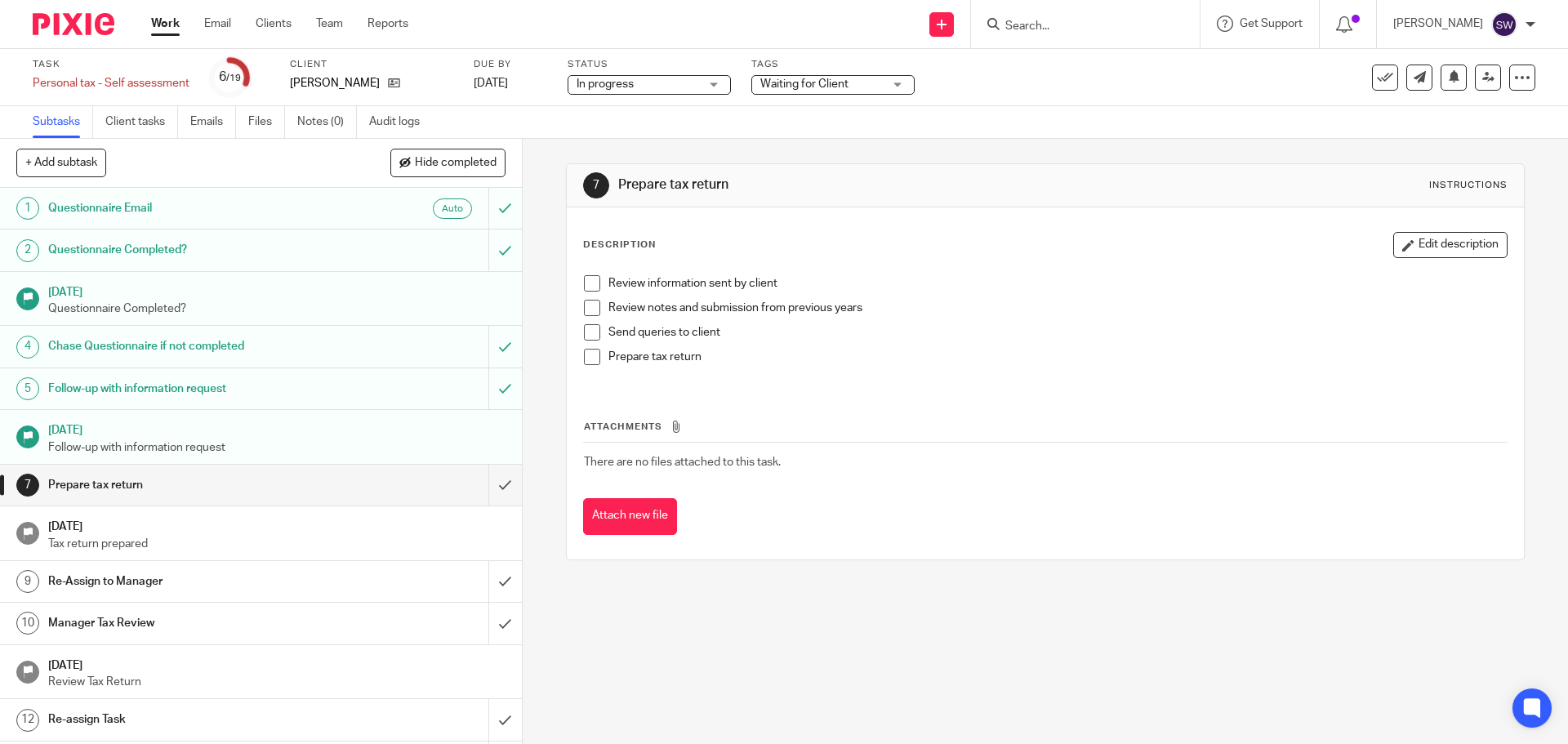
click at [798, 84] on span "Waiting for Client" at bounding box center [804, 84] width 88 height 12
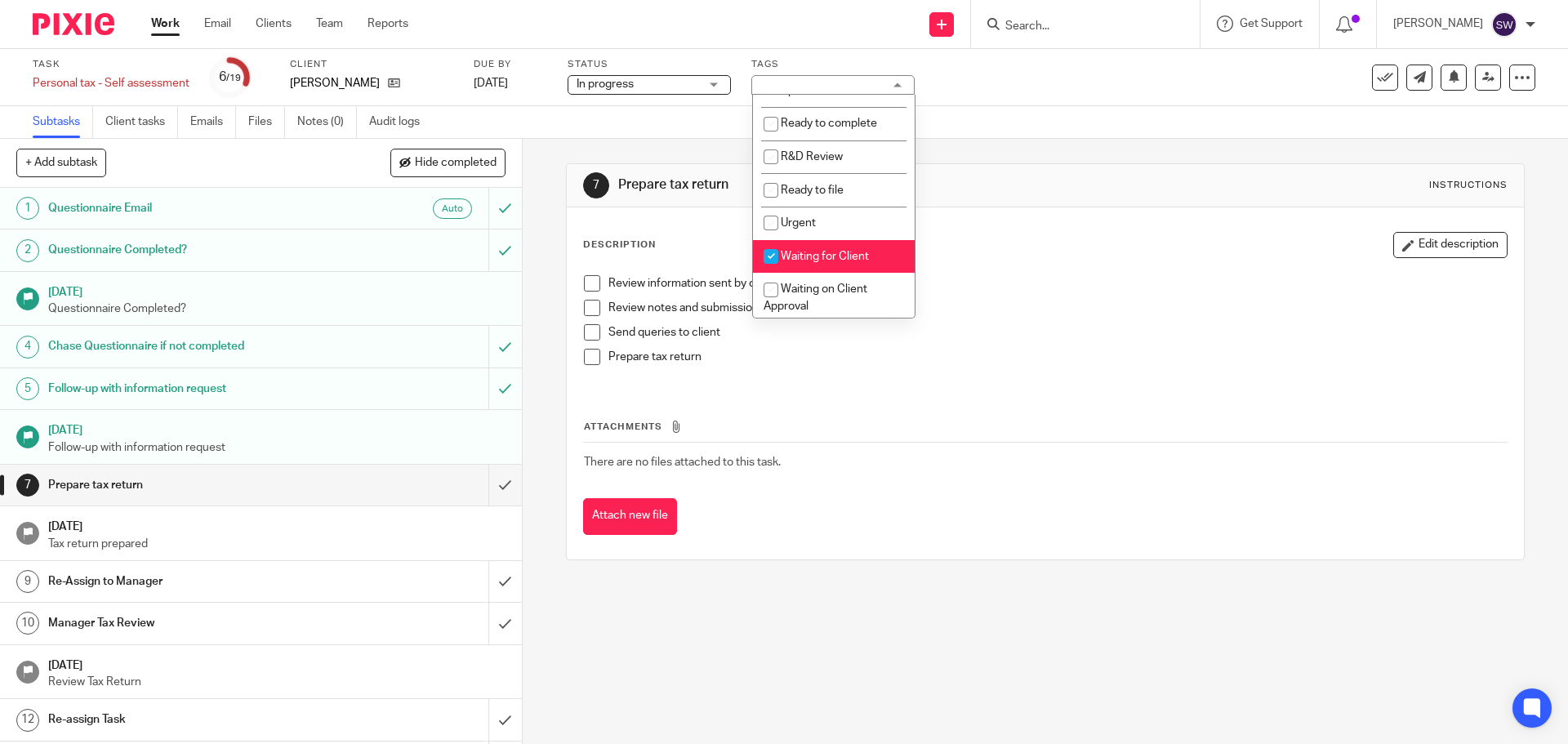
scroll to position [491, 0]
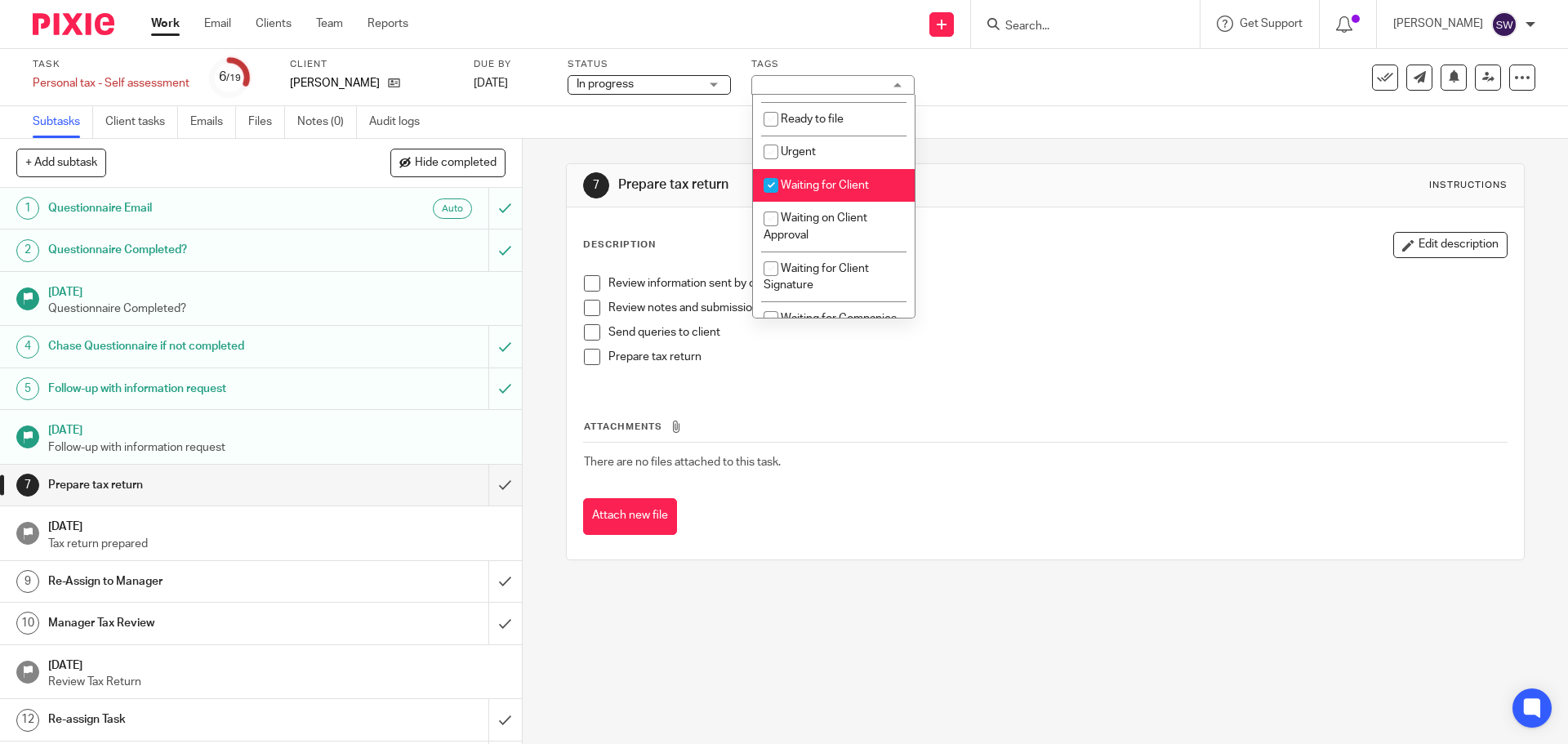
click at [825, 184] on span "Waiting for Client" at bounding box center [824, 185] width 88 height 12
checkbox input "false"
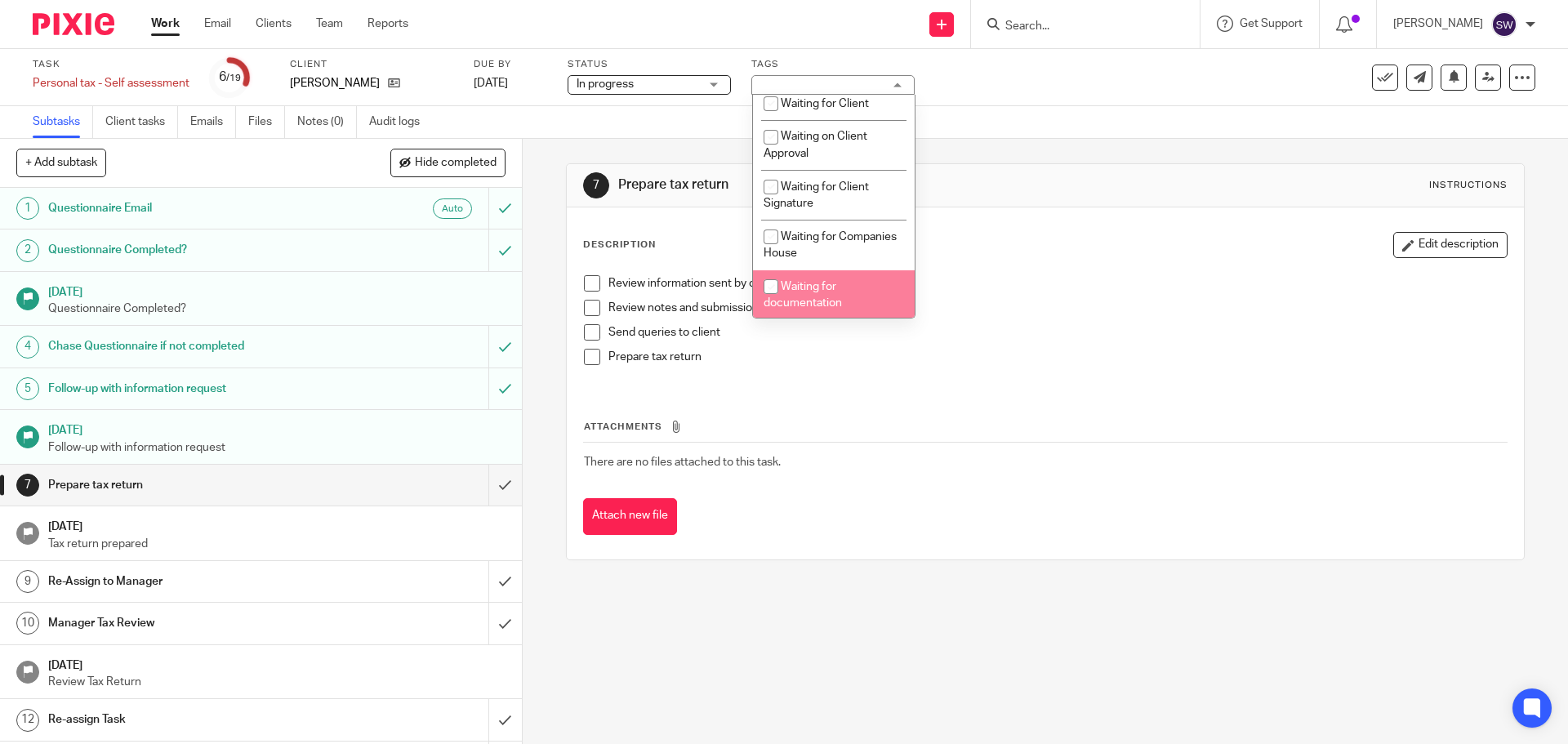
click at [831, 285] on span "Waiting for documentation" at bounding box center [802, 295] width 78 height 29
checkbox input "true"
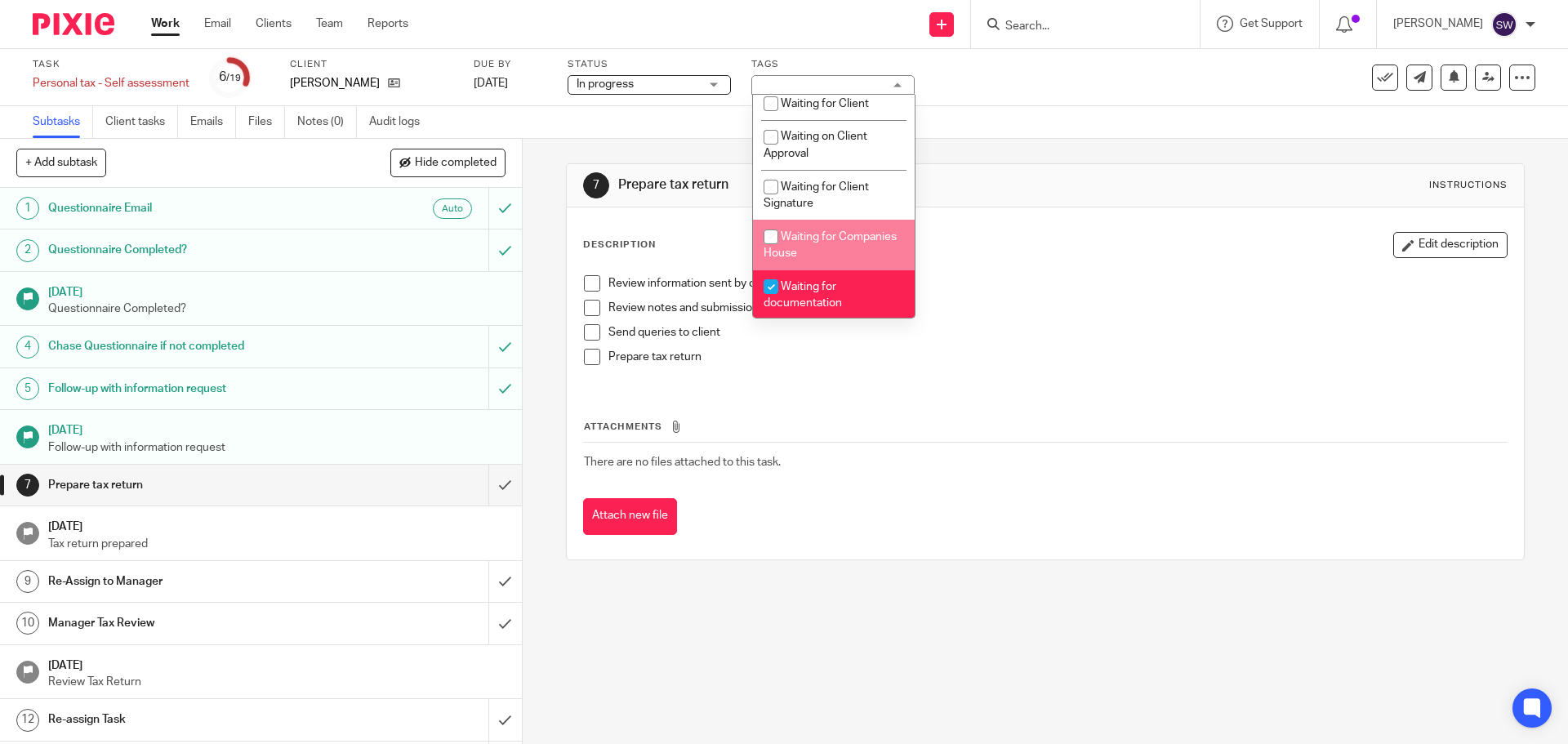
click at [174, 28] on link "Work" at bounding box center [165, 24] width 29 height 16
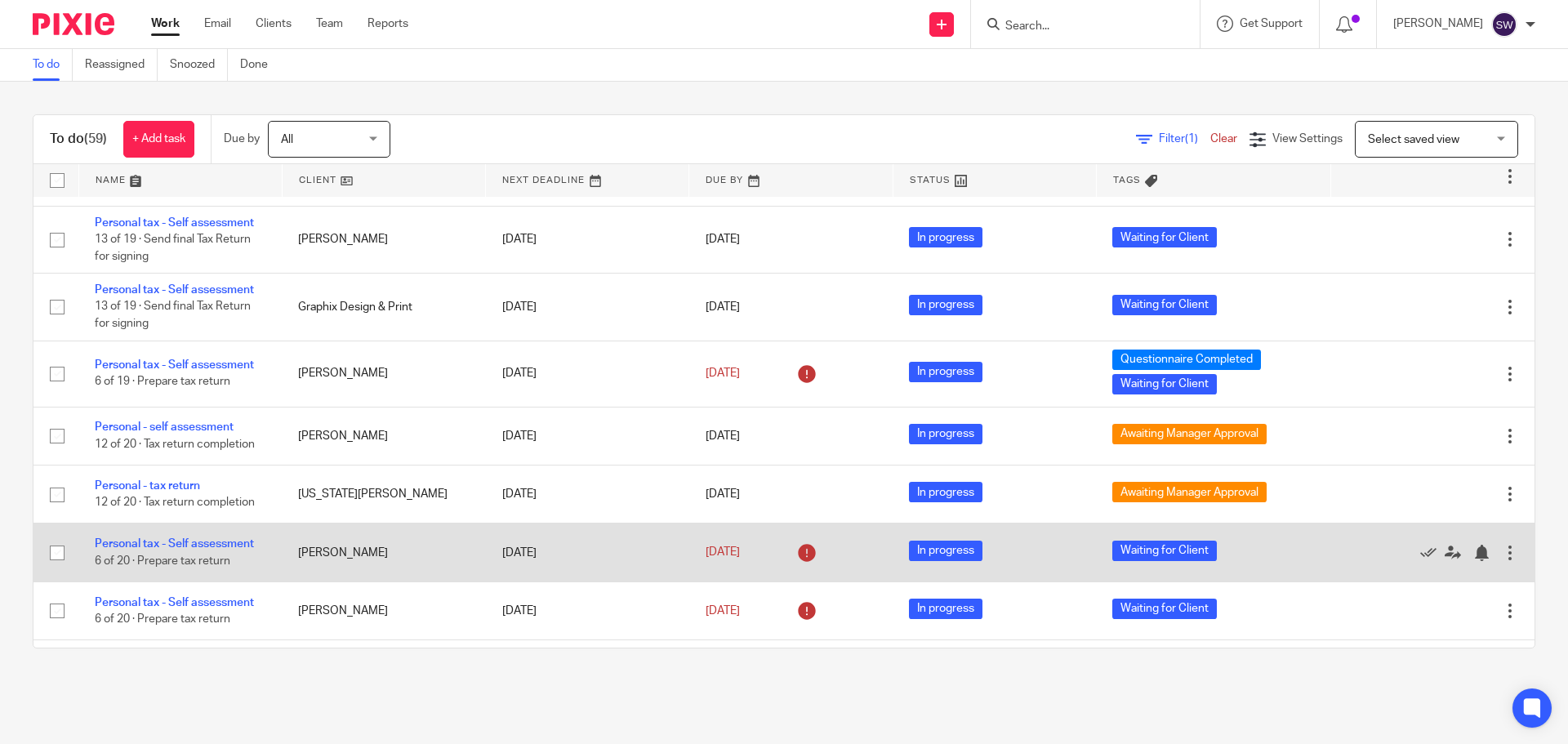
scroll to position [2043, 0]
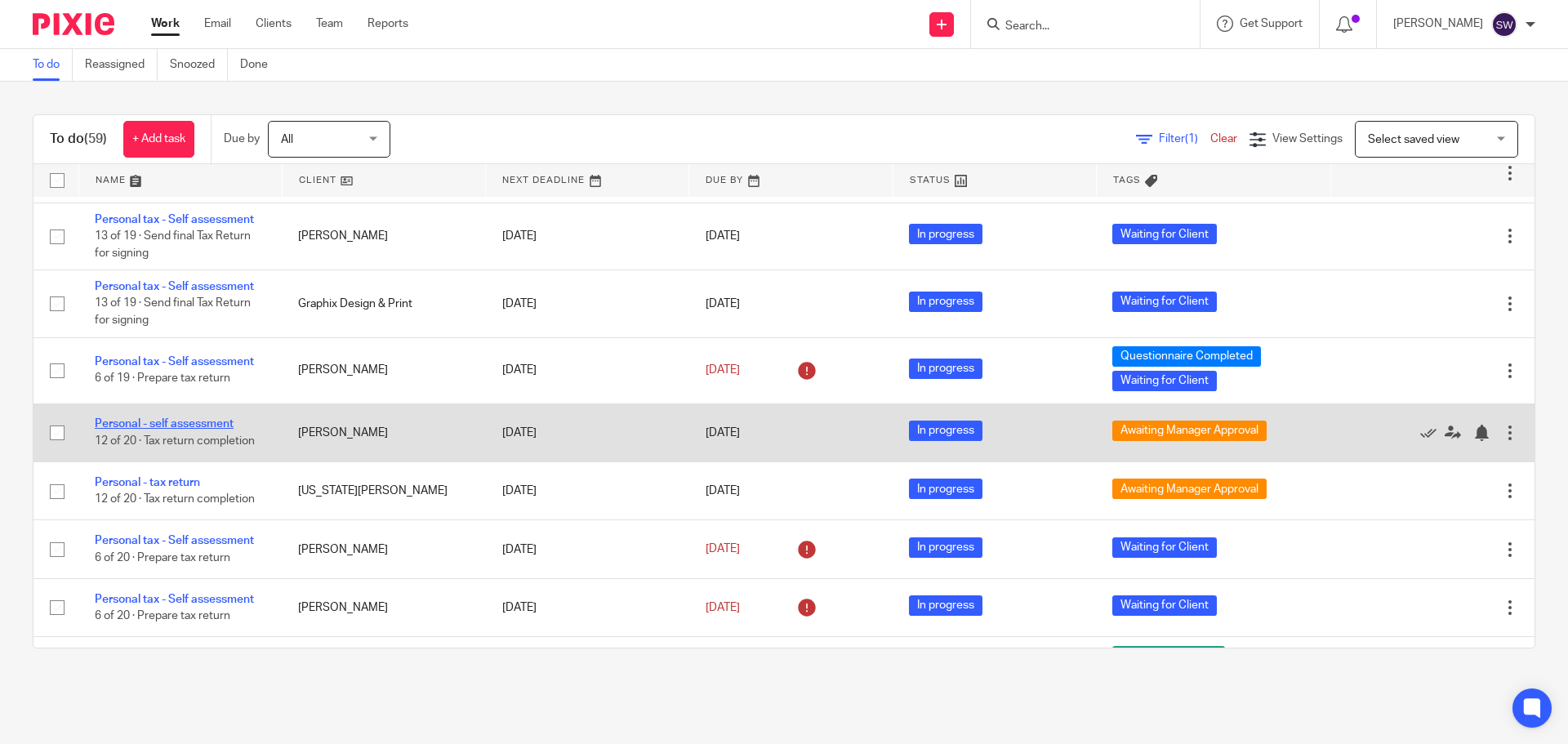
click at [213, 426] on link "Personal - self assessment" at bounding box center [164, 424] width 139 height 12
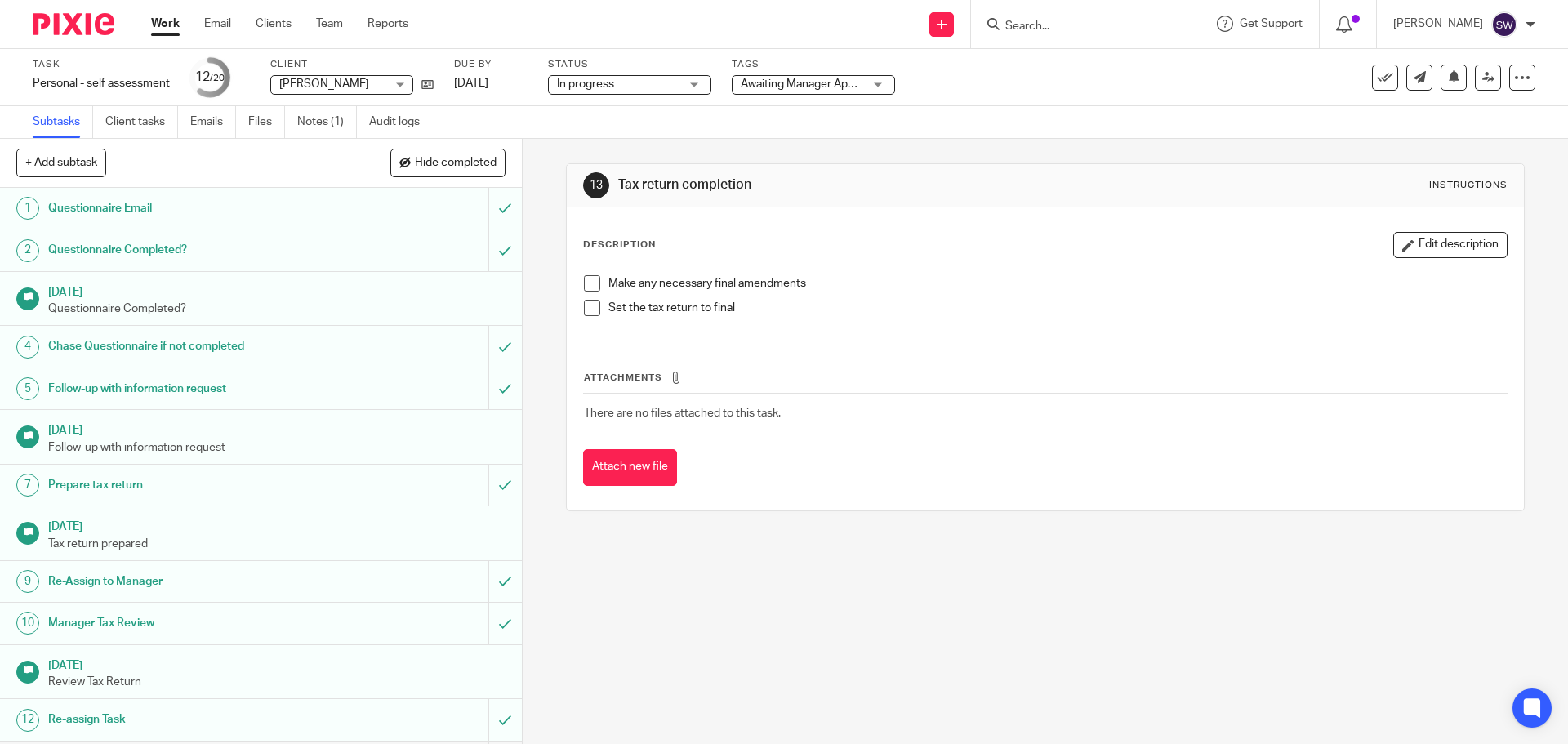
click at [768, 83] on span "Awaiting Manager Approval" at bounding box center [810, 84] width 138 height 12
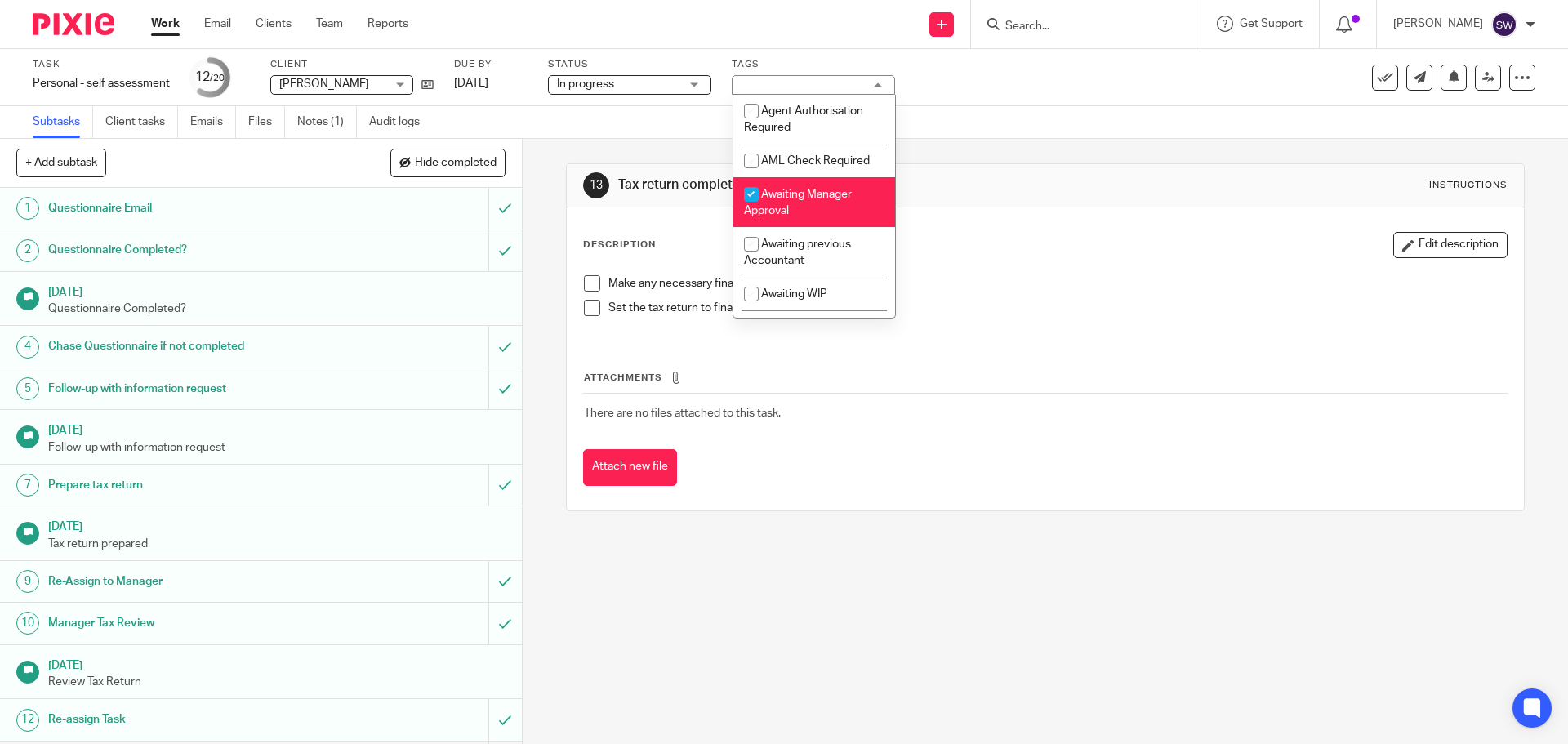
click at [773, 197] on span "Awaiting Manager Approval" at bounding box center [797, 202] width 108 height 29
checkbox input "false"
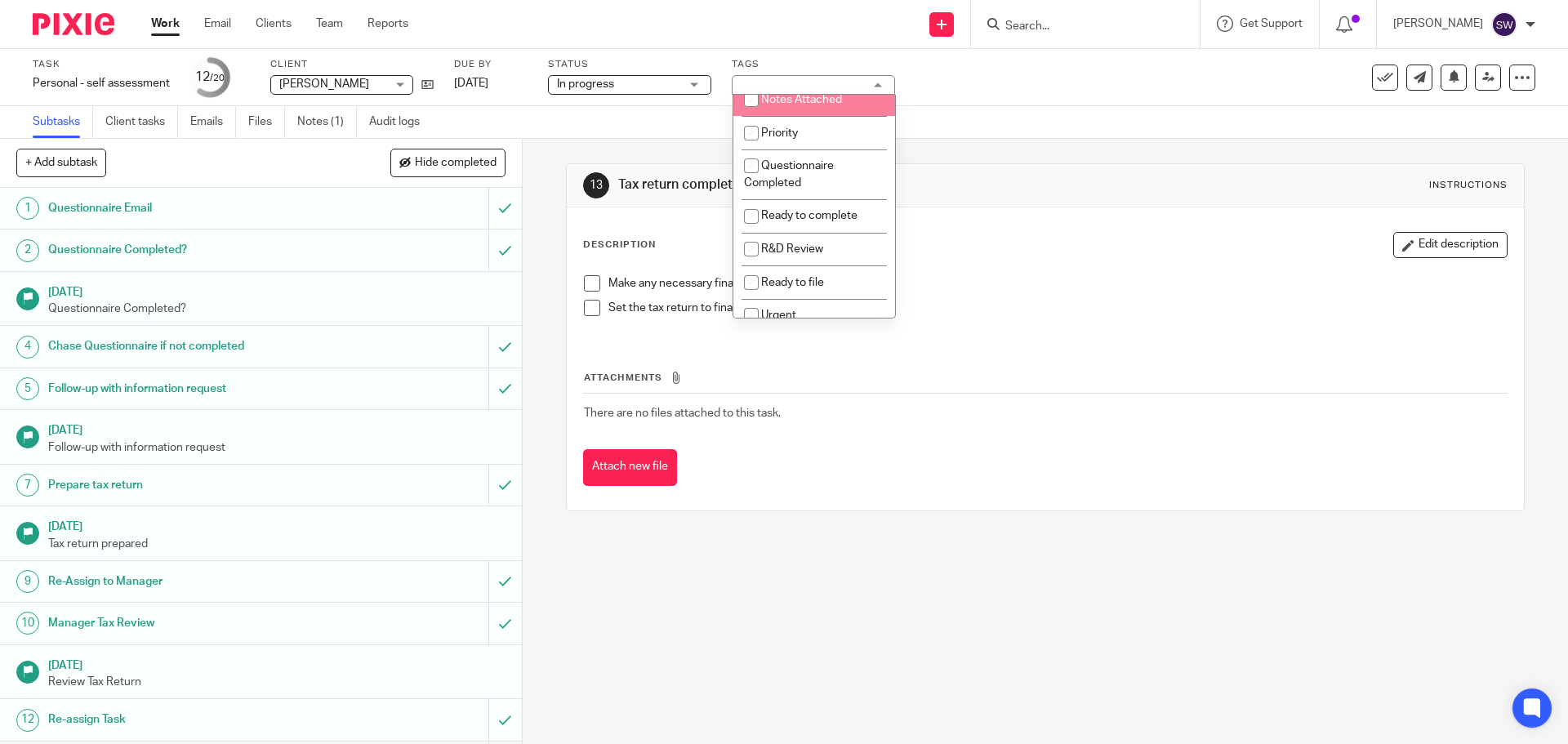
scroll to position [408, 0]
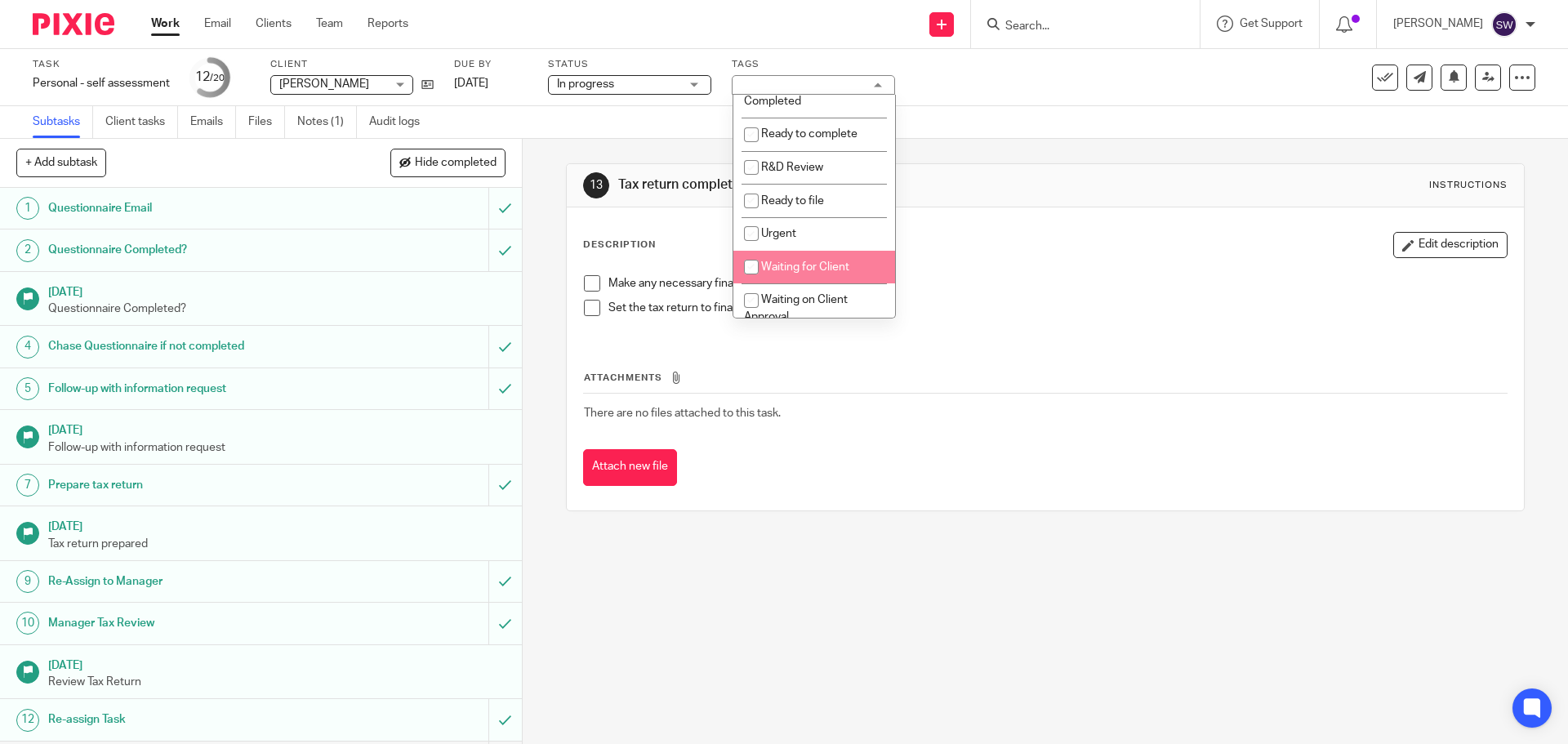
click at [836, 260] on li "Waiting for Client" at bounding box center [814, 267] width 162 height 34
checkbox input "true"
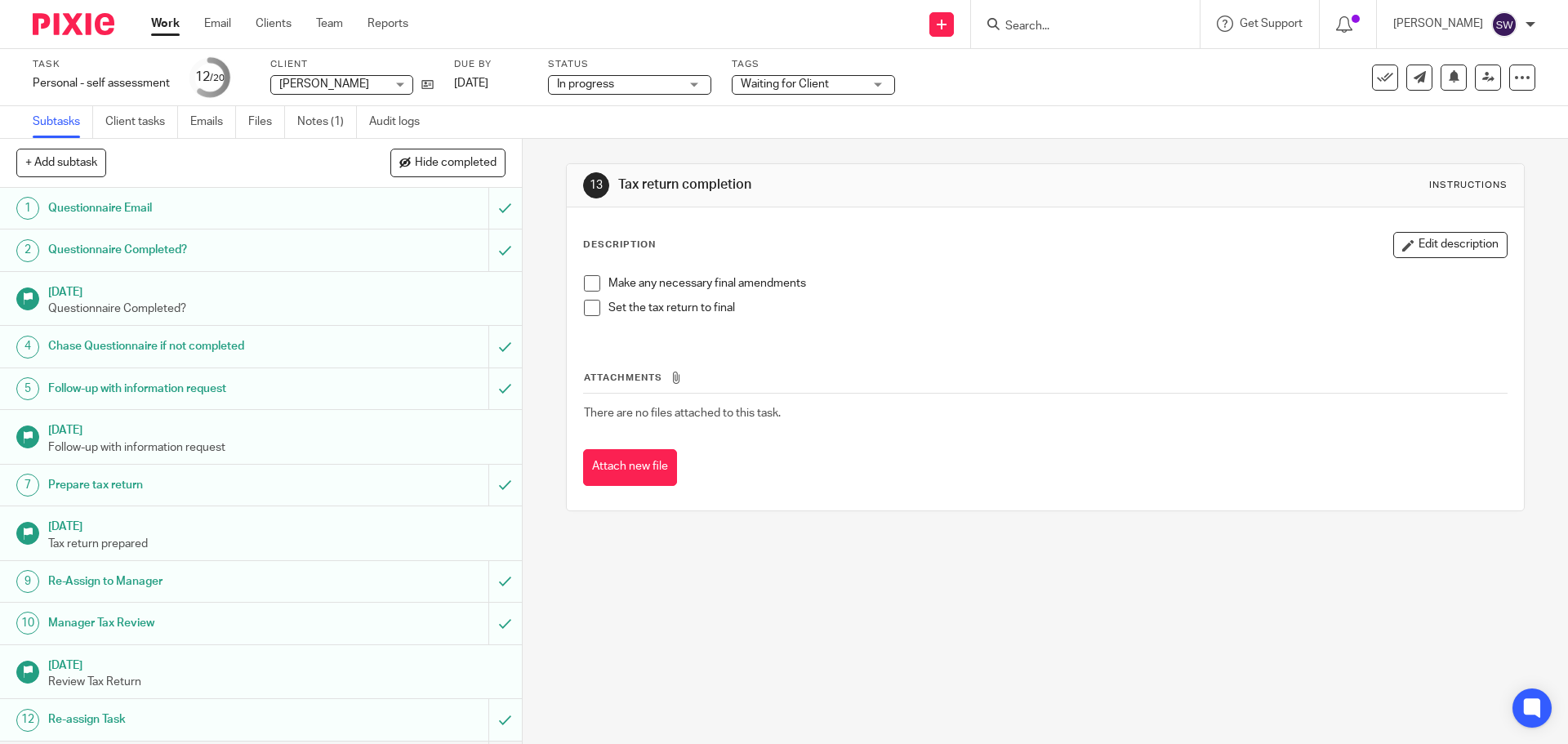
click at [169, 28] on link "Work" at bounding box center [165, 24] width 29 height 16
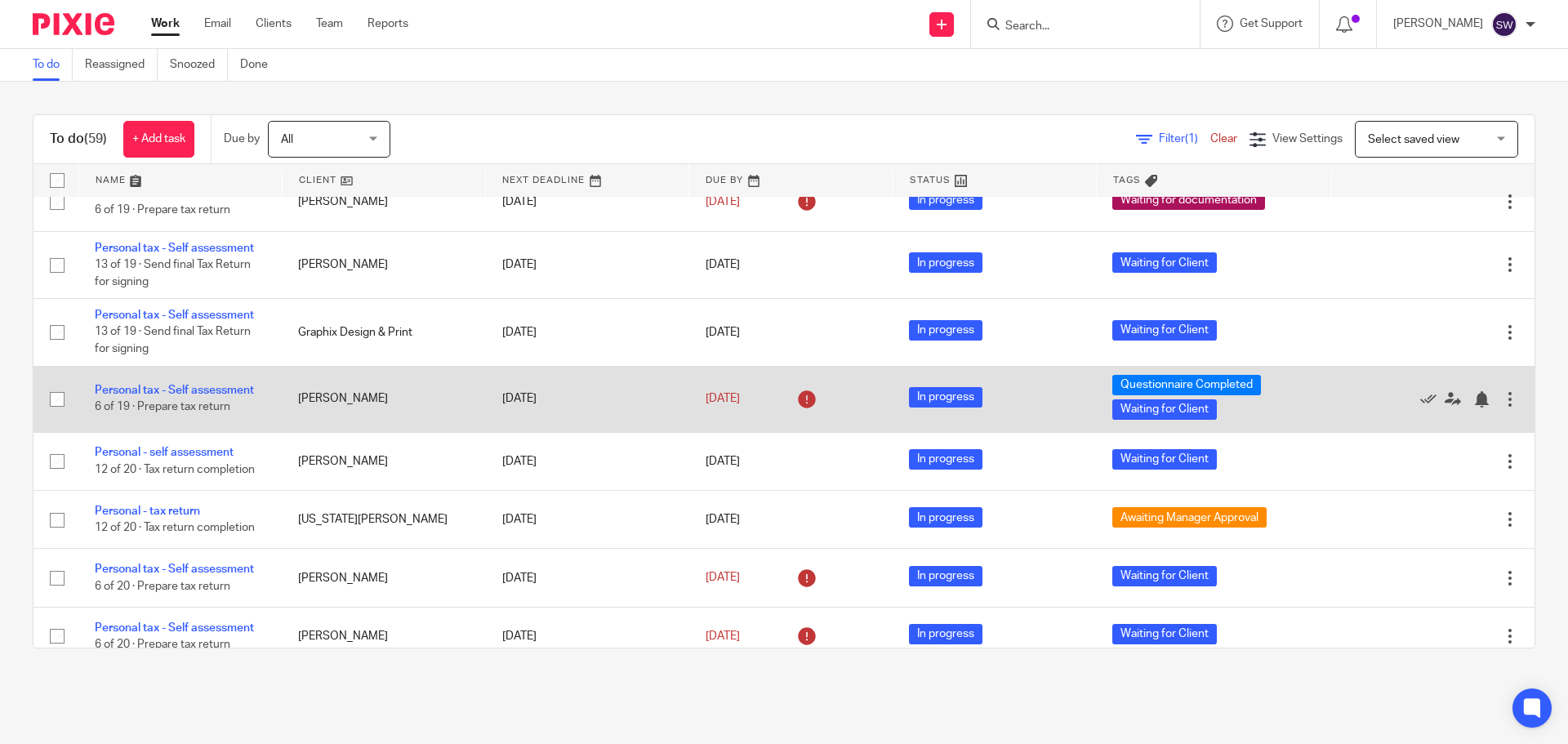
scroll to position [2043, 0]
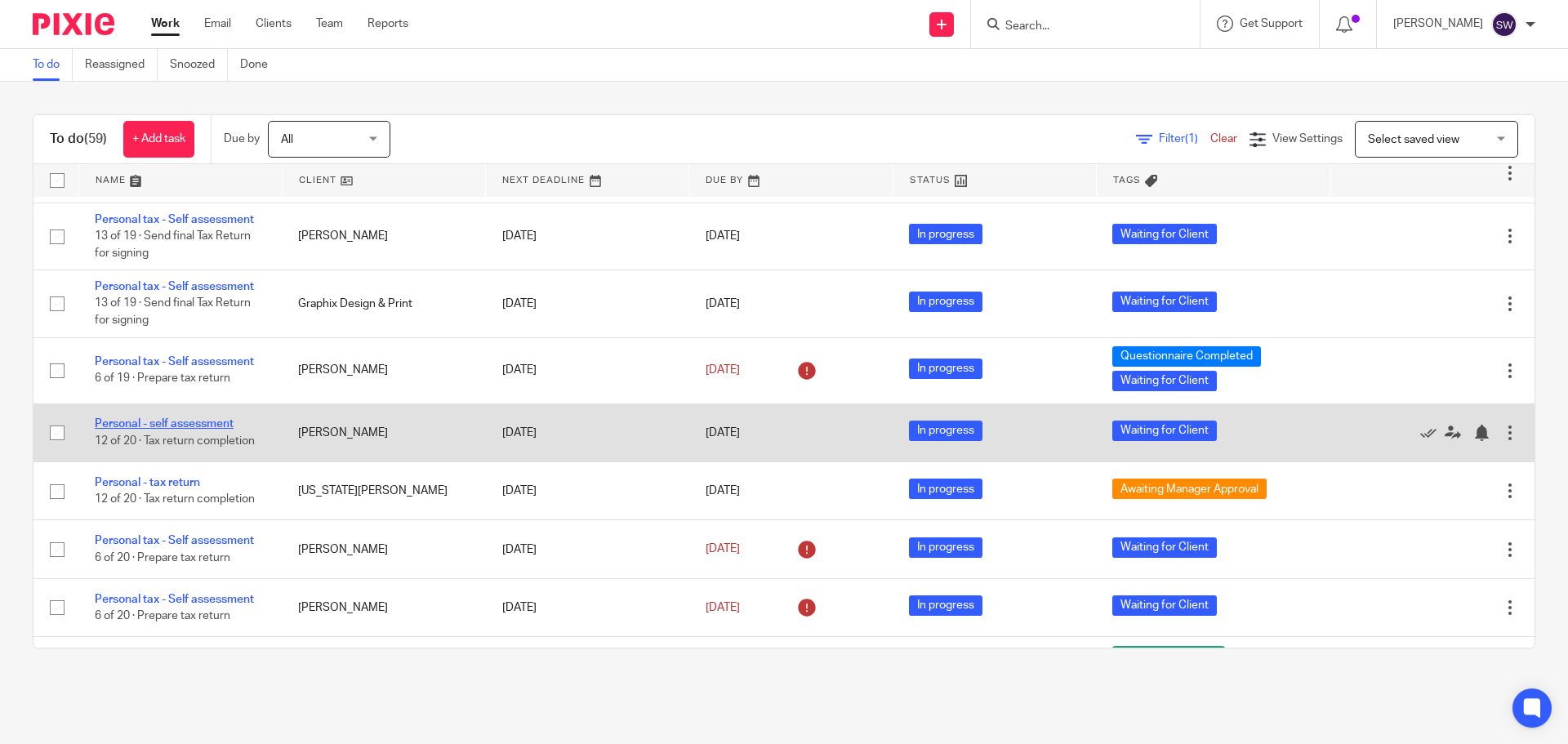
click at [225, 423] on link "Personal - self assessment" at bounding box center [164, 424] width 139 height 12
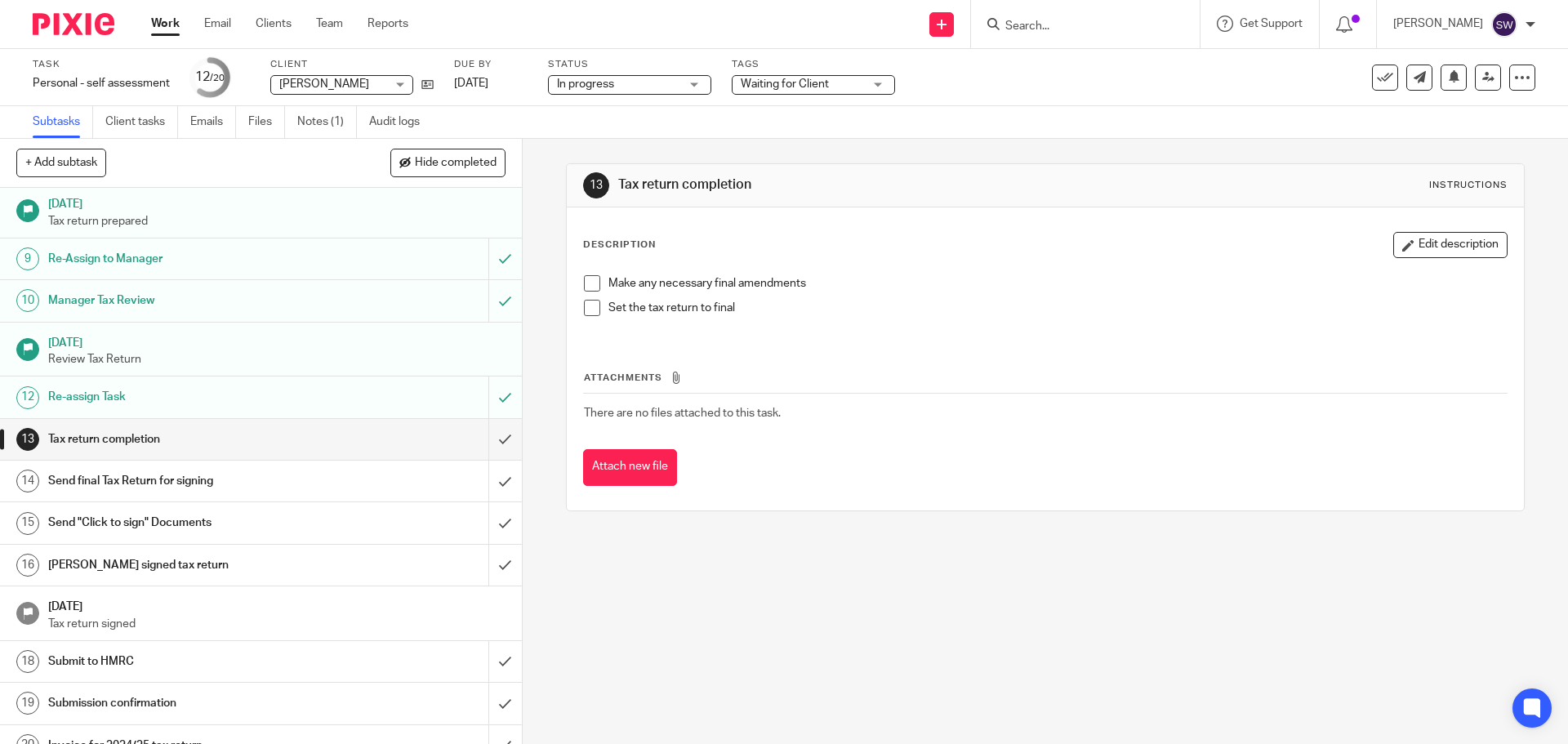
scroll to position [327, 0]
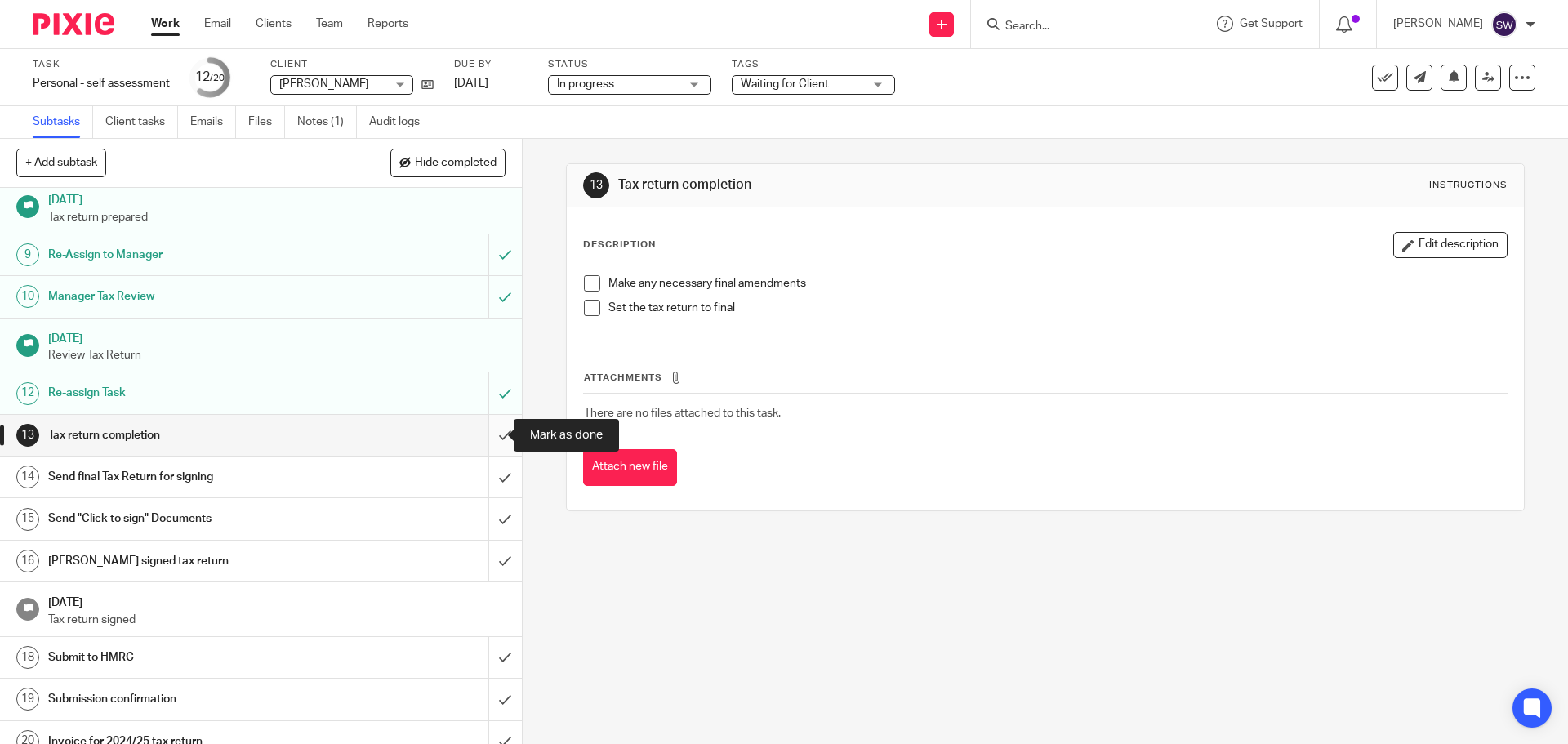
click at [489, 434] on input "submit" at bounding box center [261, 435] width 522 height 41
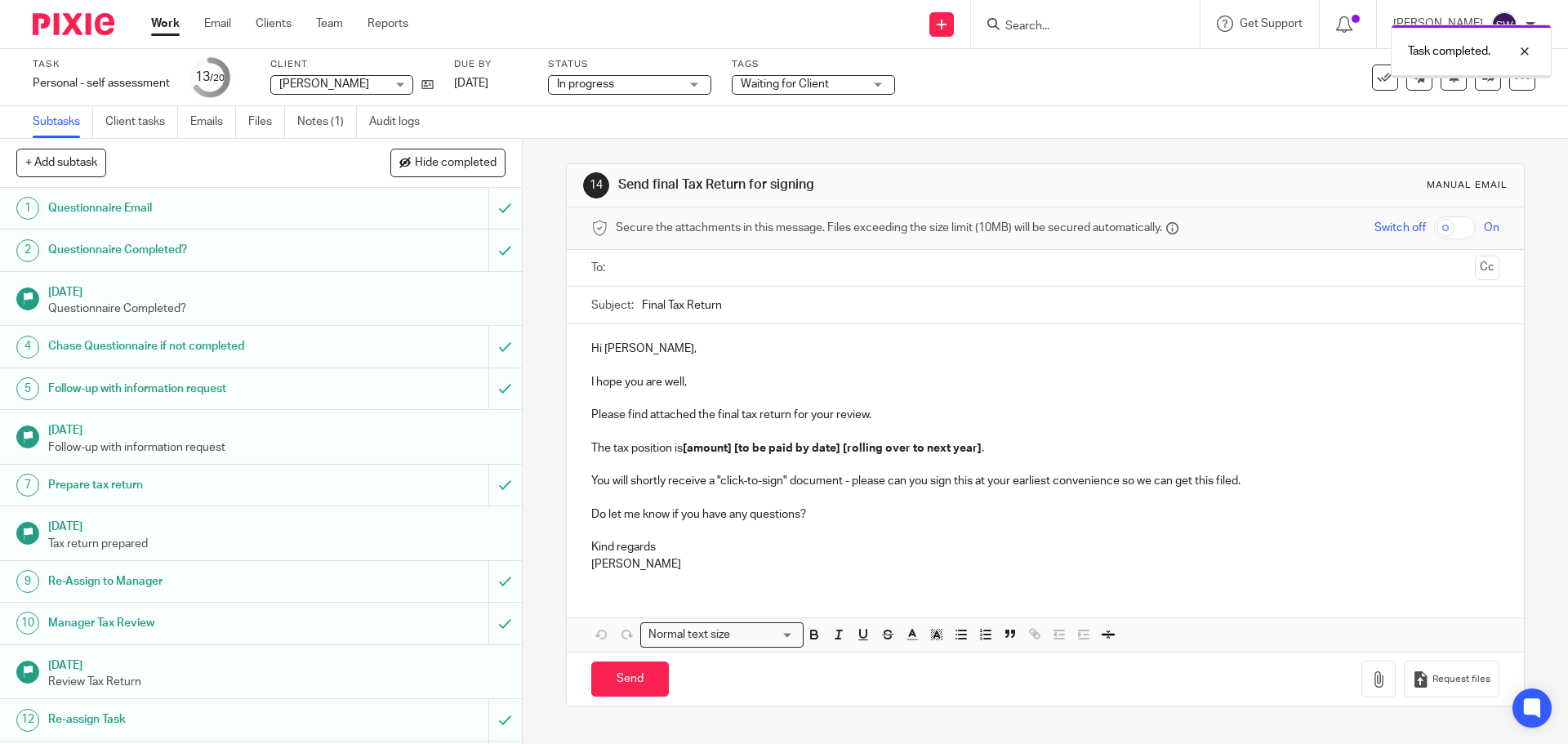
click at [169, 23] on link "Work" at bounding box center [165, 24] width 29 height 16
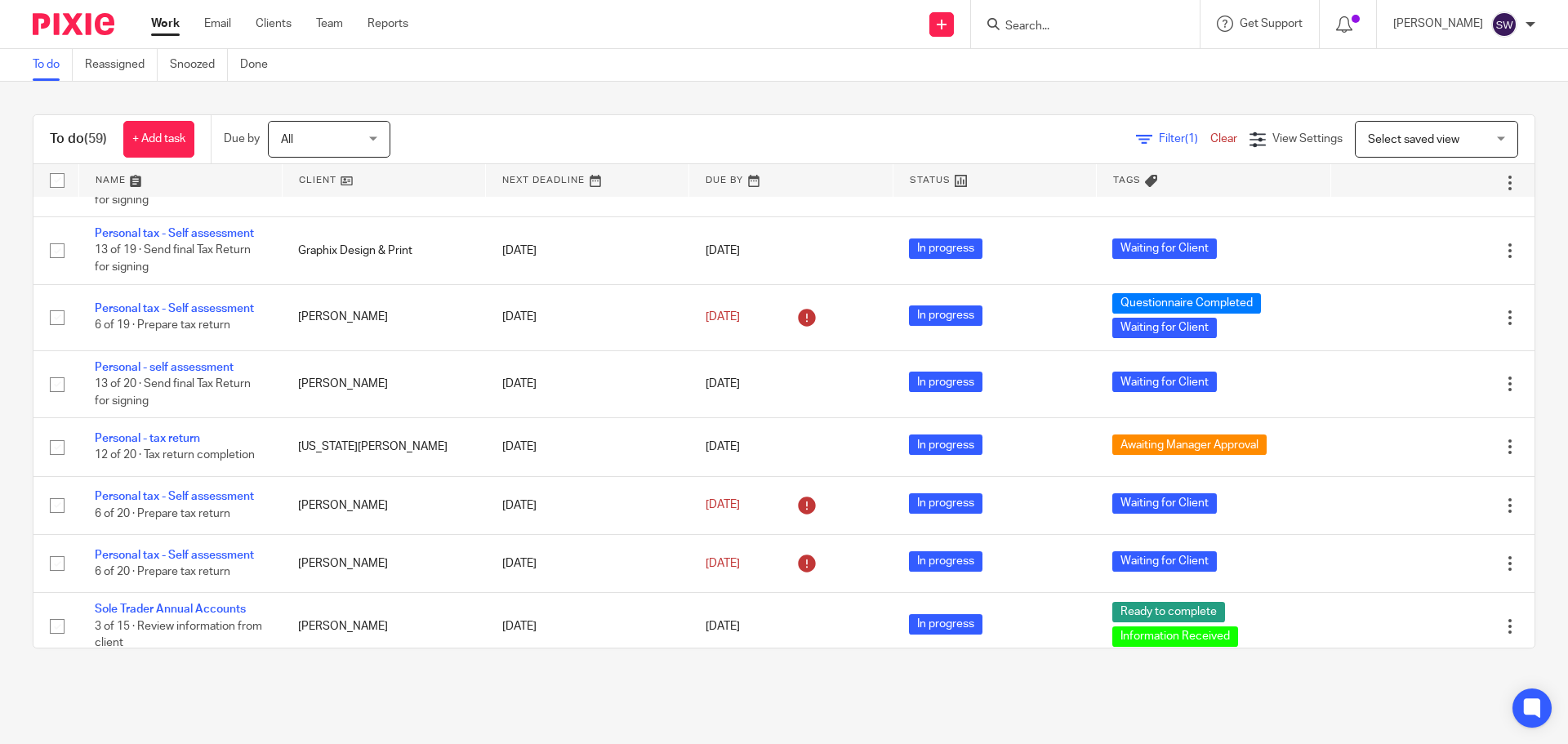
scroll to position [2124, 0]
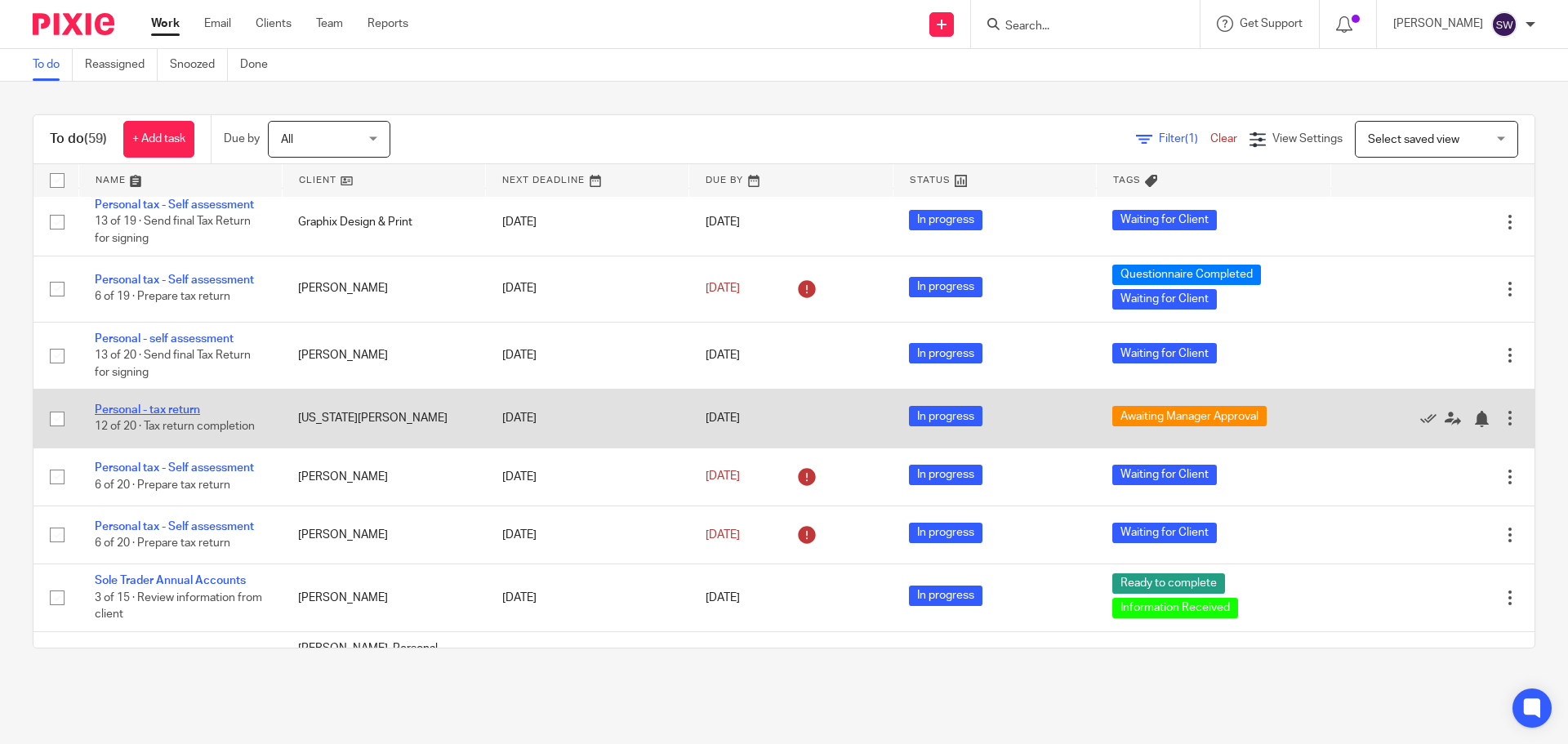
click at [189, 405] on link "Personal - tax return" at bounding box center [147, 410] width 105 height 12
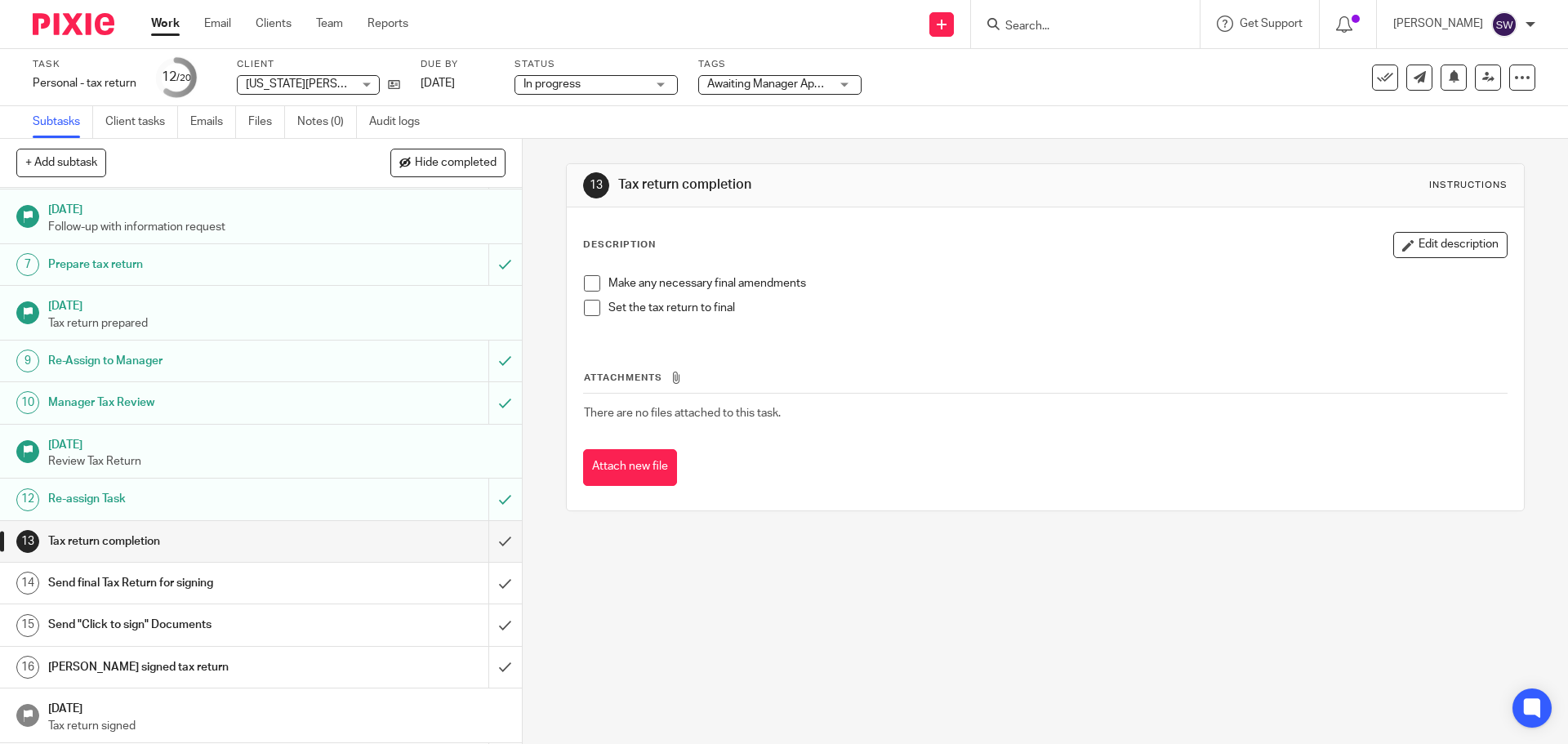
scroll to position [245, 0]
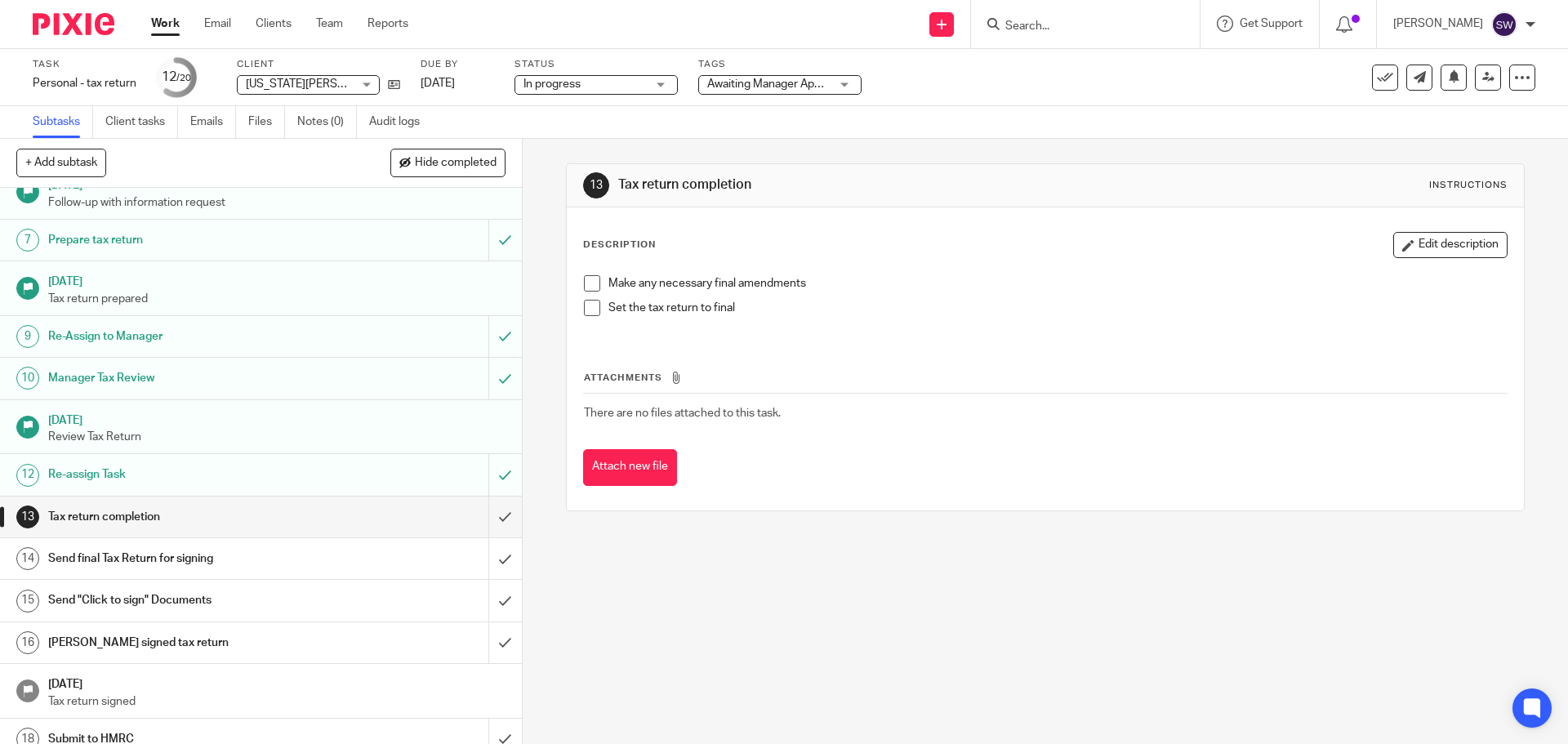
click at [745, 86] on span "Awaiting Manager Approval" at bounding box center [777, 84] width 138 height 12
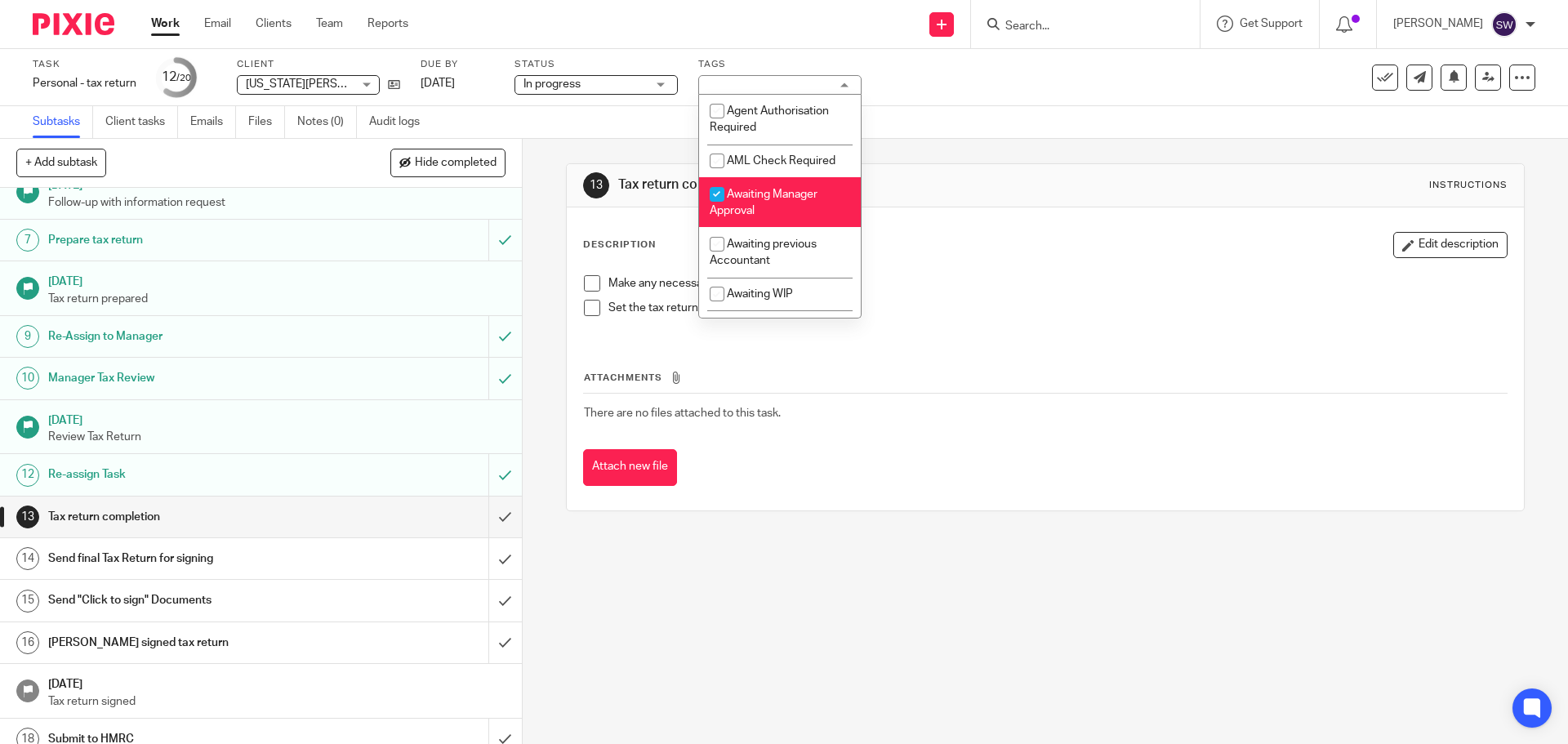
click at [764, 216] on li "Awaiting Manager Approval" at bounding box center [780, 202] width 162 height 50
checkbox input "false"
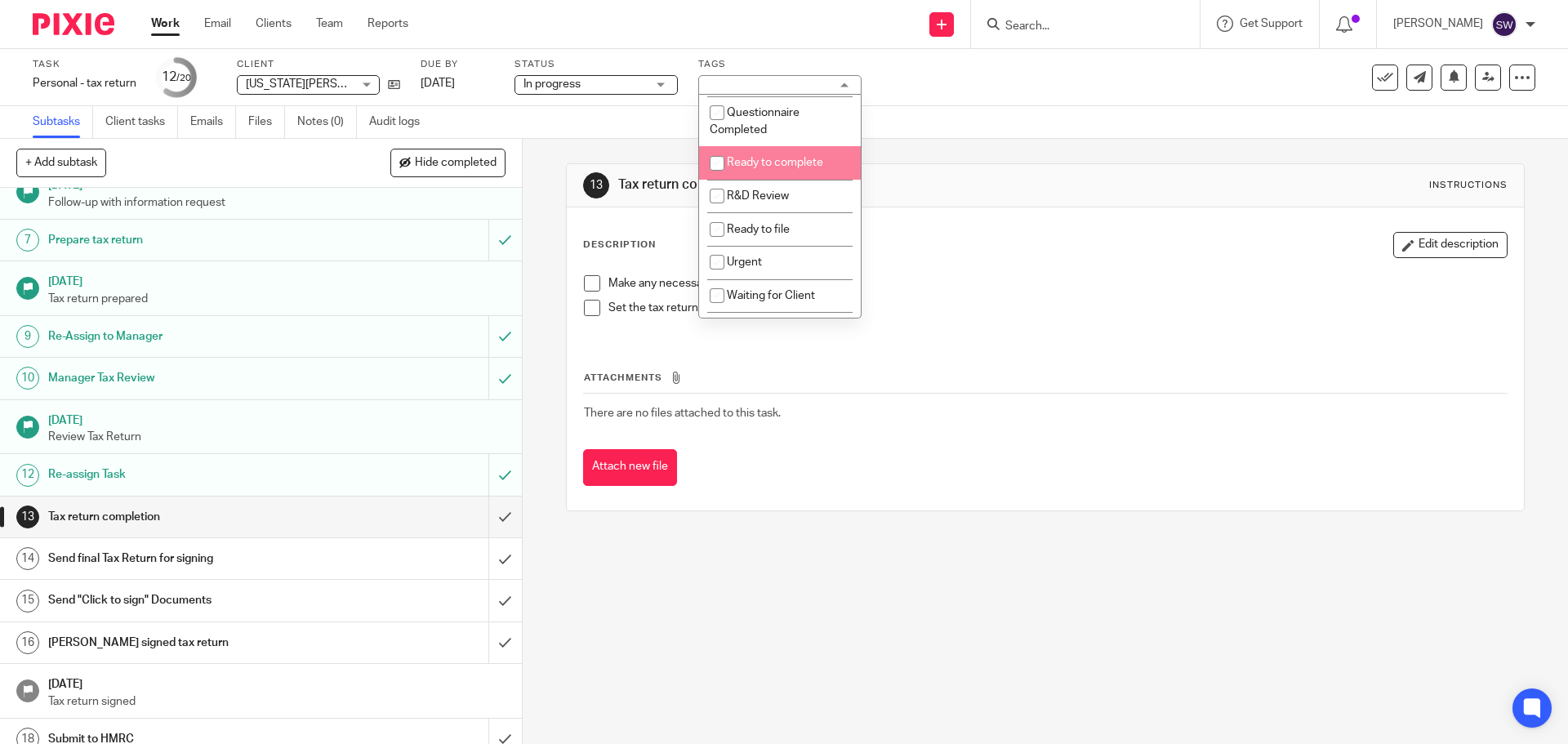
scroll to position [408, 0]
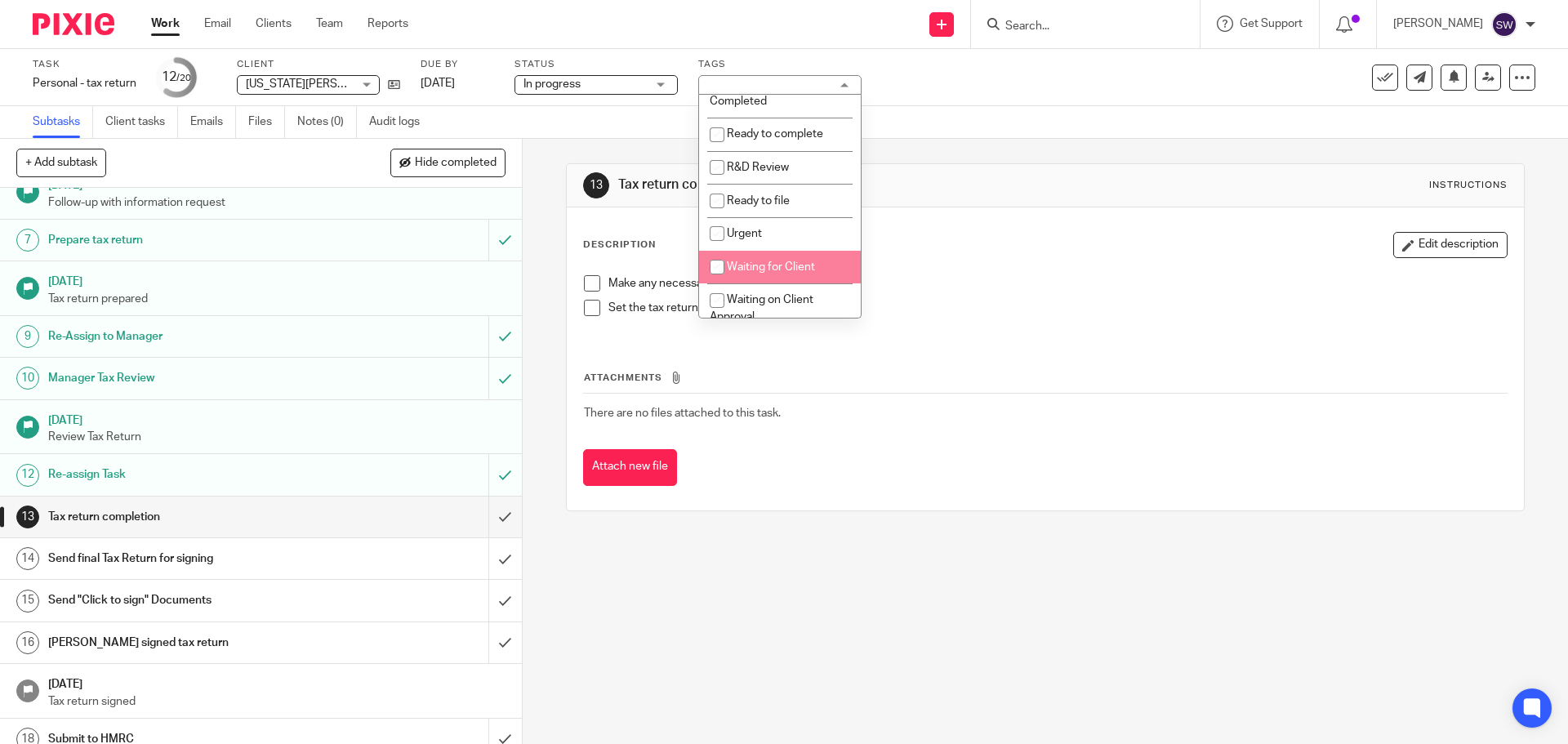
click at [800, 263] on span "Waiting for Client" at bounding box center [771, 267] width 88 height 12
checkbox input "true"
click at [153, 27] on link "Work" at bounding box center [165, 24] width 29 height 16
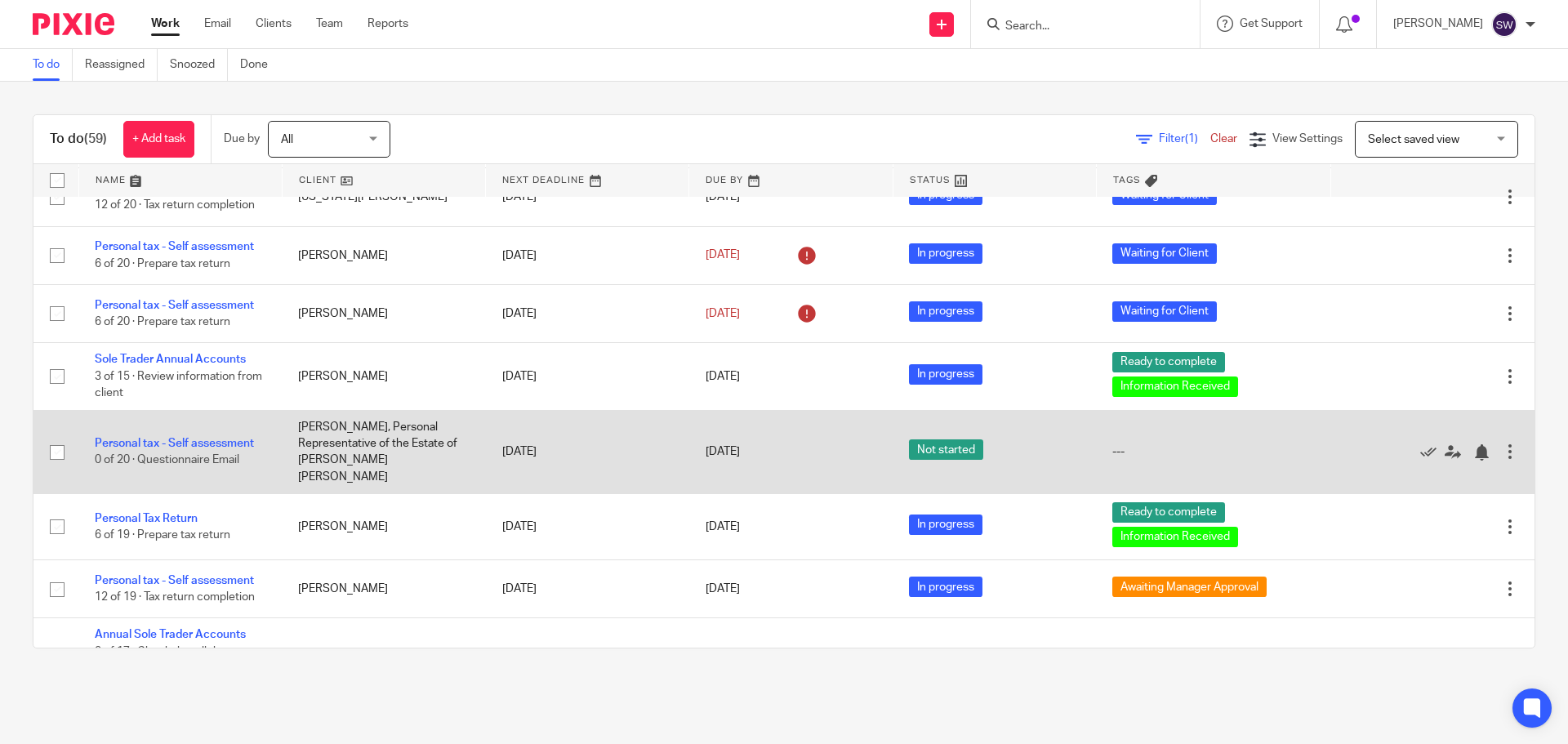
scroll to position [2369, 0]
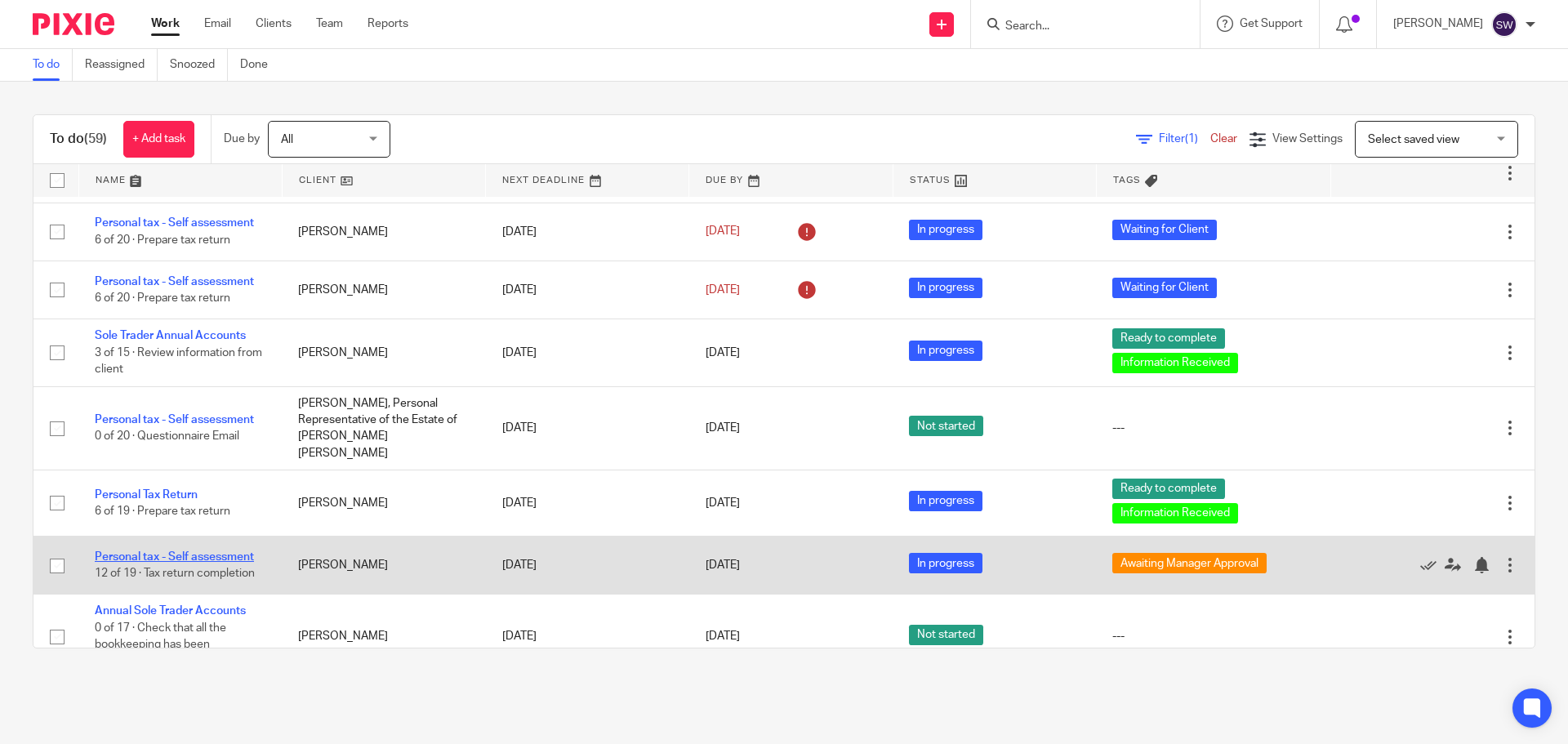
click at [237, 551] on link "Personal tax - Self assessment" at bounding box center [174, 557] width 160 height 12
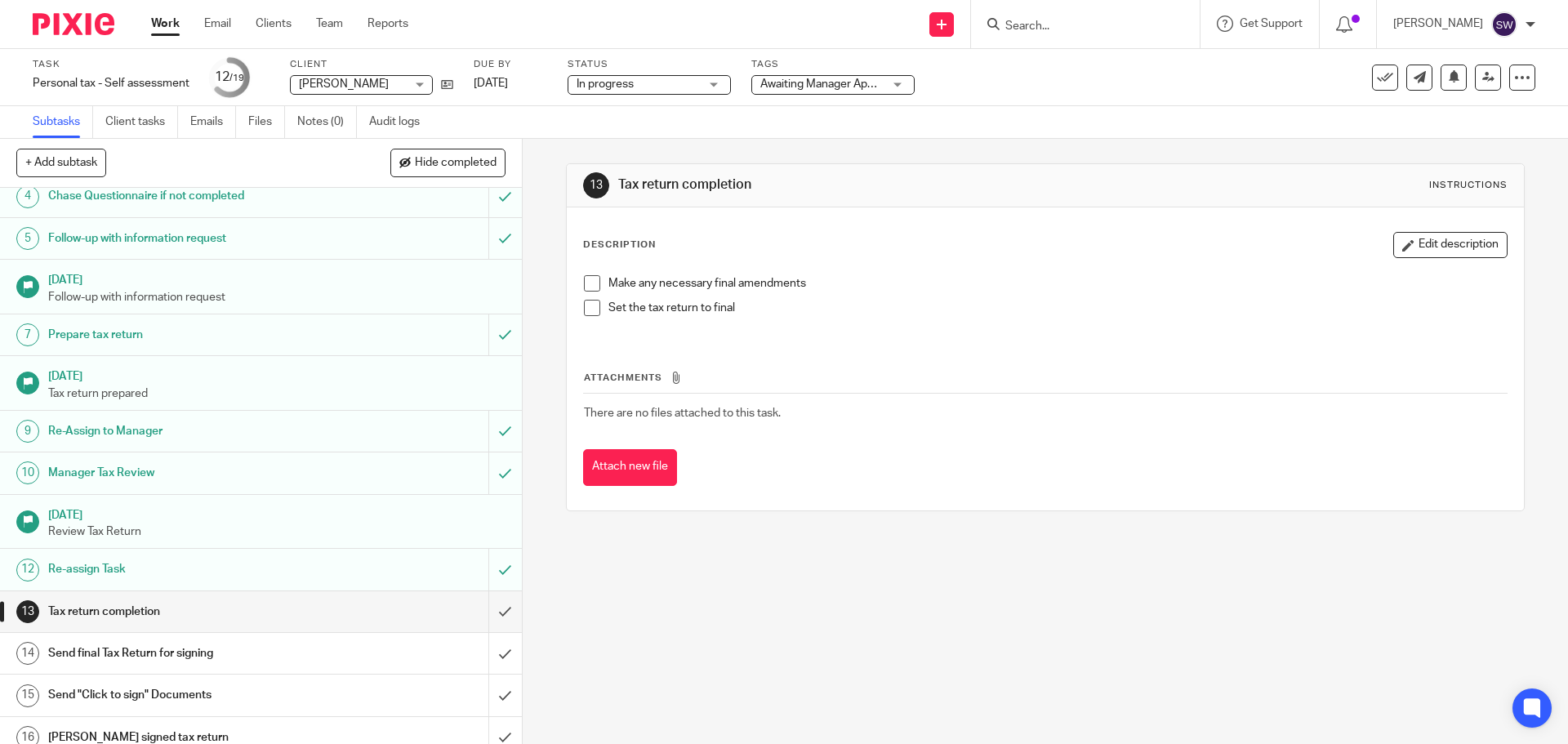
scroll to position [164, 0]
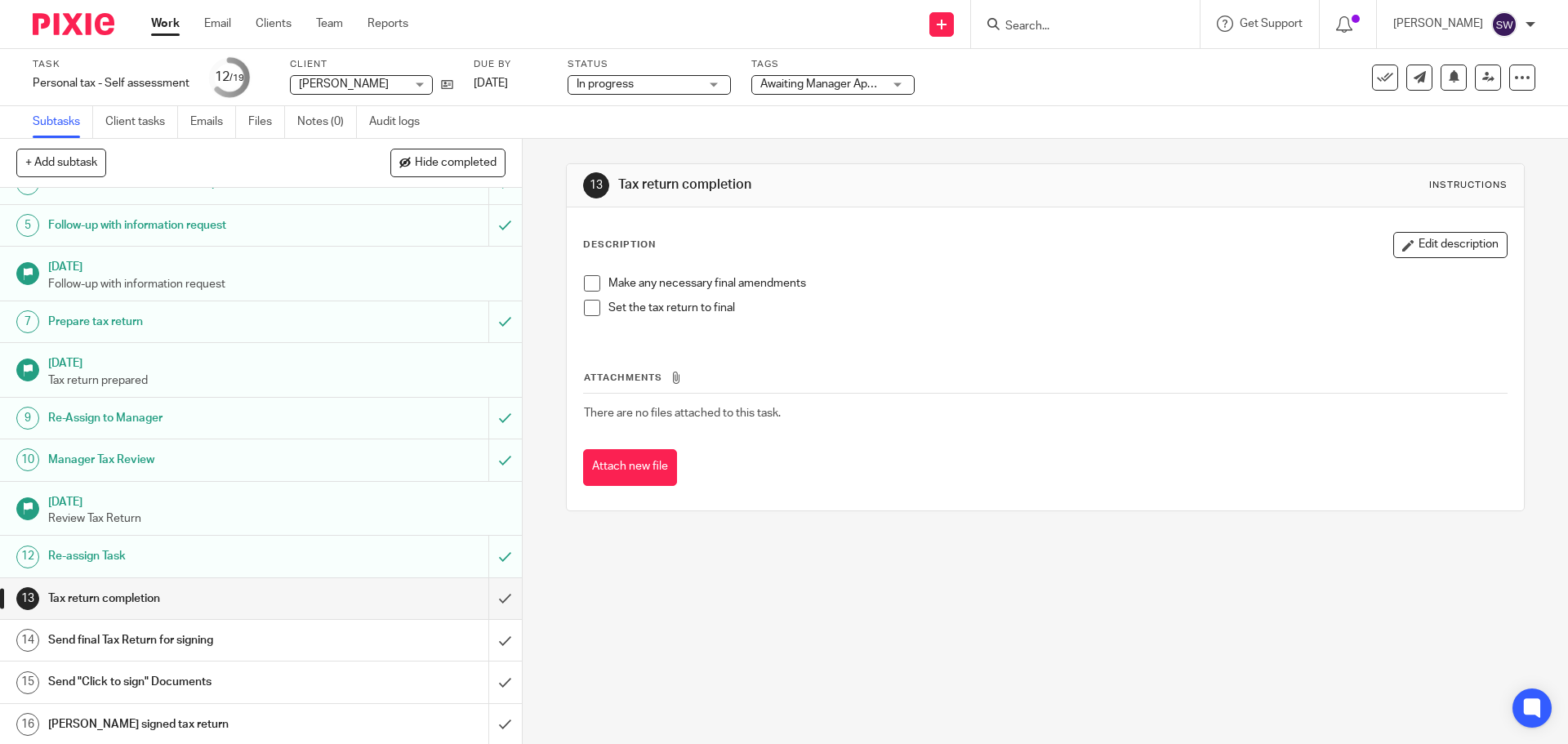
click at [807, 86] on span "Awaiting Manager Approval" at bounding box center [829, 84] width 138 height 12
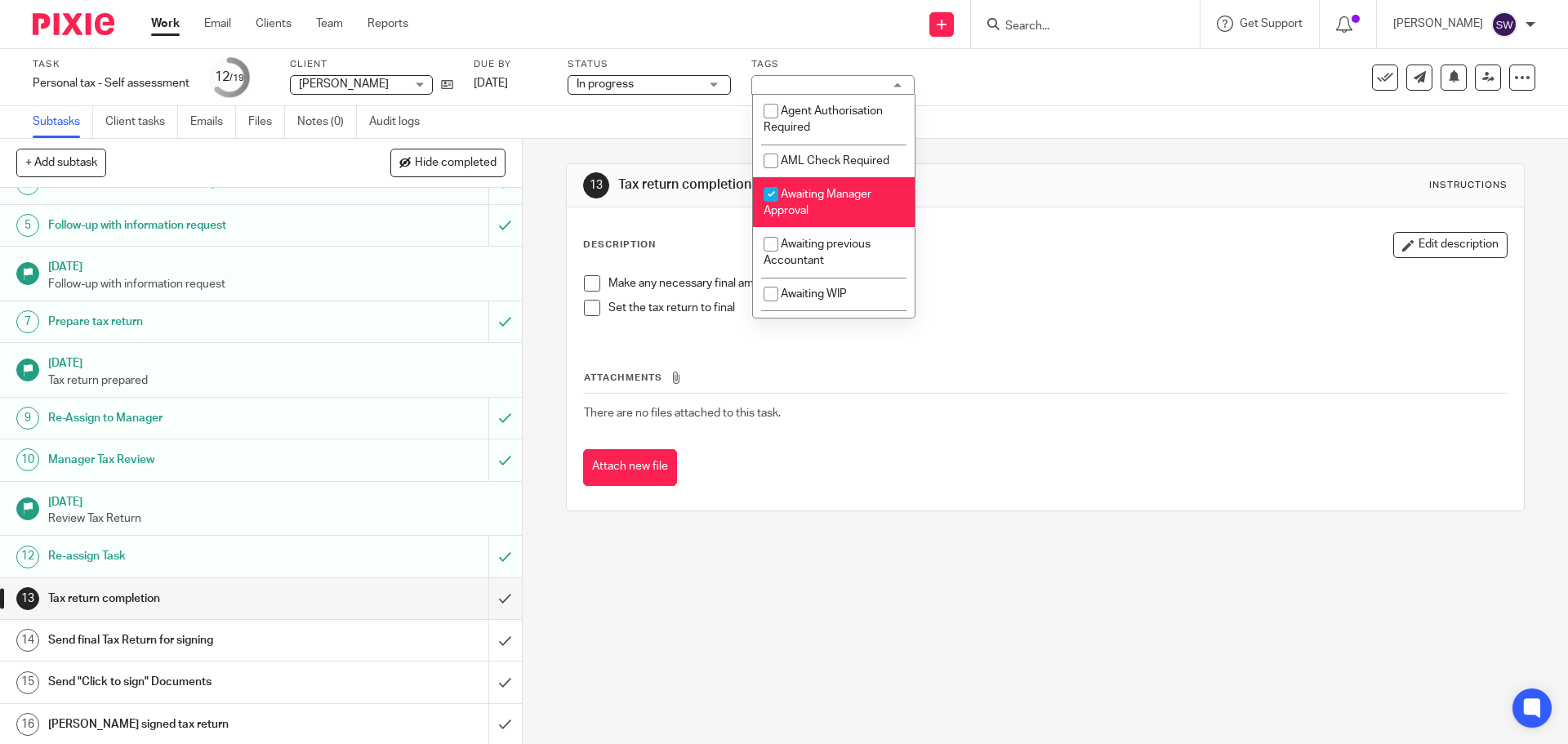
click at [808, 193] on span "Awaiting Manager Approval" at bounding box center [817, 202] width 108 height 29
checkbox input "false"
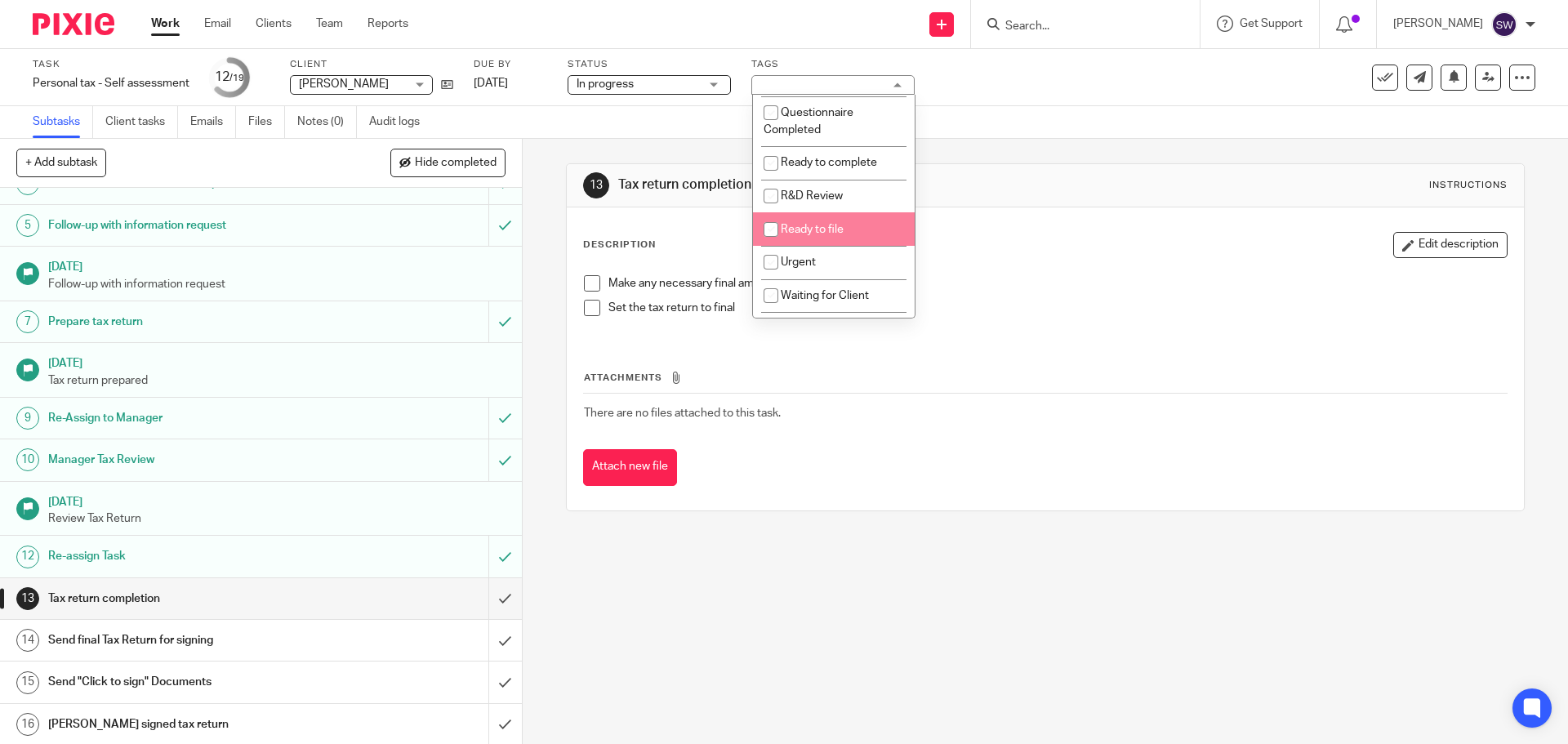
scroll to position [408, 0]
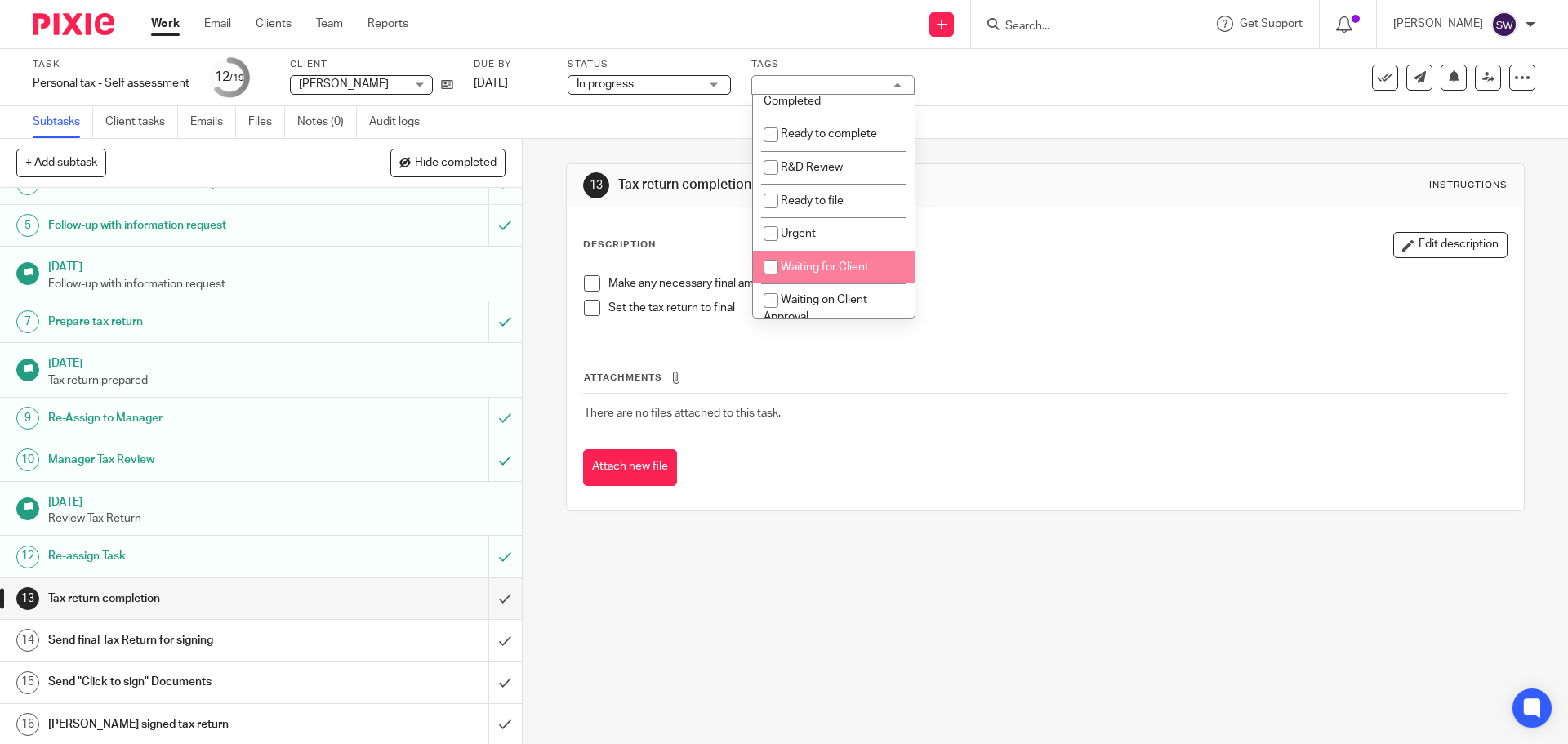
click at [806, 268] on span "Waiting for Client" at bounding box center [824, 267] width 88 height 12
checkbox input "true"
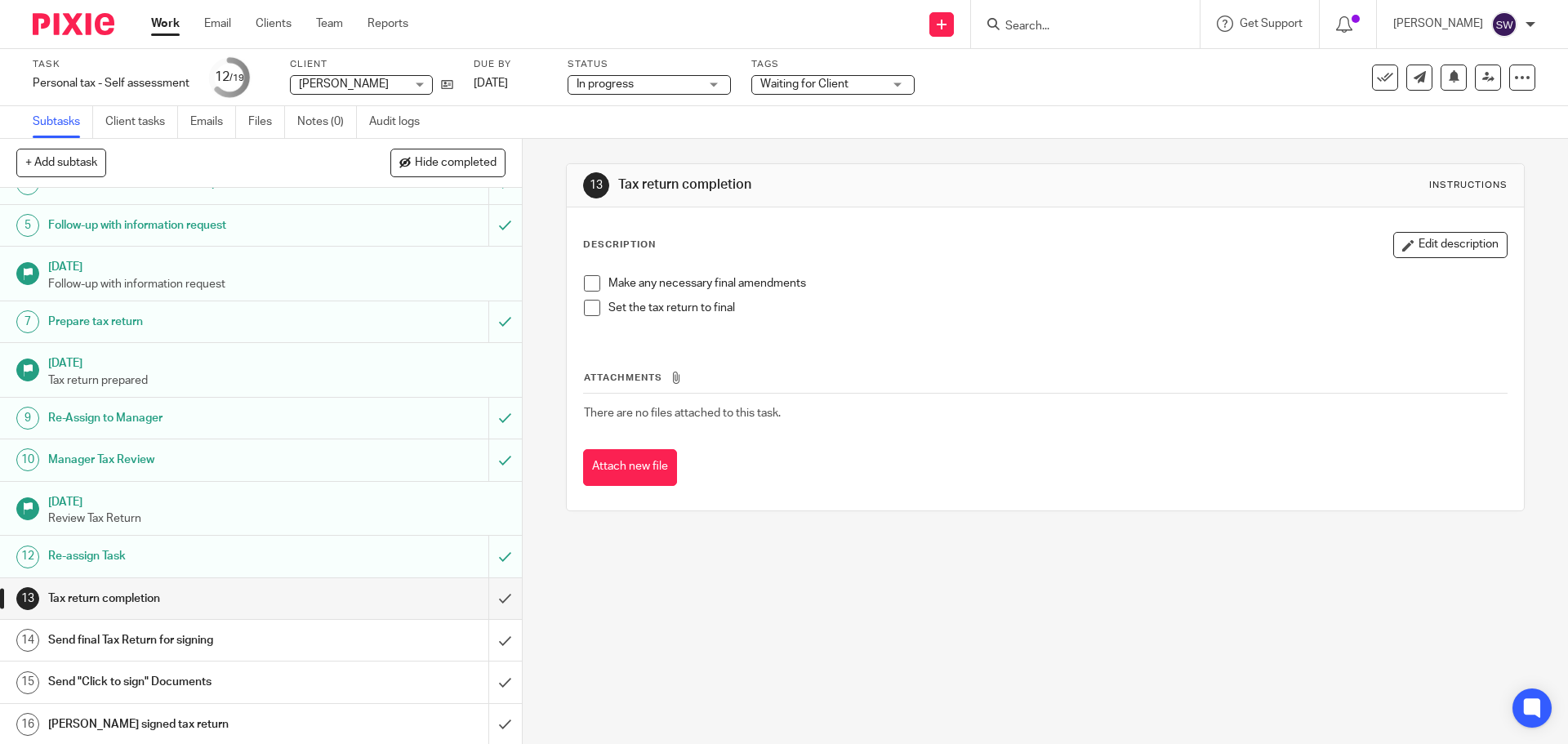
click at [156, 26] on link "Work" at bounding box center [165, 24] width 29 height 16
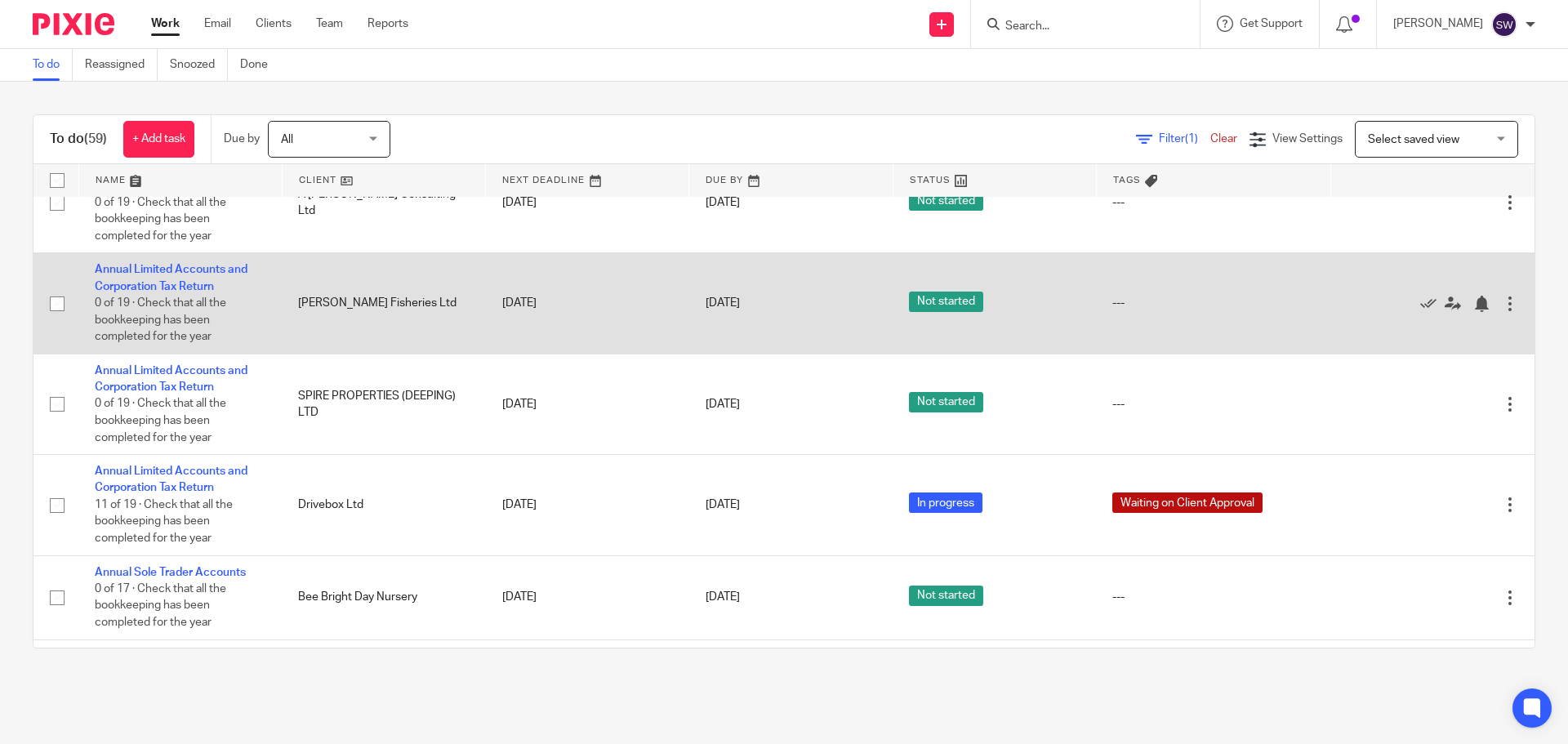
scroll to position [3710, 0]
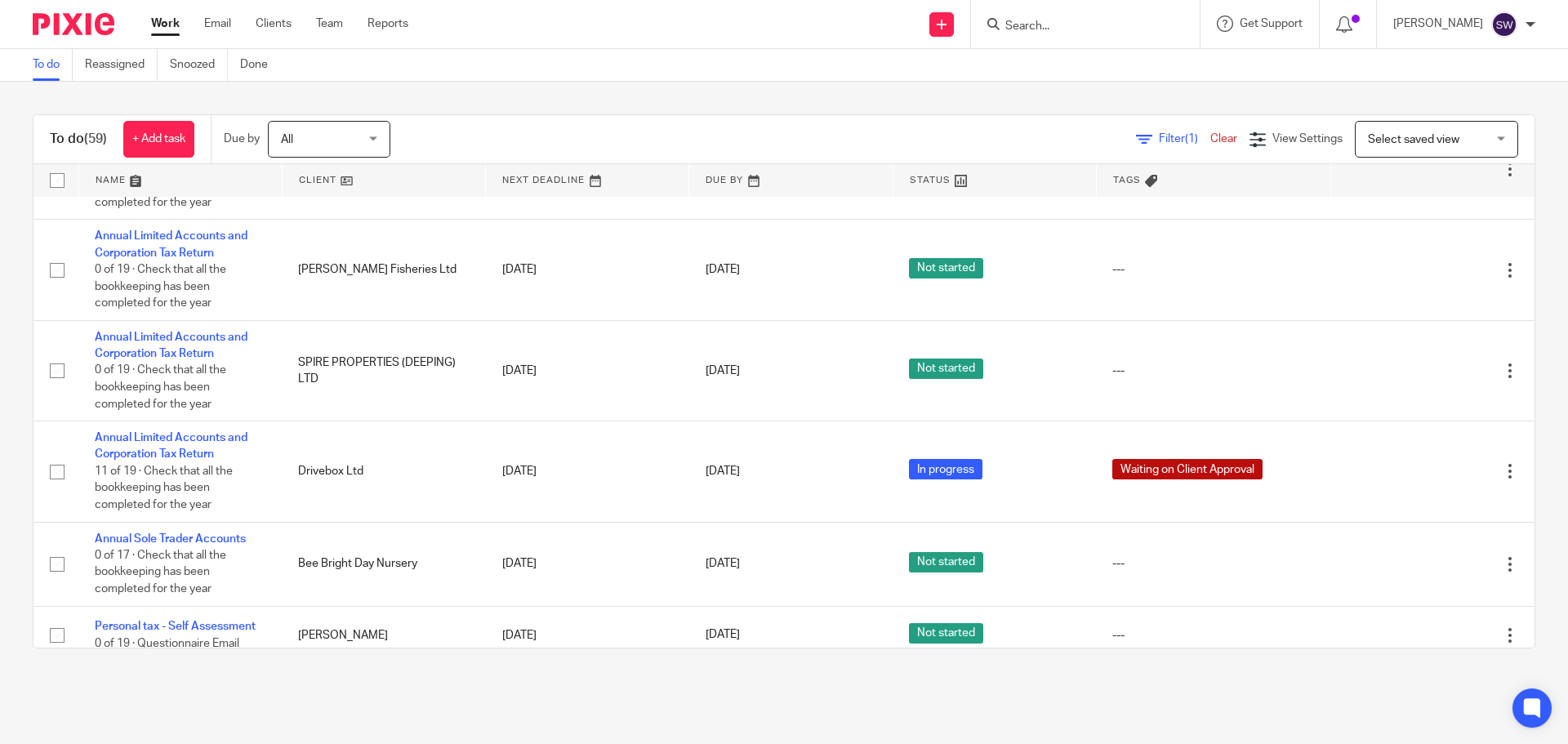
click at [1091, 28] on input "Search" at bounding box center [1077, 27] width 147 height 15
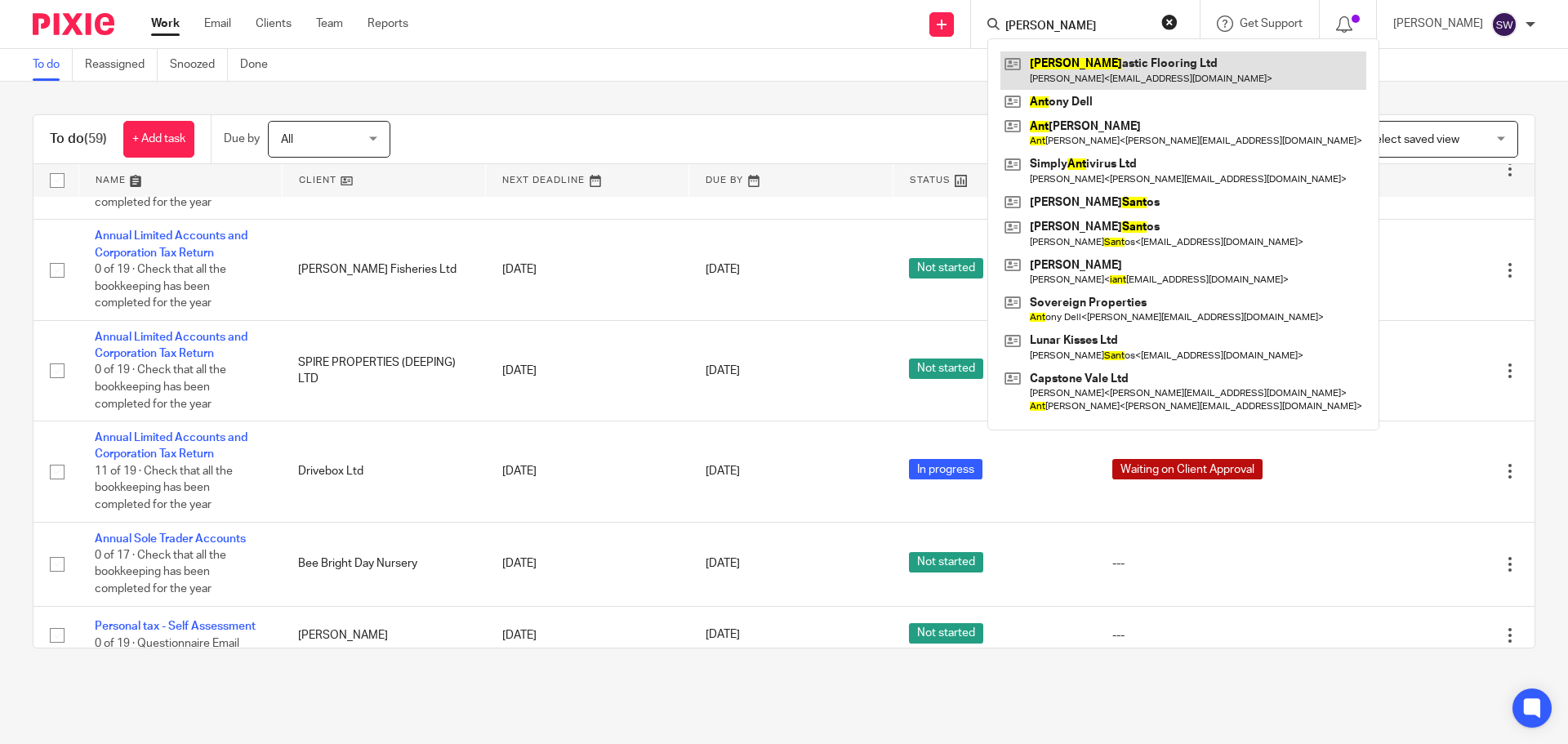
type input "fant"
click at [1096, 68] on link at bounding box center [1183, 71] width 366 height 38
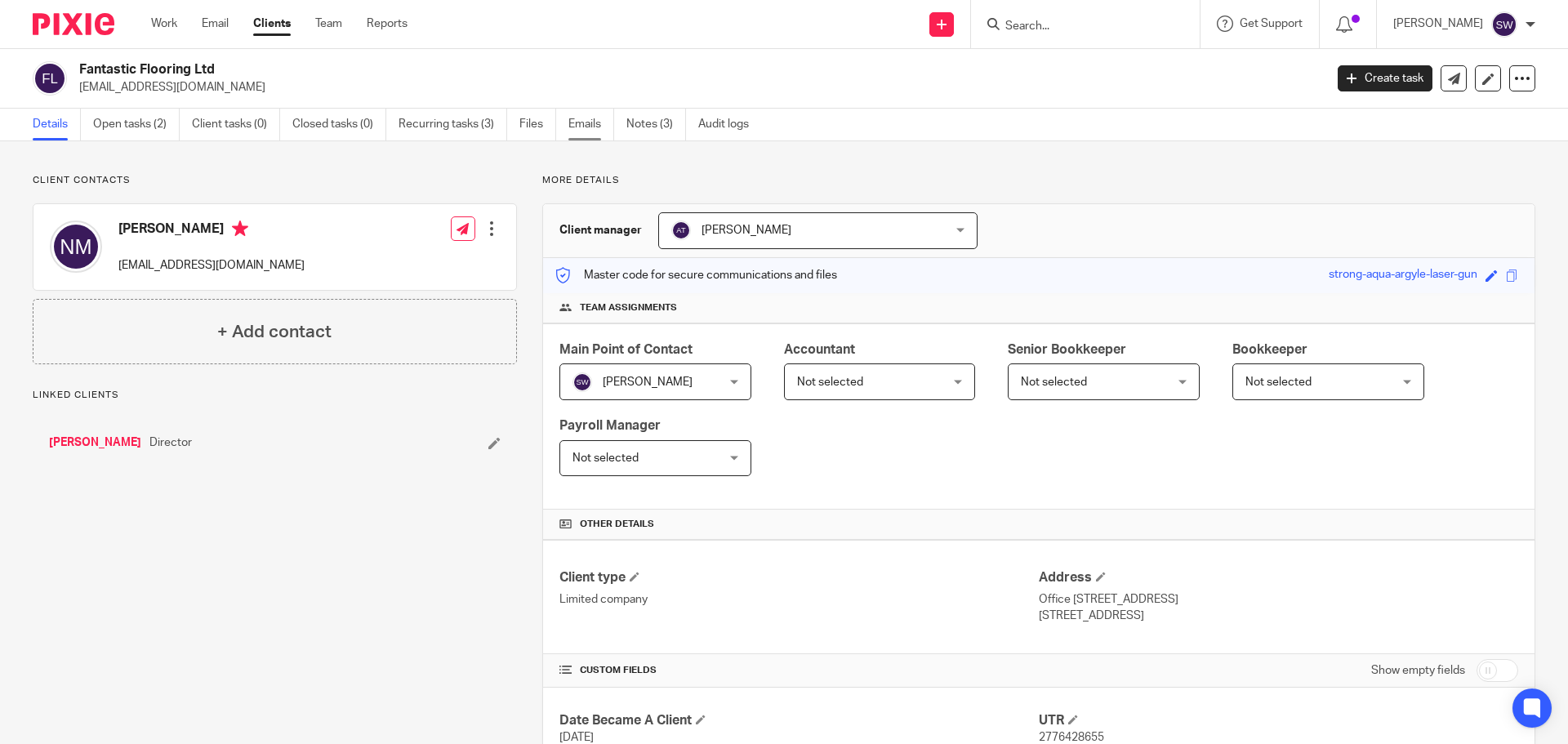
click at [589, 119] on link "Emails" at bounding box center [591, 124] width 46 height 32
click at [586, 121] on link "Emails" at bounding box center [591, 124] width 46 height 32
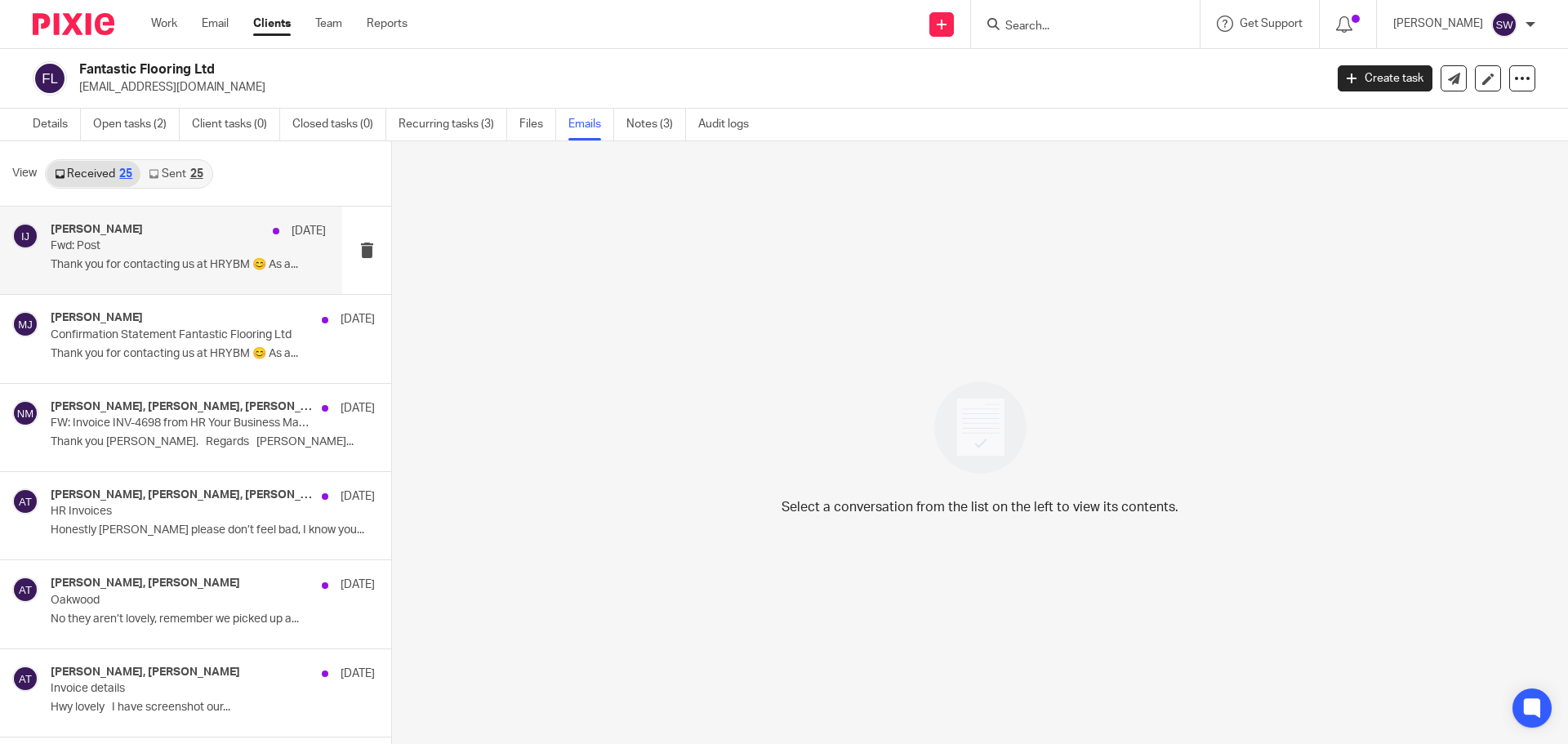
click at [87, 254] on div "[PERSON_NAME] [DATE] Fwd: Post Thank you for contacting us at HRYBM 😊 As a..." at bounding box center [188, 250] width 276 height 55
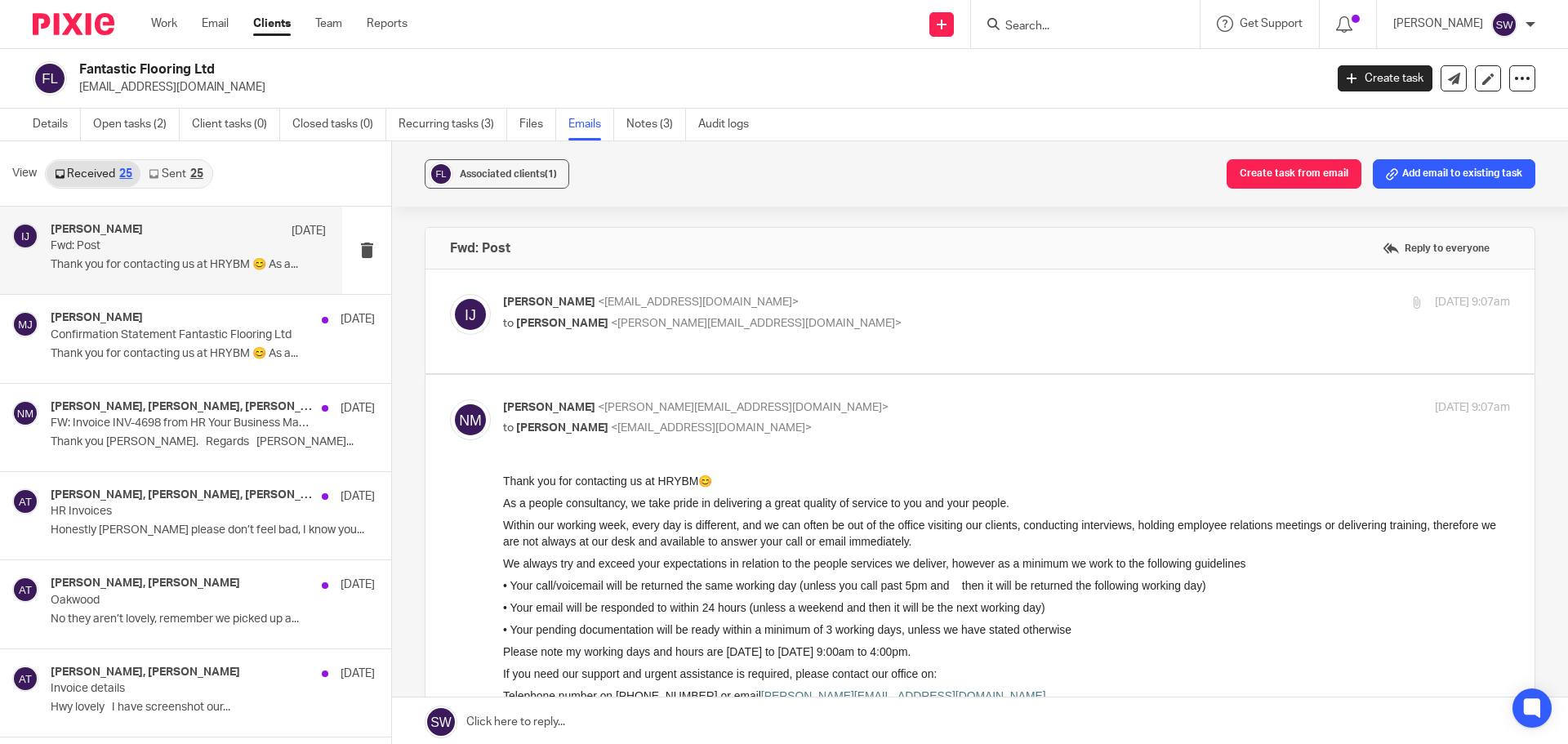
click at [977, 286] on label at bounding box center [980, 322] width 1109 height 104
click at [450, 293] on input "checkbox" at bounding box center [449, 293] width 1 height 1
checkbox input "true"
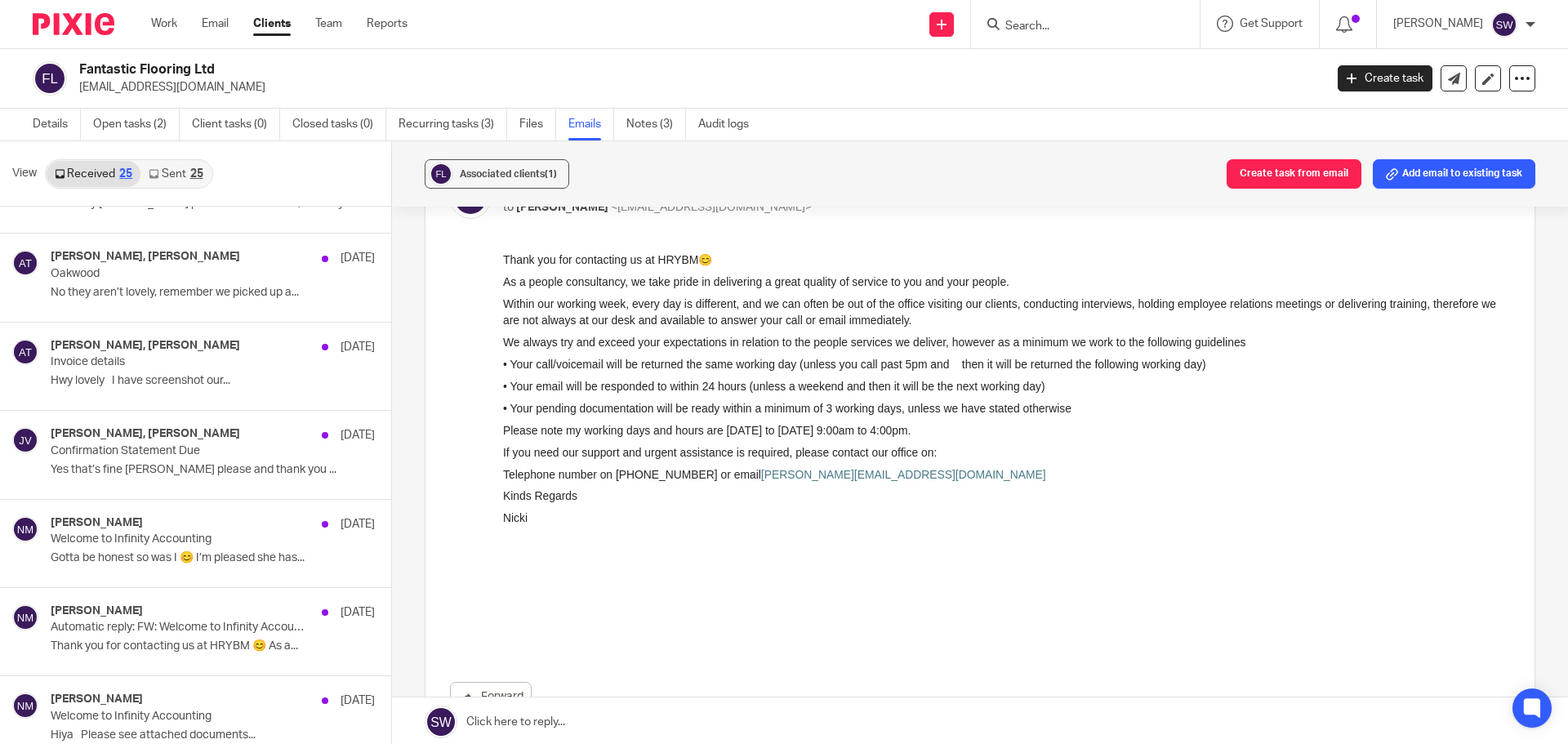
scroll to position [408, 0]
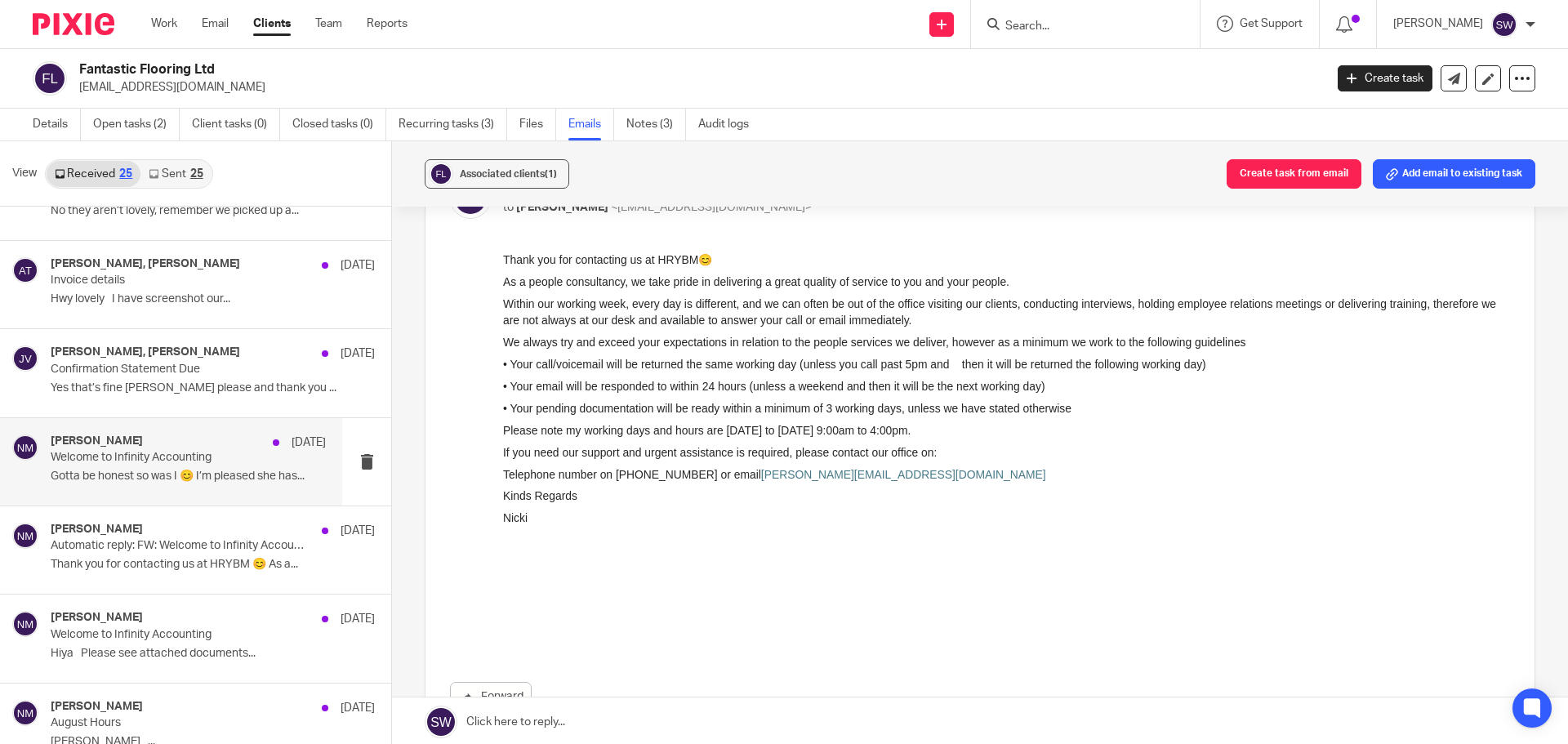
click at [113, 466] on div "[PERSON_NAME] [DATE] Welcome to Infinity Accounting Gotta be honest so was I 😊 …" at bounding box center [188, 462] width 276 height 55
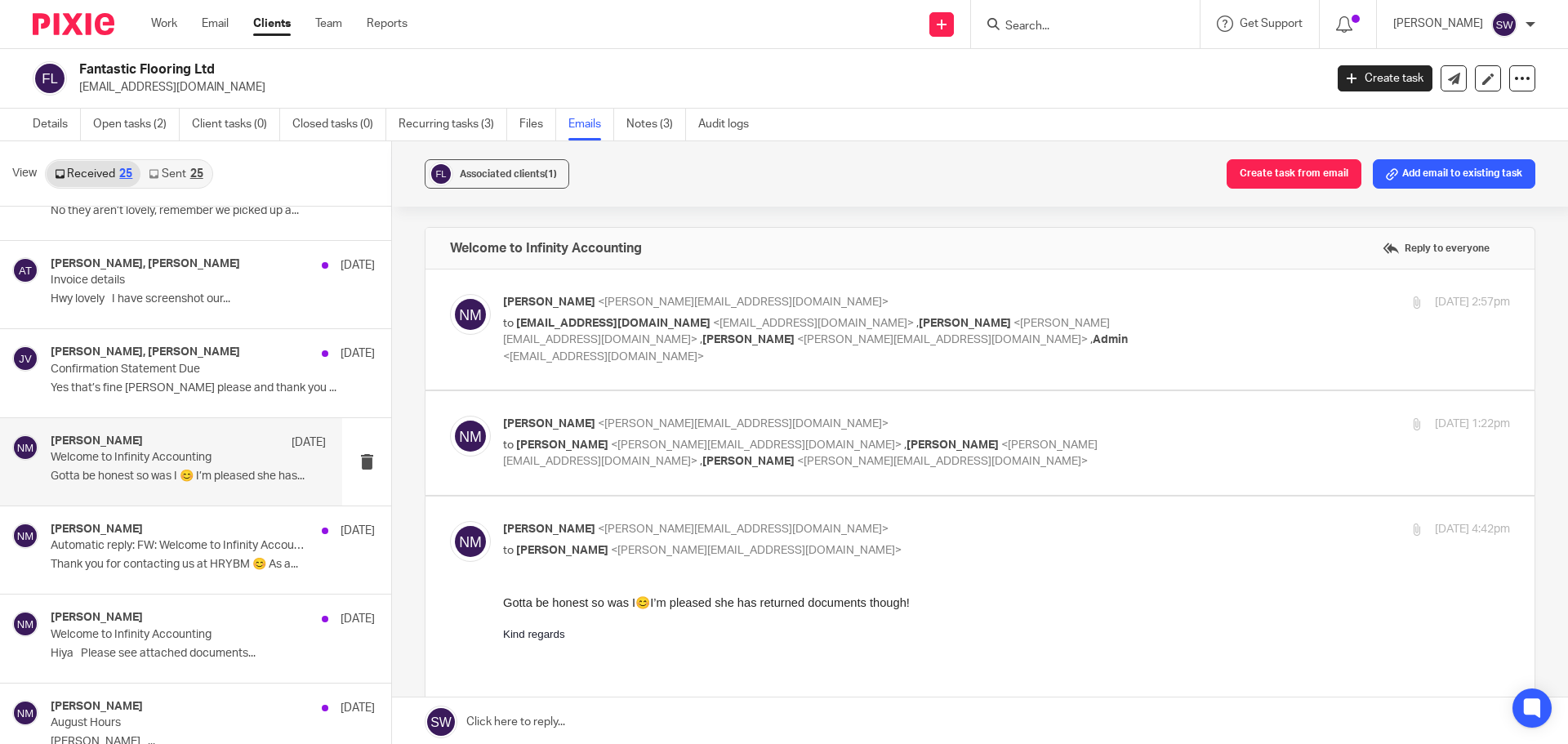
scroll to position [0, 0]
click at [1200, 333] on div "[PERSON_NAME] <[EMAIL_ADDRESS][DOMAIN_NAME]> to [EMAIL_ADDRESS][DOMAIN_NAME] <[…" at bounding box center [1007, 329] width 1007 height 71
checkbox input "true"
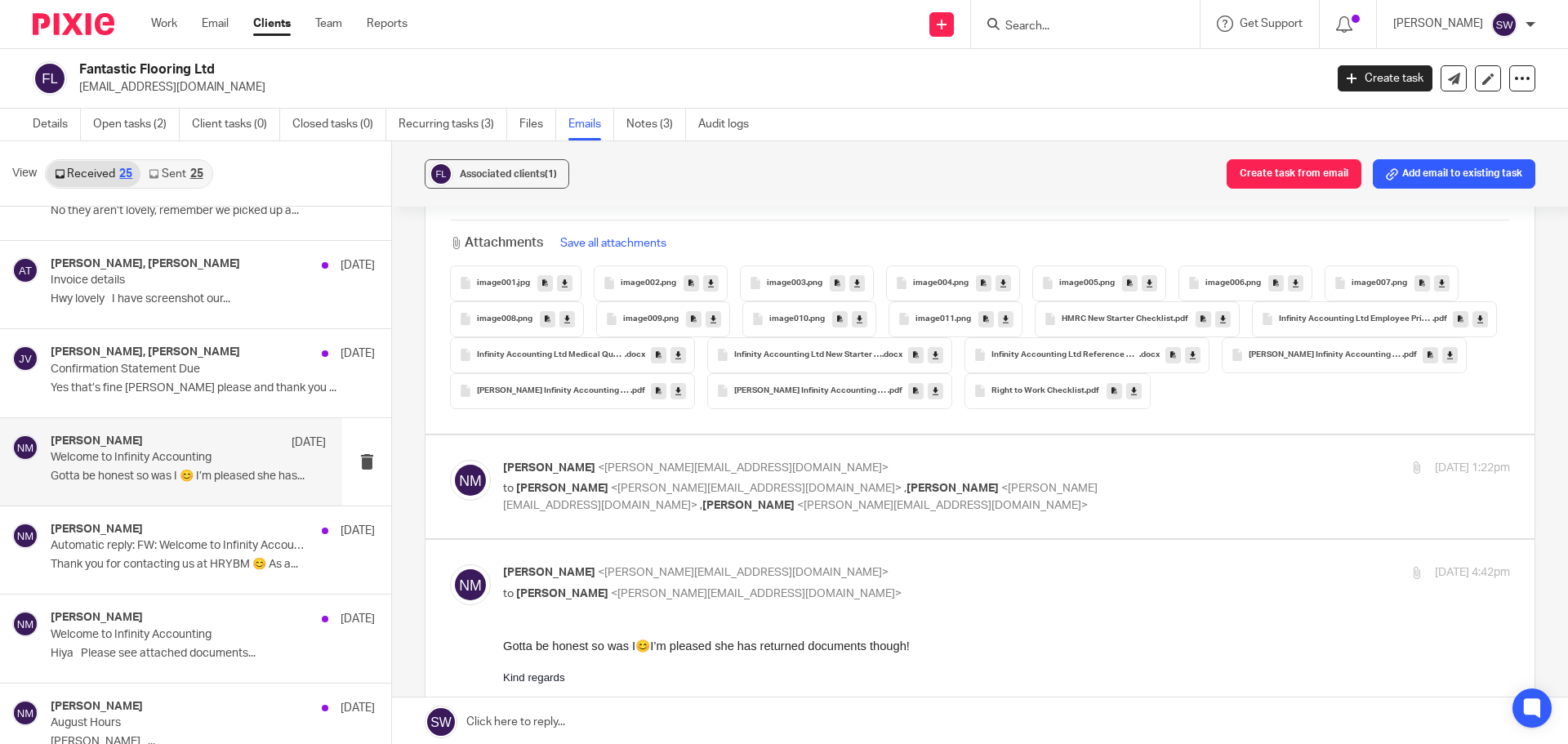
scroll to position [1063, 0]
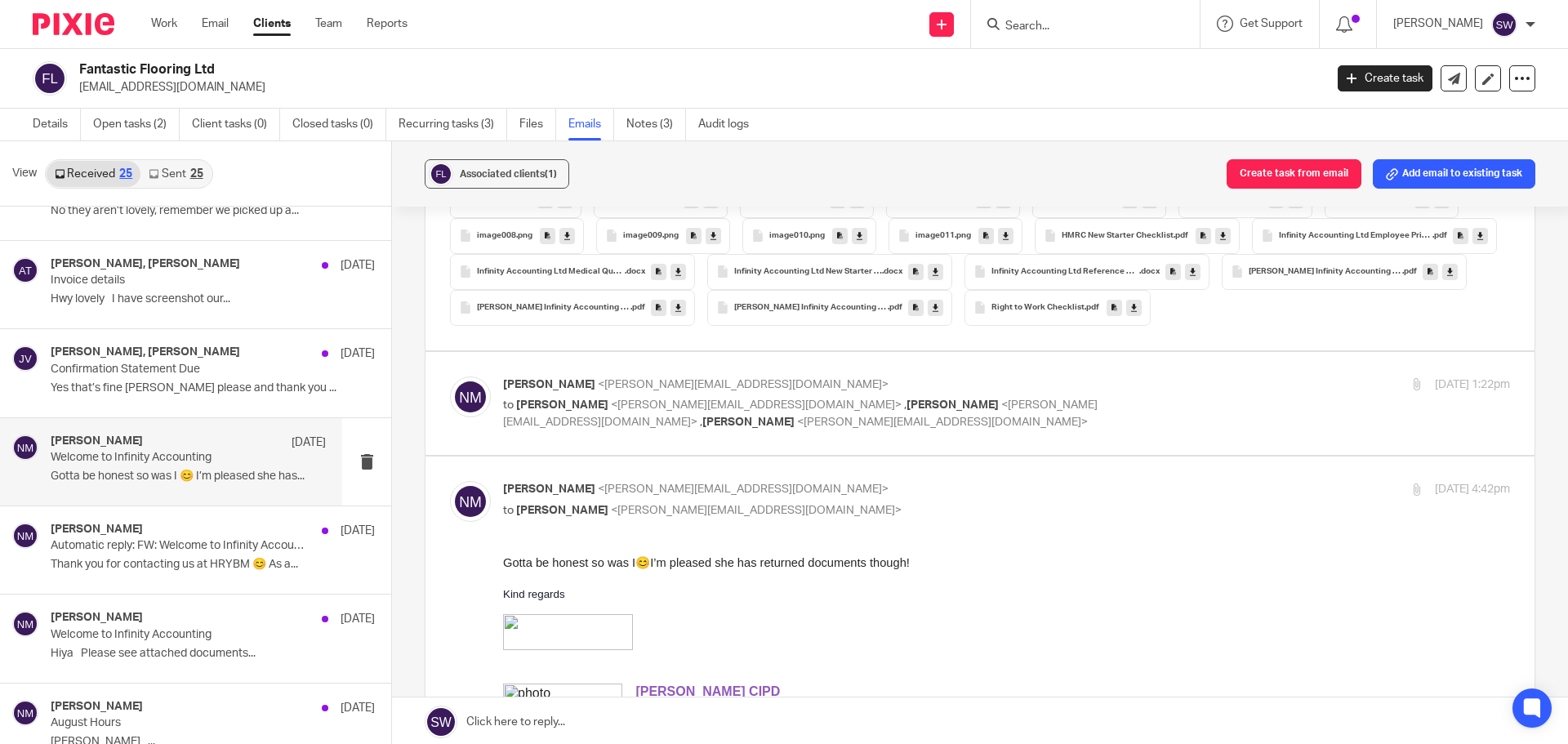
click at [1213, 380] on div "[PERSON_NAME] <[PERSON_NAME][EMAIL_ADDRESS][DOMAIN_NAME]> to [PERSON_NAME] <[PE…" at bounding box center [1007, 404] width 1007 height 55
checkbox input "true"
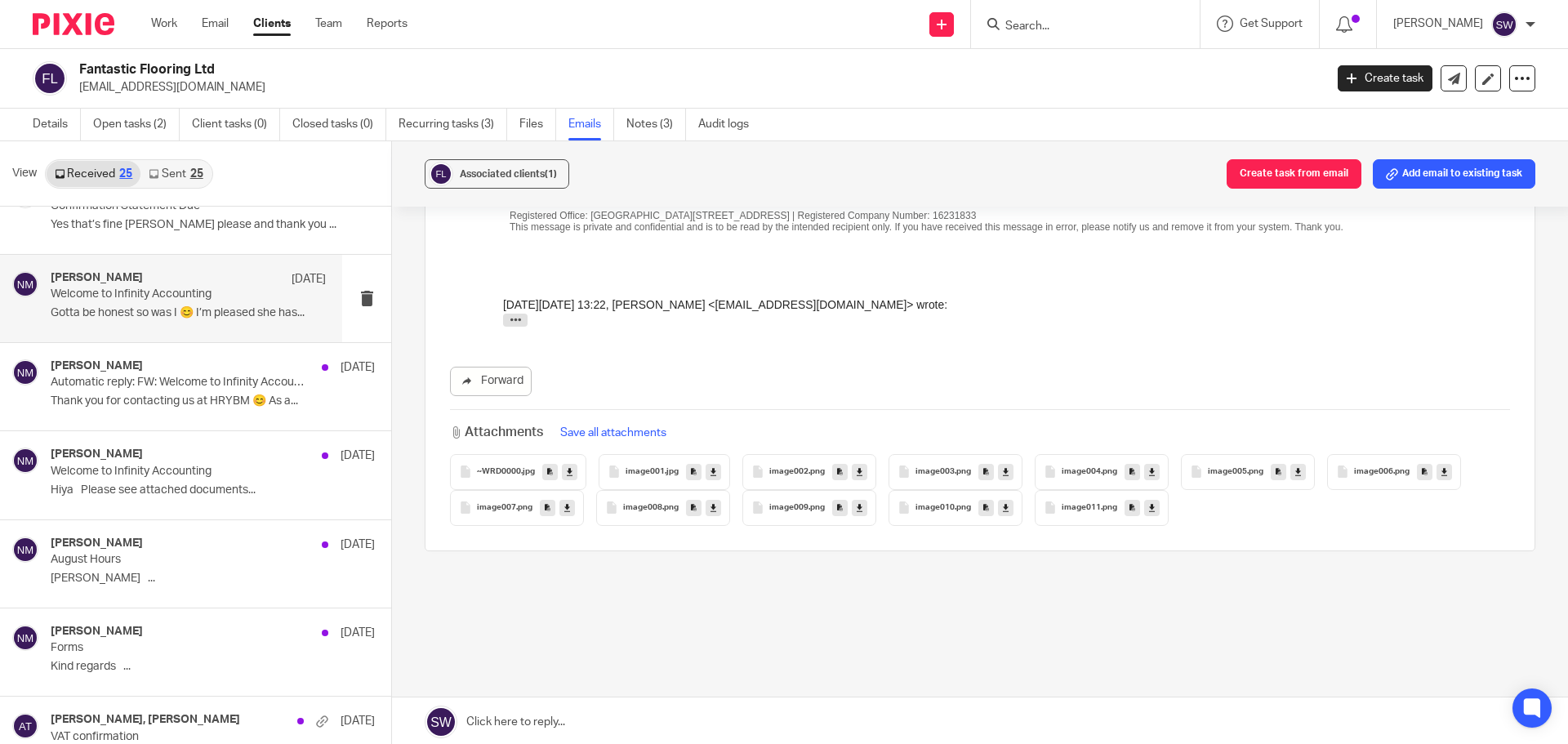
scroll to position [653, 0]
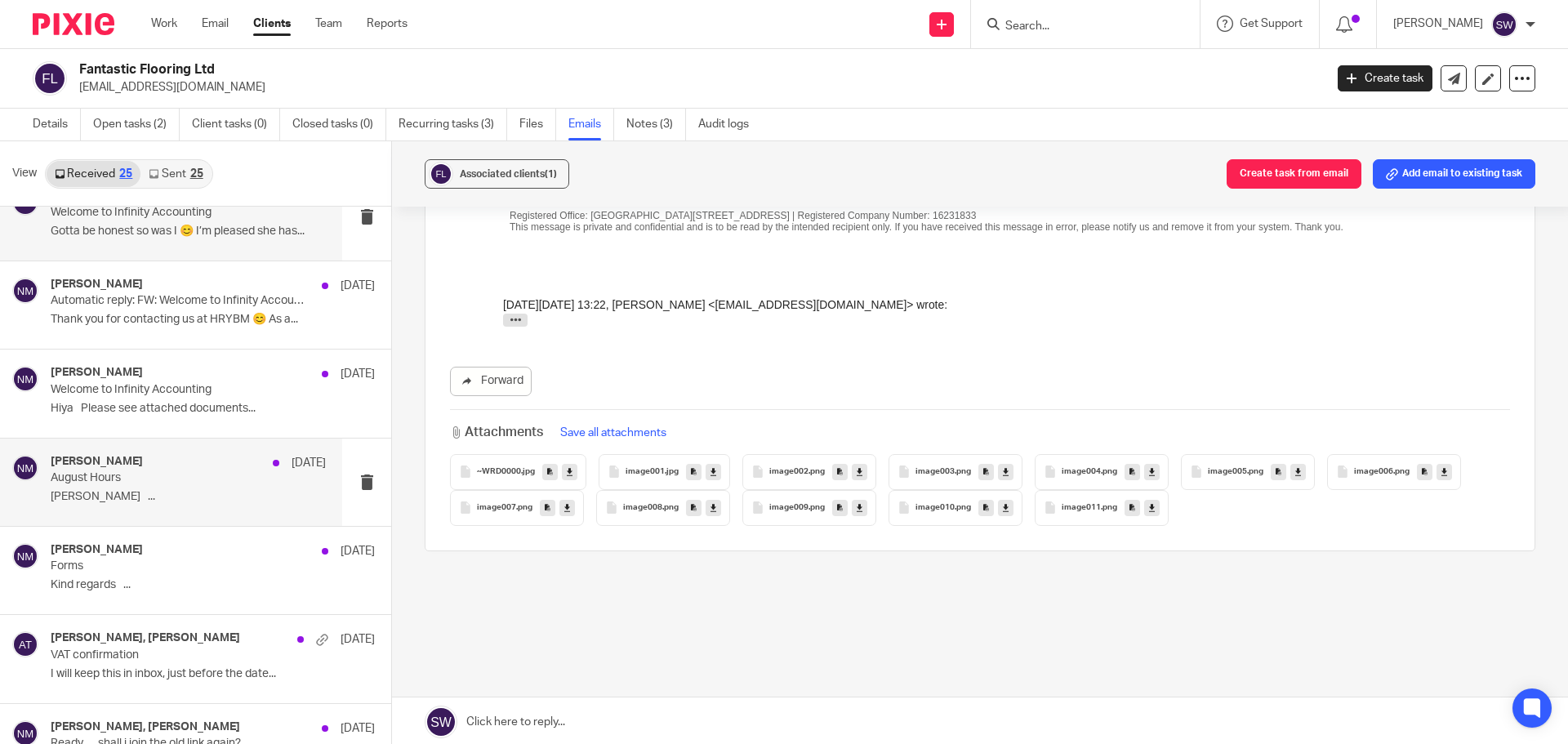
click at [112, 474] on p "August Hours" at bounding box center [161, 478] width 220 height 14
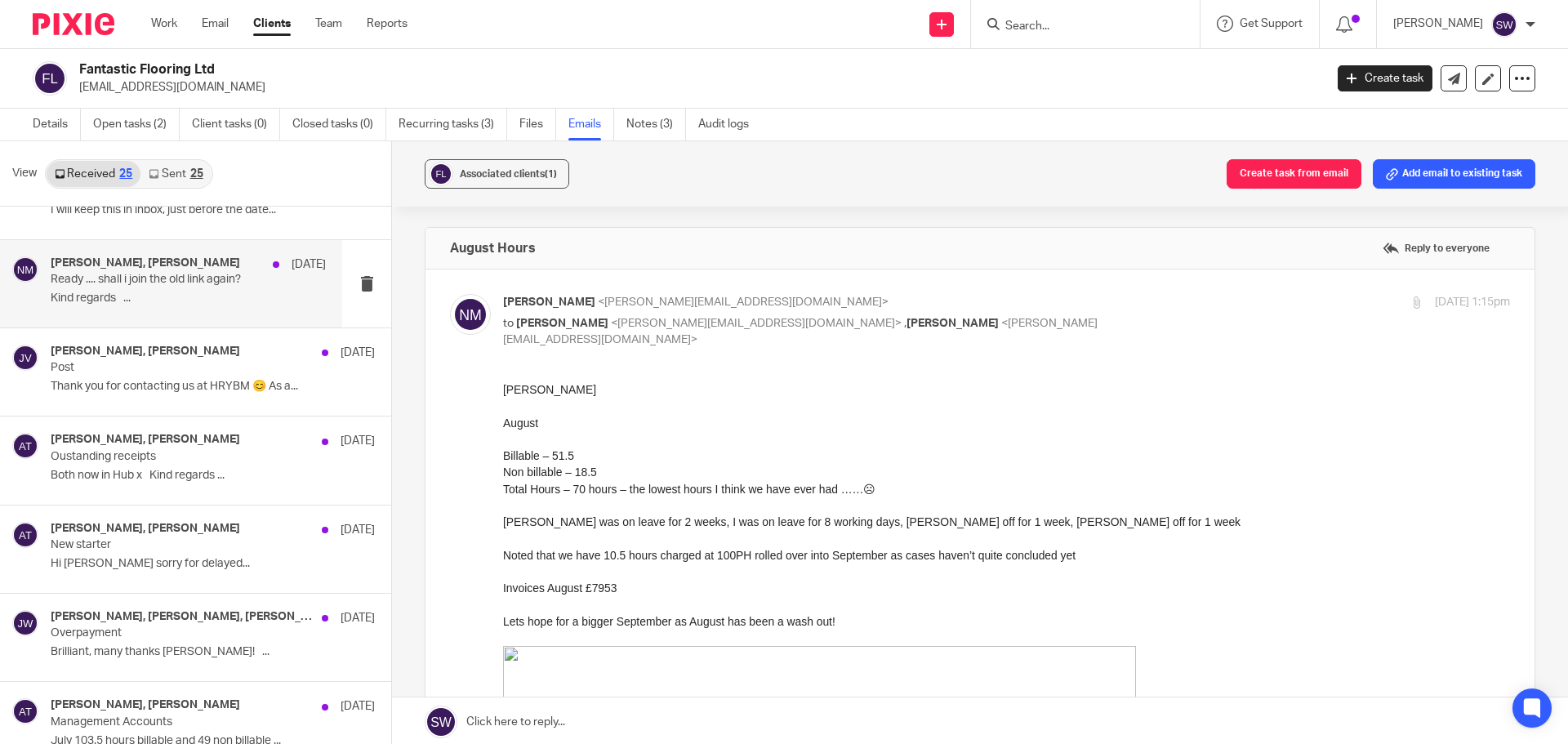
scroll to position [1144, 0]
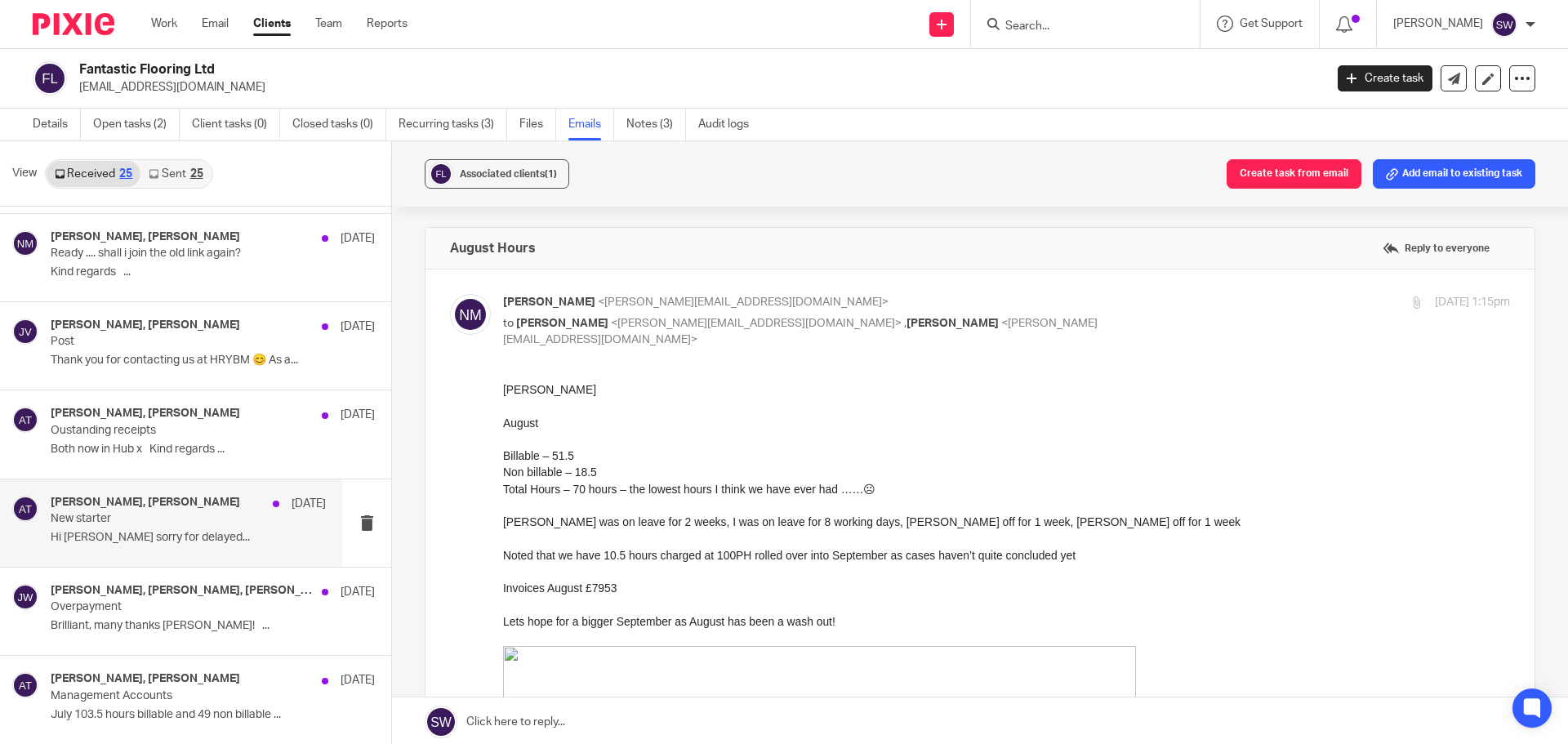
click at [185, 503] on h4 "[PERSON_NAME], [PERSON_NAME]" at bounding box center [146, 503] width 189 height 14
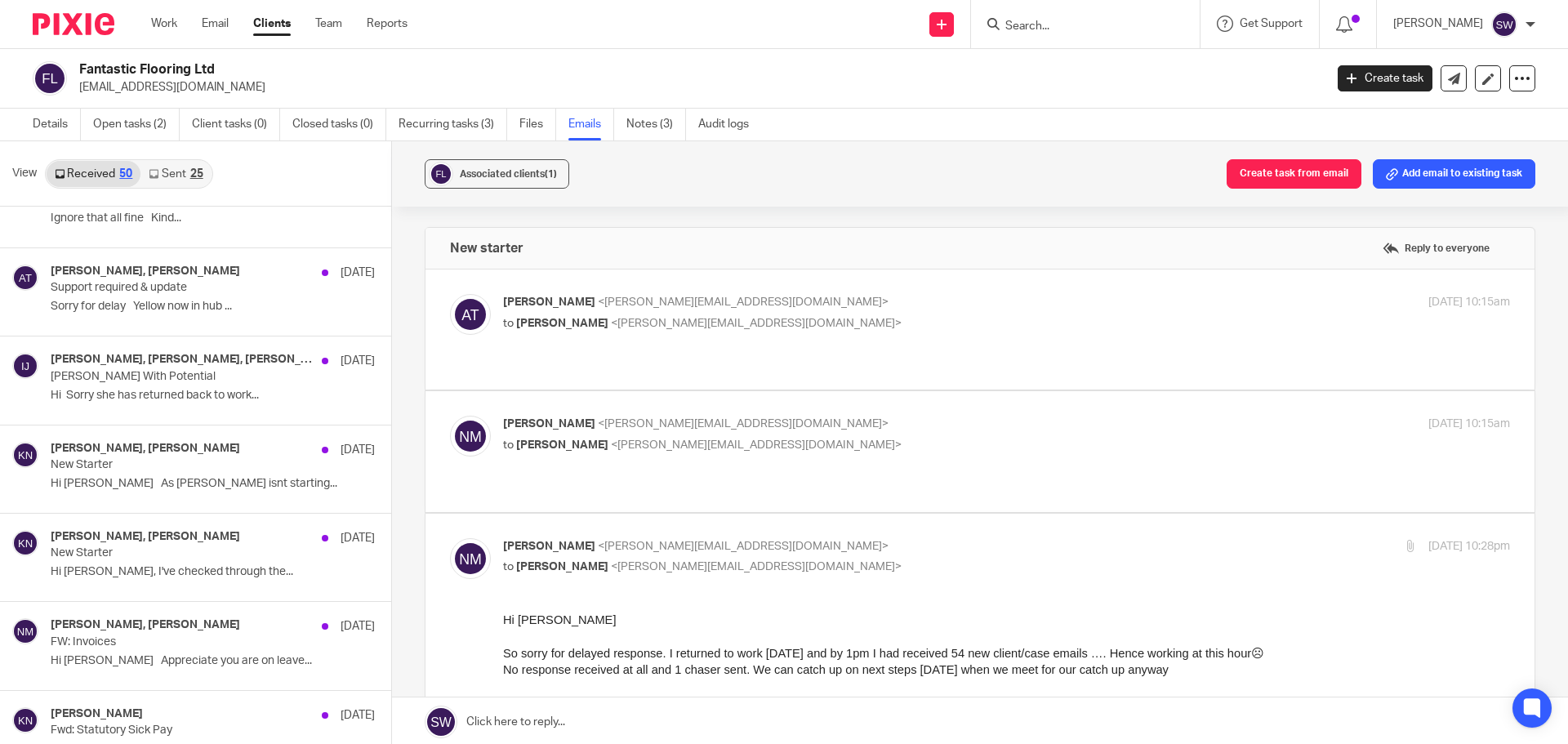
scroll to position [2696, 0]
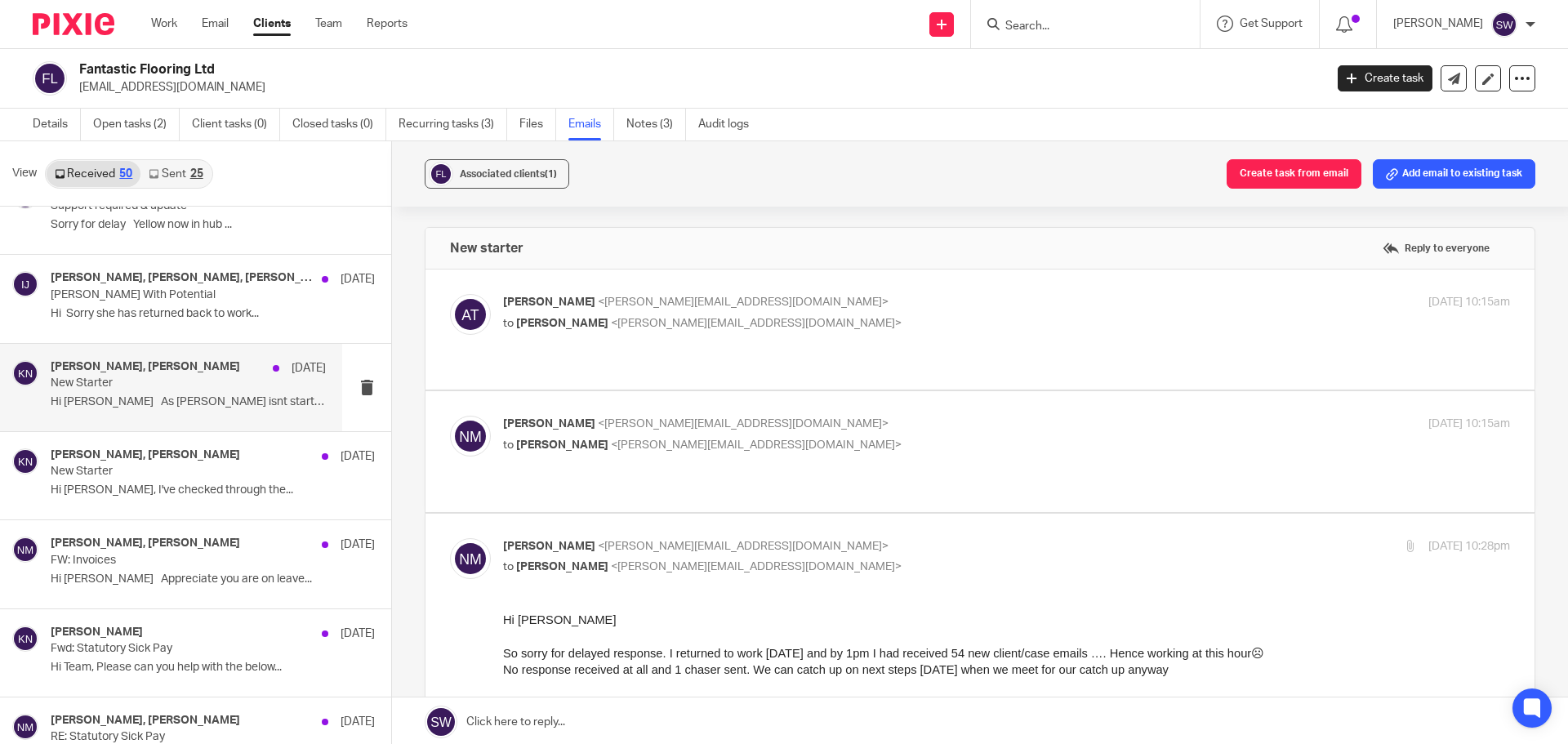
click at [182, 406] on p "Hi [PERSON_NAME] As [PERSON_NAME] isnt starting..." at bounding box center [188, 402] width 276 height 14
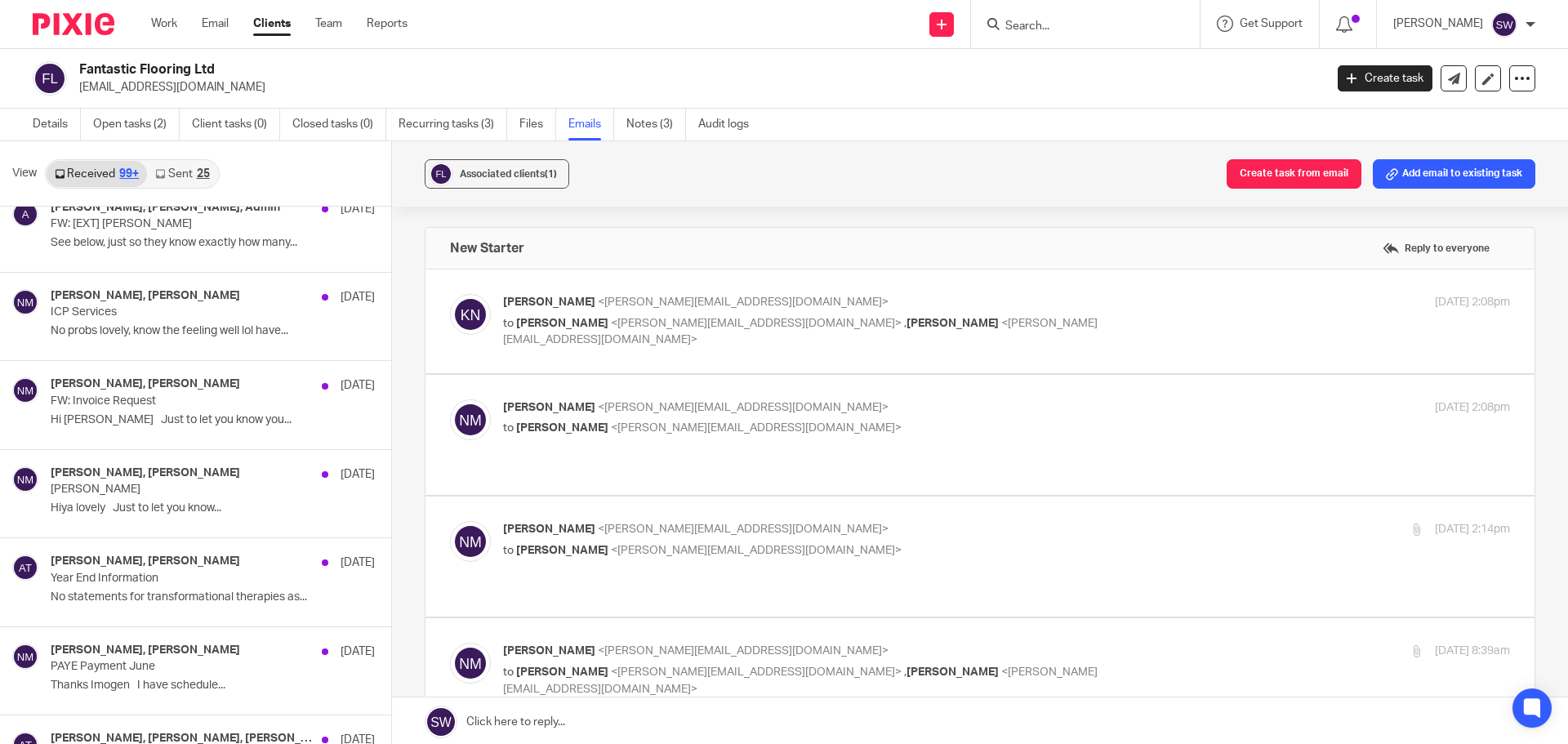
scroll to position [5883, 0]
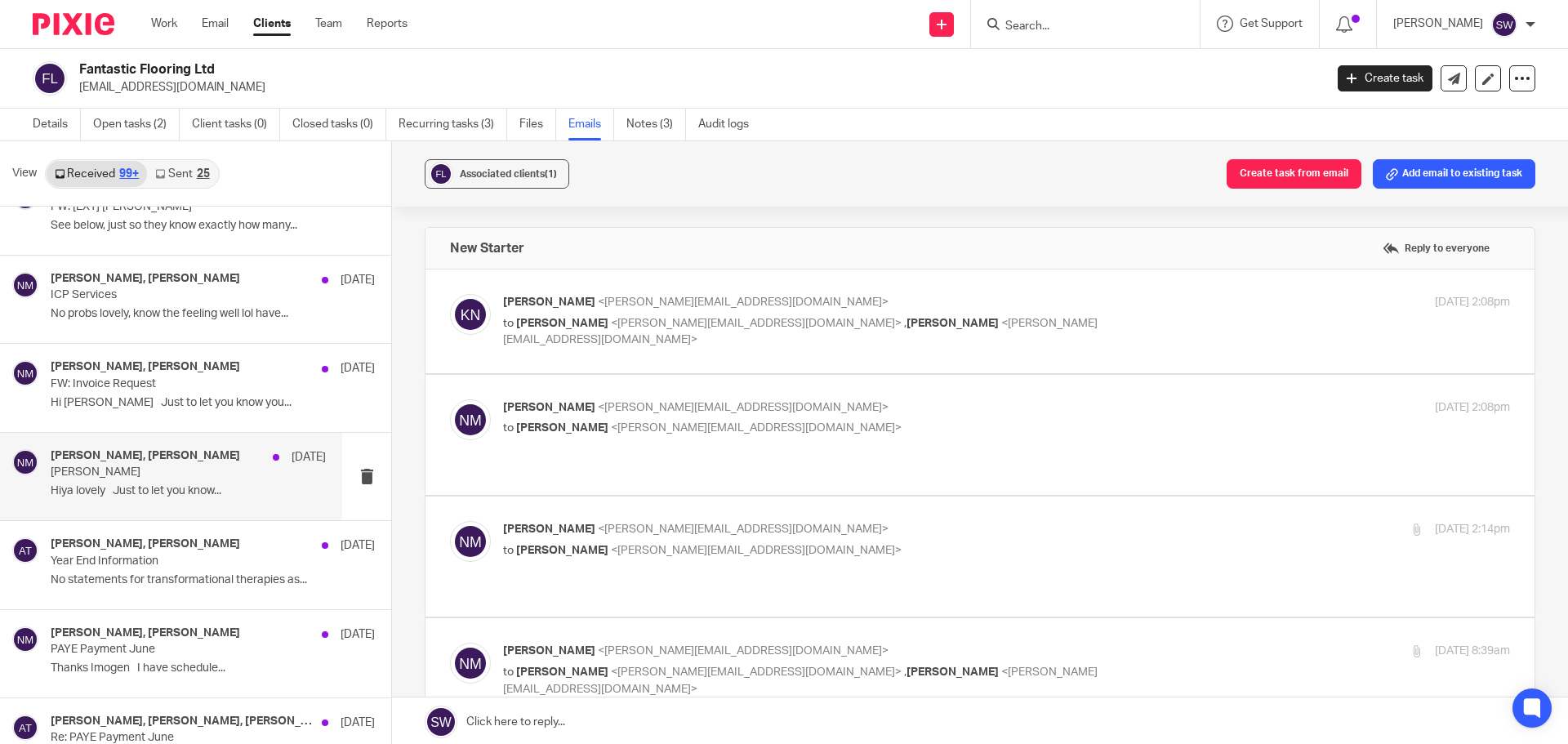
click at [156, 486] on p "Hiya lovely Just to let you know..." at bounding box center [188, 491] width 276 height 14
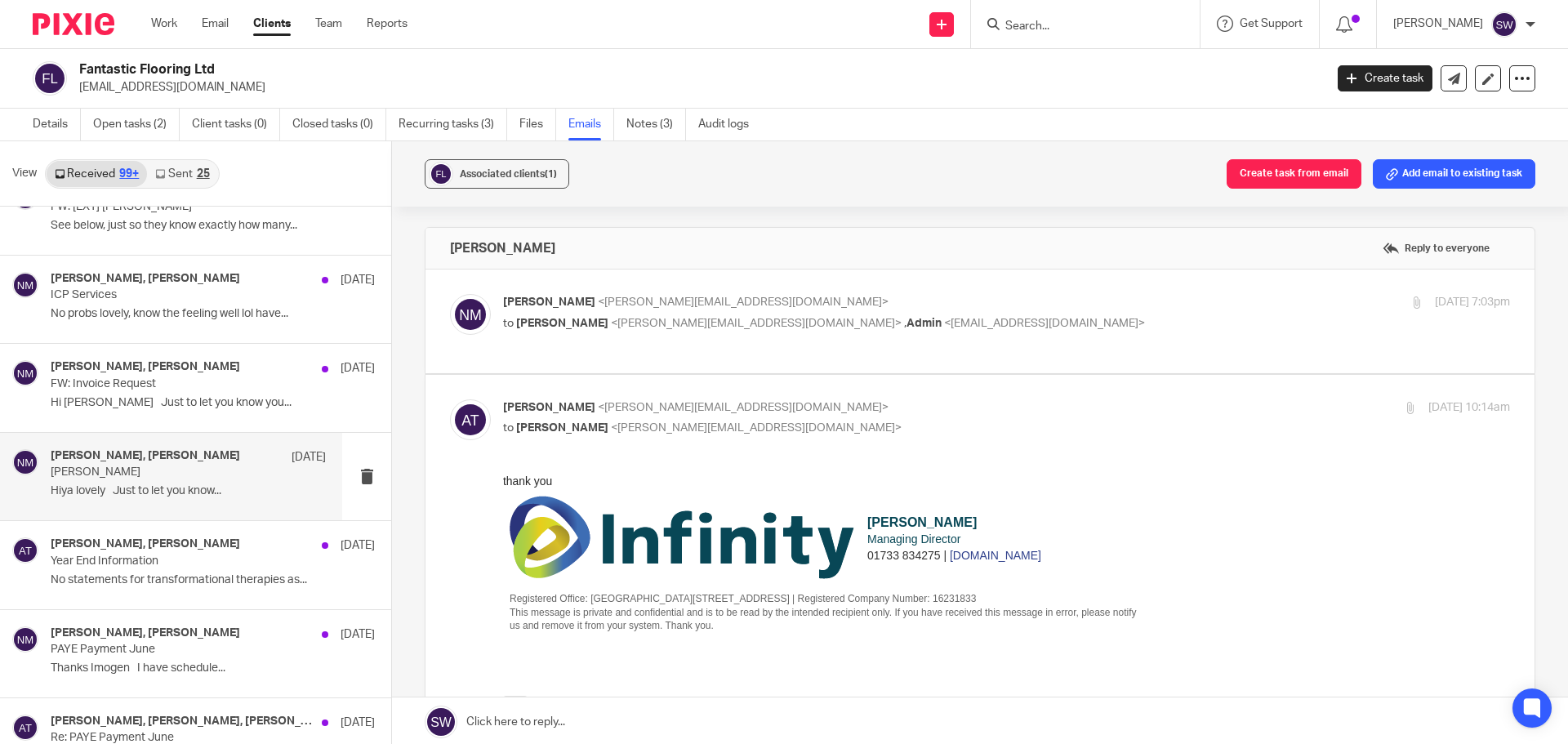
scroll to position [0, 0]
click at [1148, 330] on p "to [PERSON_NAME] <[PERSON_NAME][EMAIL_ADDRESS][DOMAIN_NAME]> , Admin <[EMAIL_AD…" at bounding box center [839, 323] width 671 height 17
checkbox input "true"
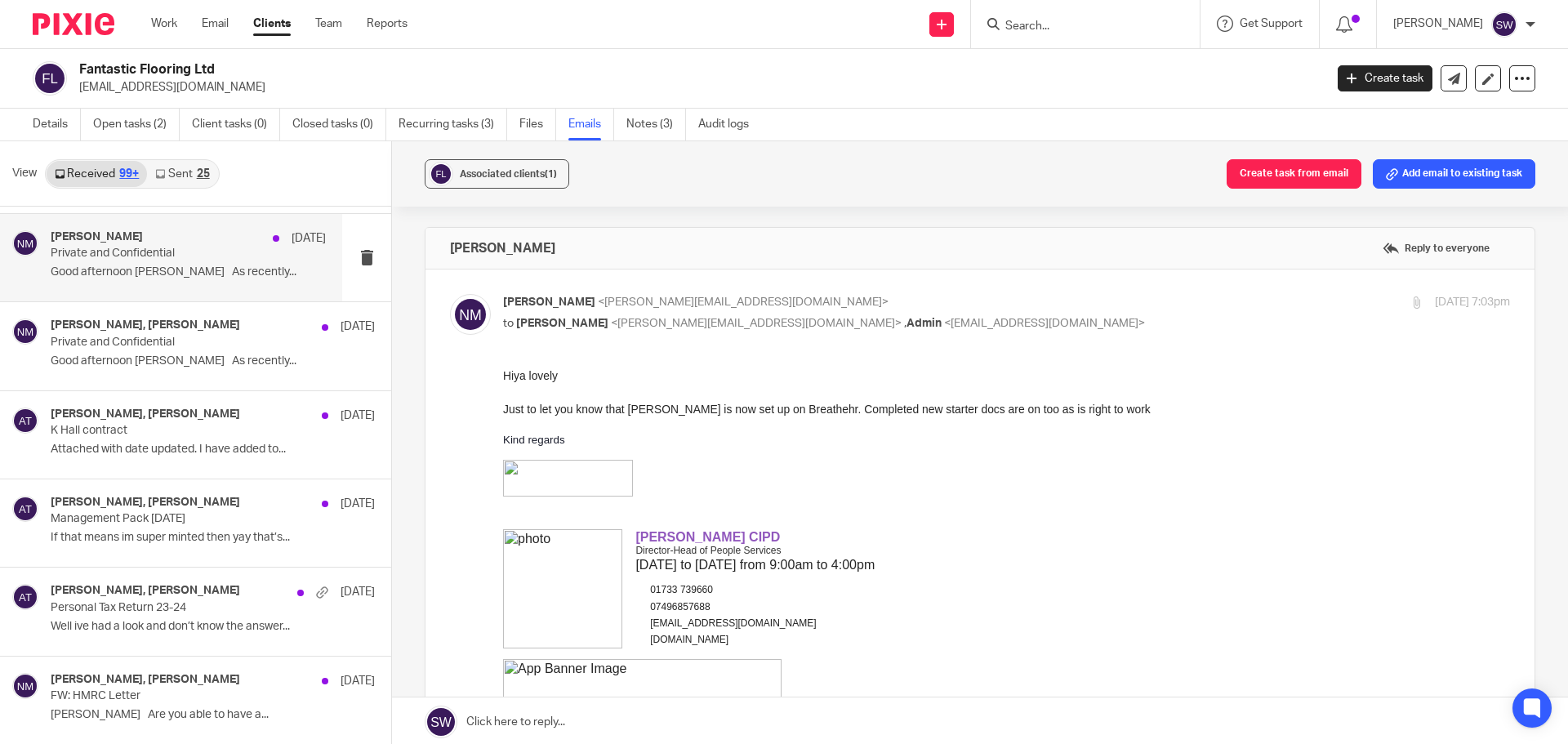
scroll to position [10377, 0]
